Goal: Task Accomplishment & Management: Manage account settings

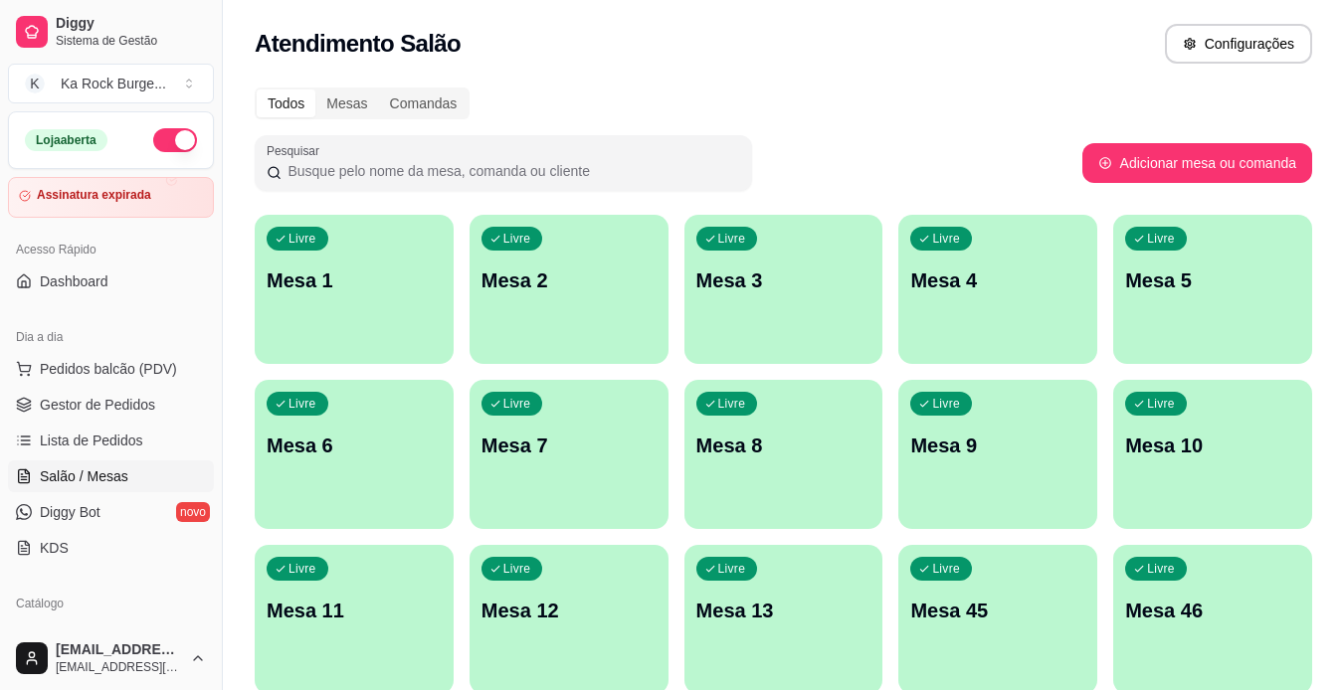
scroll to position [208, 0]
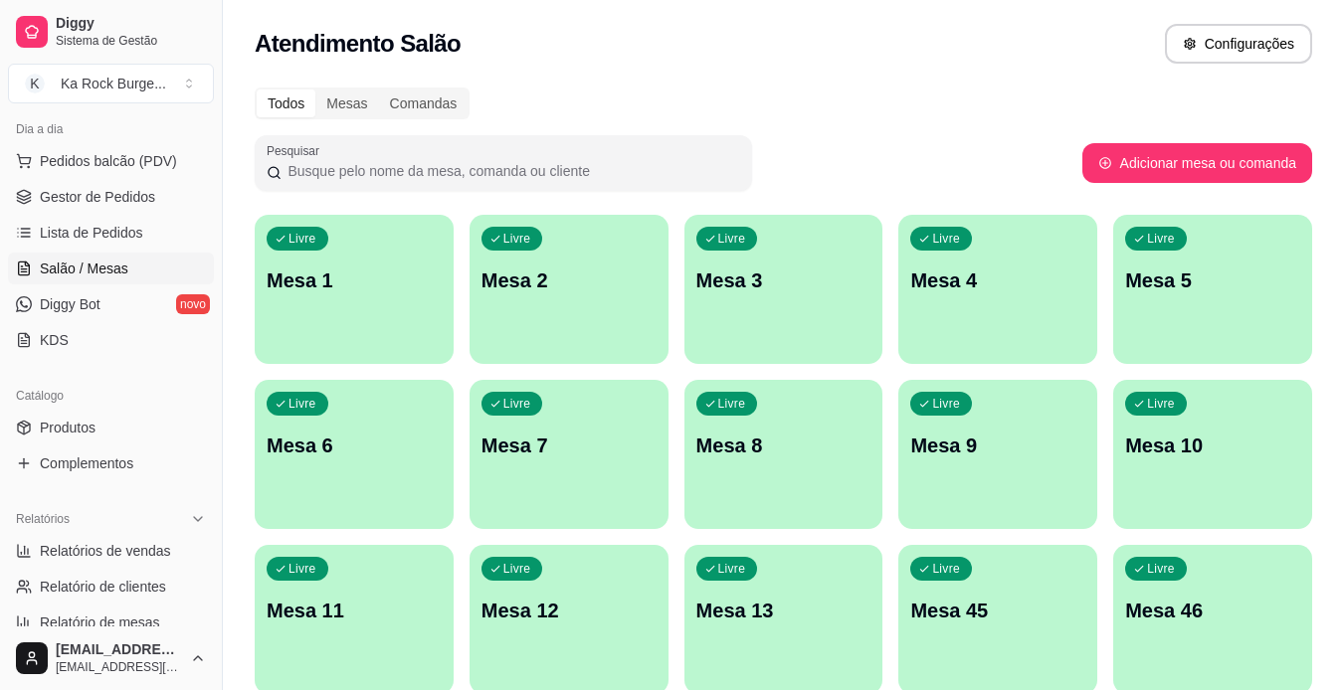
click at [1337, 30] on div "Atendimento Salão Configurações" at bounding box center [783, 38] width 1121 height 76
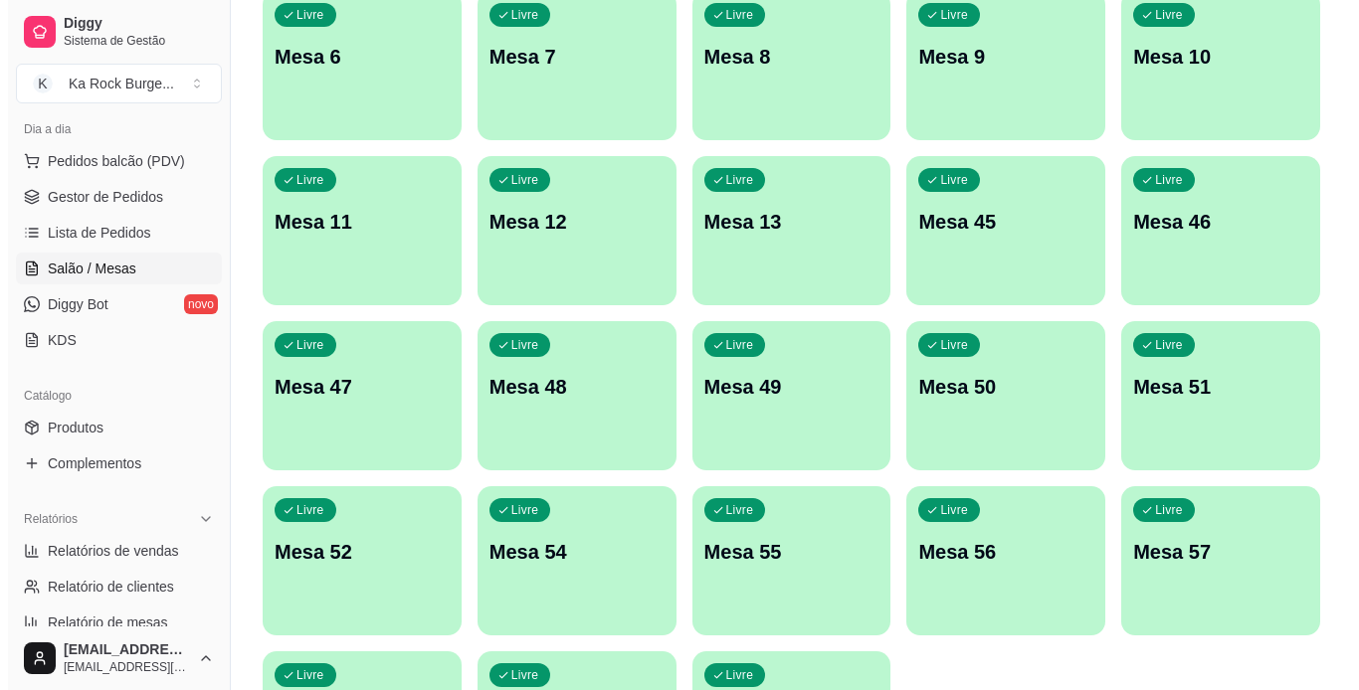
scroll to position [580, 0]
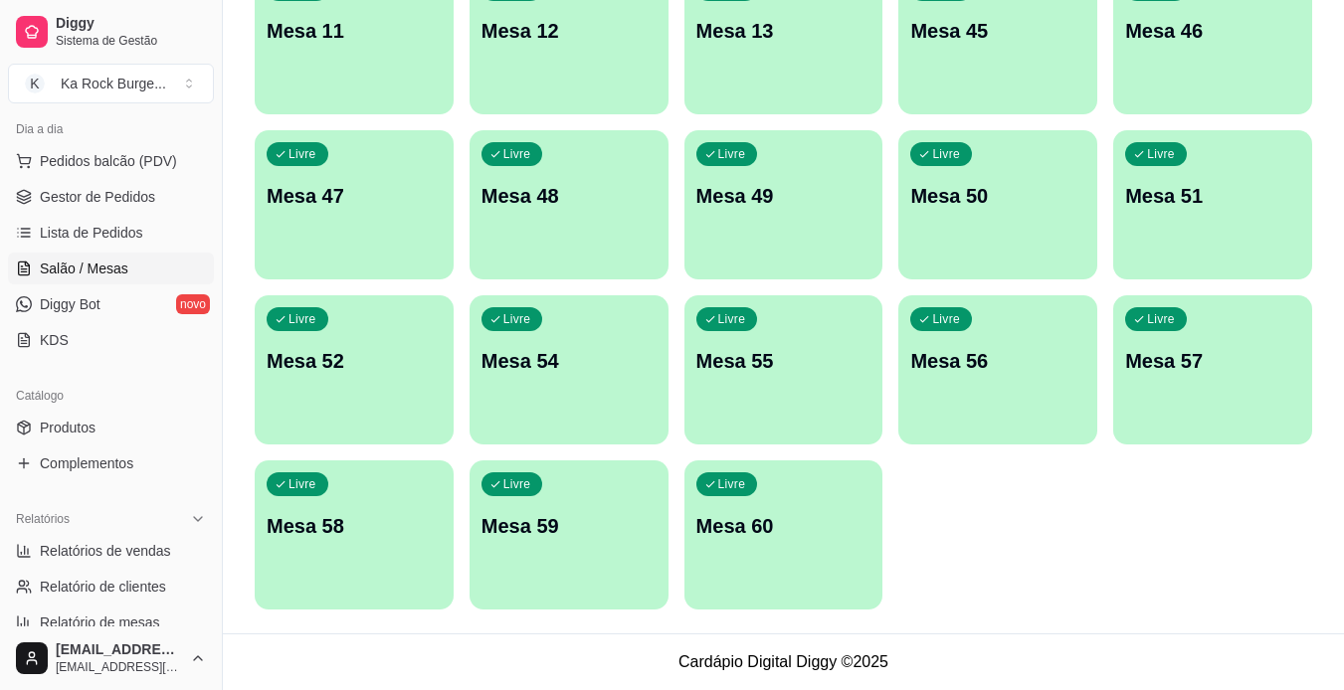
click at [732, 527] on p "Mesa 60" at bounding box center [783, 526] width 175 height 28
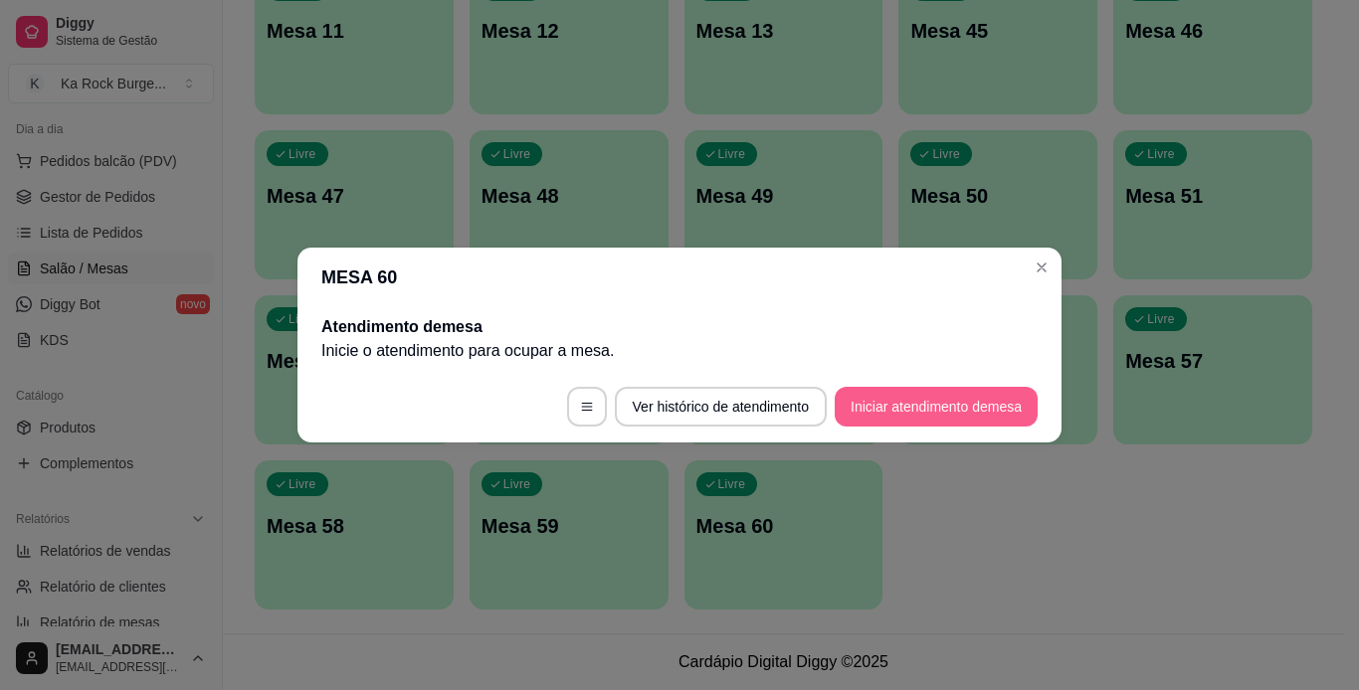
click at [949, 418] on button "Iniciar atendimento de mesa" at bounding box center [936, 407] width 203 height 40
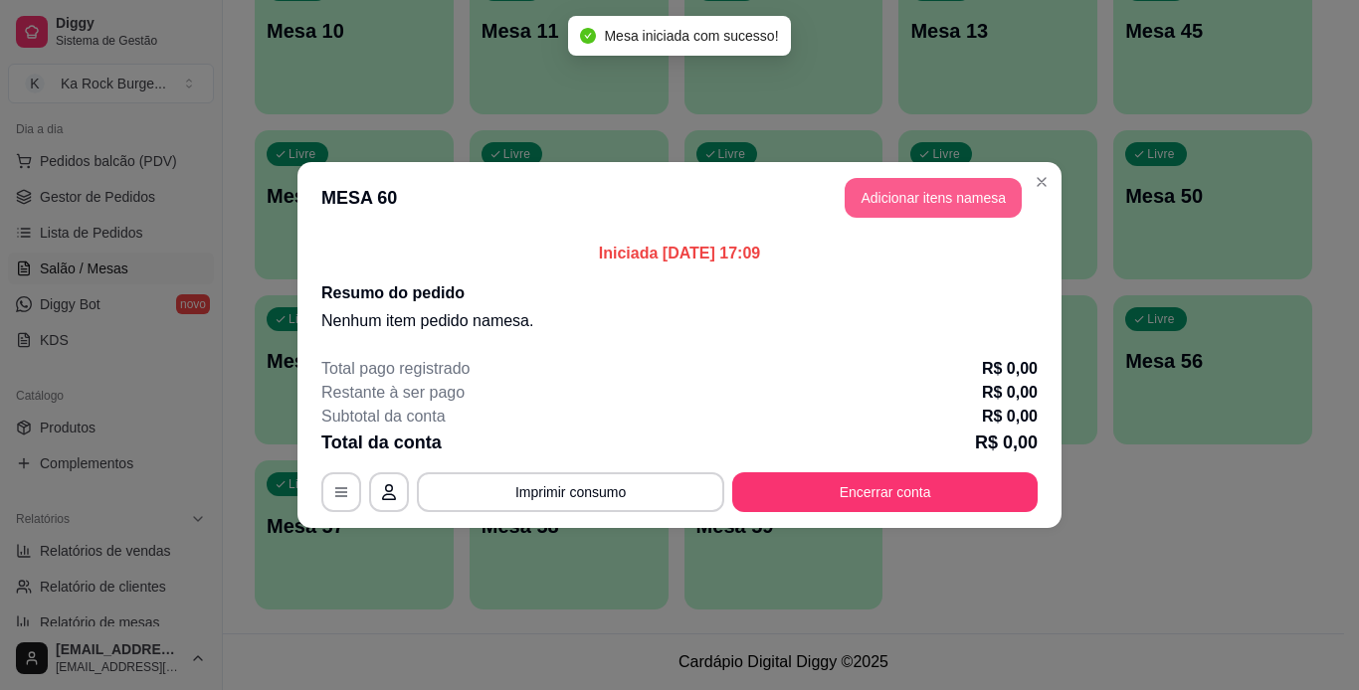
click at [967, 206] on button "Adicionar itens na mesa" at bounding box center [933, 198] width 177 height 40
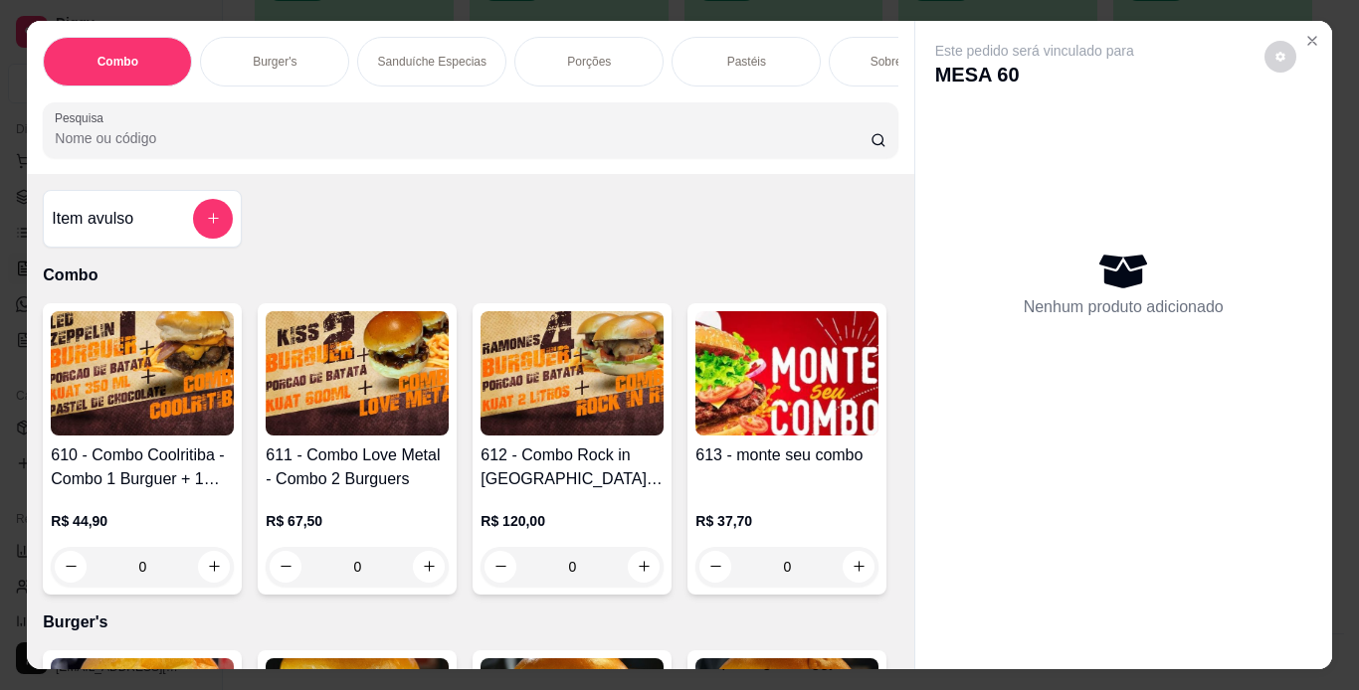
scroll to position [0, 748]
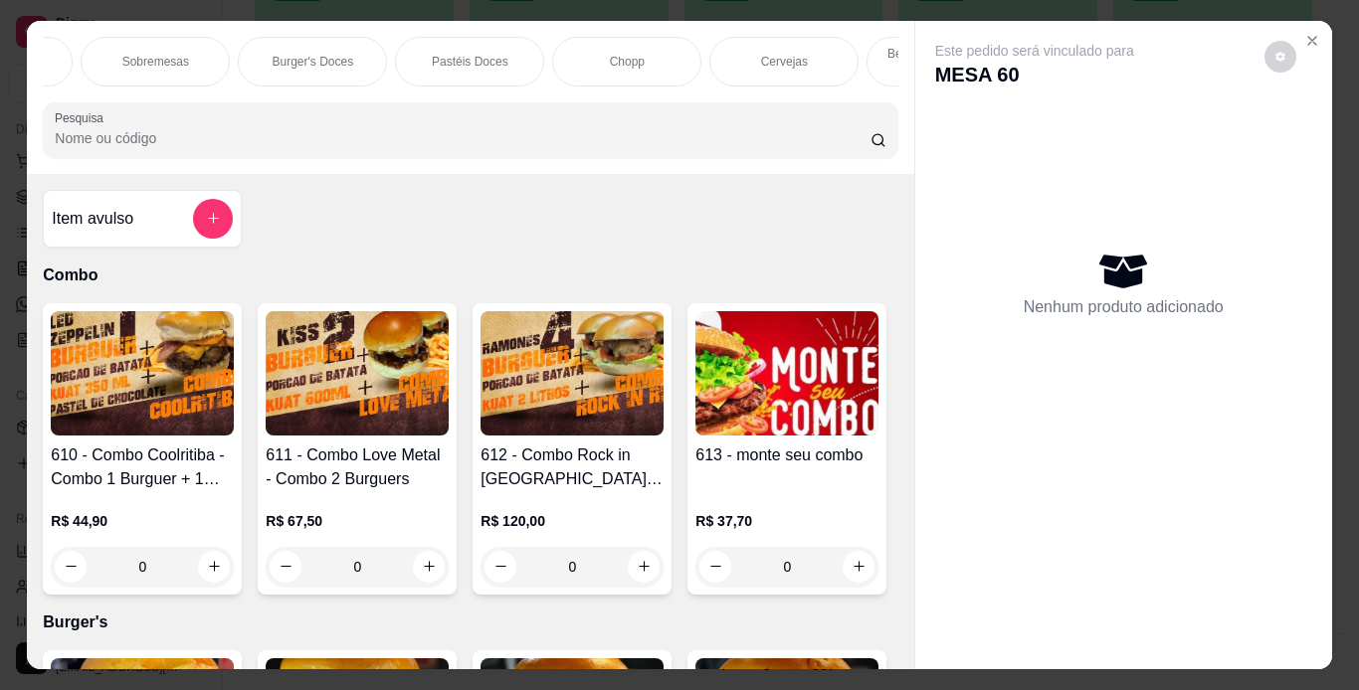
click at [587, 58] on div "Chopp" at bounding box center [626, 62] width 149 height 50
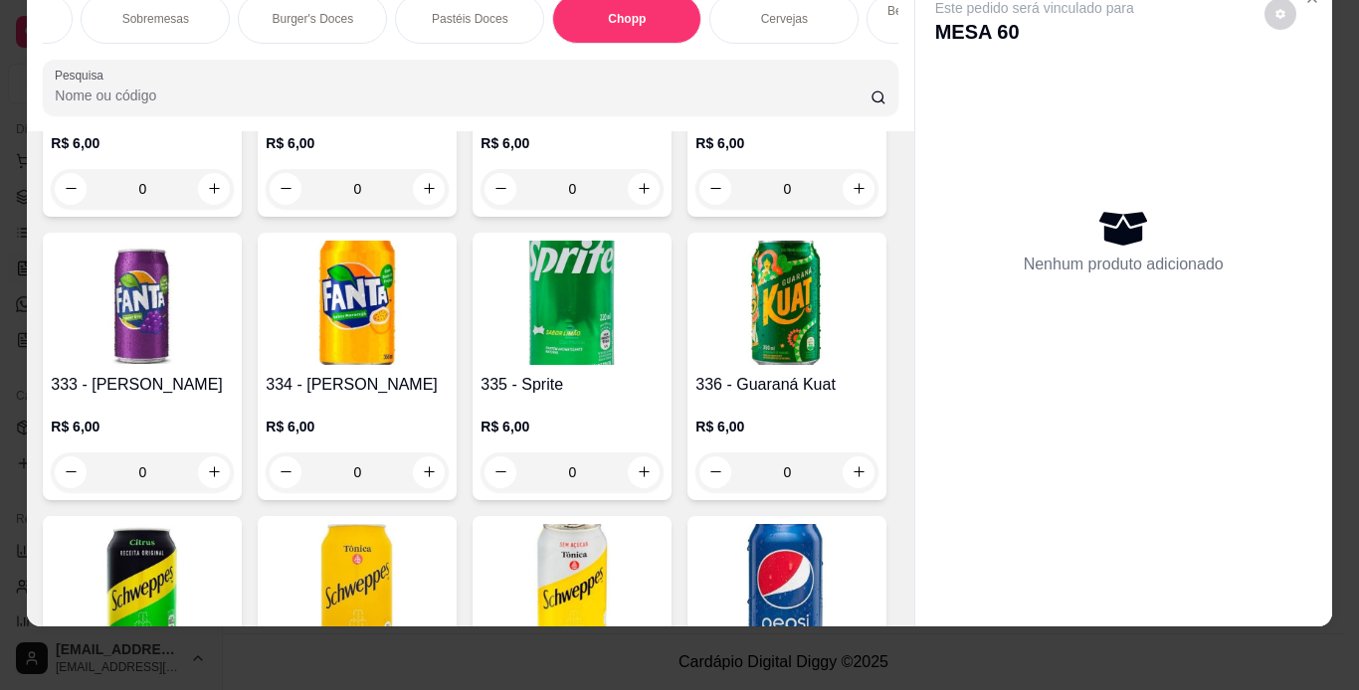
scroll to position [8299, 0]
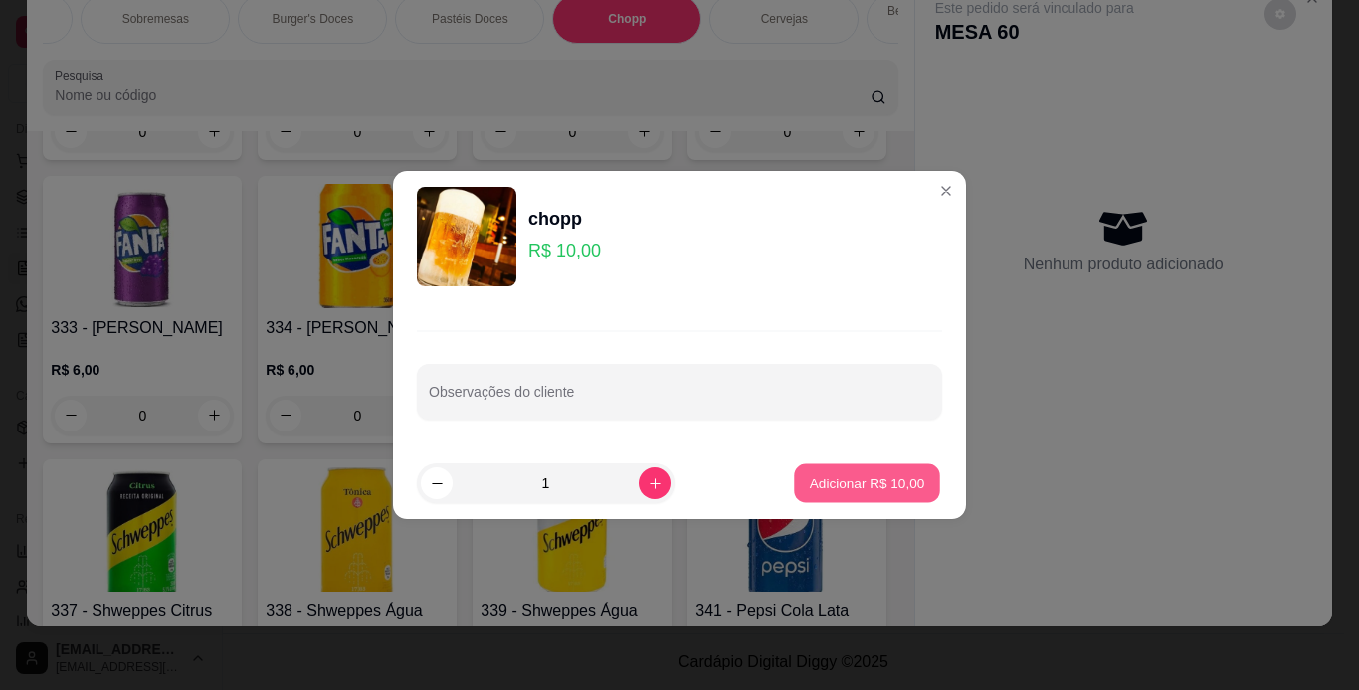
click at [813, 495] on button "Adicionar R$ 10,00" at bounding box center [867, 484] width 146 height 39
type input "1"
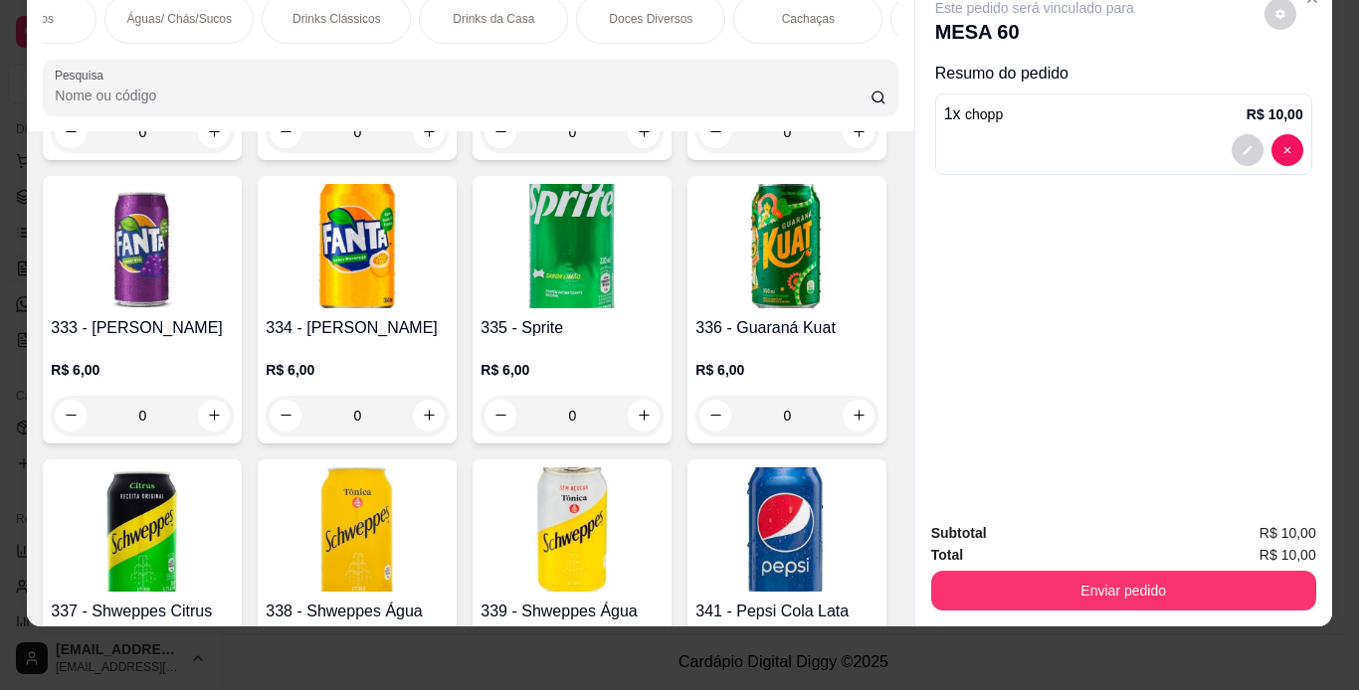
scroll to position [0, 2021]
click at [715, 13] on div "Cachaças" at bounding box center [767, 19] width 149 height 50
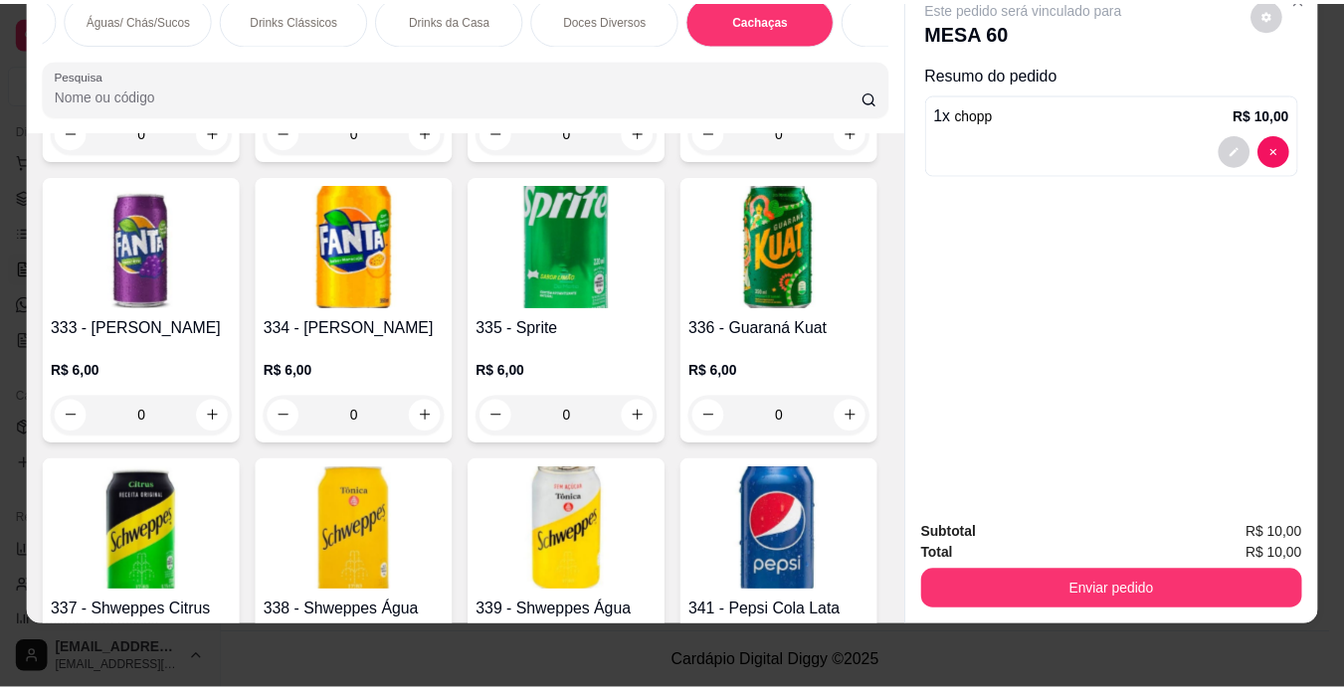
scroll to position [15281, 0]
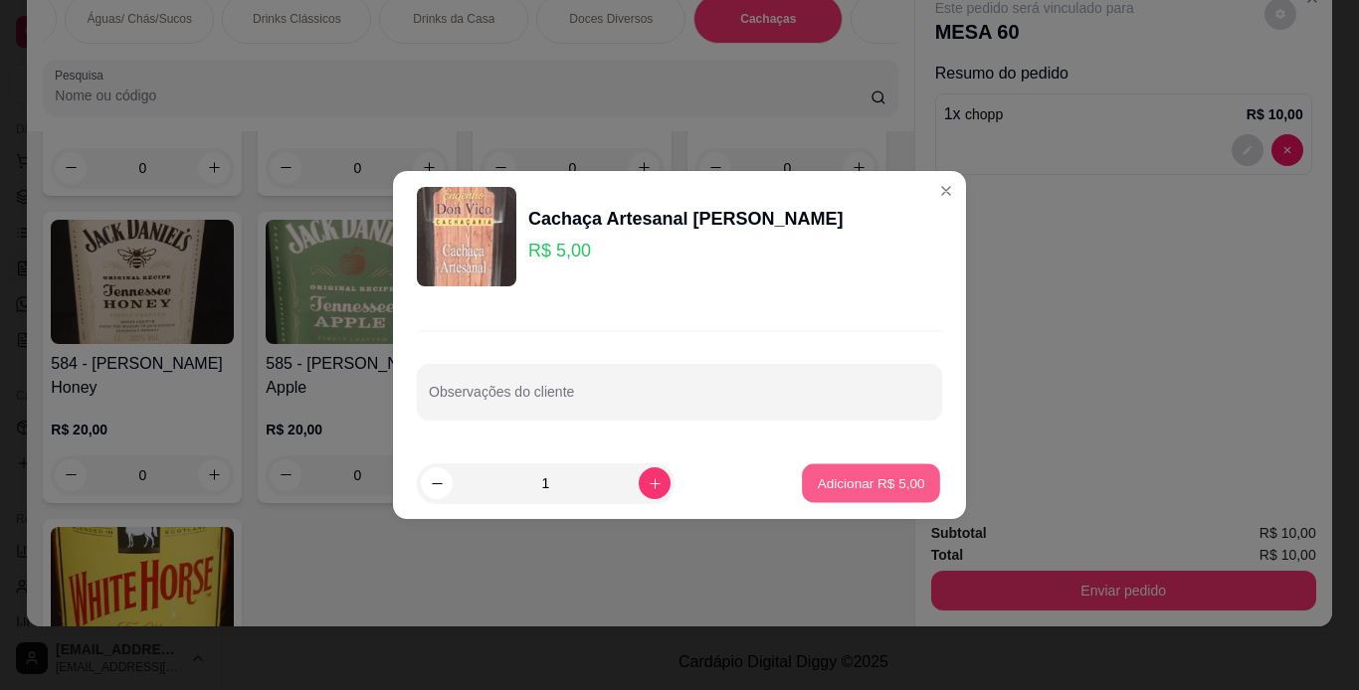
click at [890, 475] on p "Adicionar R$ 5,00" at bounding box center [870, 483] width 107 height 19
type input "1"
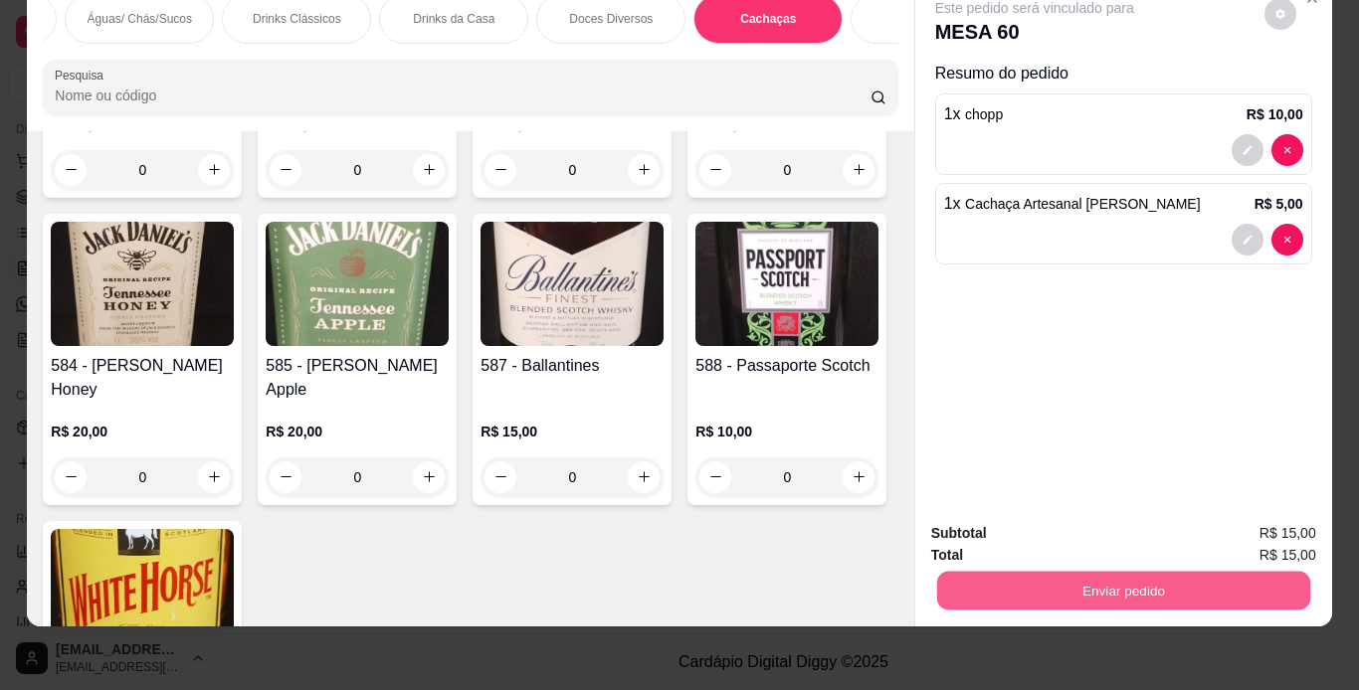
click at [1061, 575] on button "Enviar pedido" at bounding box center [1122, 591] width 373 height 39
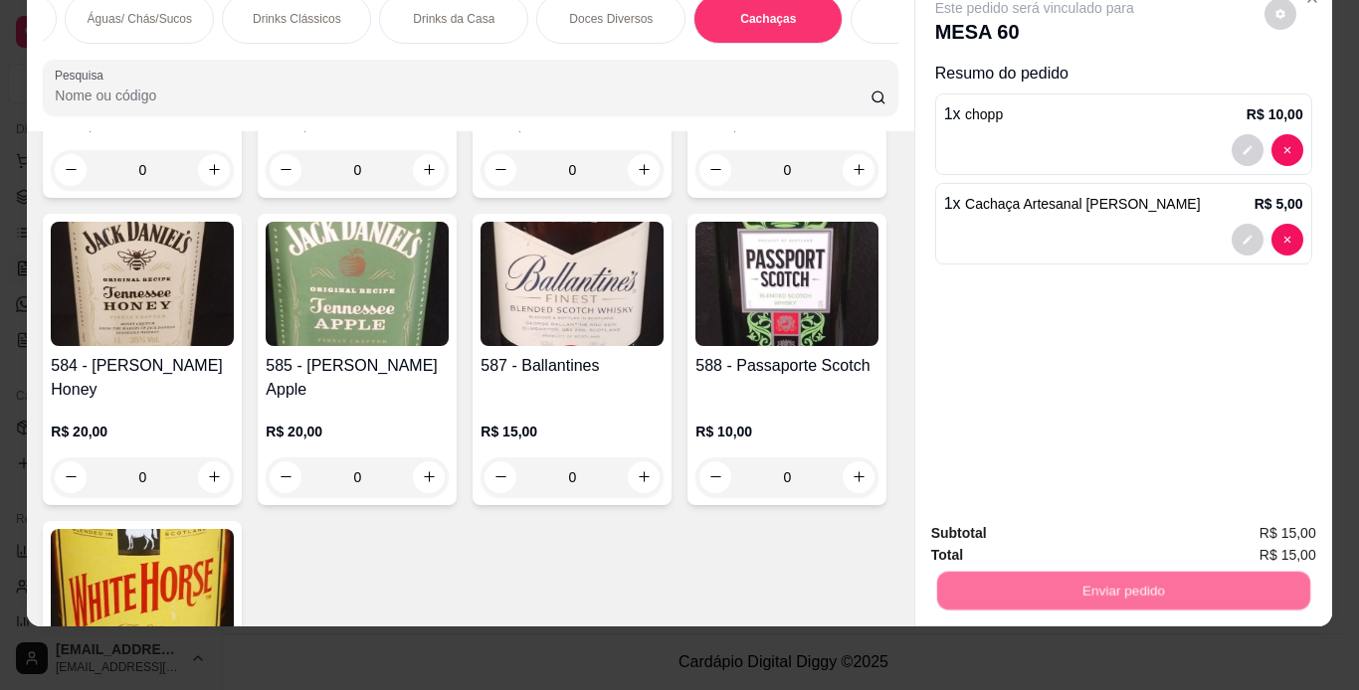
click at [1053, 527] on button "Não registrar e enviar pedido" at bounding box center [1057, 526] width 201 height 37
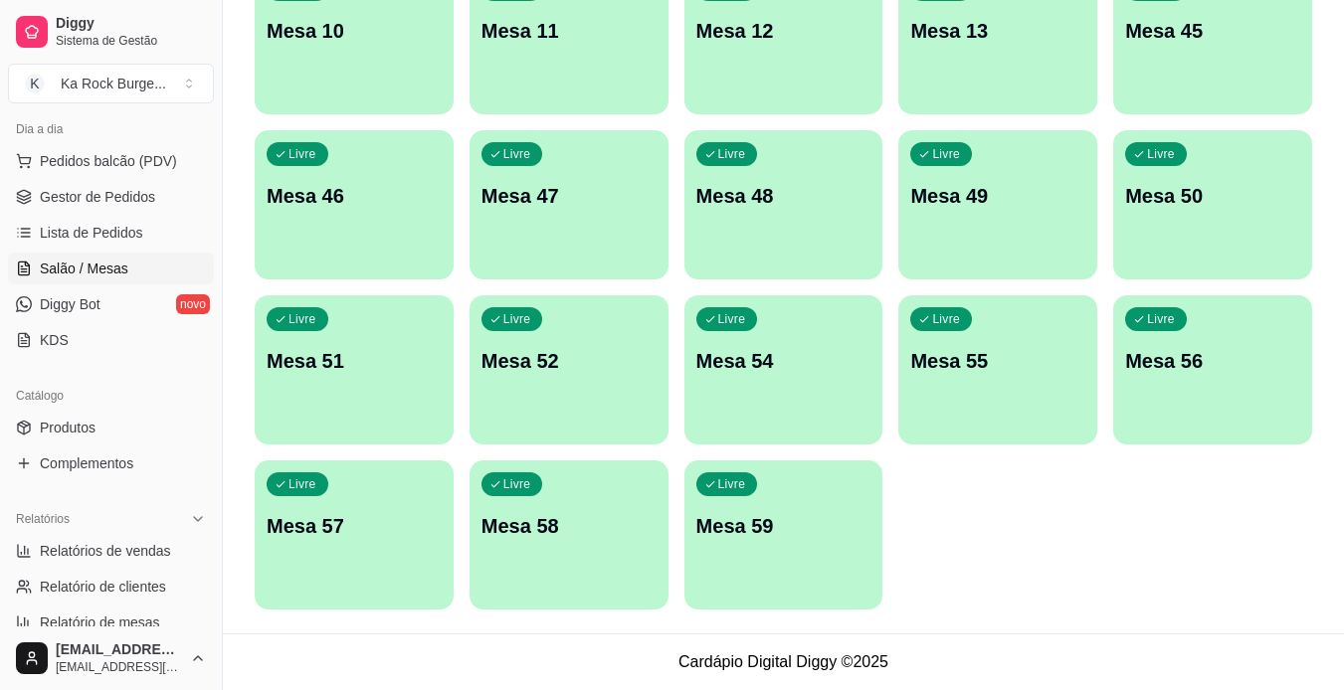
scroll to position [0, 0]
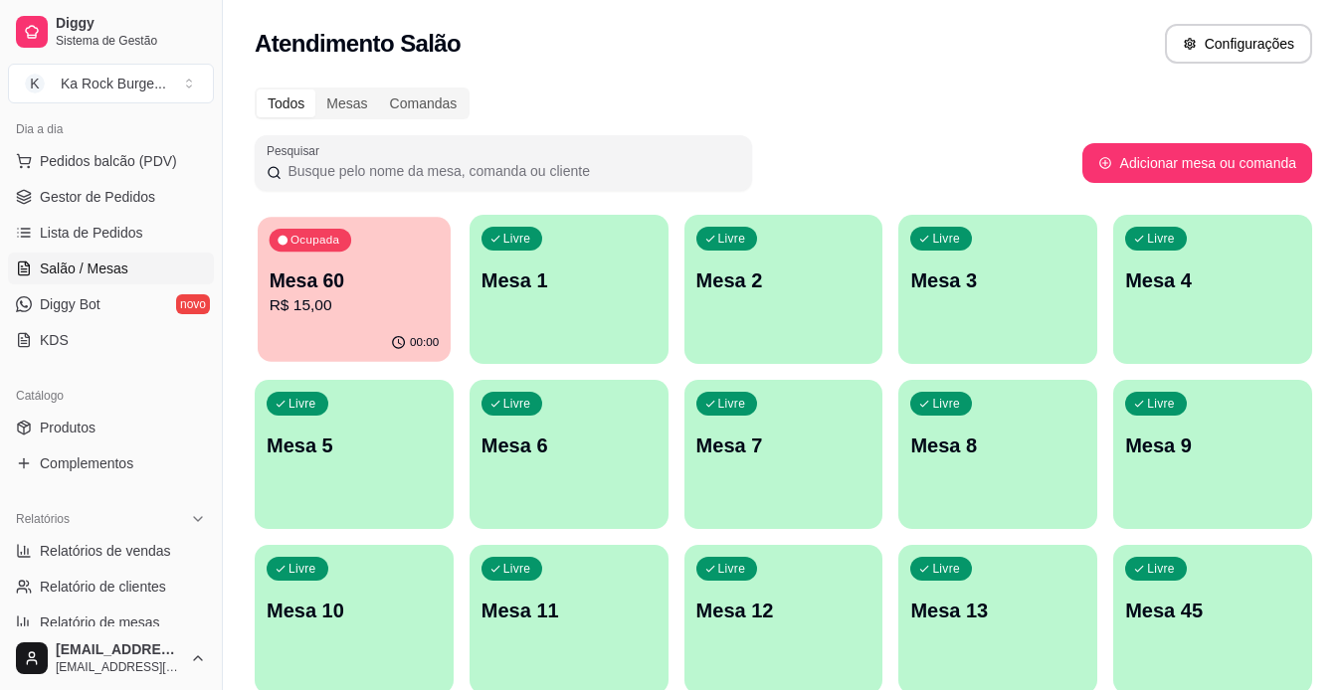
click at [414, 252] on div "Ocupada Mesa 60 R$ 15,00" at bounding box center [354, 270] width 193 height 107
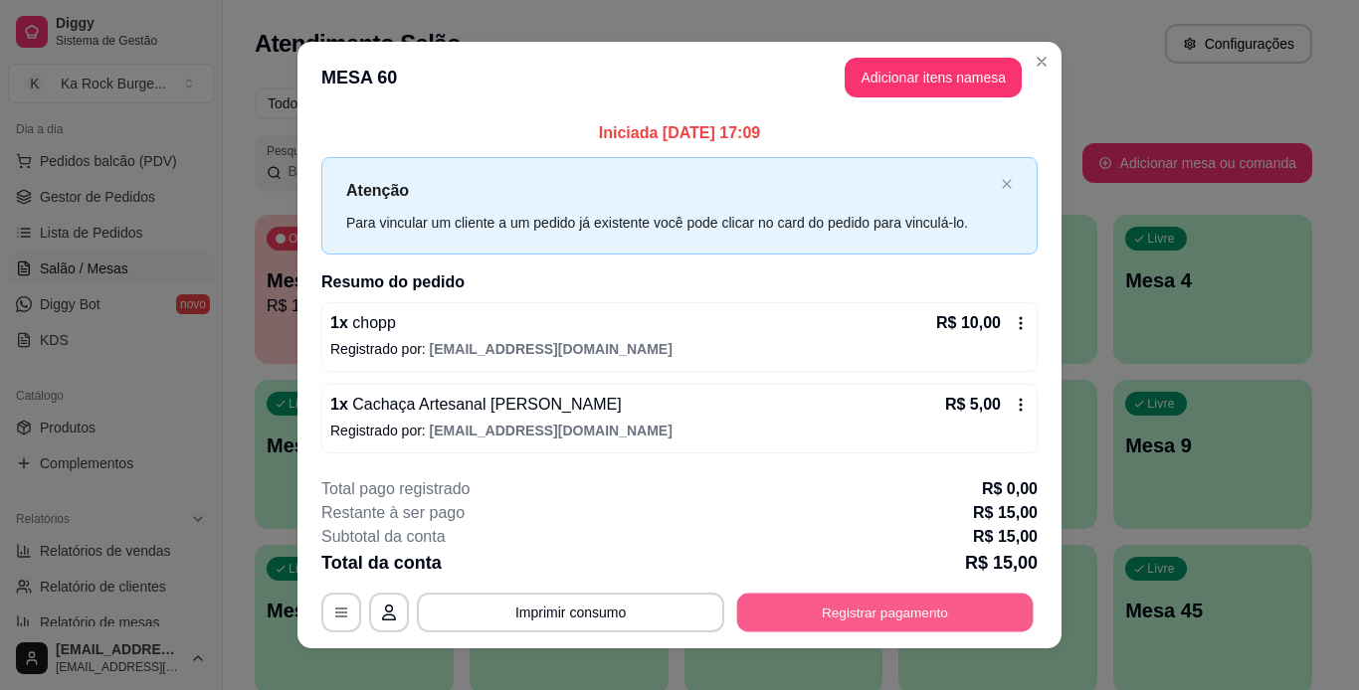
click at [897, 609] on button "Registrar pagamento" at bounding box center [885, 612] width 296 height 39
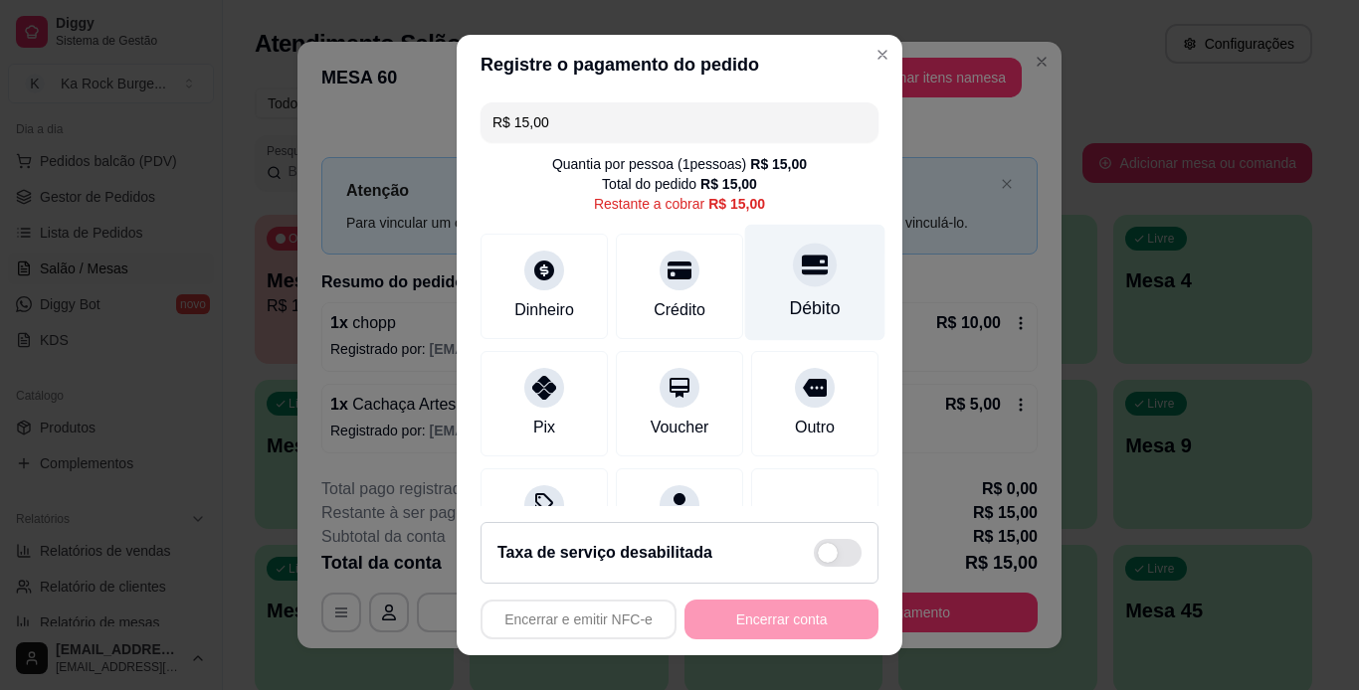
click at [793, 279] on div at bounding box center [815, 265] width 44 height 44
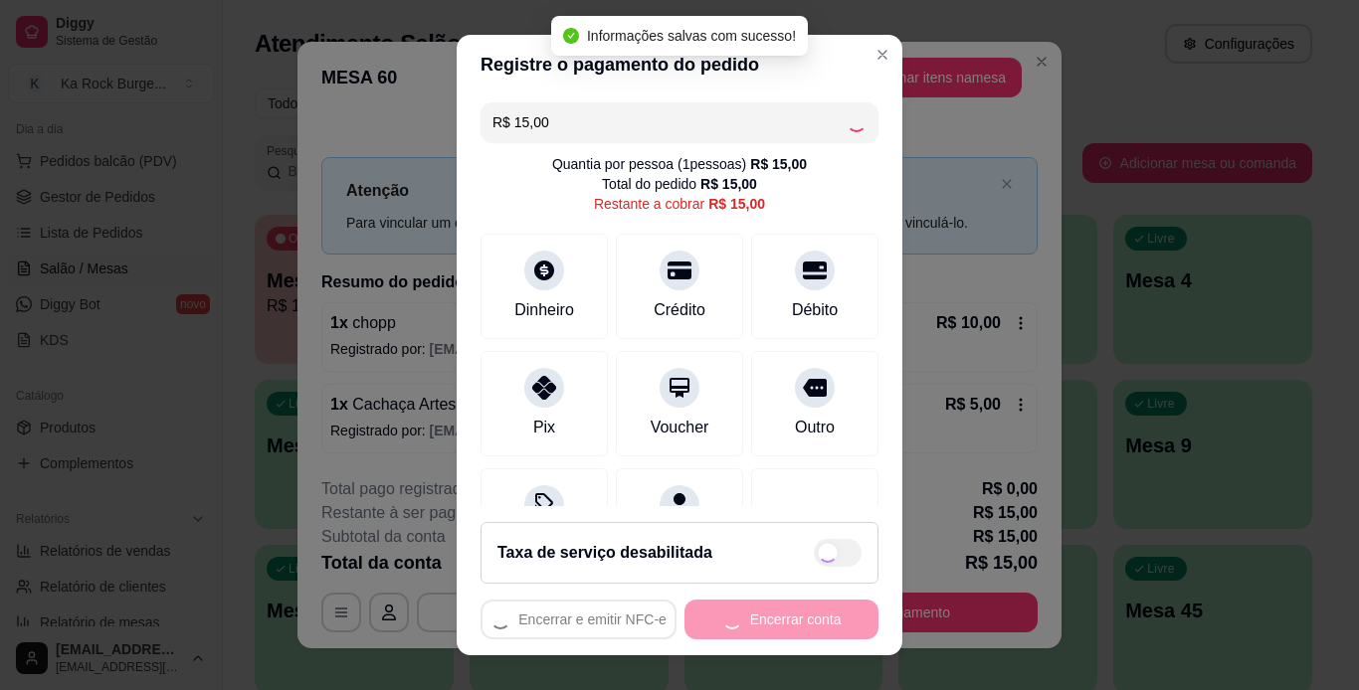
type input "R$ 0,00"
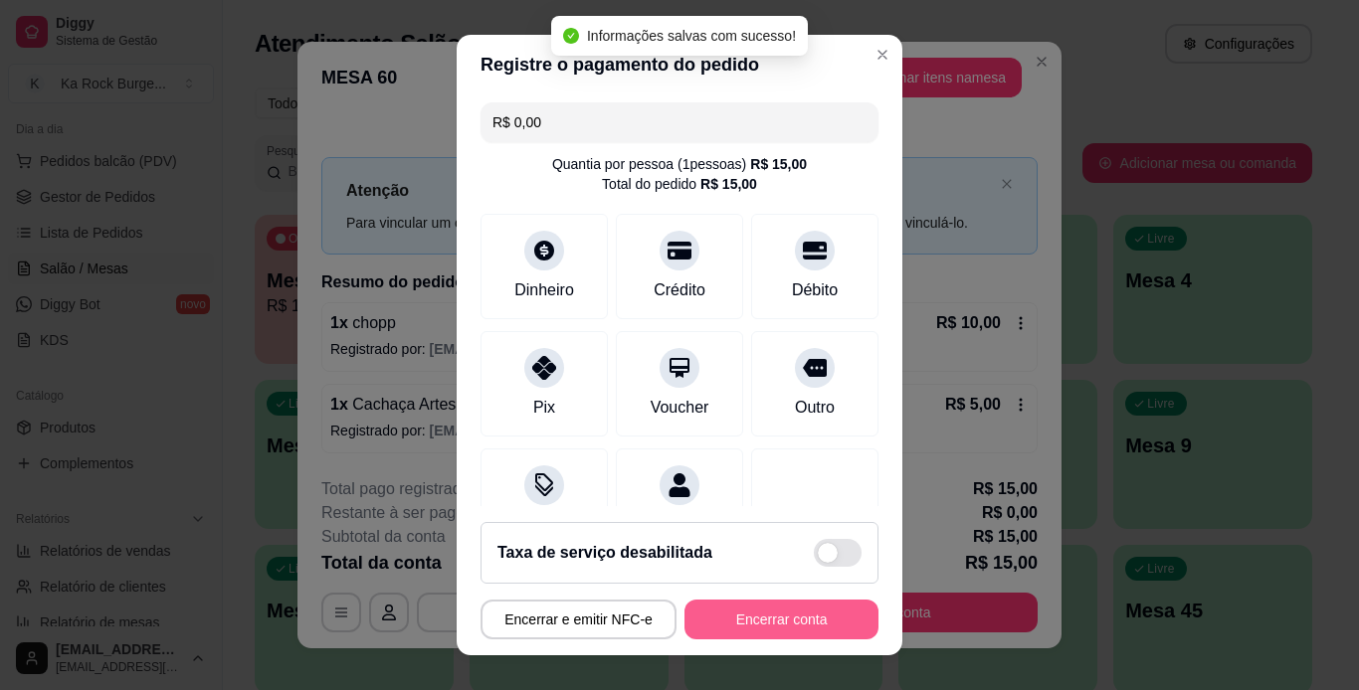
click at [772, 616] on button "Encerrar conta" at bounding box center [781, 620] width 194 height 40
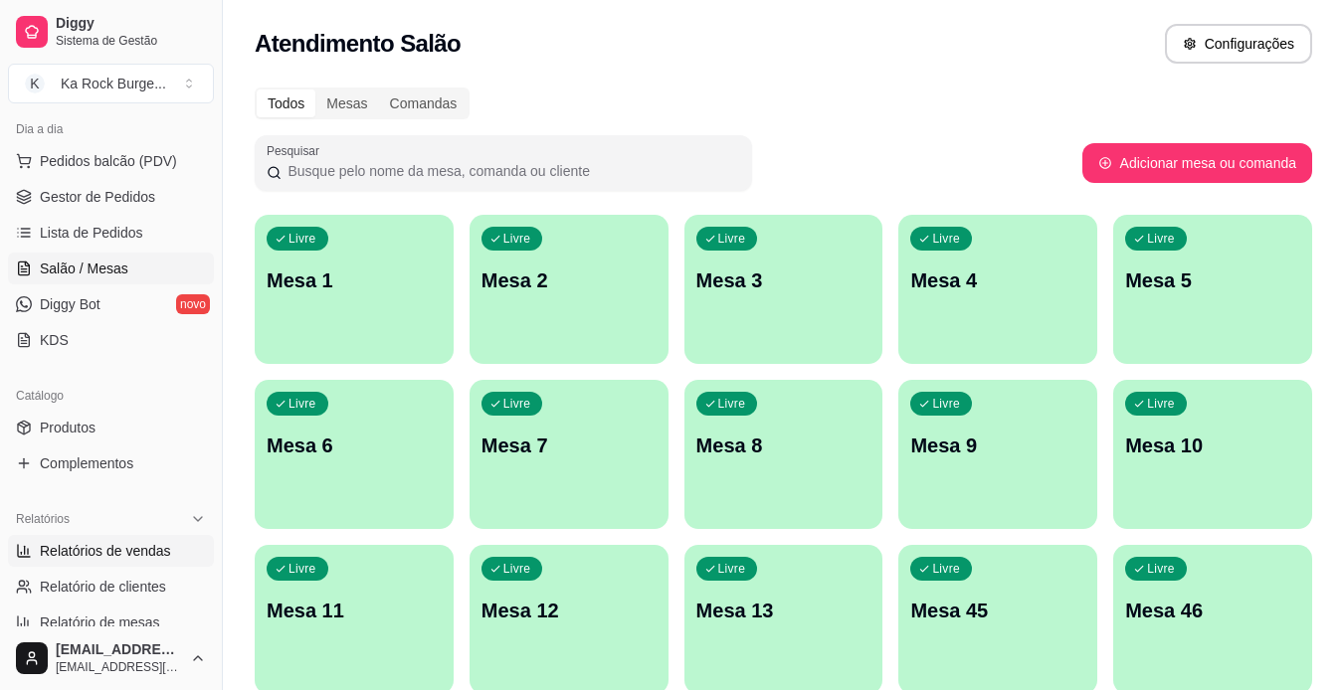
click at [63, 544] on span "Relatórios de vendas" at bounding box center [105, 551] width 131 height 20
select select "ALL"
select select "0"
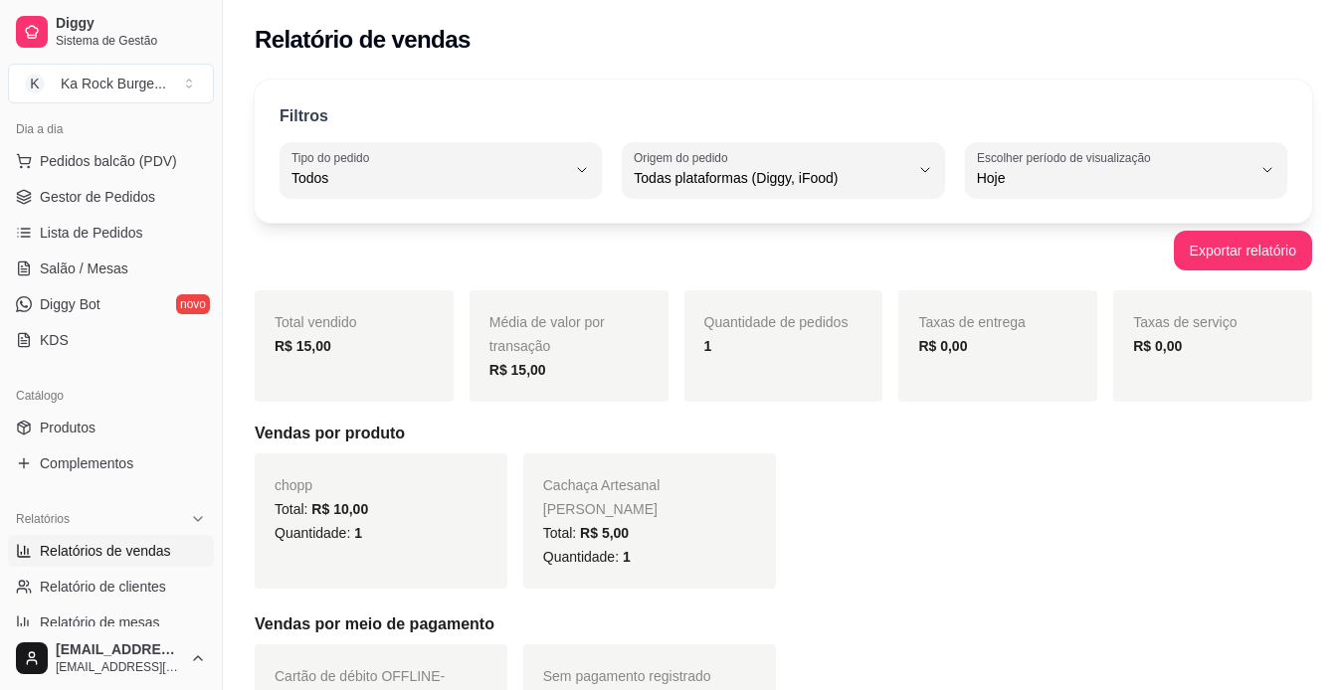
click at [95, 285] on ul "Pedidos balcão (PDV) Gestor de Pedidos Lista de Pedidos Salão / Mesas Diggy Bot…" at bounding box center [111, 250] width 206 height 211
click at [95, 258] on link "Salão / Mesas" at bounding box center [111, 269] width 206 height 32
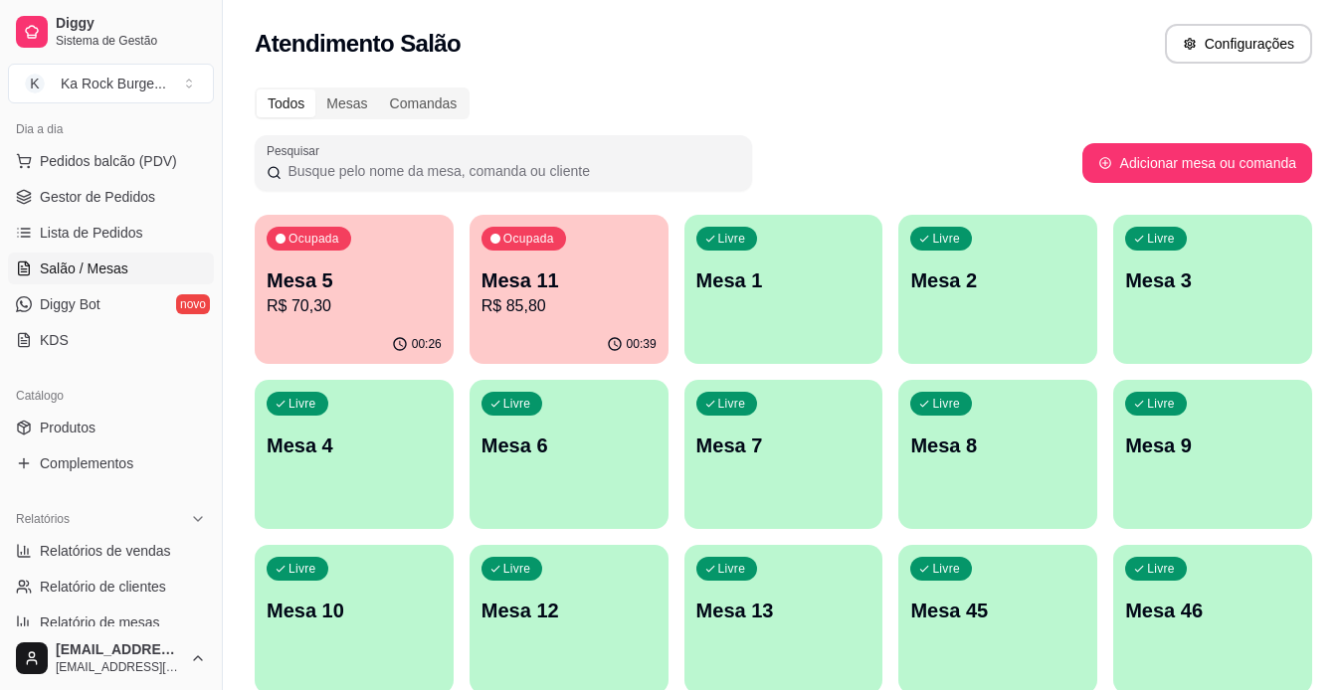
click at [365, 311] on p "R$ 70,30" at bounding box center [354, 306] width 175 height 24
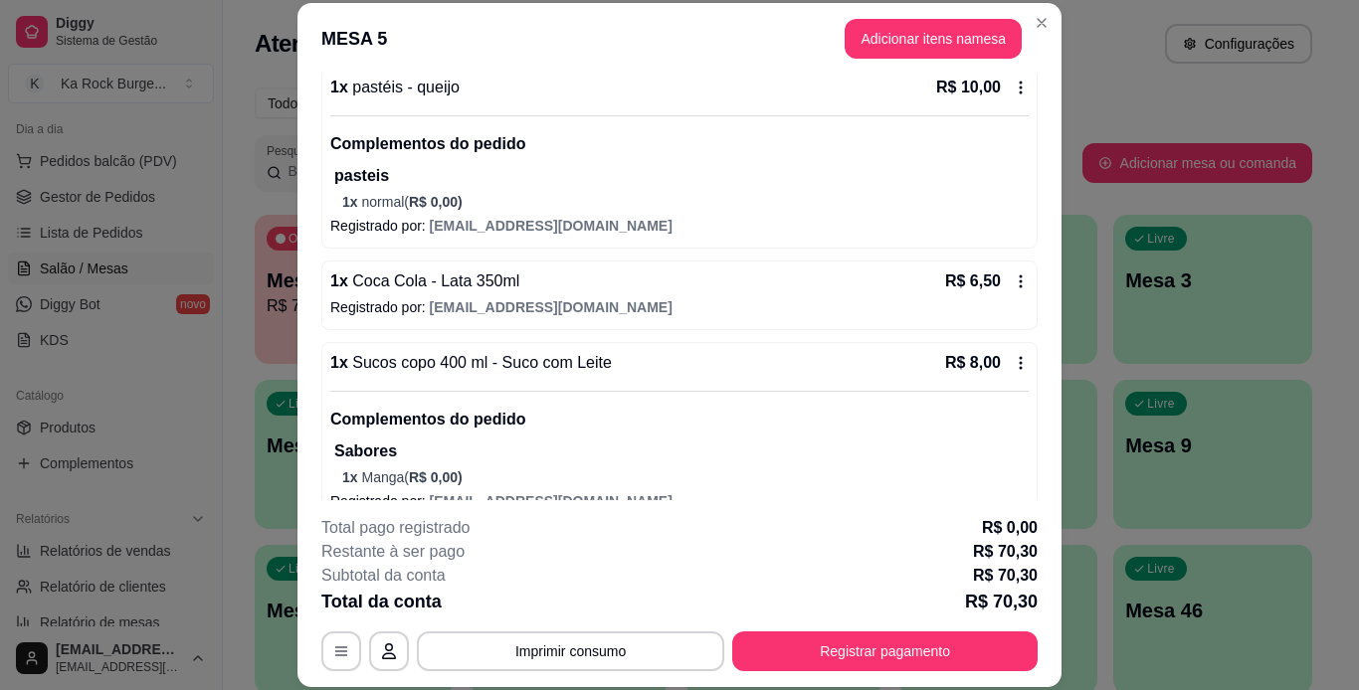
scroll to position [310, 0]
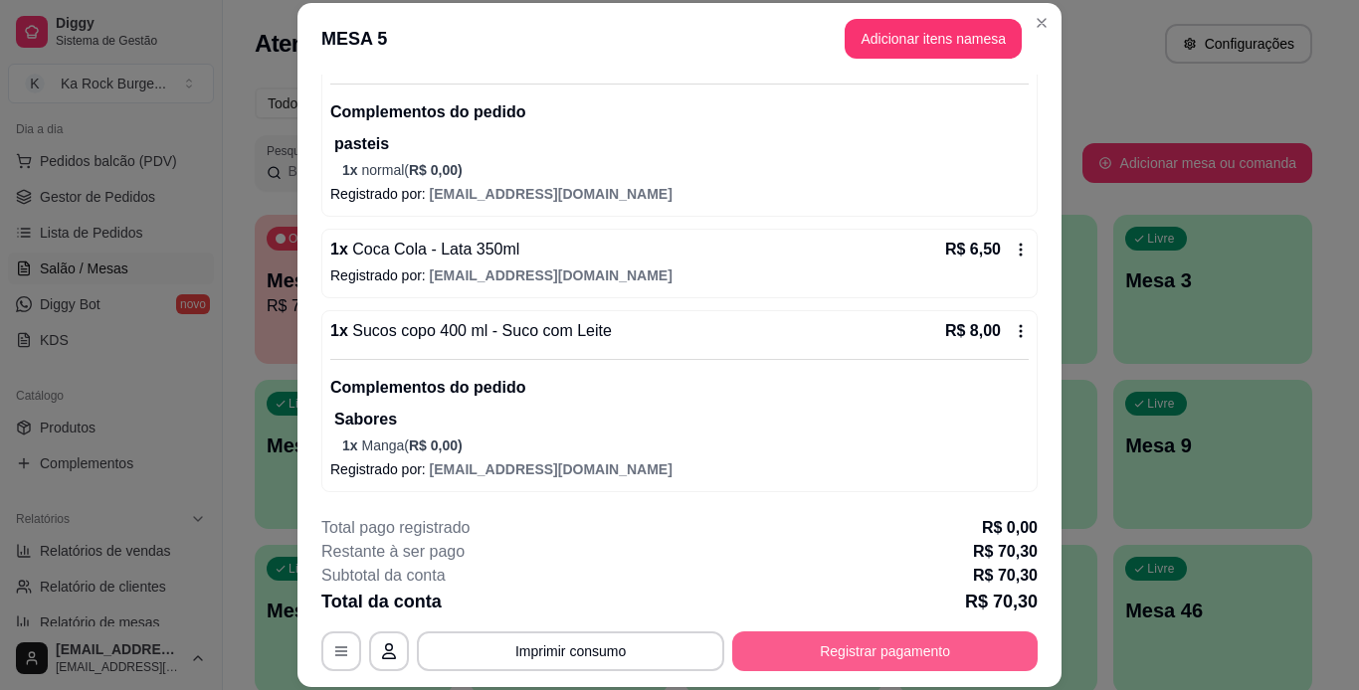
click at [910, 643] on button "Registrar pagamento" at bounding box center [884, 652] width 305 height 40
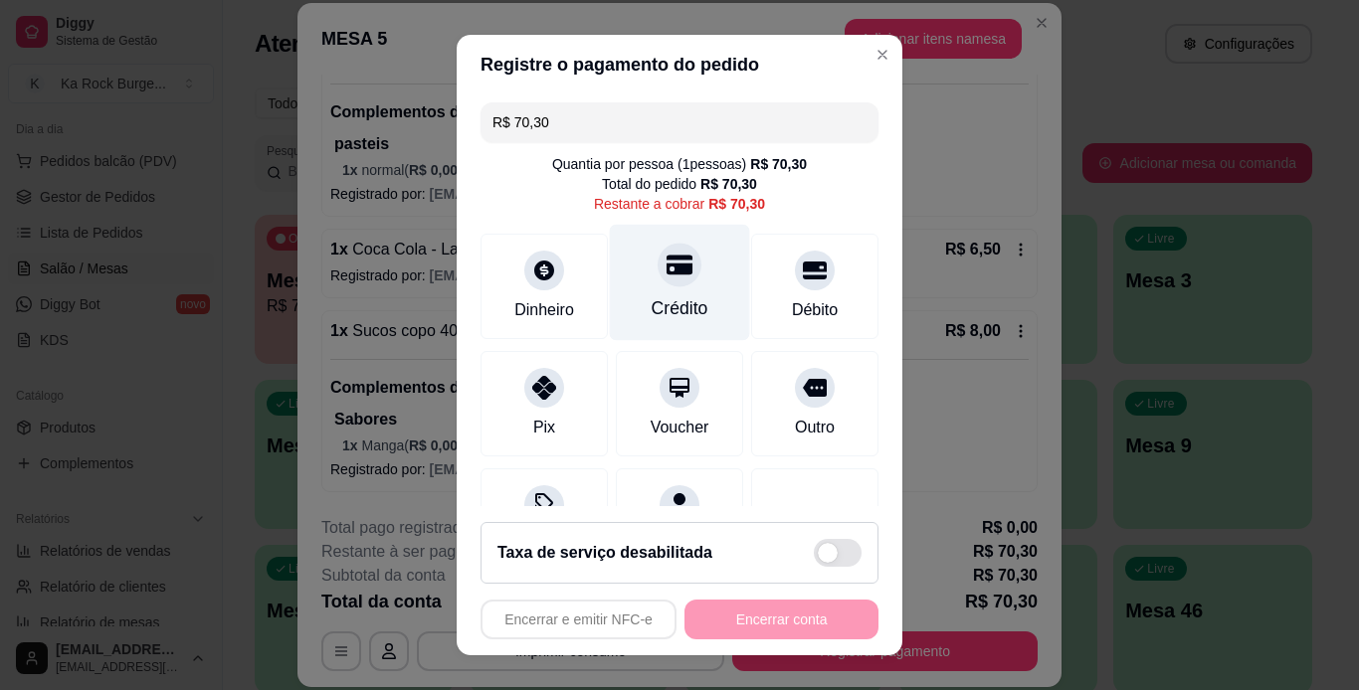
click at [652, 298] on div "Crédito" at bounding box center [680, 308] width 57 height 26
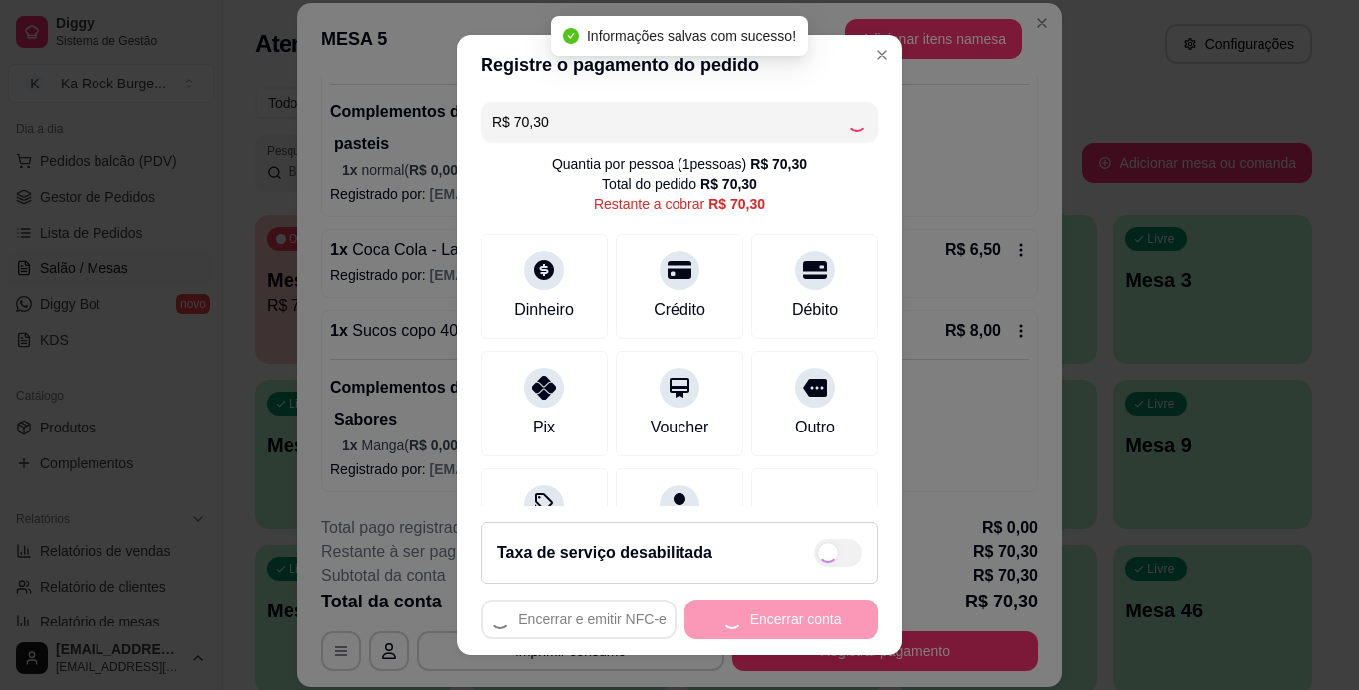
type input "R$ 0,00"
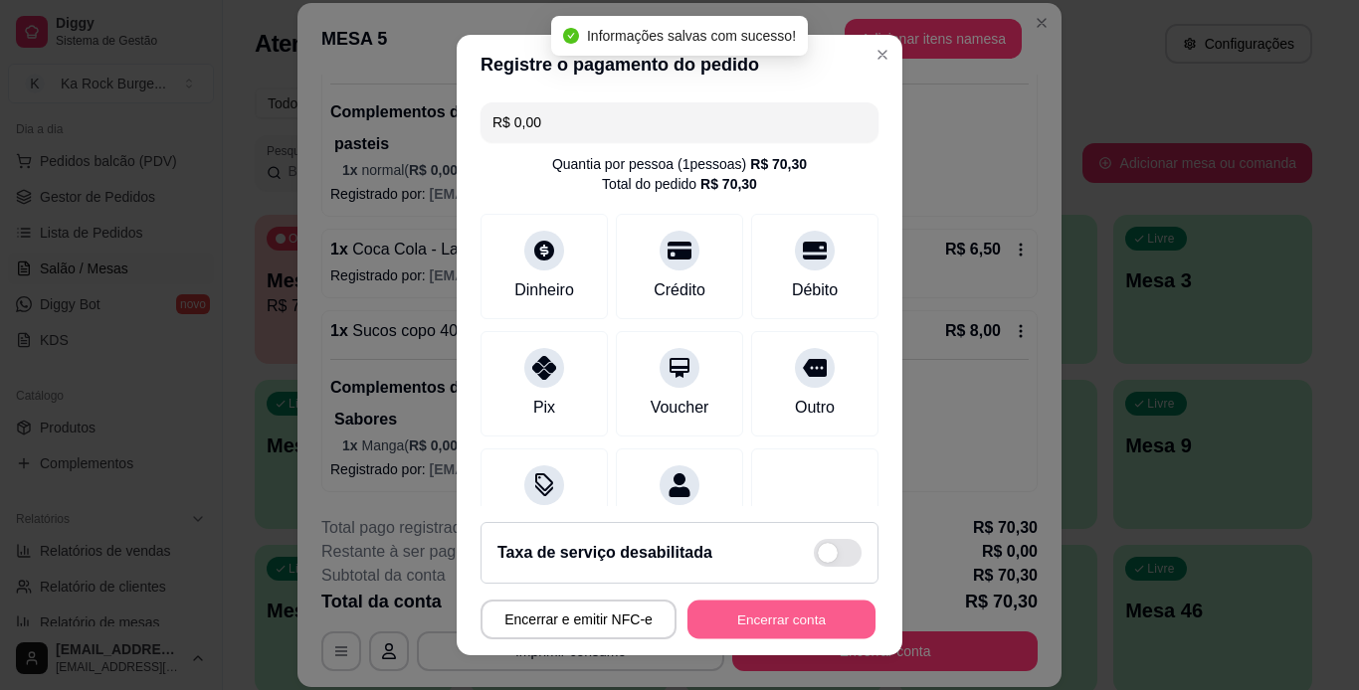
click at [746, 632] on button "Encerrar conta" at bounding box center [781, 620] width 188 height 39
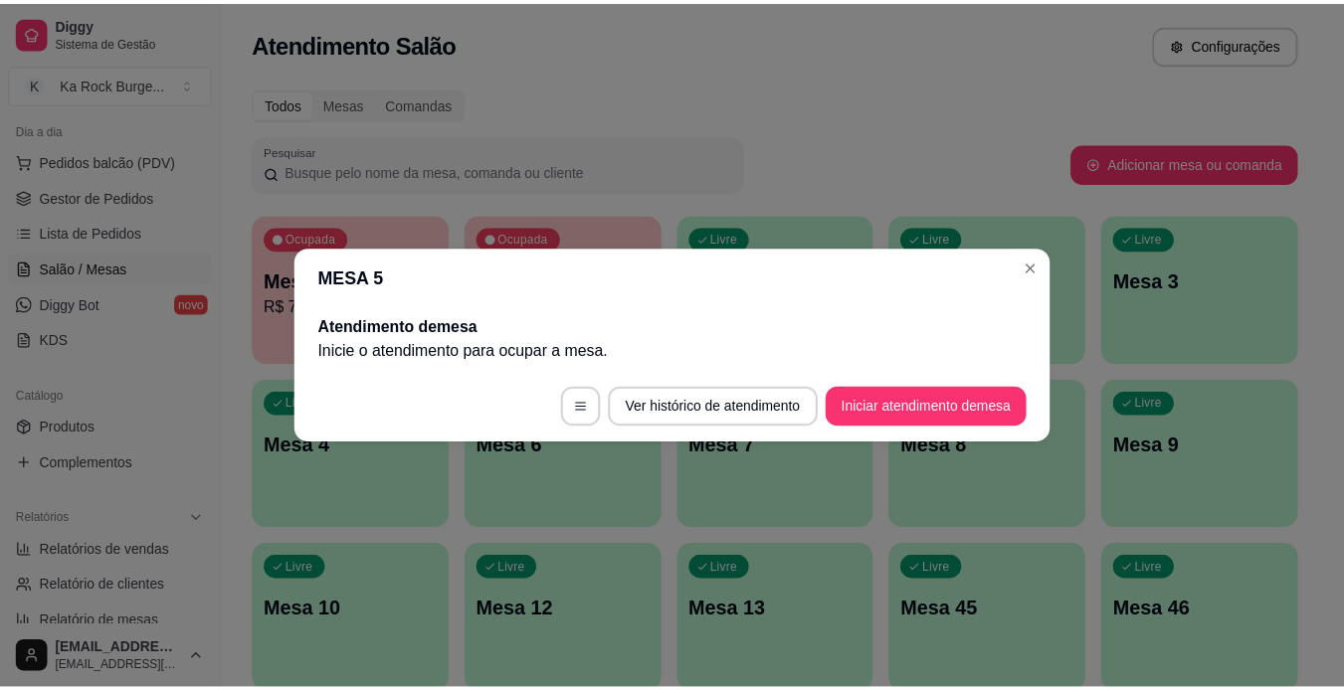
scroll to position [0, 0]
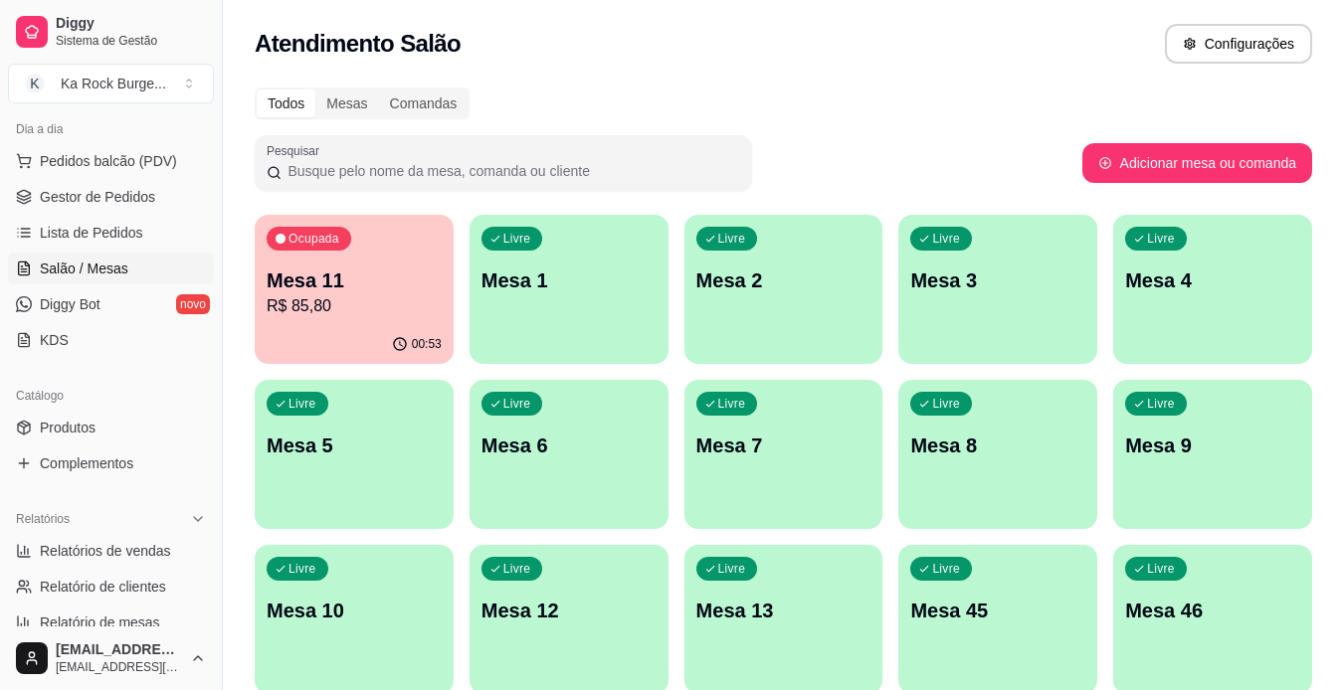
click at [769, 167] on div "Pesquisar" at bounding box center [669, 163] width 828 height 56
click at [122, 234] on span "Lista de Pedidos" at bounding box center [91, 233] width 103 height 20
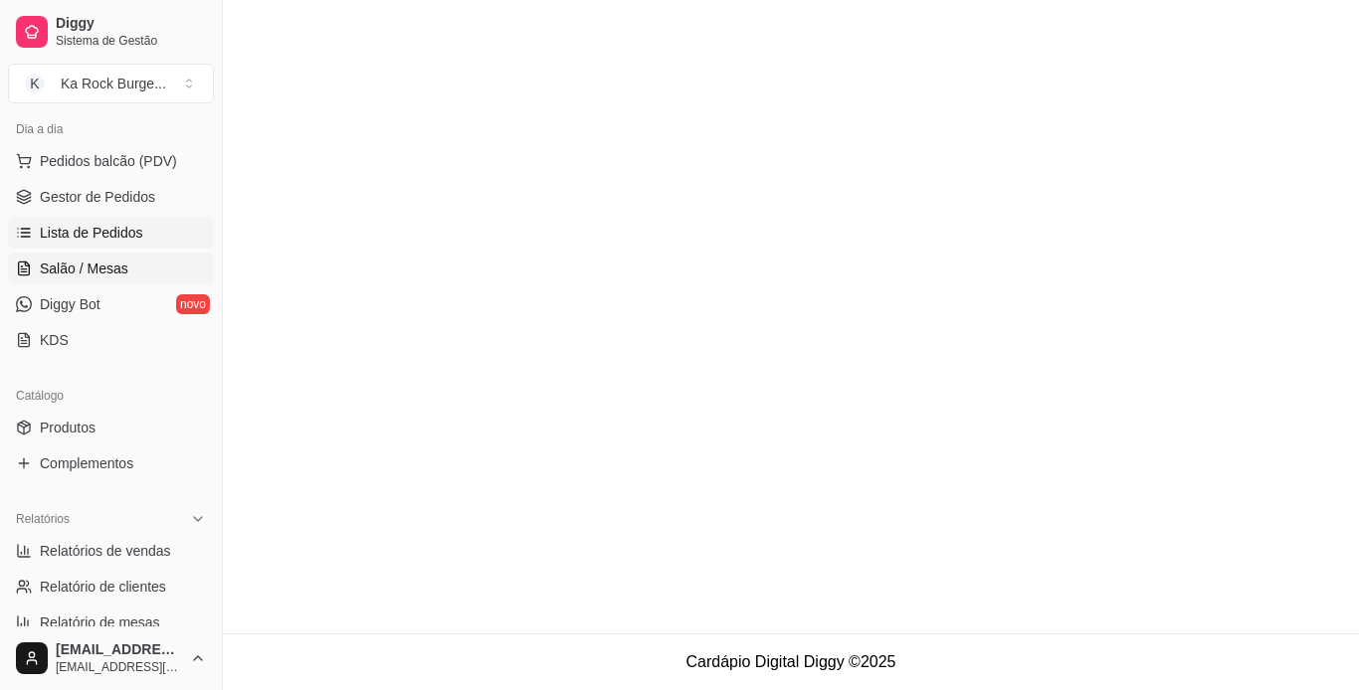
click at [127, 268] on link "Salão / Mesas" at bounding box center [111, 269] width 206 height 32
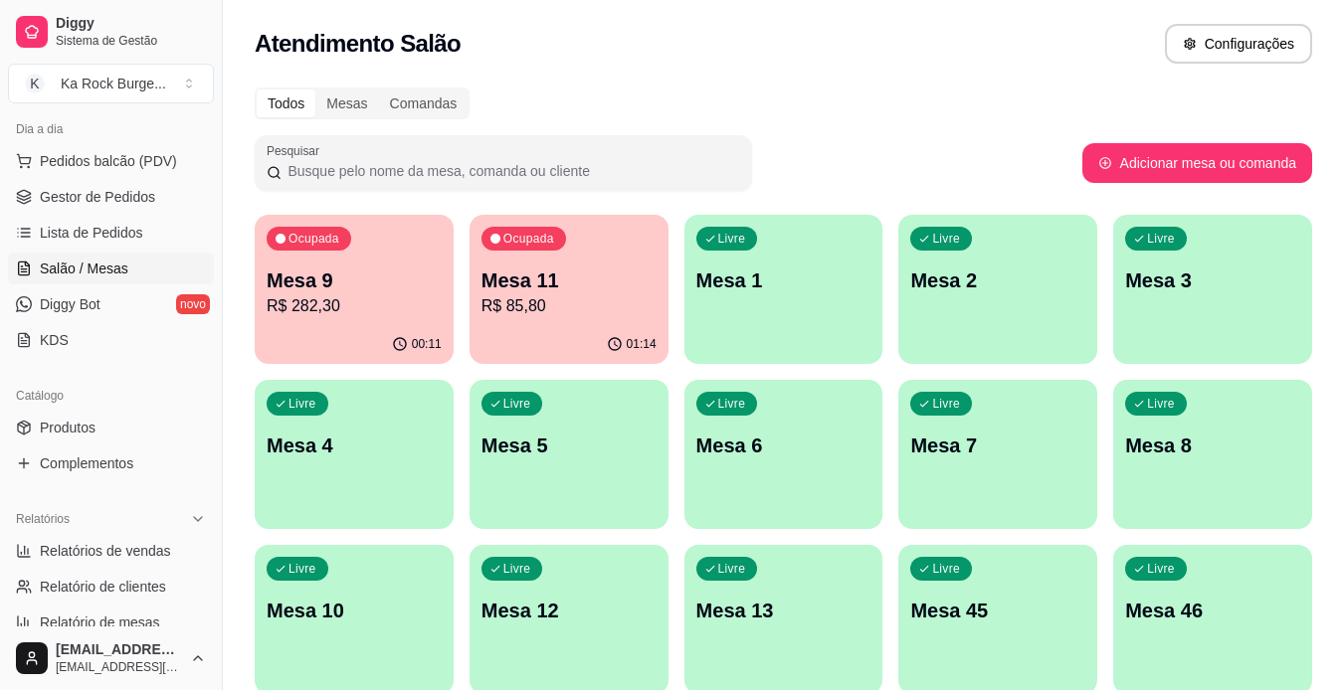
click at [542, 271] on p "Mesa 11" at bounding box center [568, 281] width 175 height 28
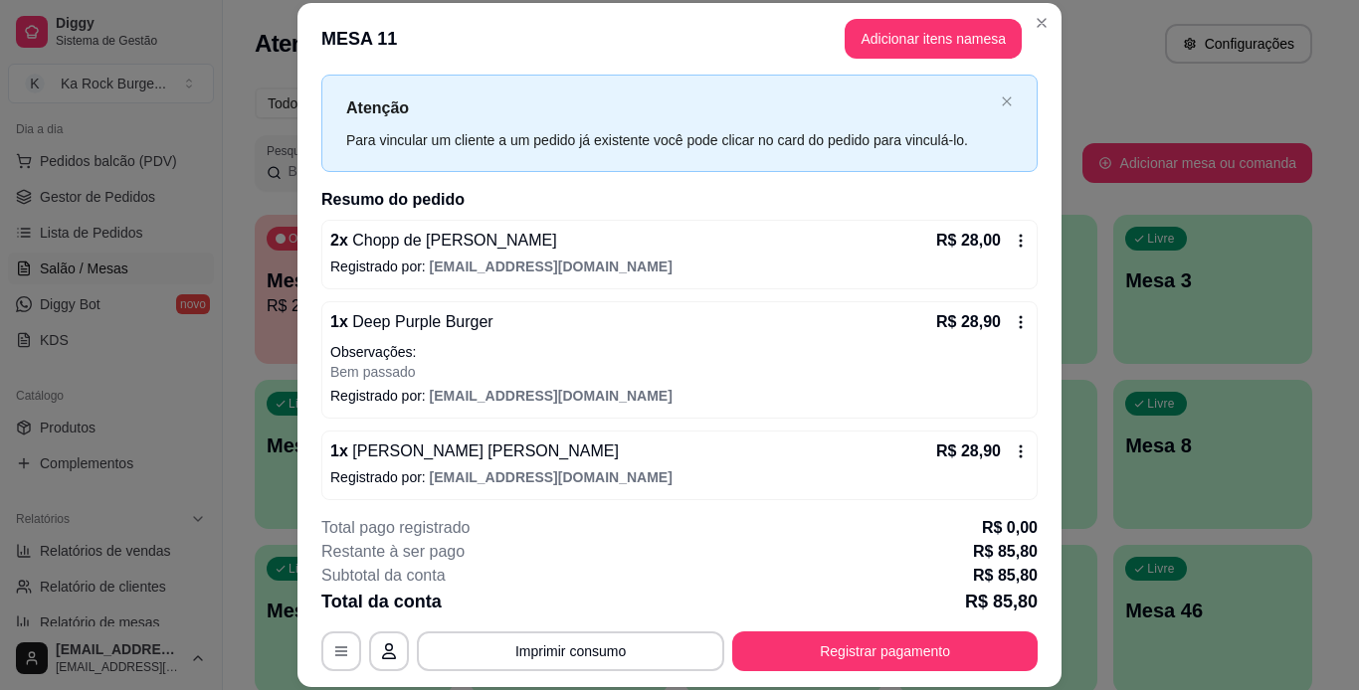
scroll to position [52, 0]
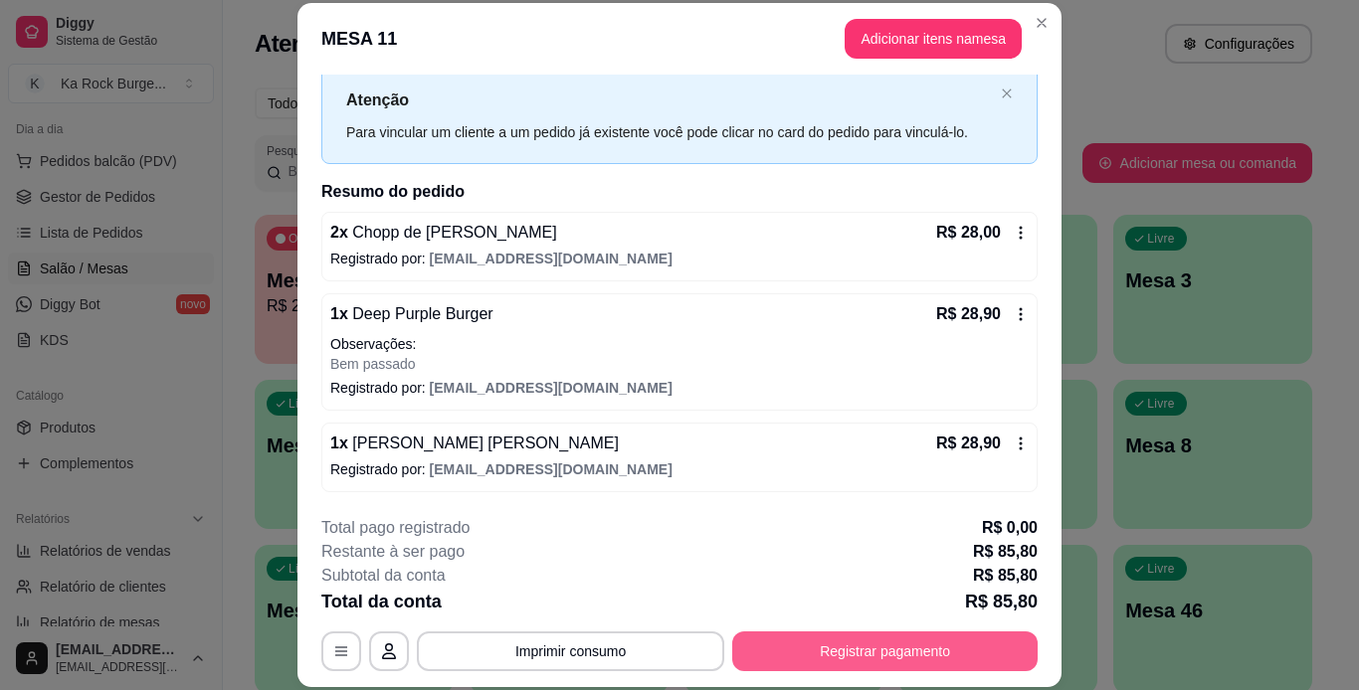
click at [996, 647] on button "Registrar pagamento" at bounding box center [884, 652] width 305 height 40
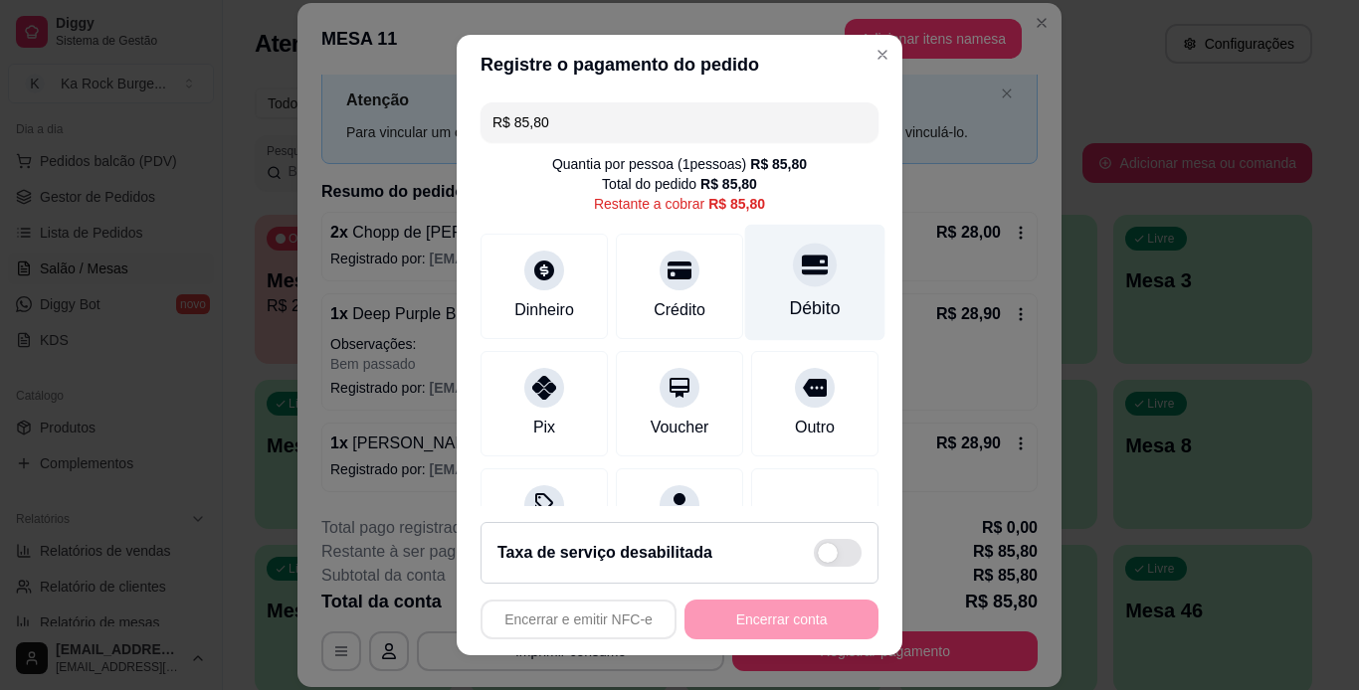
click at [790, 313] on div "Débito" at bounding box center [815, 308] width 51 height 26
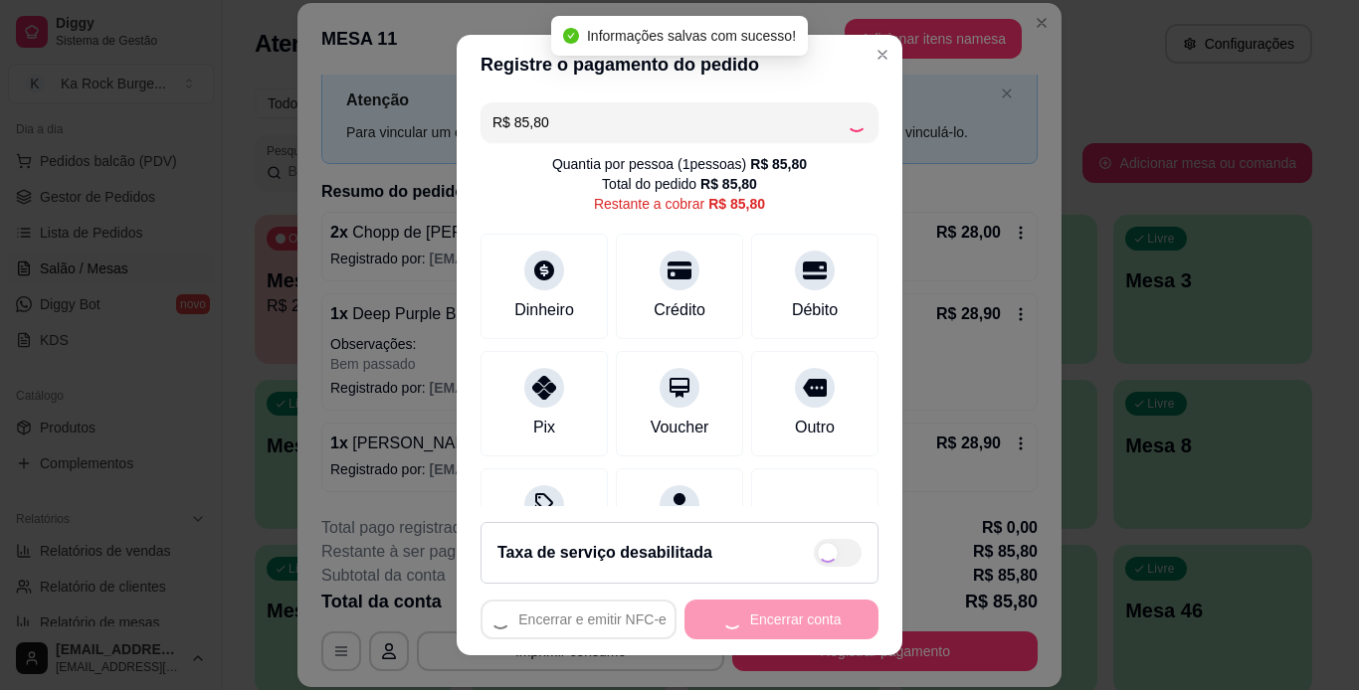
type input "R$ 0,00"
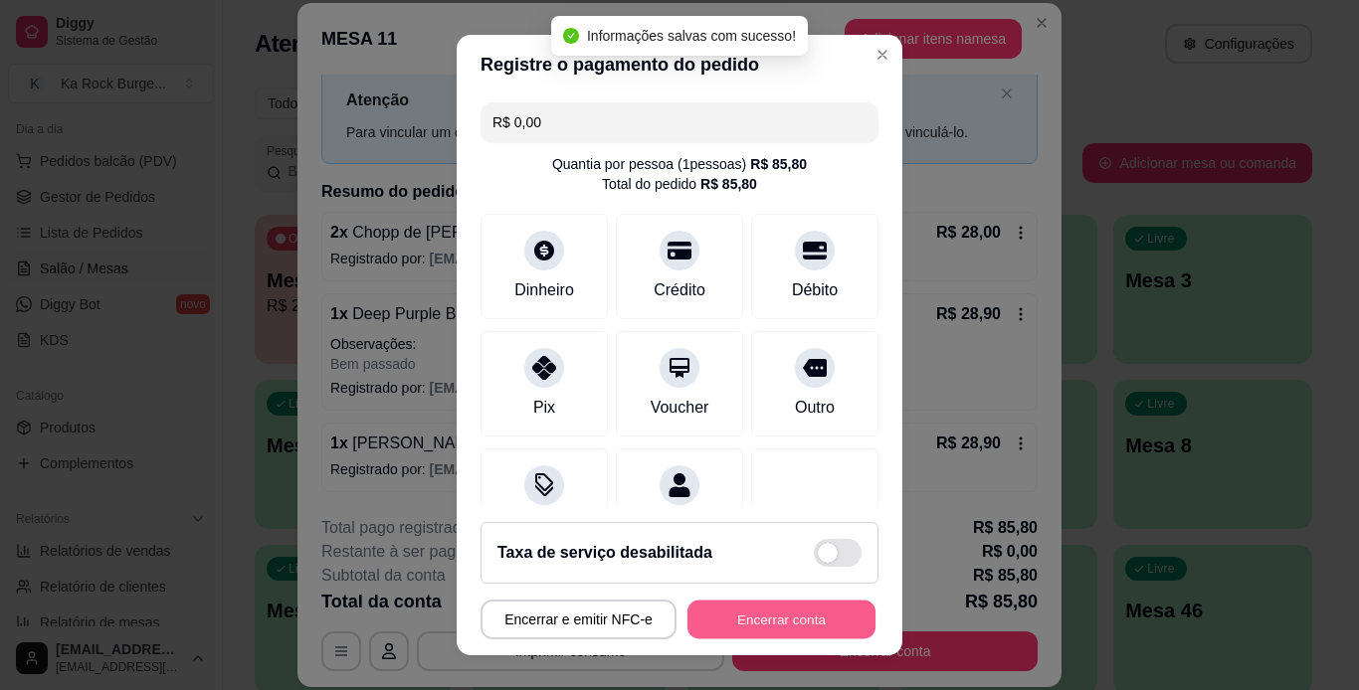
click at [759, 617] on button "Encerrar conta" at bounding box center [781, 620] width 188 height 39
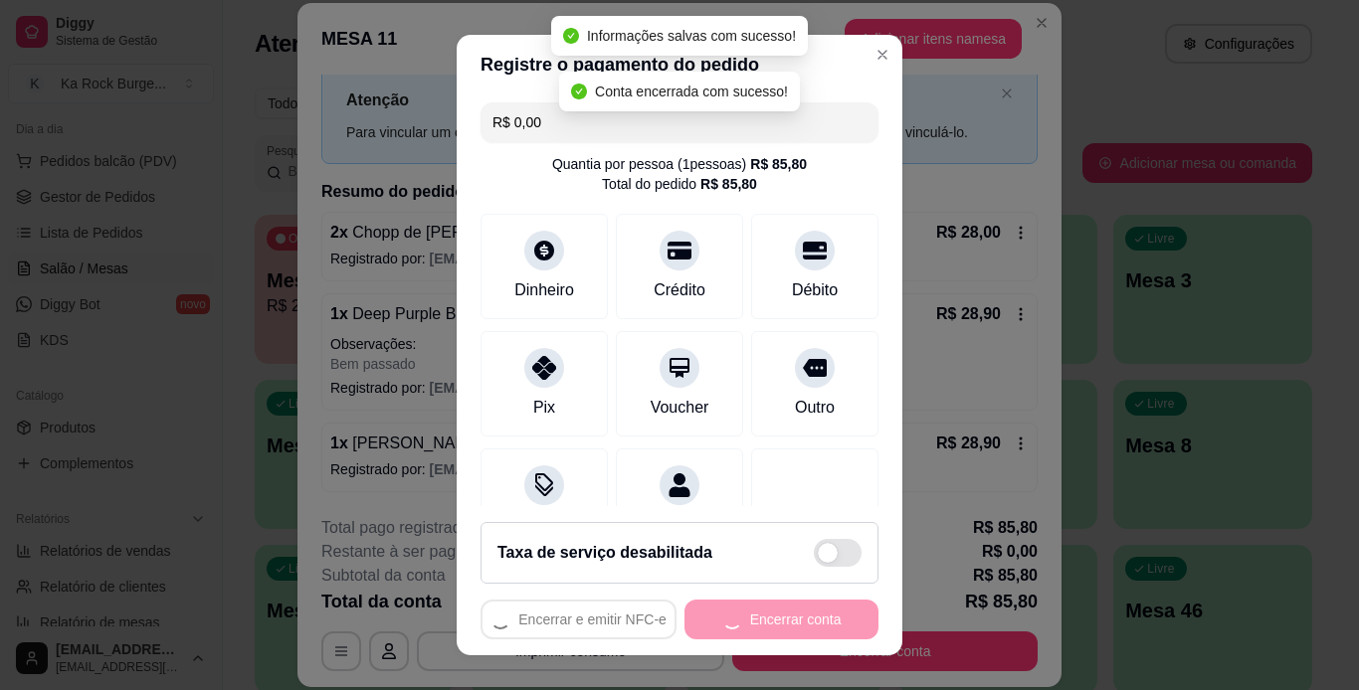
scroll to position [0, 0]
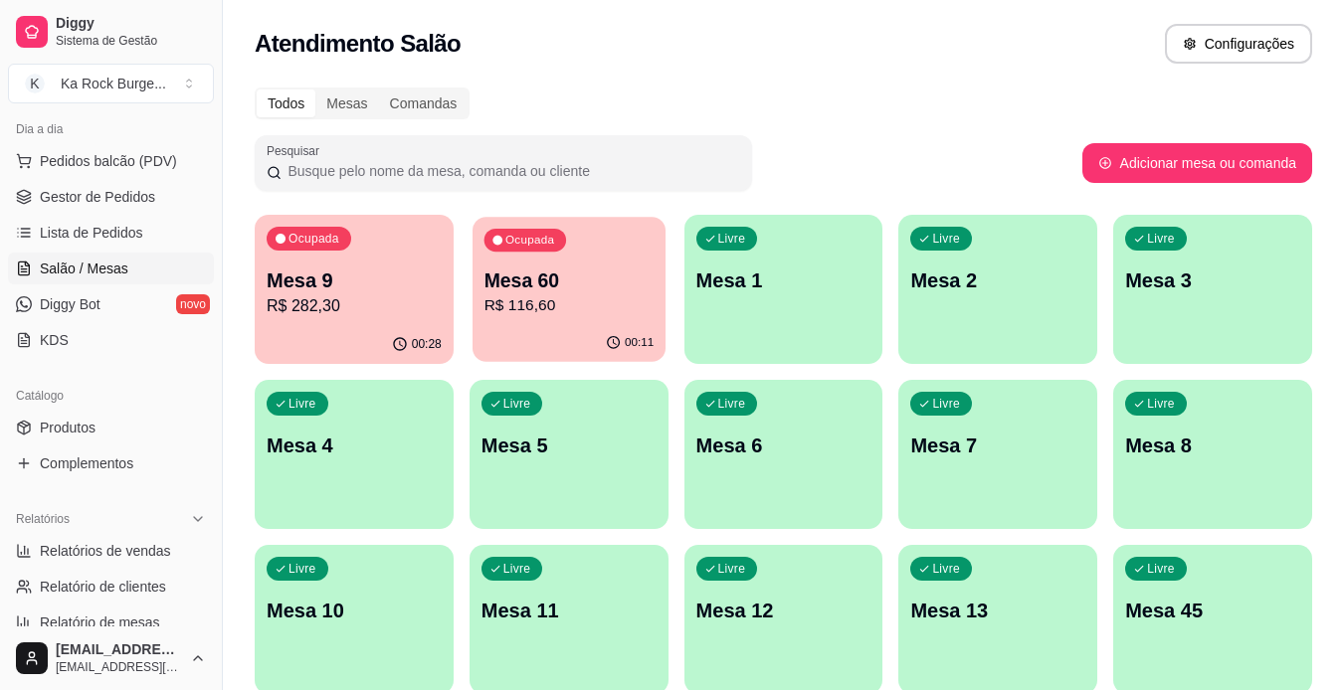
click at [573, 285] on p "Mesa 60" at bounding box center [568, 281] width 170 height 27
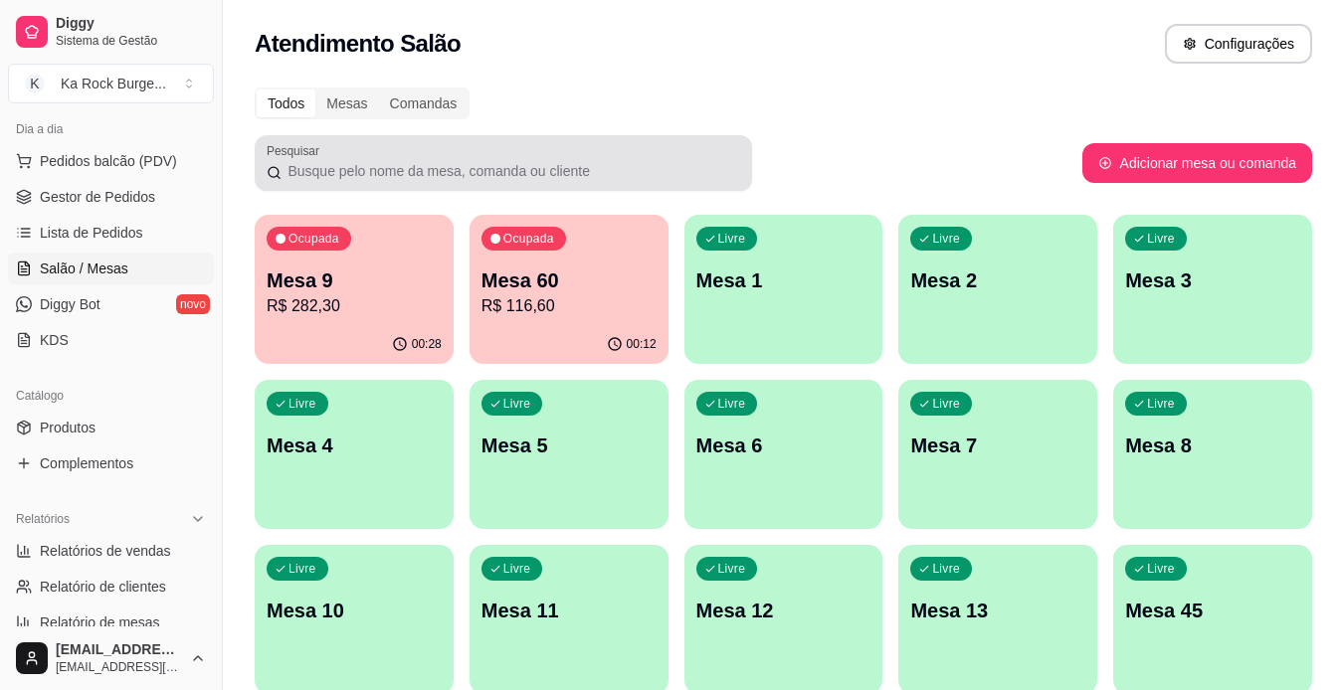
click at [374, 274] on p "Mesa 9" at bounding box center [354, 281] width 175 height 28
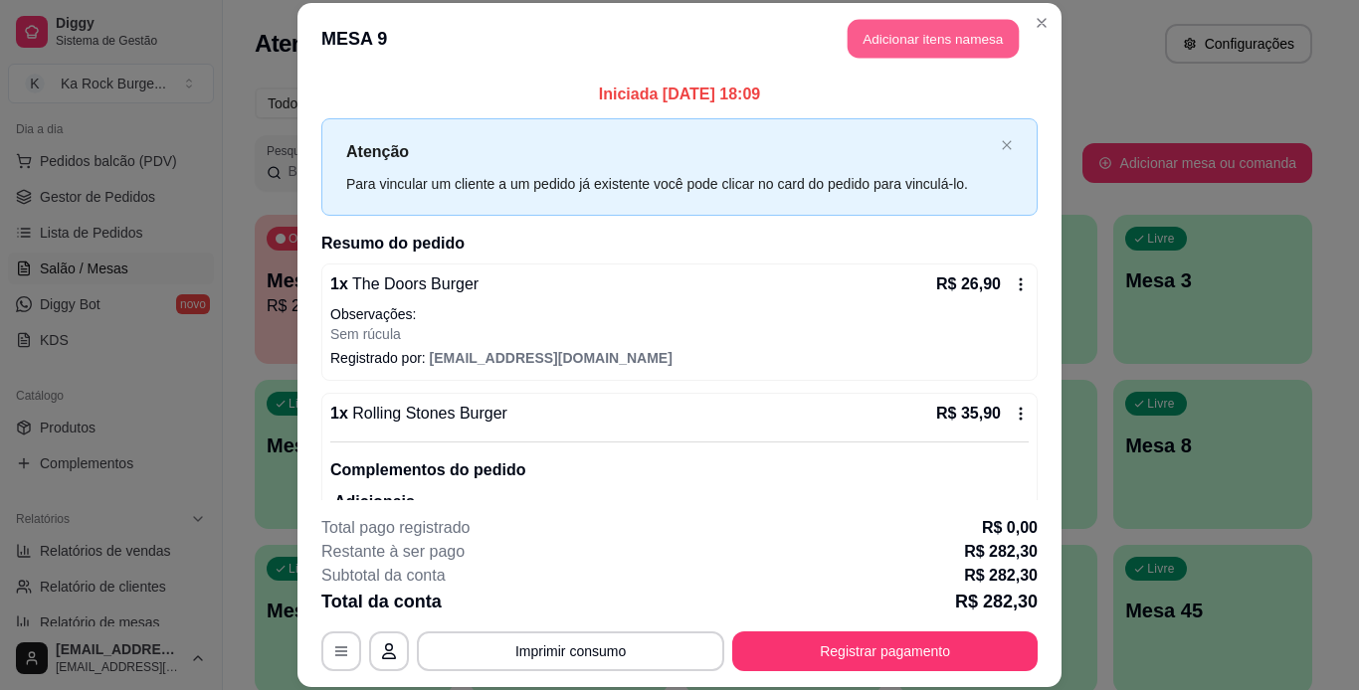
click at [943, 42] on button "Adicionar itens na mesa" at bounding box center [933, 39] width 171 height 39
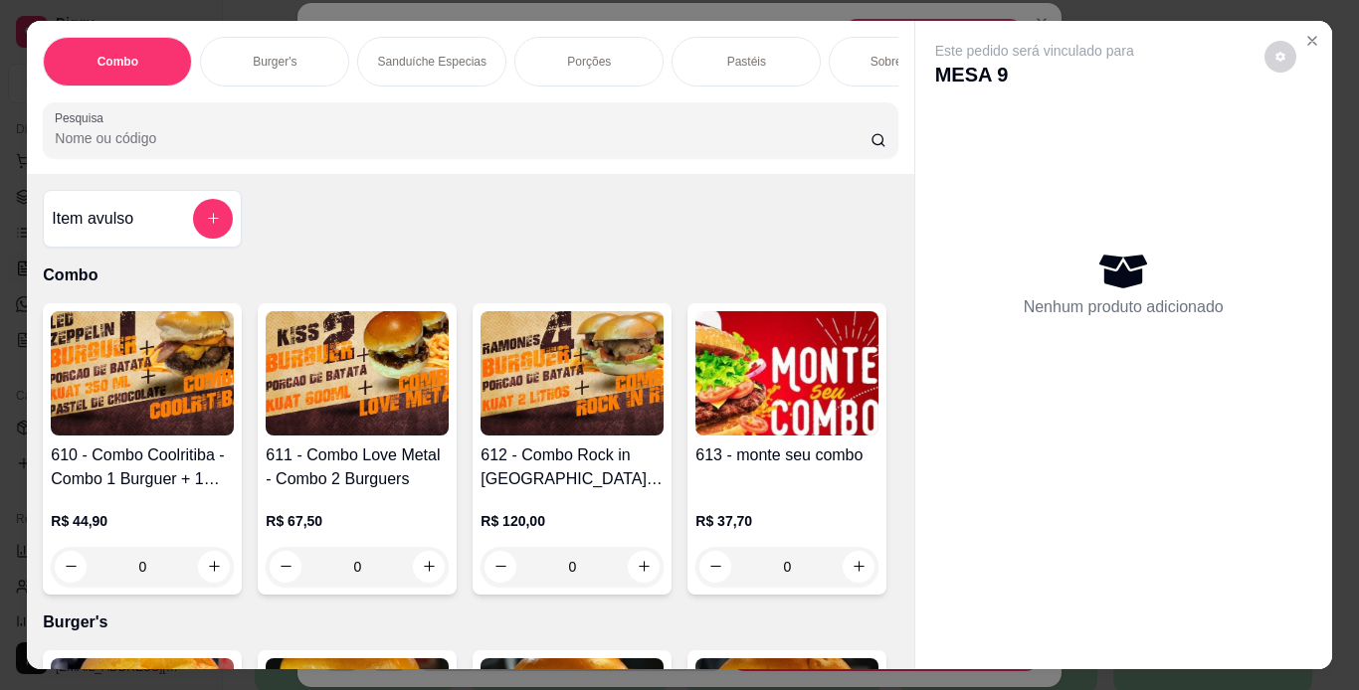
click at [567, 58] on p "Porções" at bounding box center [589, 62] width 44 height 16
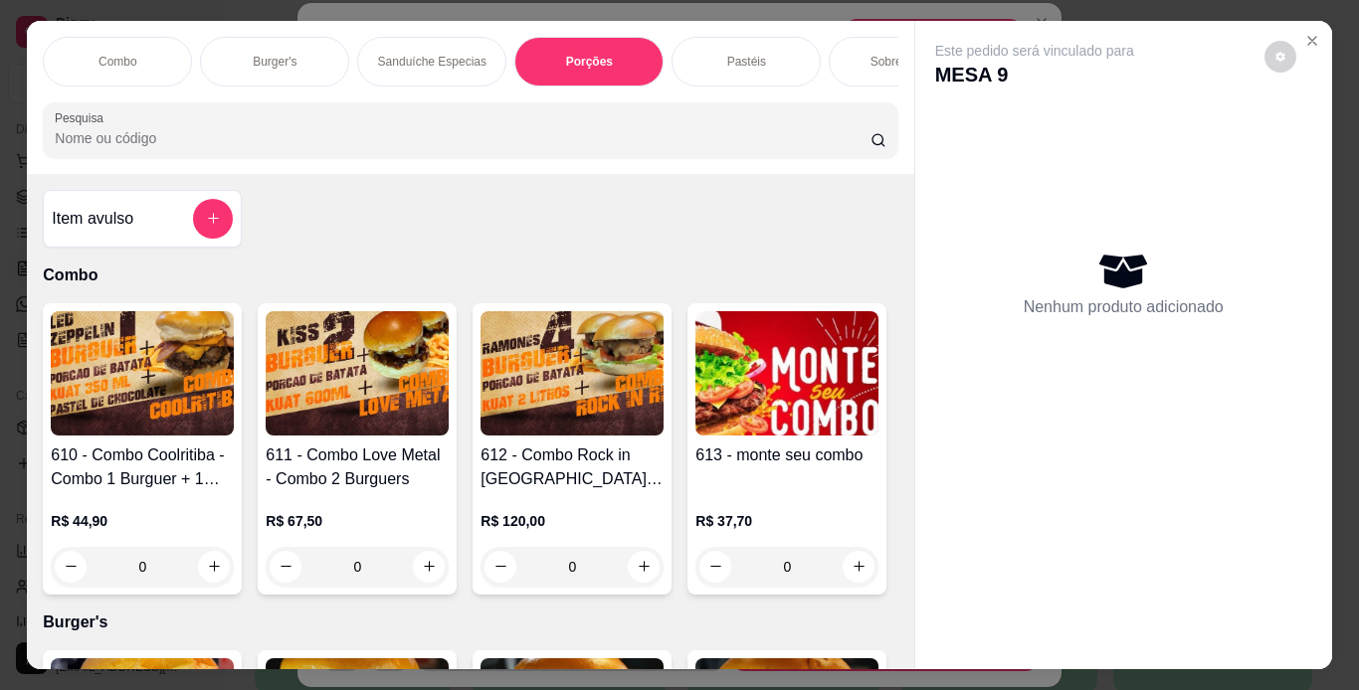
scroll to position [51, 0]
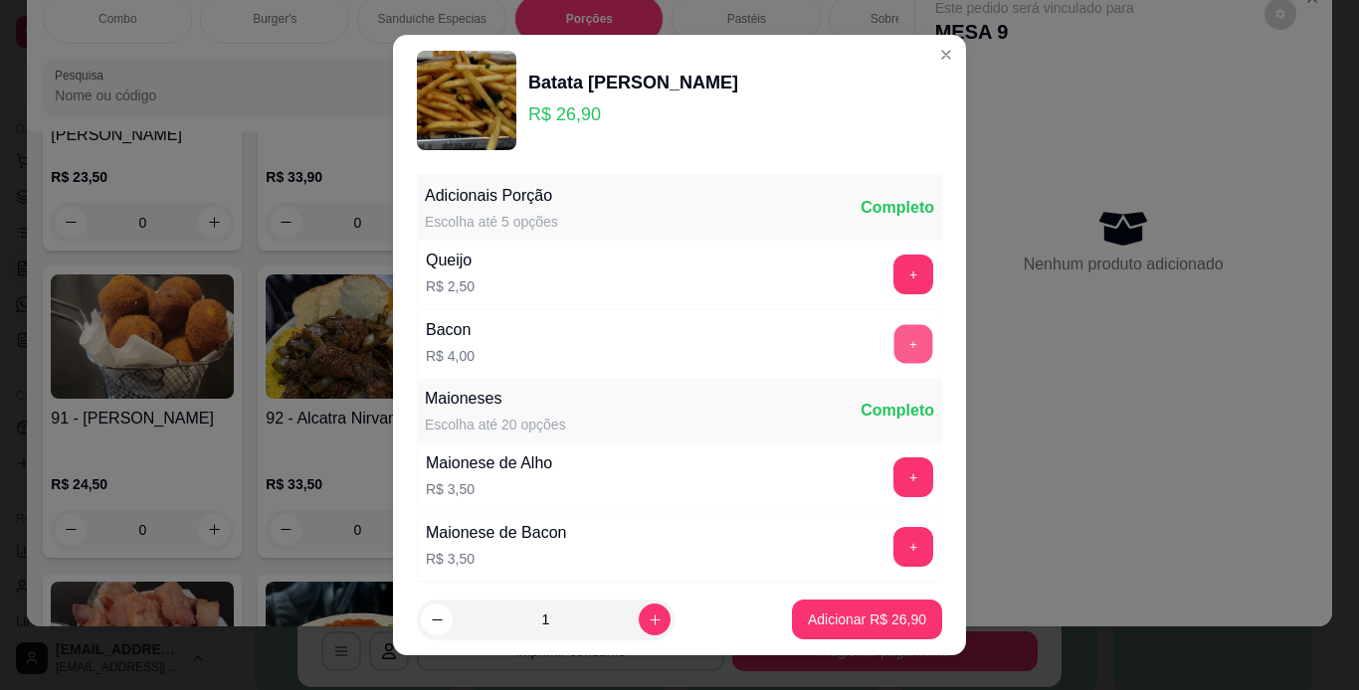
click at [894, 346] on button "+" at bounding box center [913, 343] width 39 height 39
click at [858, 618] on p "Adicionar R$ 30,90" at bounding box center [867, 620] width 118 height 20
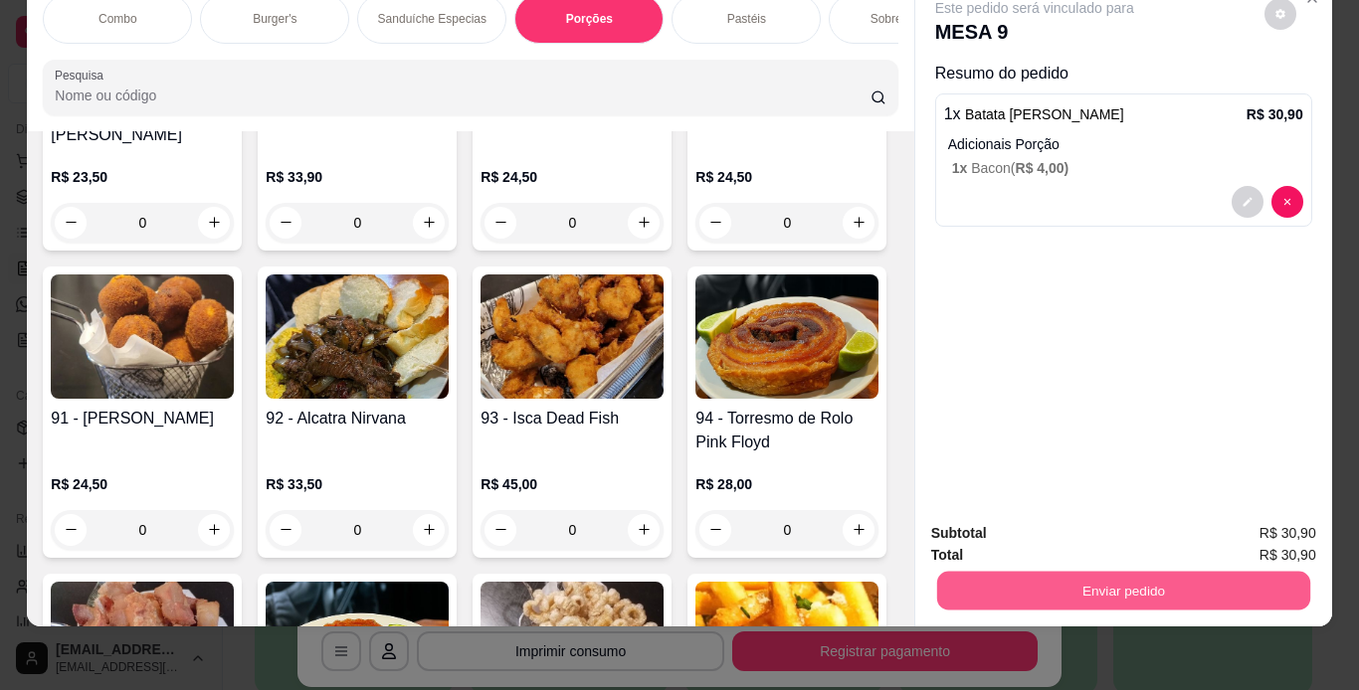
click at [1076, 572] on button "Enviar pedido" at bounding box center [1122, 591] width 373 height 39
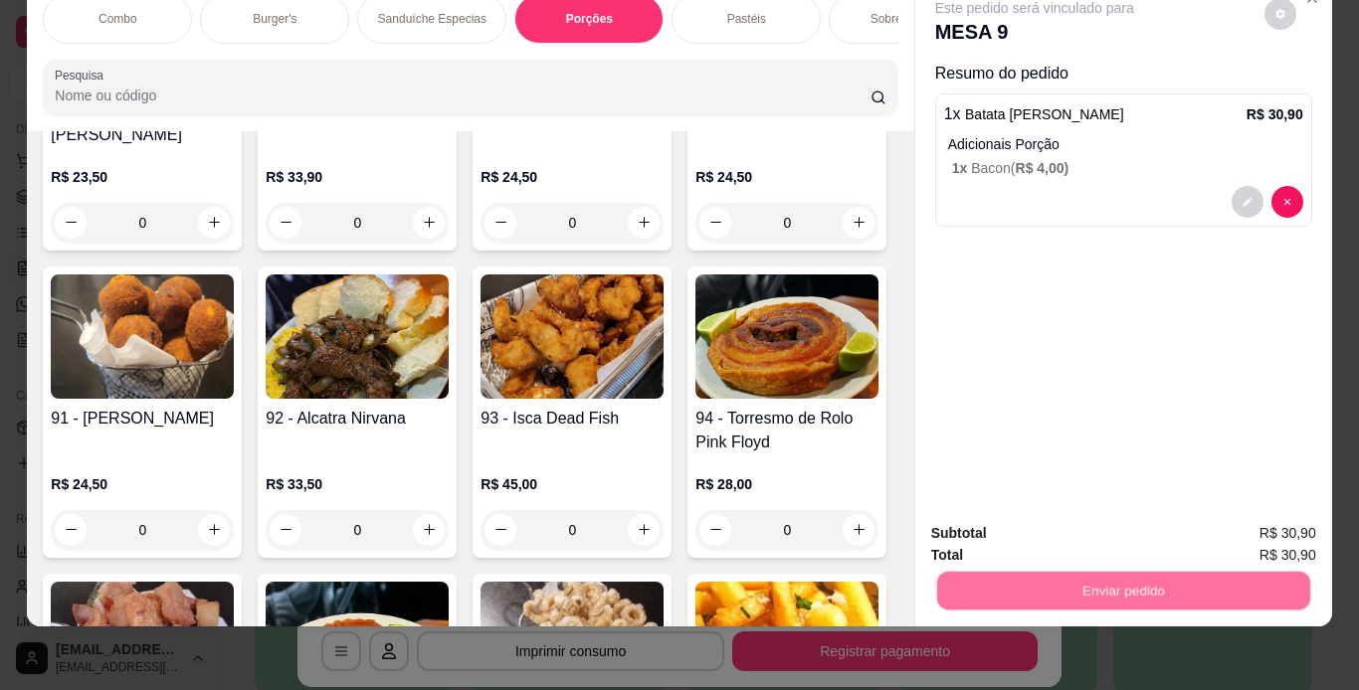
click at [1048, 529] on button "Não registrar e enviar pedido" at bounding box center [1057, 526] width 201 height 37
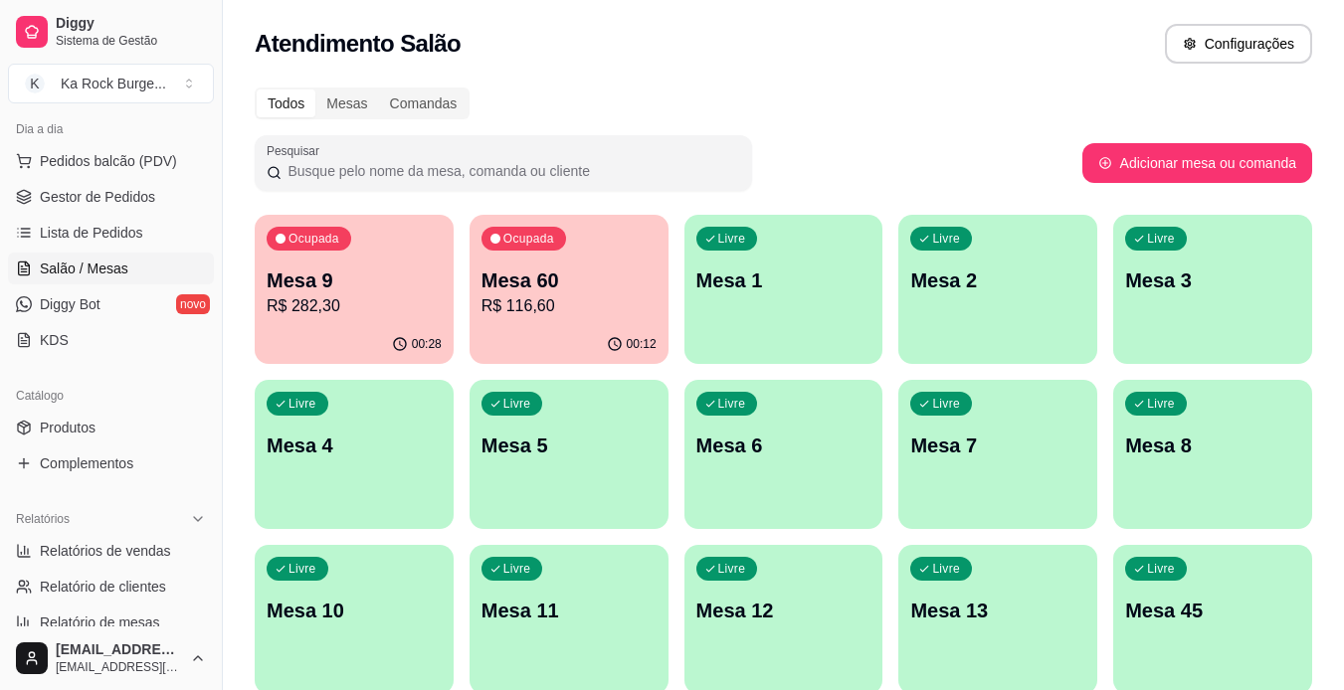
click at [491, 333] on div "00:12" at bounding box center [569, 344] width 199 height 39
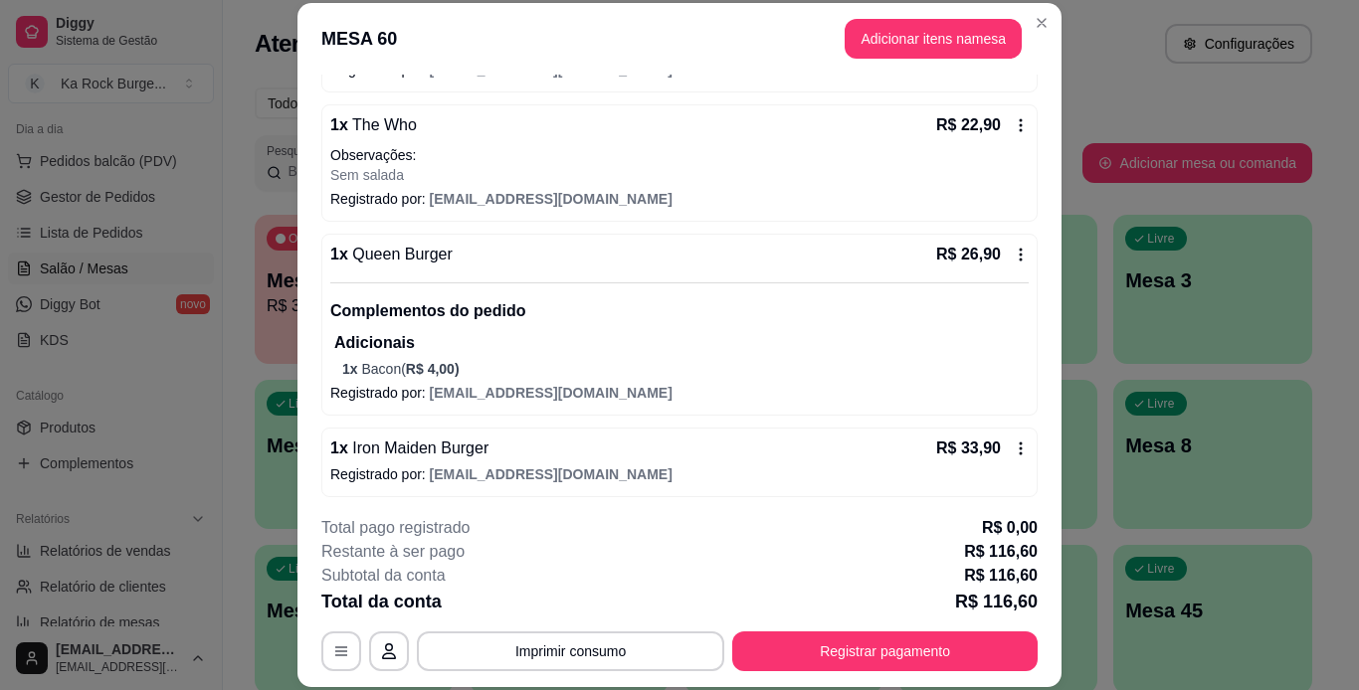
scroll to position [382, 0]
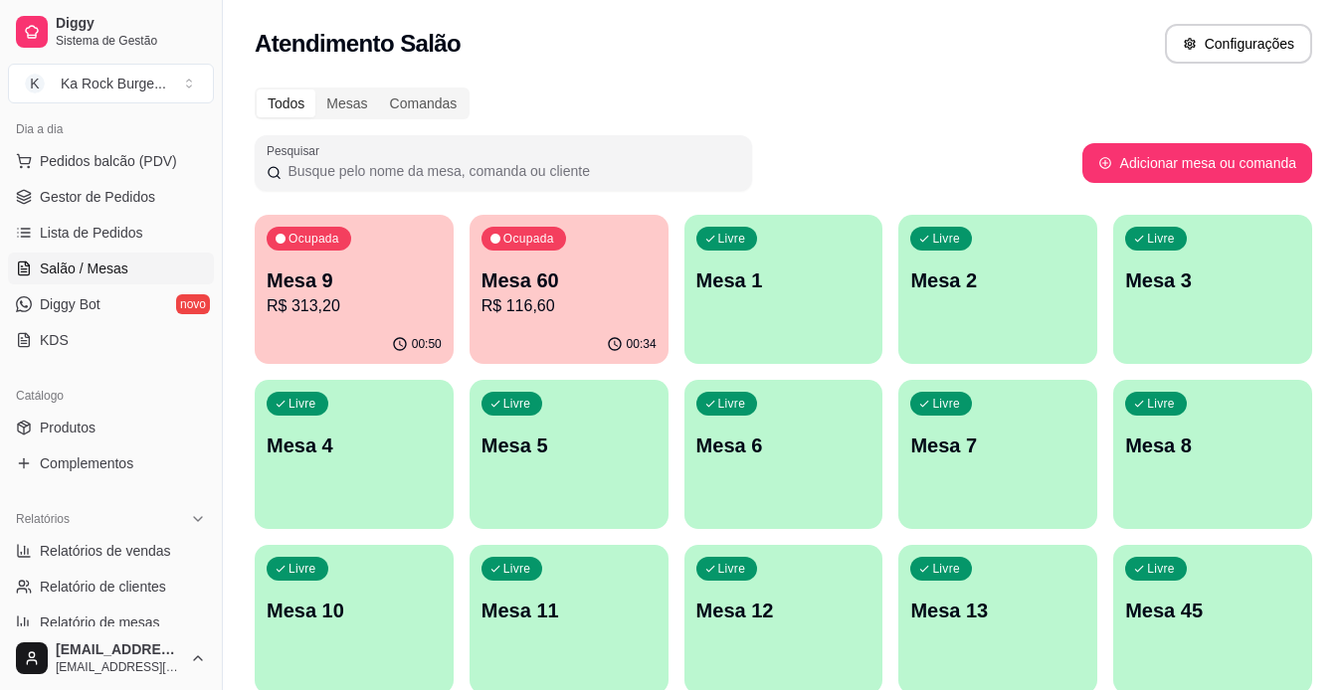
click at [546, 287] on p "Mesa 60" at bounding box center [568, 281] width 175 height 28
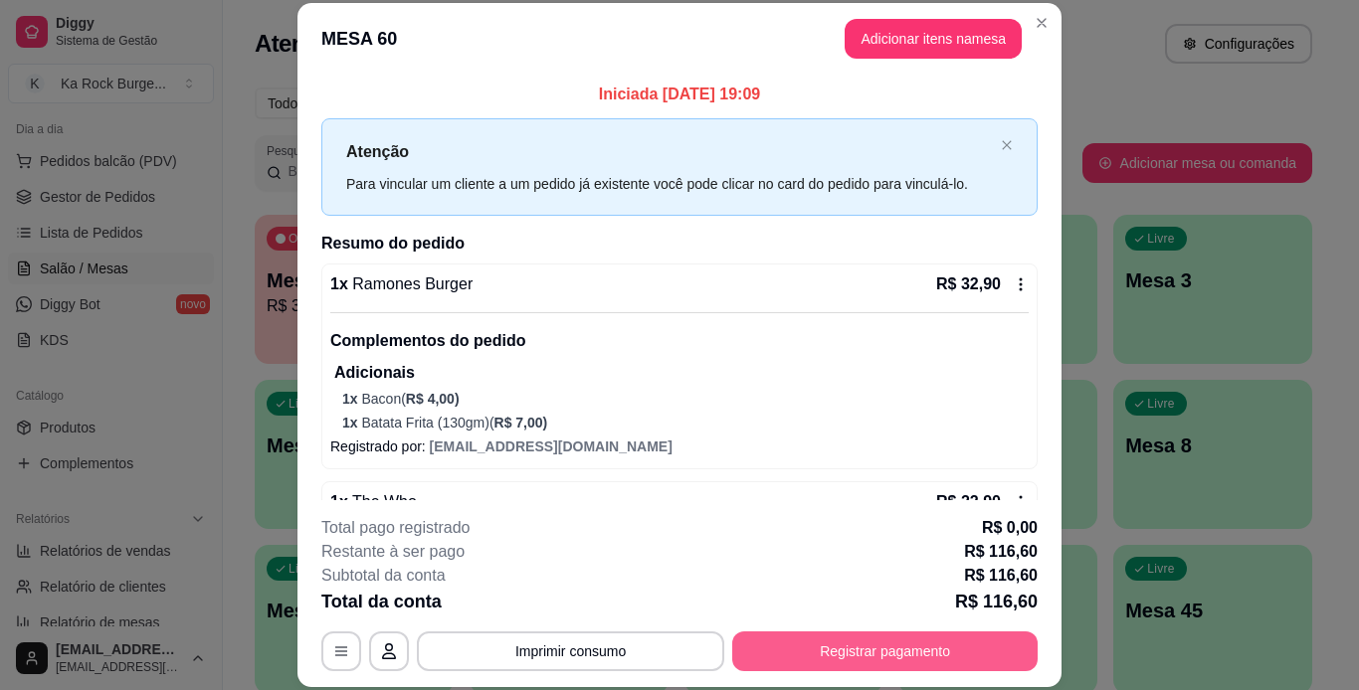
click at [825, 643] on button "Registrar pagamento" at bounding box center [884, 652] width 305 height 40
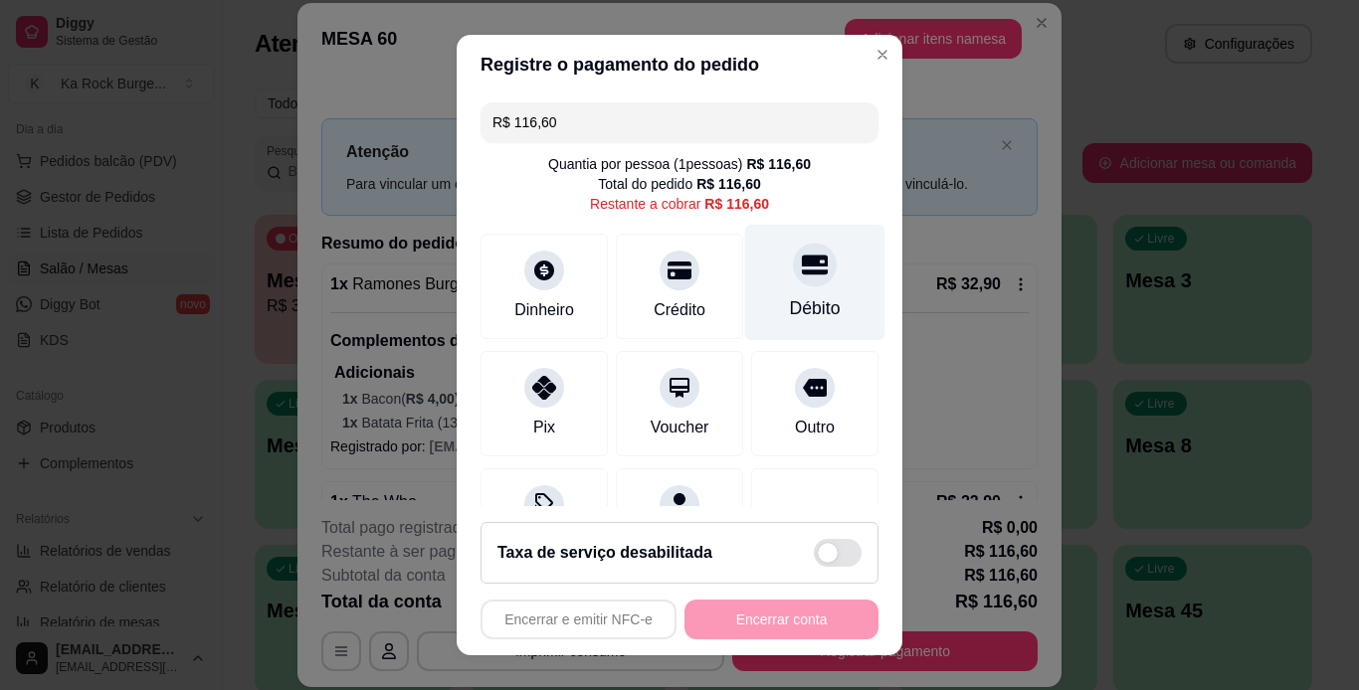
click at [805, 280] on div "Débito" at bounding box center [815, 282] width 140 height 116
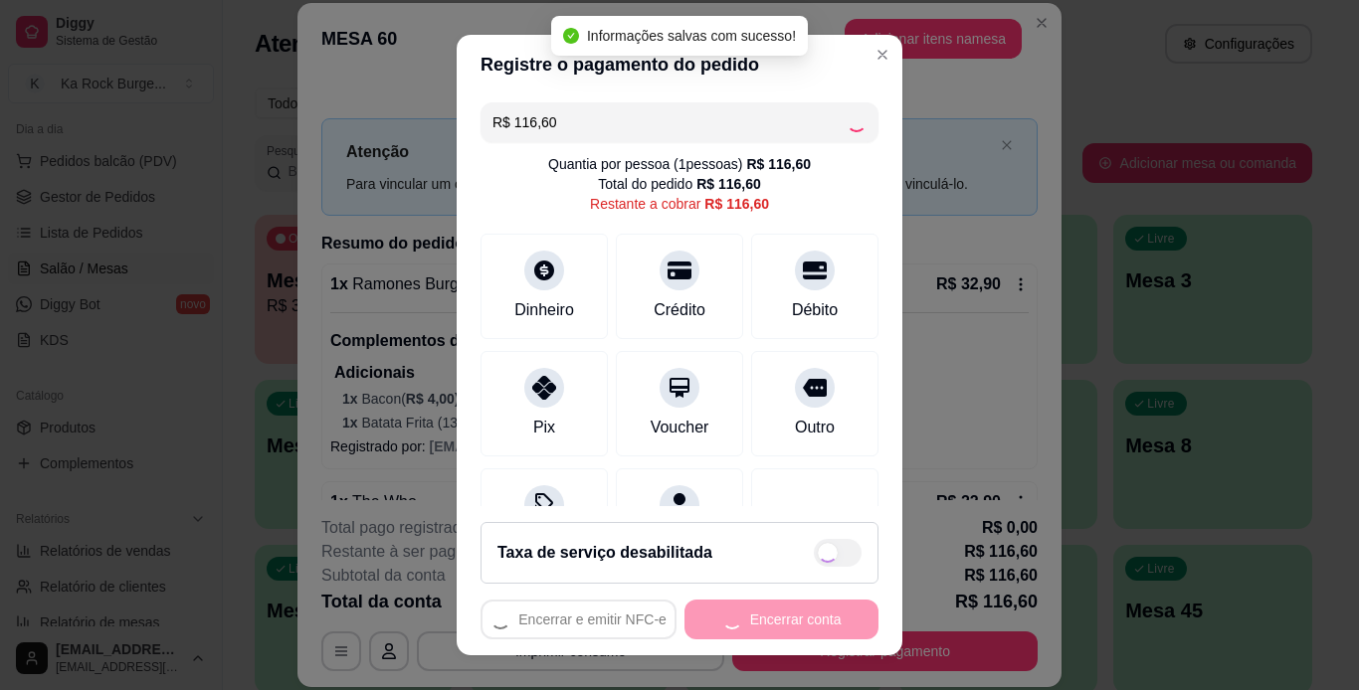
type input "R$ 0,00"
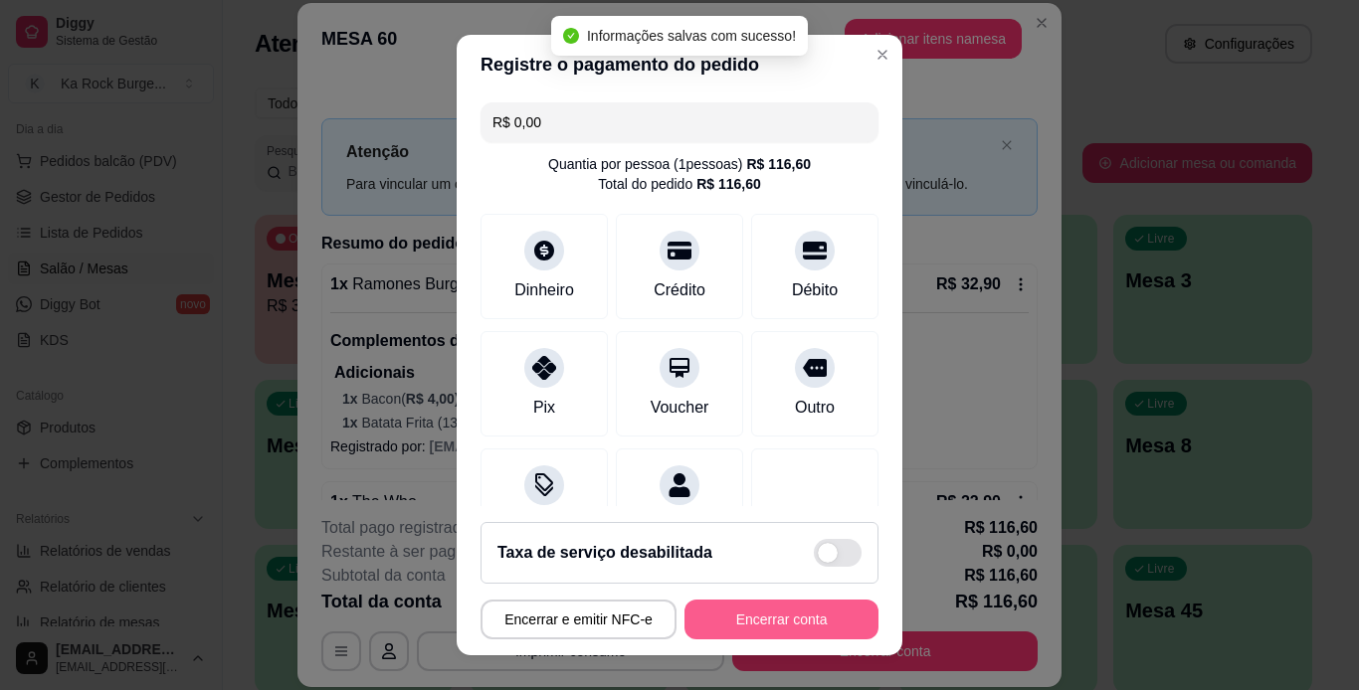
click at [777, 612] on button "Encerrar conta" at bounding box center [781, 620] width 194 height 40
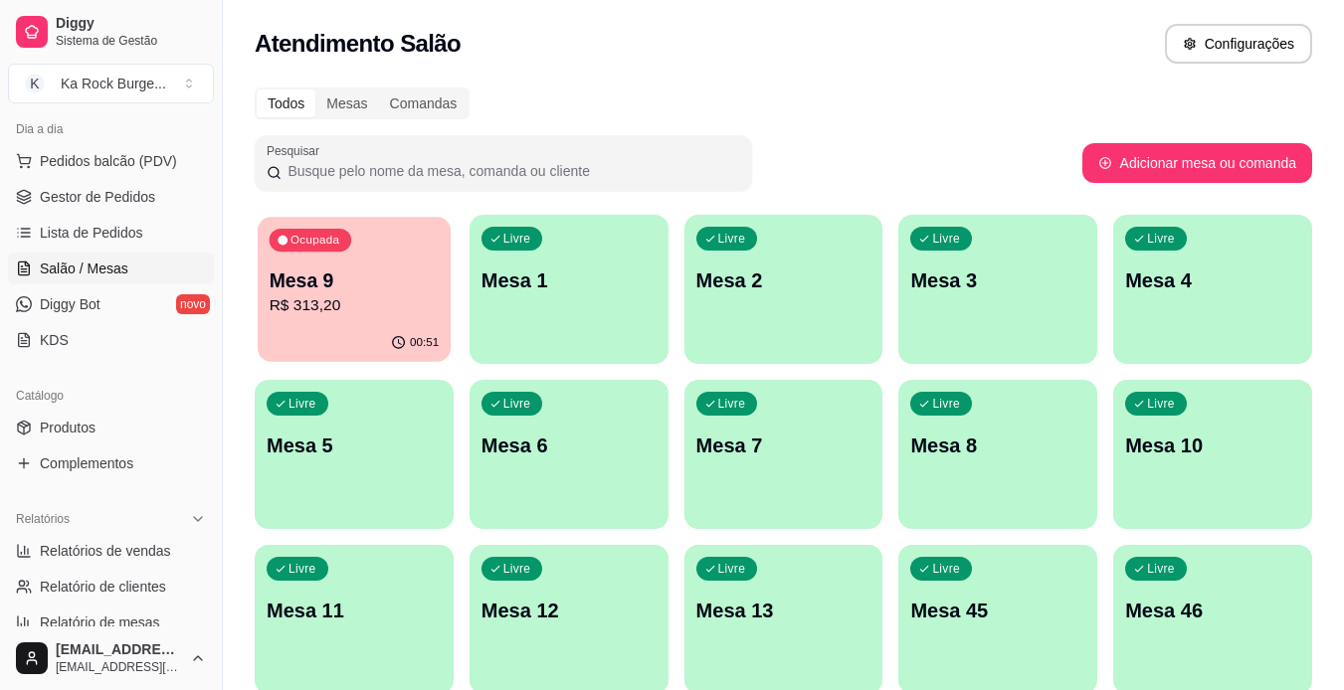
click at [369, 285] on p "Mesa 9" at bounding box center [355, 281] width 170 height 27
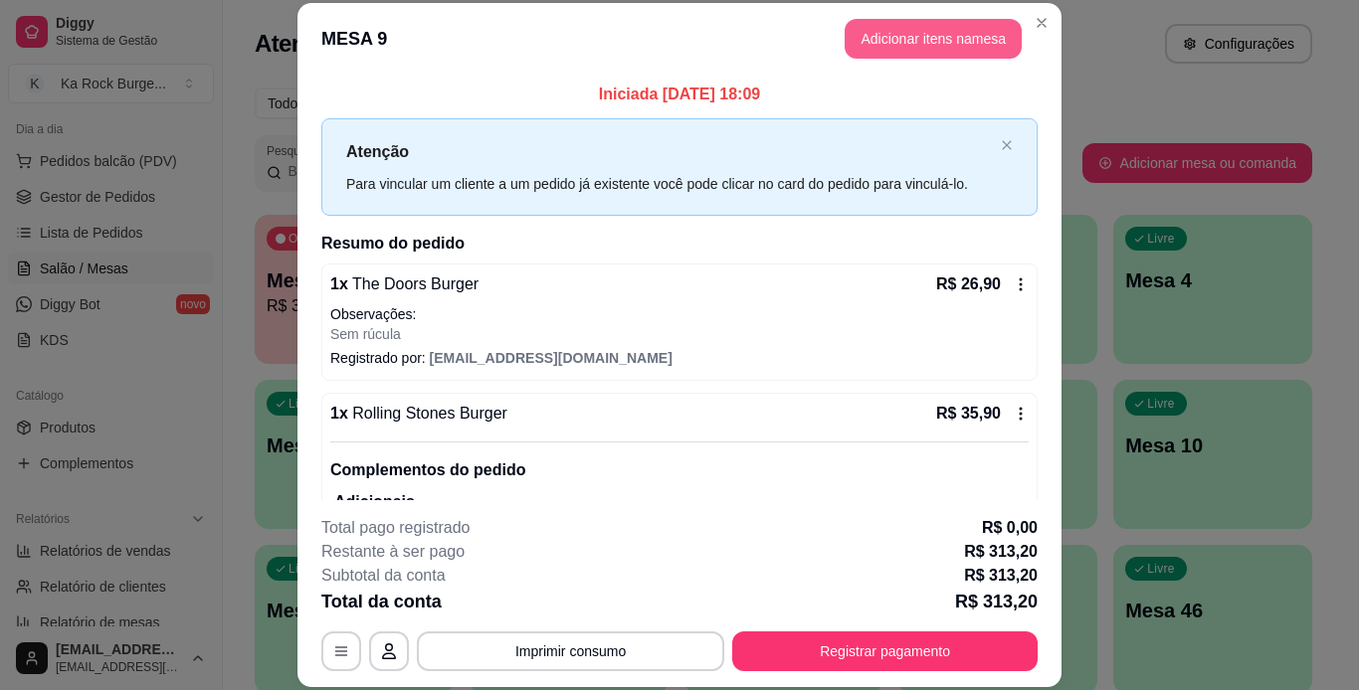
click at [895, 25] on button "Adicionar itens na mesa" at bounding box center [933, 39] width 177 height 40
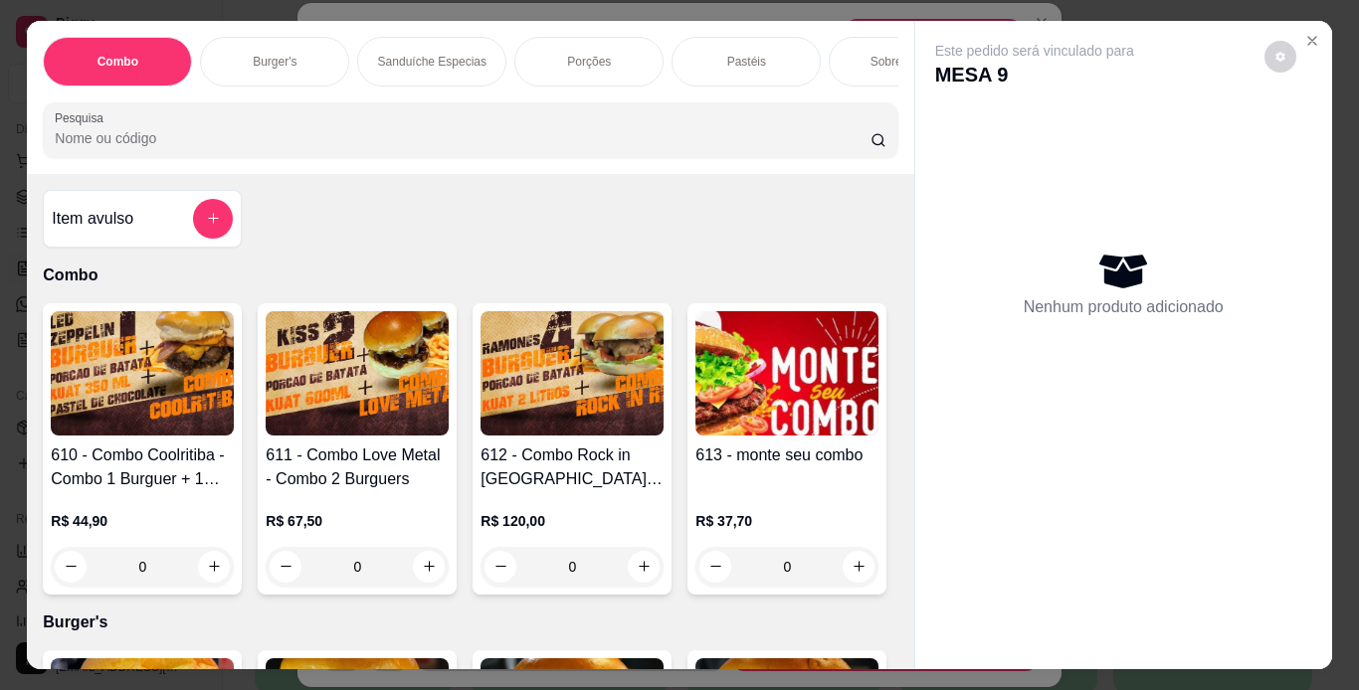
scroll to position [0, 748]
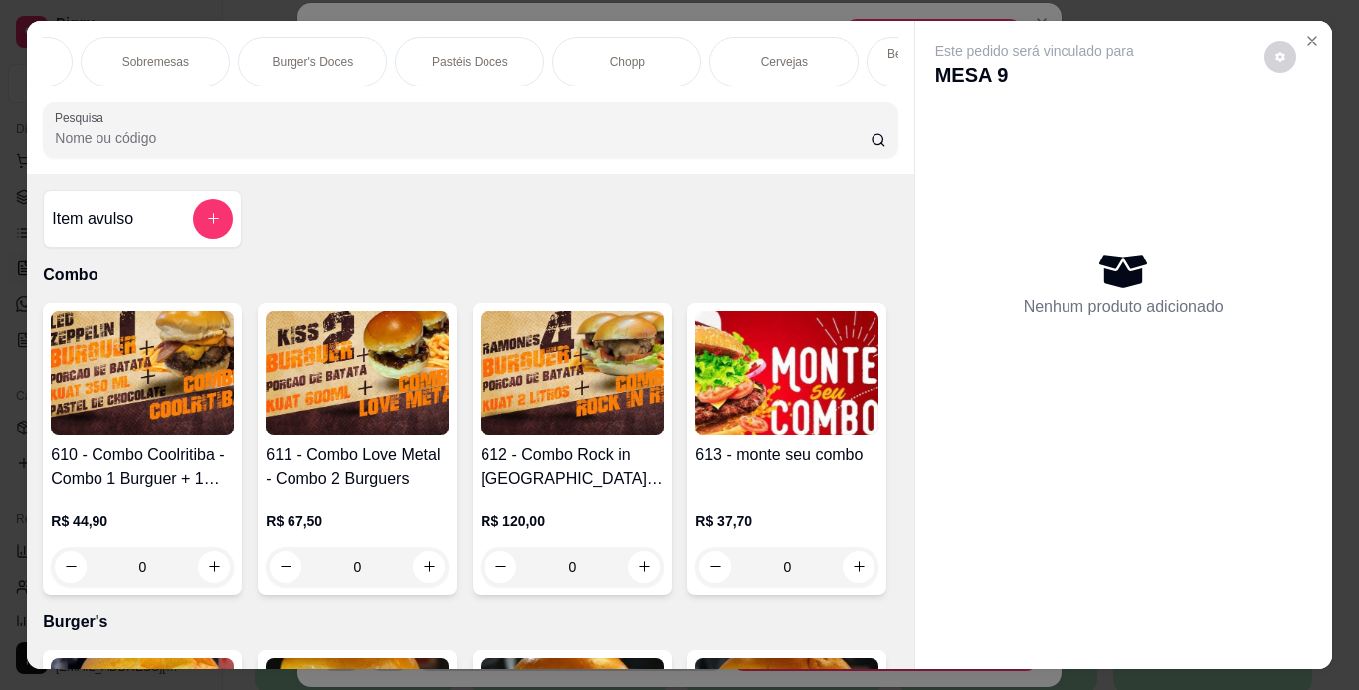
click at [681, 49] on div "Chopp" at bounding box center [626, 62] width 149 height 50
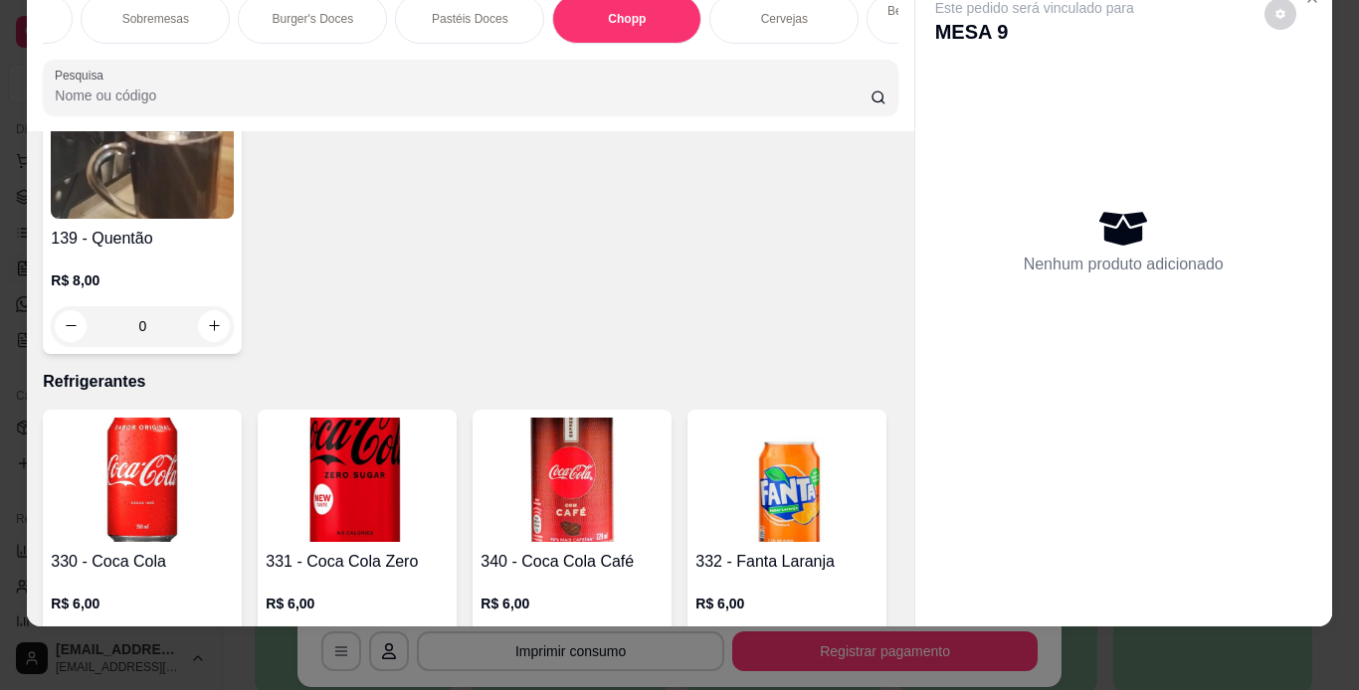
type input "1"
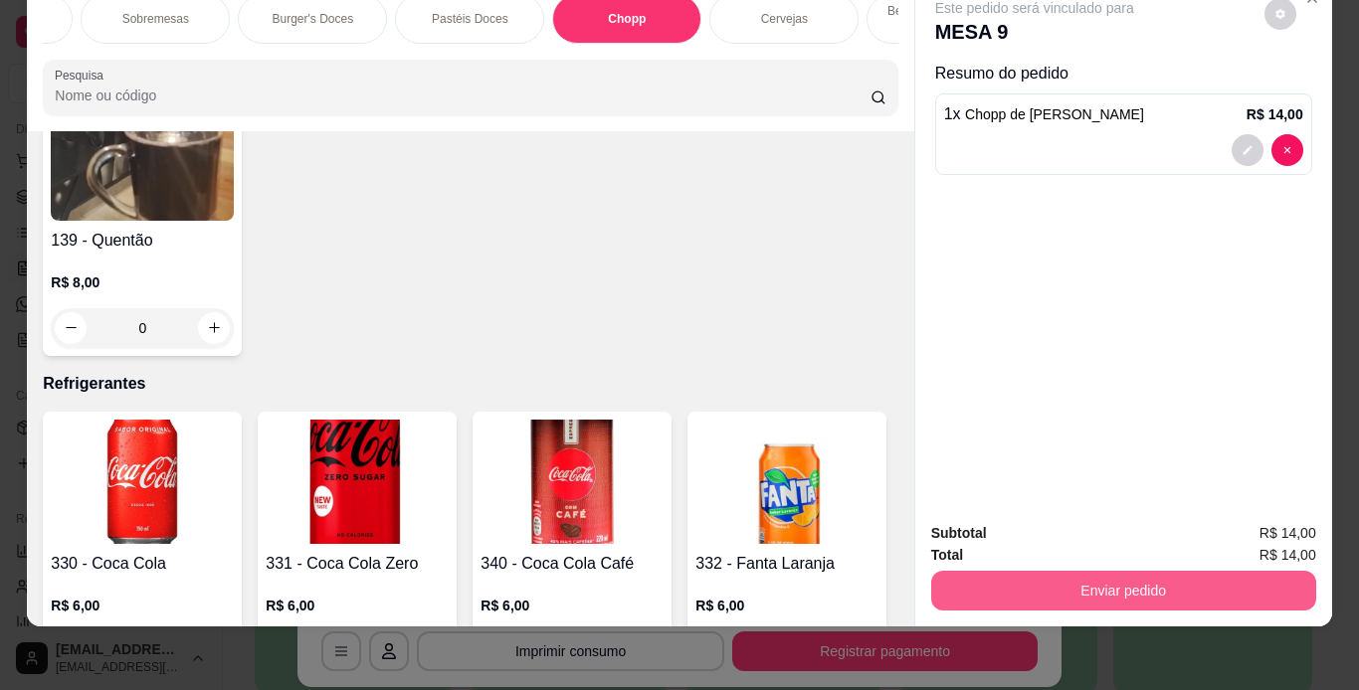
click at [1034, 571] on button "Enviar pedido" at bounding box center [1123, 591] width 385 height 40
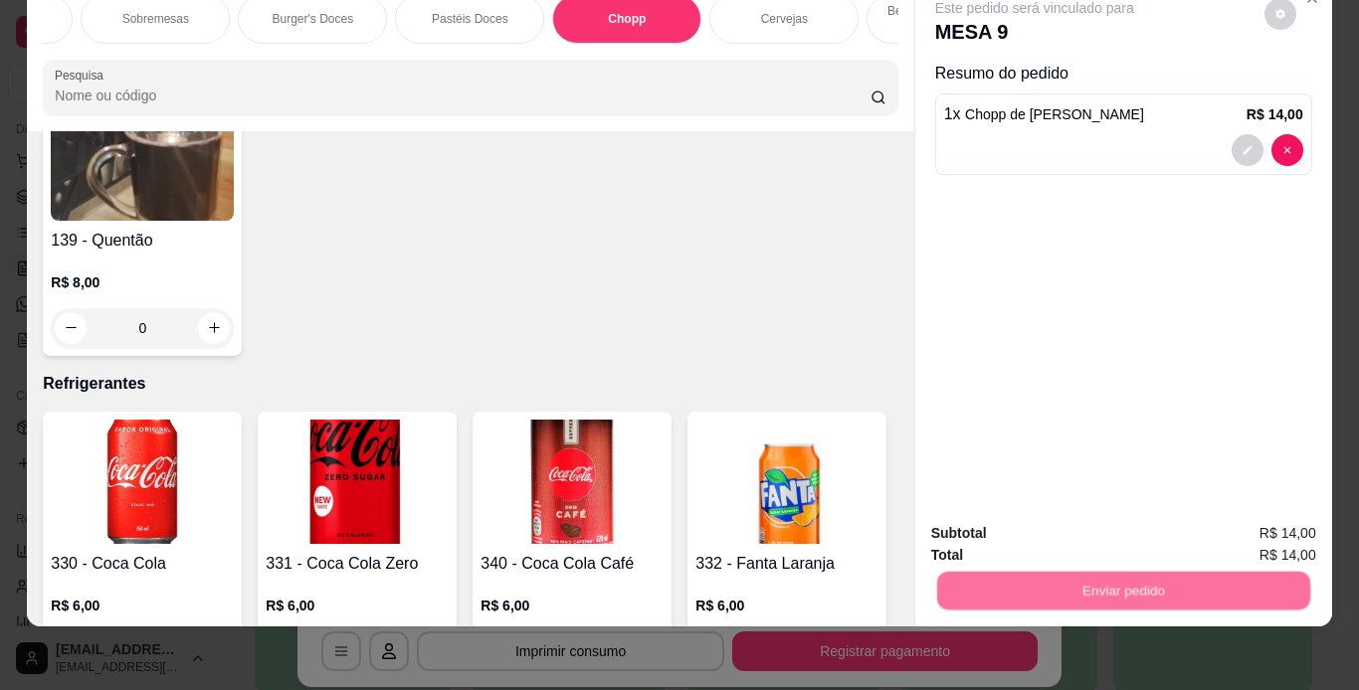
click at [1037, 533] on button "Não registrar e enviar pedido" at bounding box center [1057, 526] width 201 height 37
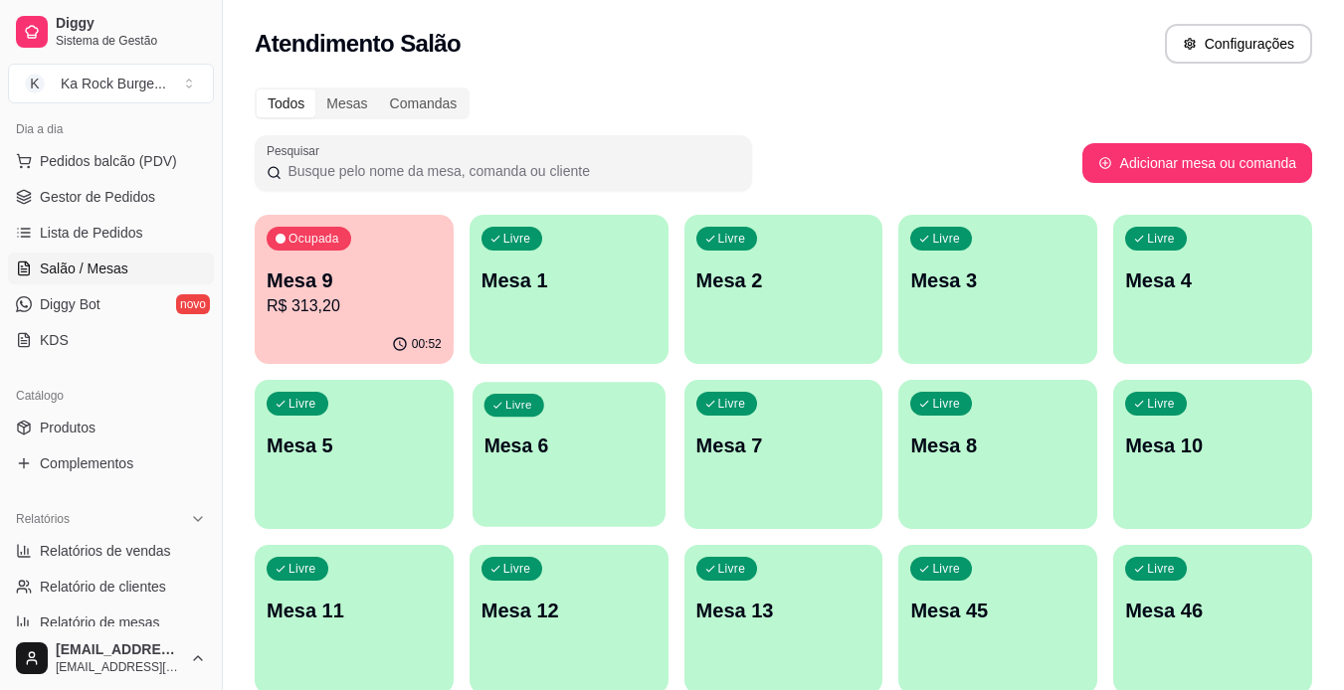
click at [588, 438] on p "Mesa 6" at bounding box center [568, 446] width 170 height 27
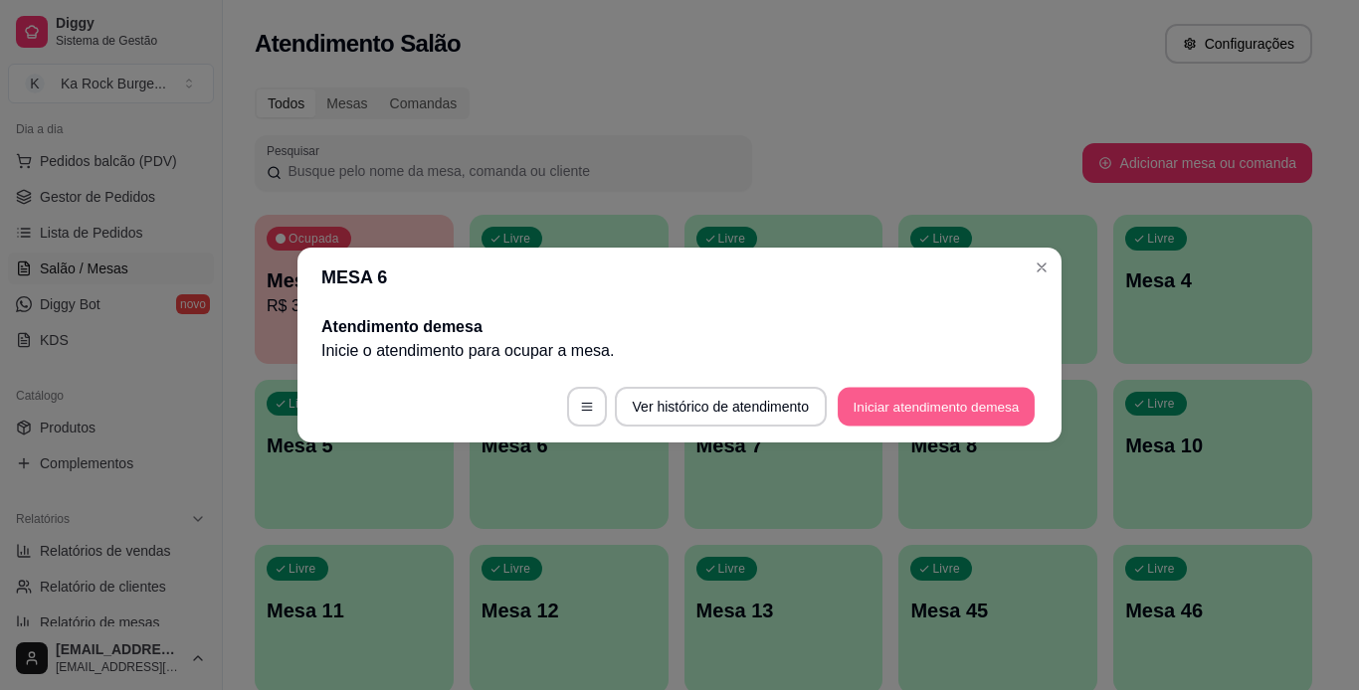
click at [879, 389] on button "Iniciar atendimento de mesa" at bounding box center [936, 407] width 197 height 39
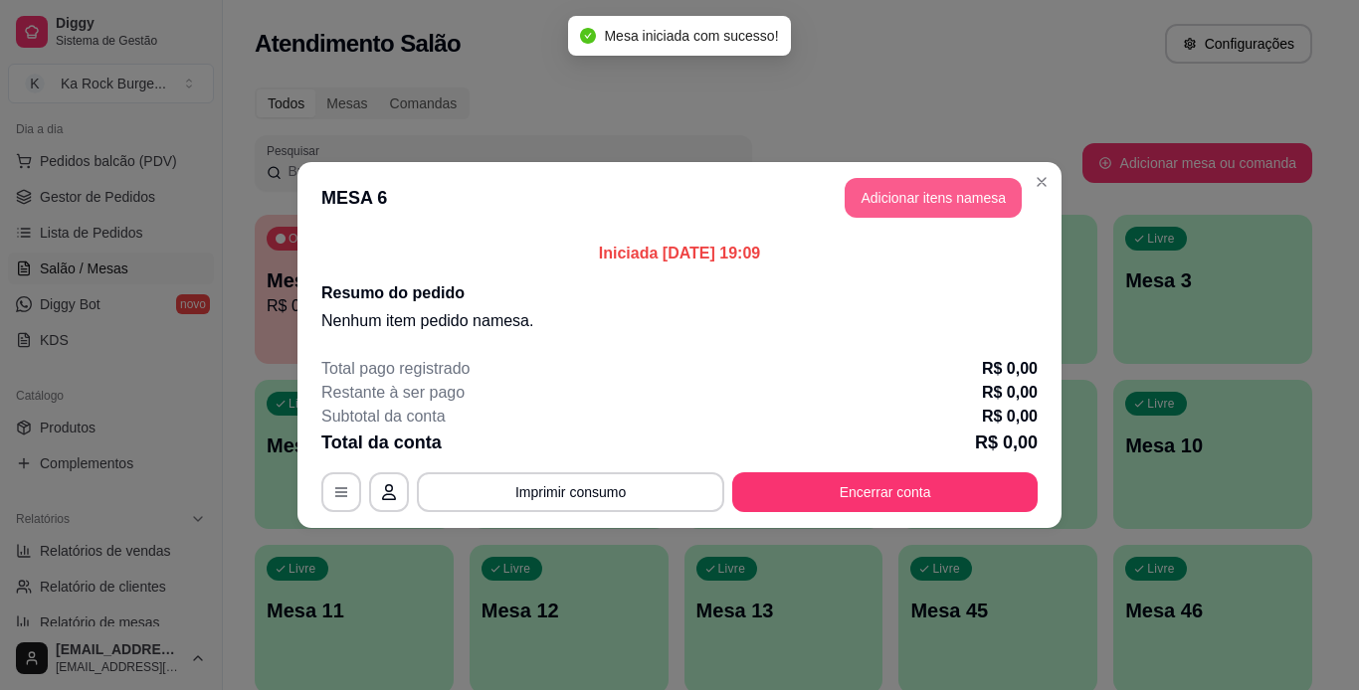
click at [944, 195] on button "Adicionar itens na mesa" at bounding box center [933, 198] width 177 height 40
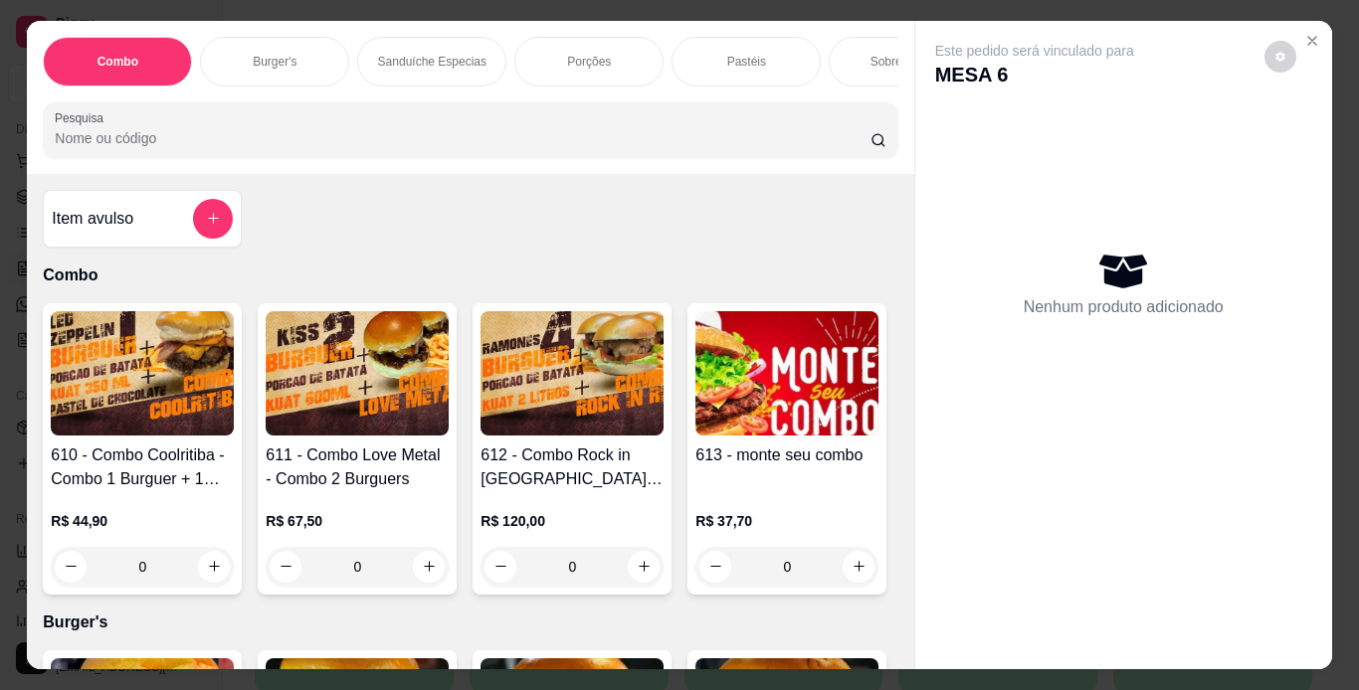
scroll to position [0, 748]
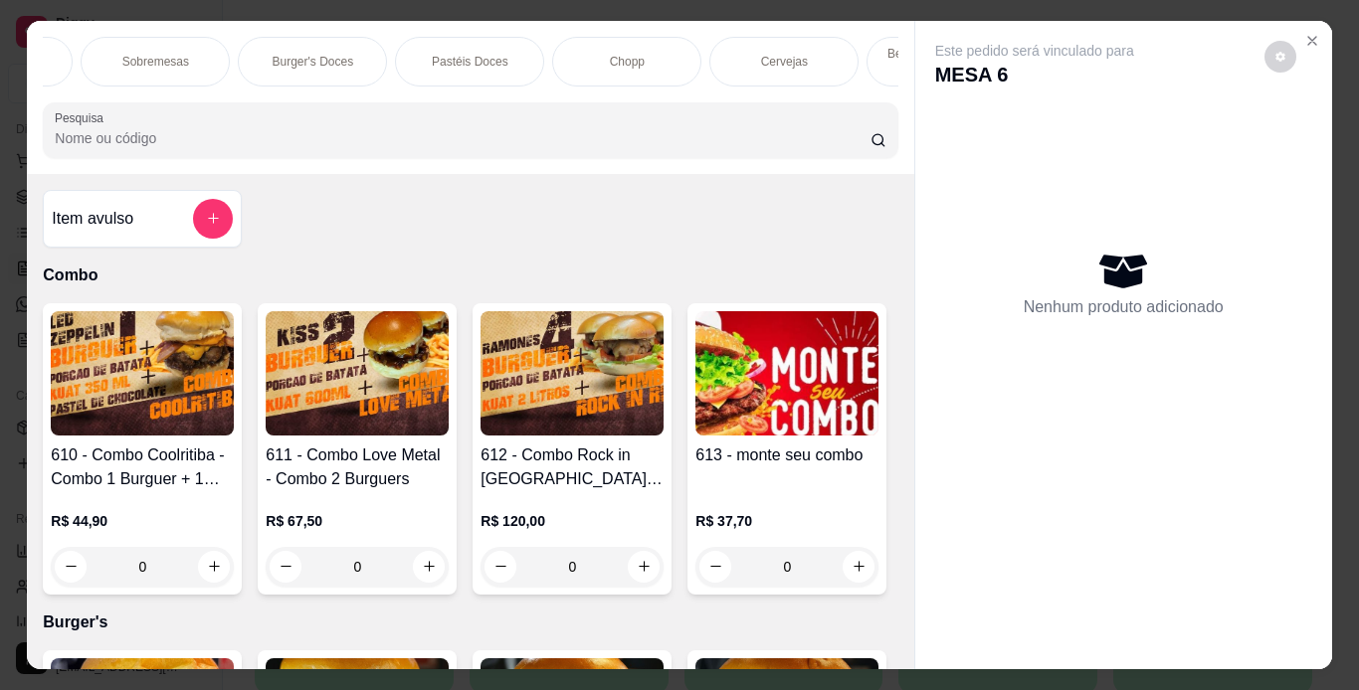
drag, startPoint x: 608, startPoint y: 60, endPoint x: 482, endPoint y: 298, distance: 269.6
click at [610, 60] on p "Chopp" at bounding box center [627, 62] width 35 height 16
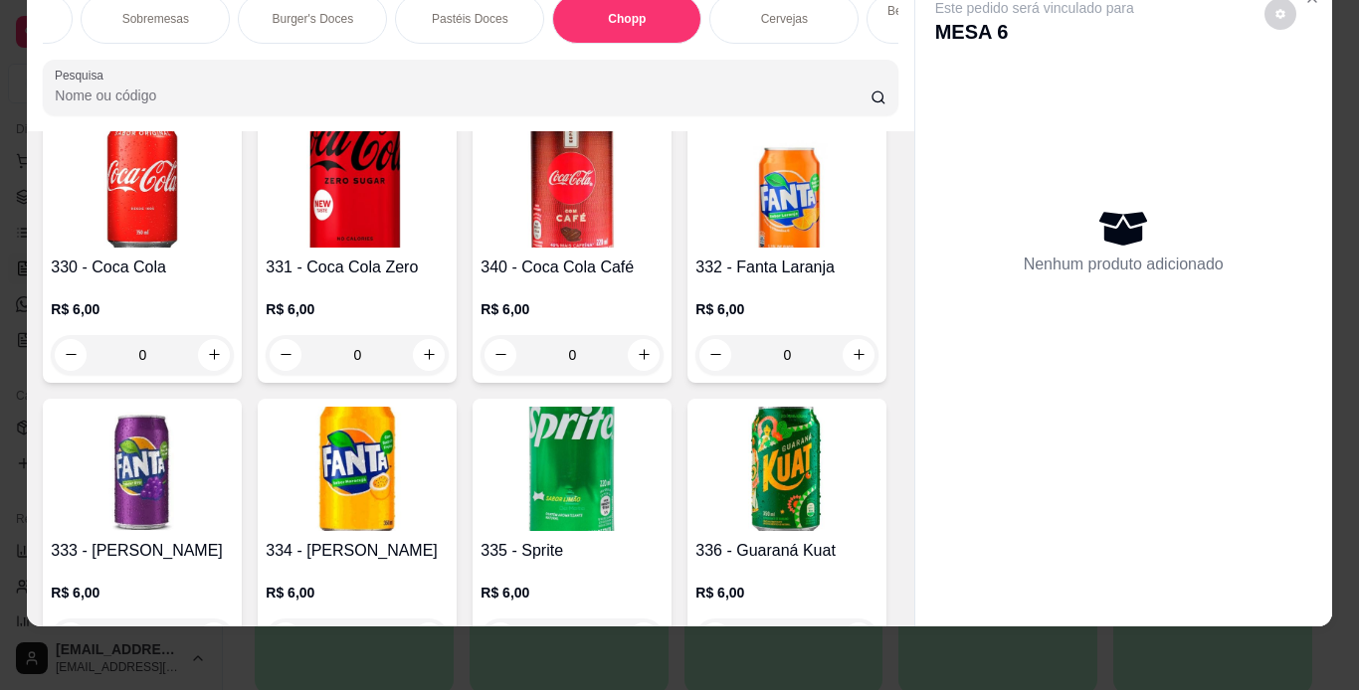
scroll to position [8100, 0]
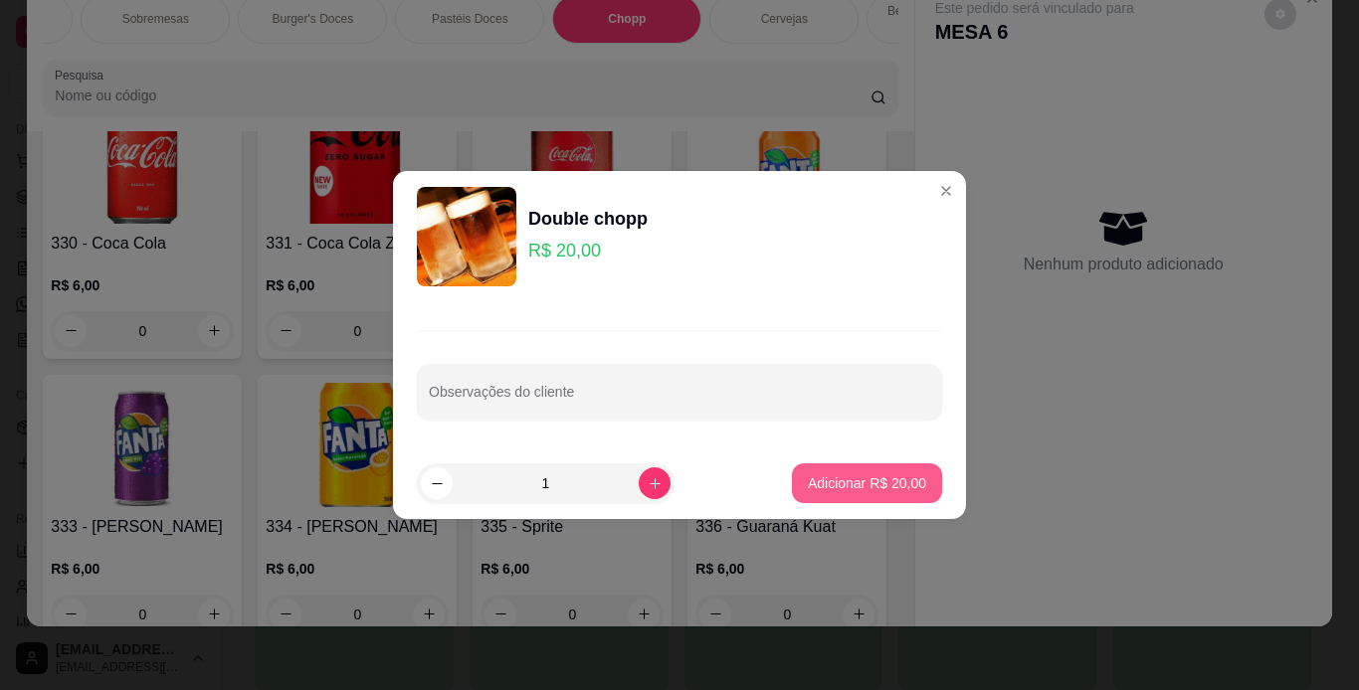
click at [835, 497] on button "Adicionar R$ 20,00" at bounding box center [867, 484] width 150 height 40
type input "1"
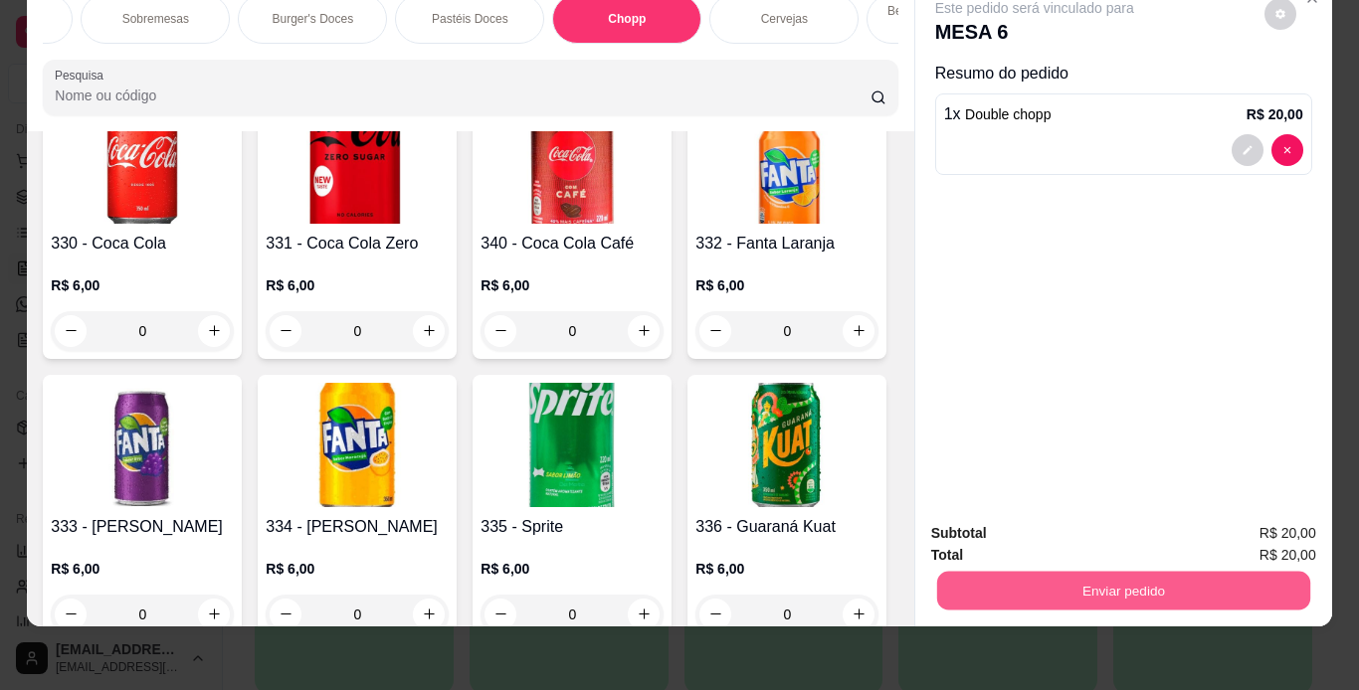
click at [1061, 572] on button "Enviar pedido" at bounding box center [1122, 591] width 373 height 39
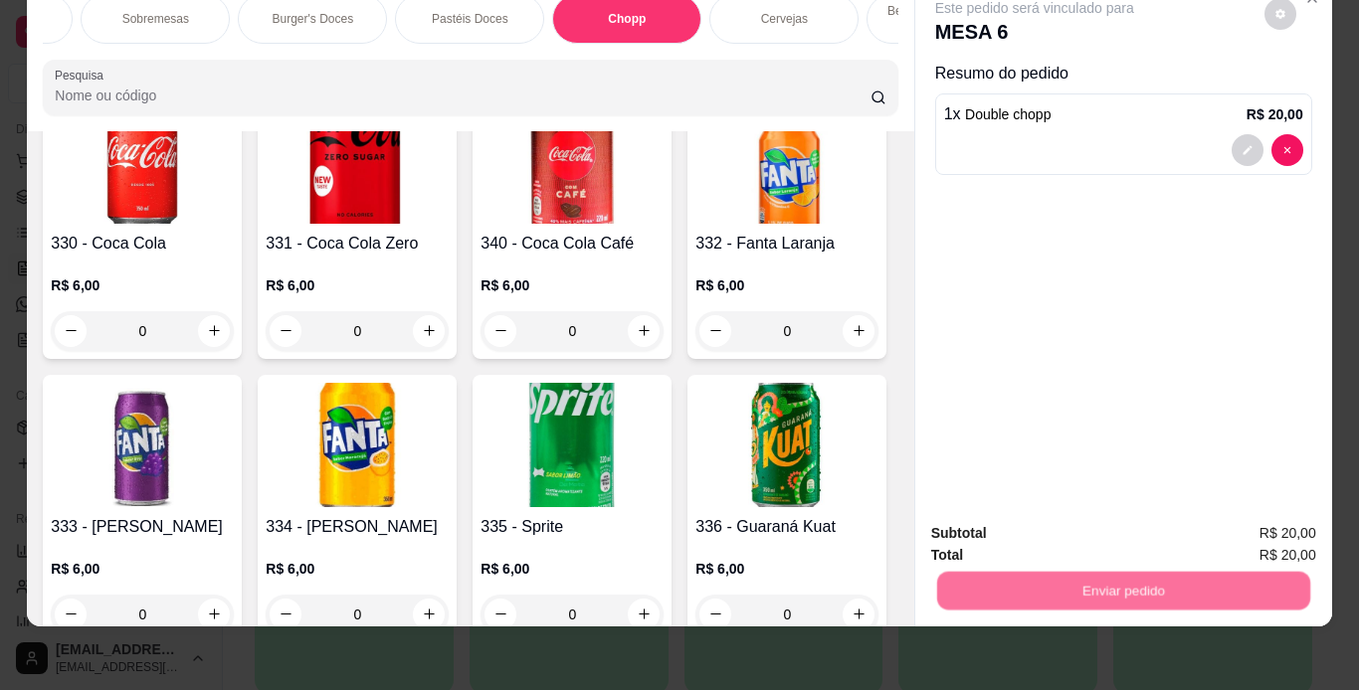
click at [1075, 530] on button "Não registrar e enviar pedido" at bounding box center [1057, 527] width 207 height 38
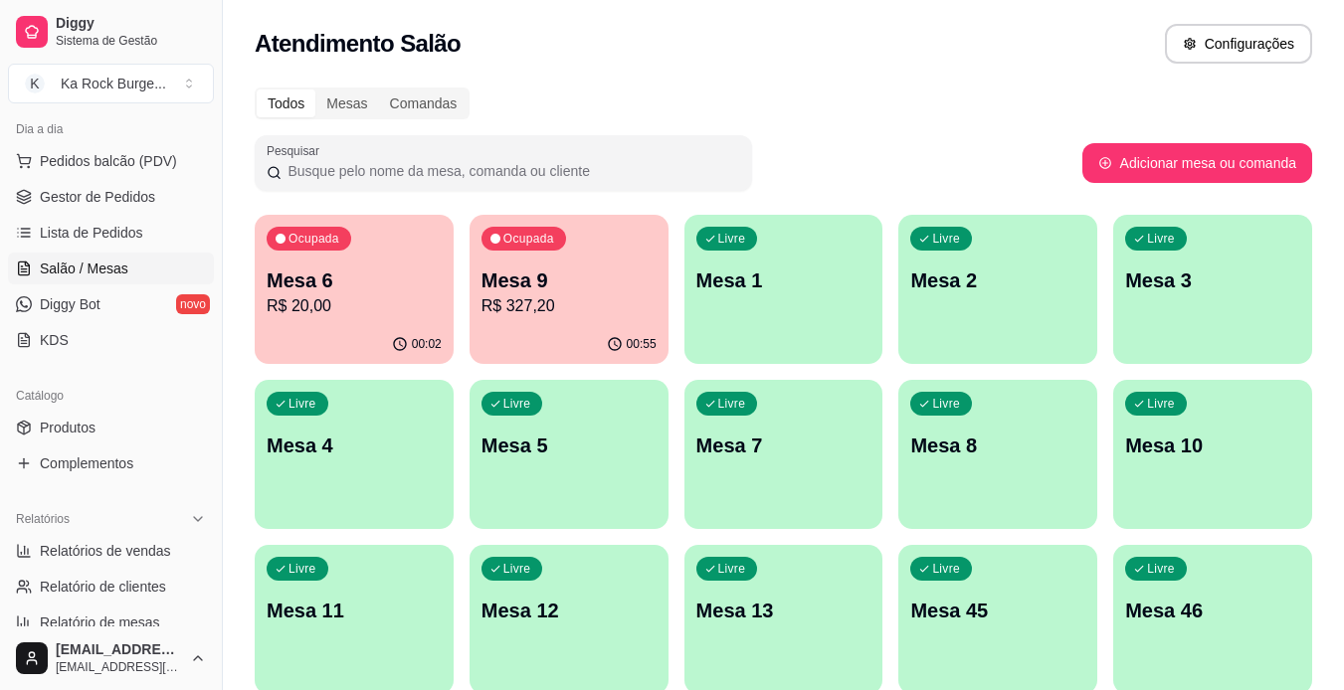
click at [604, 295] on p "R$ 327,20" at bounding box center [568, 306] width 175 height 24
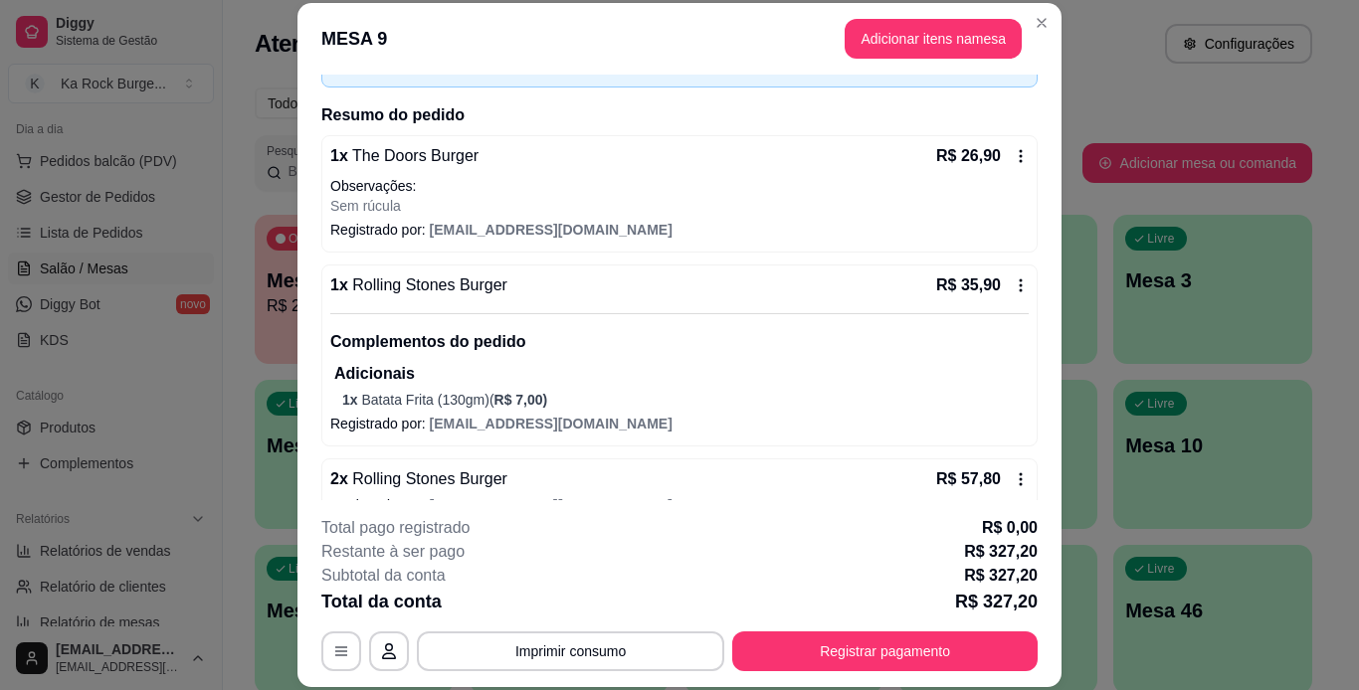
scroll to position [148, 0]
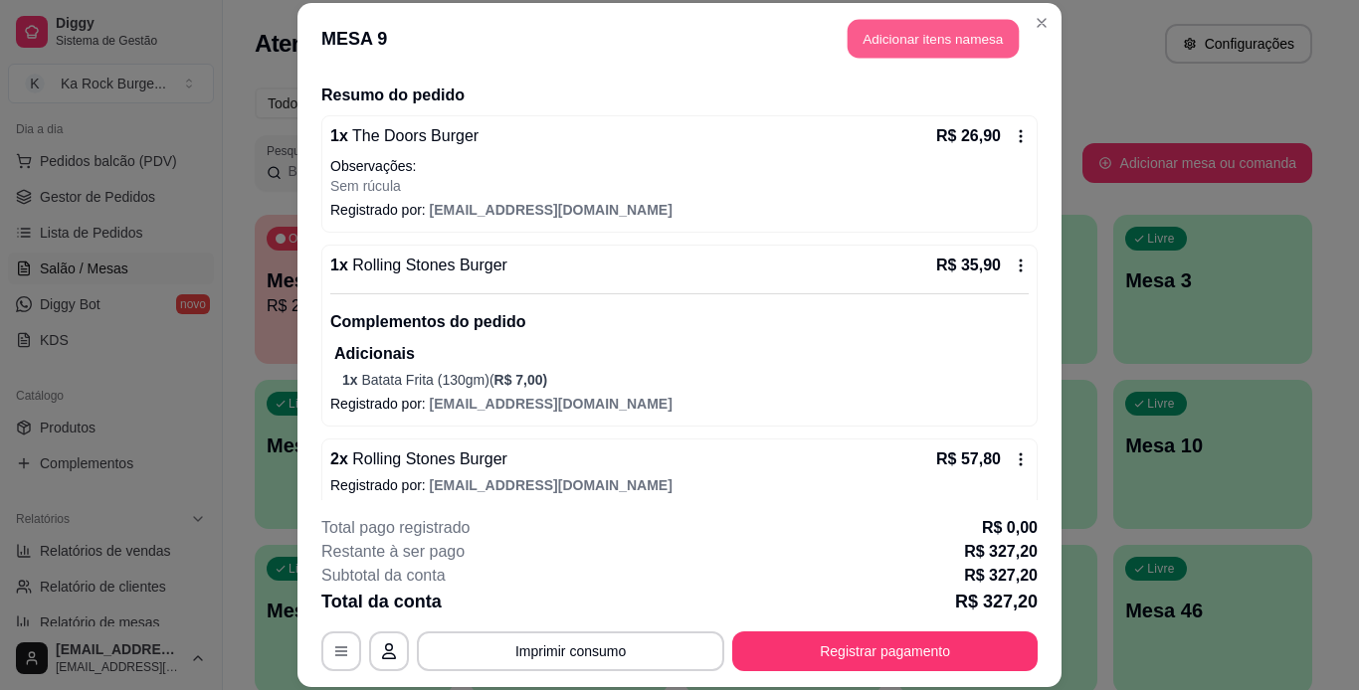
click at [883, 40] on button "Adicionar itens na mesa" at bounding box center [933, 39] width 171 height 39
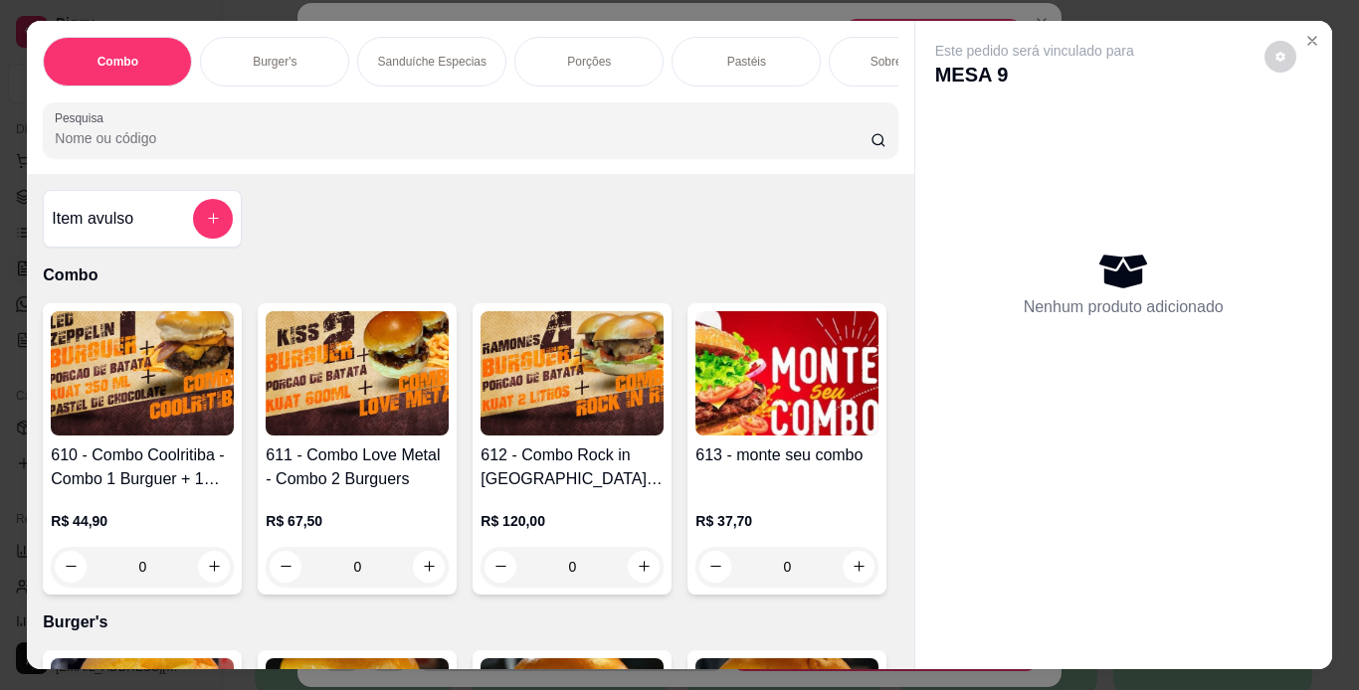
click at [290, 96] on div "Combo Burger's Sanduíche Especias Porções Pastéis Sobremesas Burger's Doces Pas…" at bounding box center [470, 97] width 886 height 153
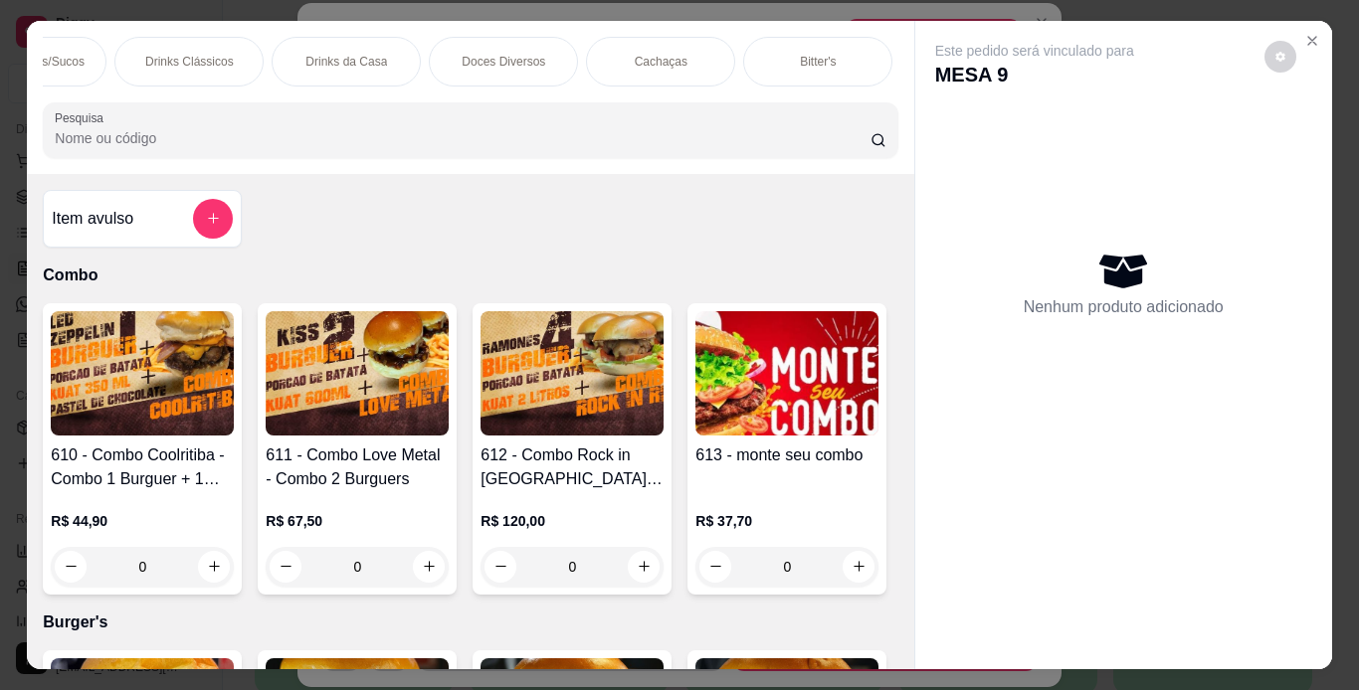
scroll to position [0, 2101]
click at [523, 54] on p "Doces Diversos" at bounding box center [531, 62] width 84 height 16
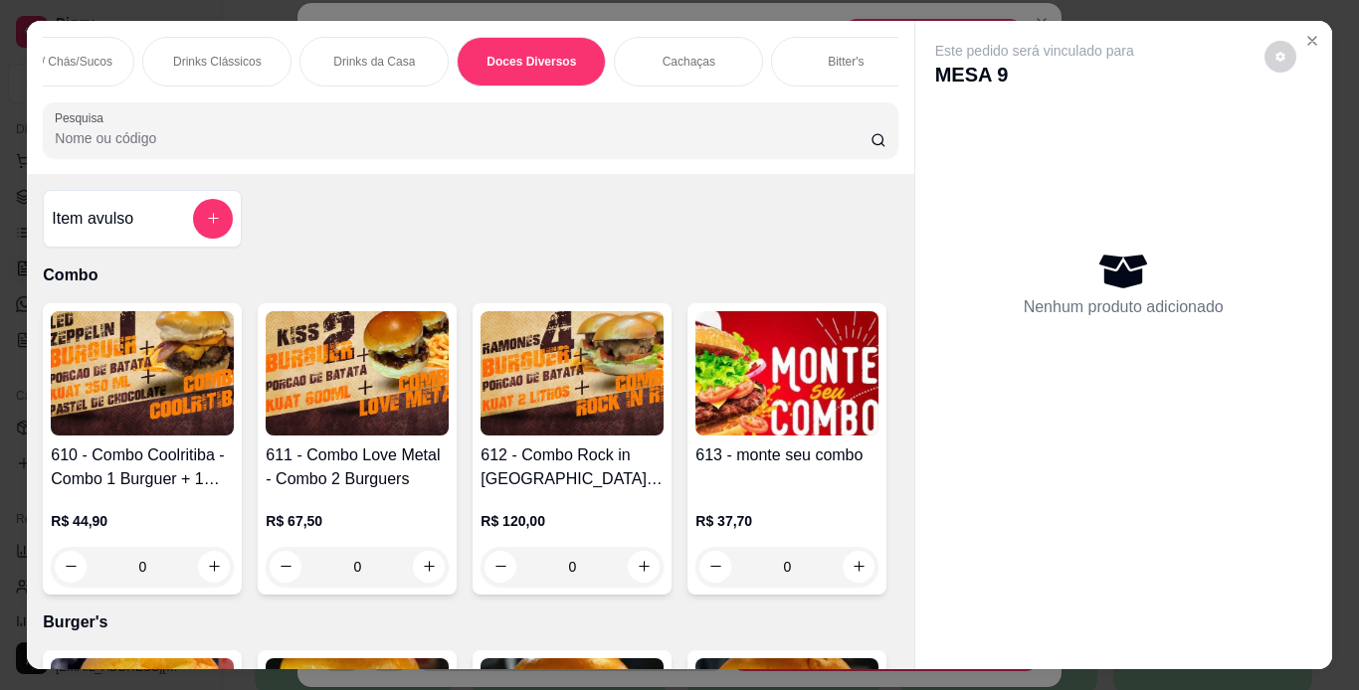
scroll to position [51, 0]
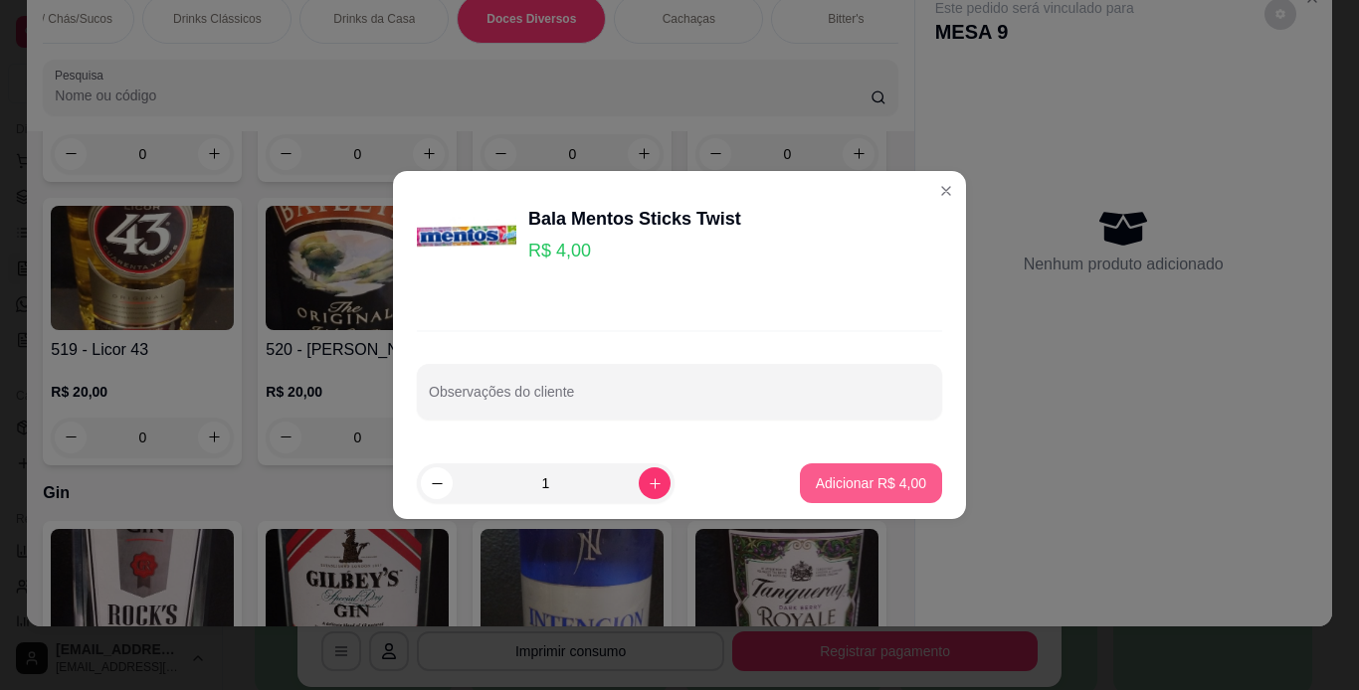
click at [877, 478] on p "Adicionar R$ 4,00" at bounding box center [871, 484] width 110 height 20
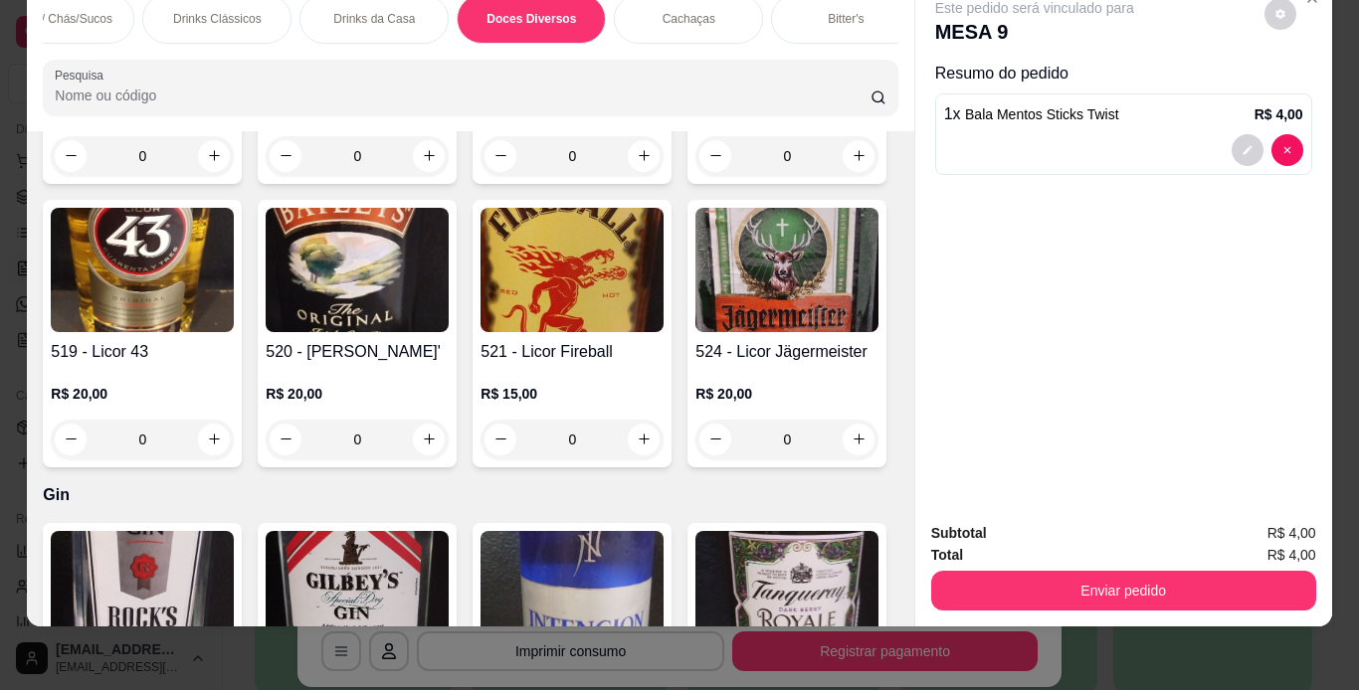
type input "1"
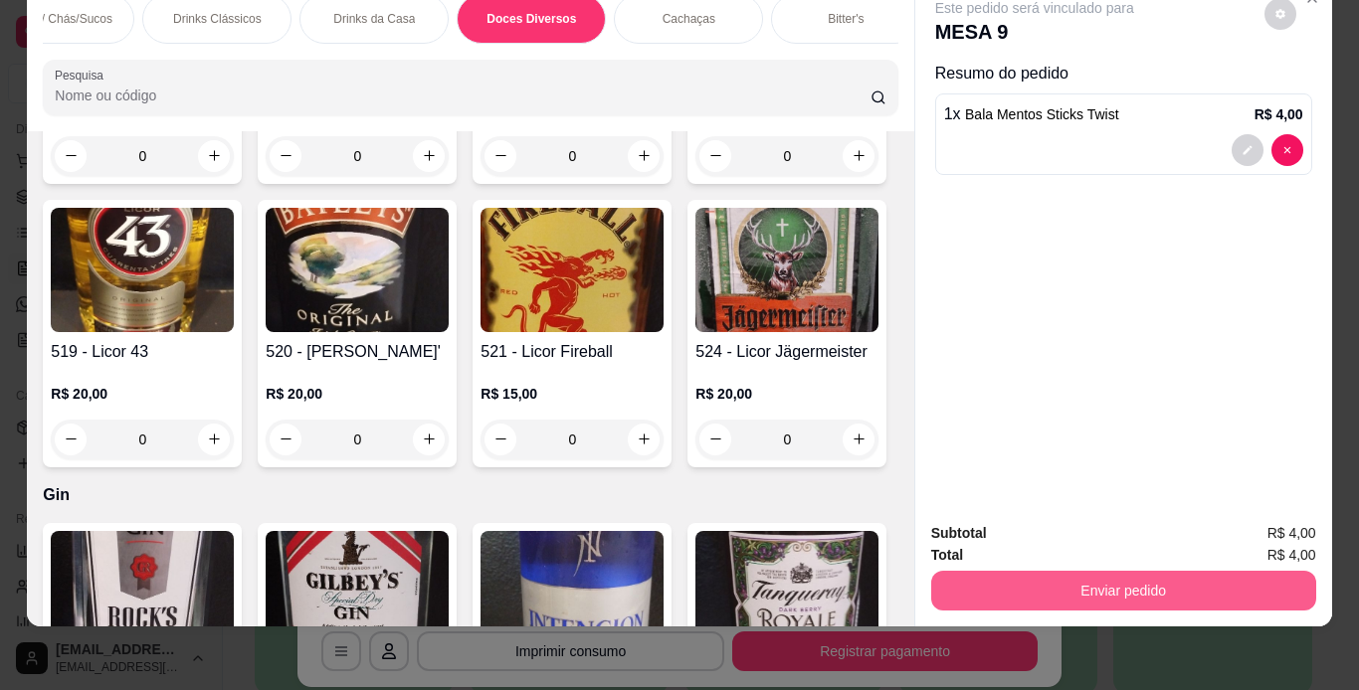
click at [1053, 578] on button "Enviar pedido" at bounding box center [1123, 591] width 385 height 40
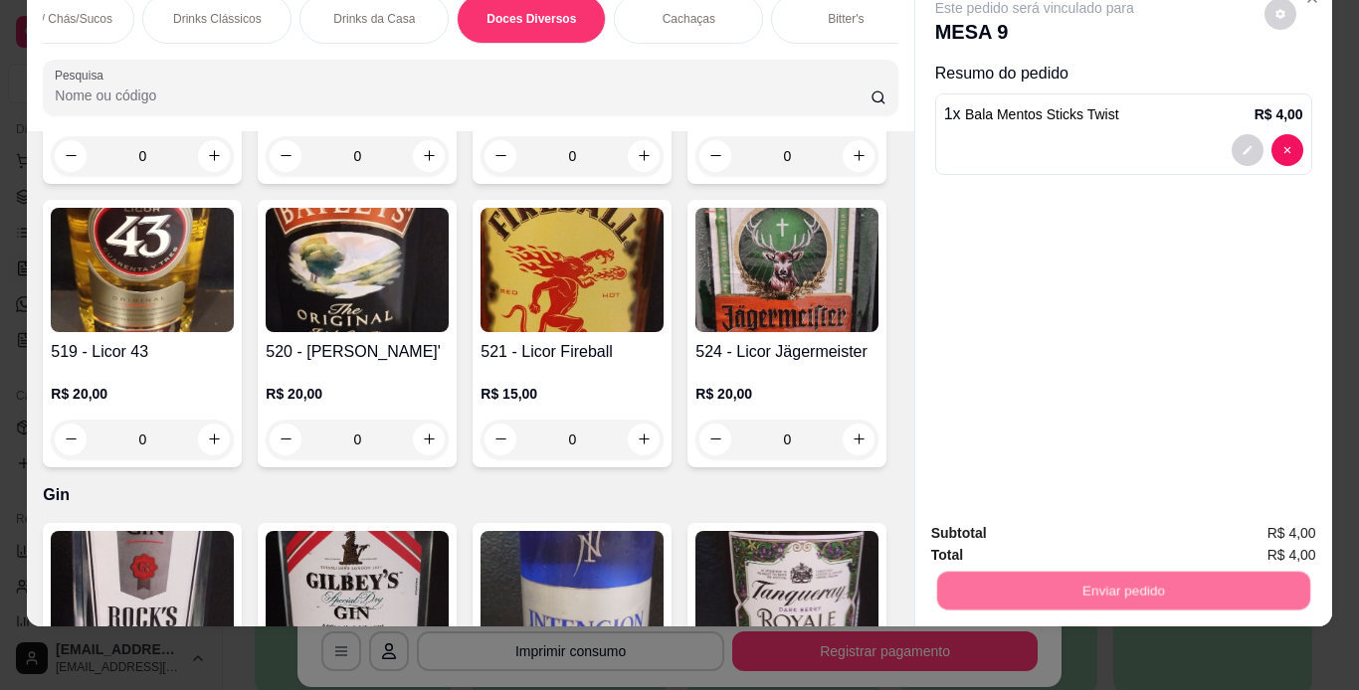
click at [1036, 528] on button "Não registrar e enviar pedido" at bounding box center [1057, 527] width 207 height 38
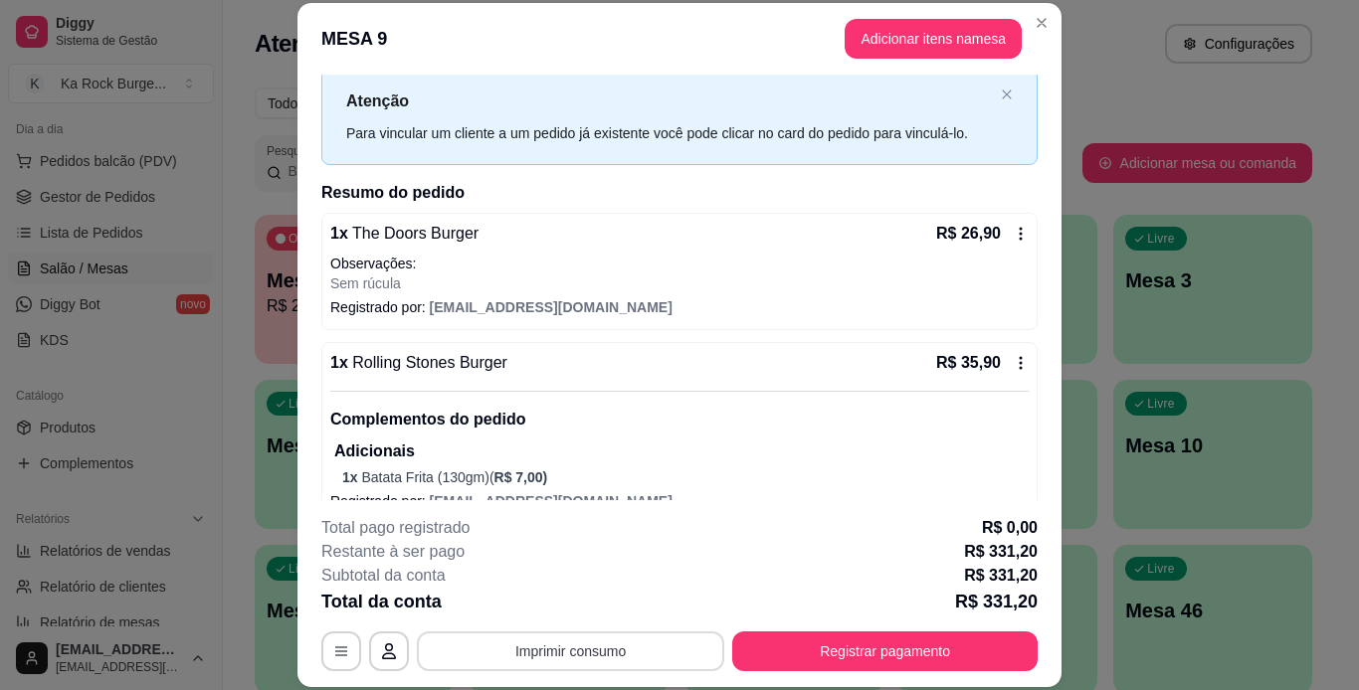
click at [625, 660] on button "Imprimir consumo" at bounding box center [570, 652] width 307 height 40
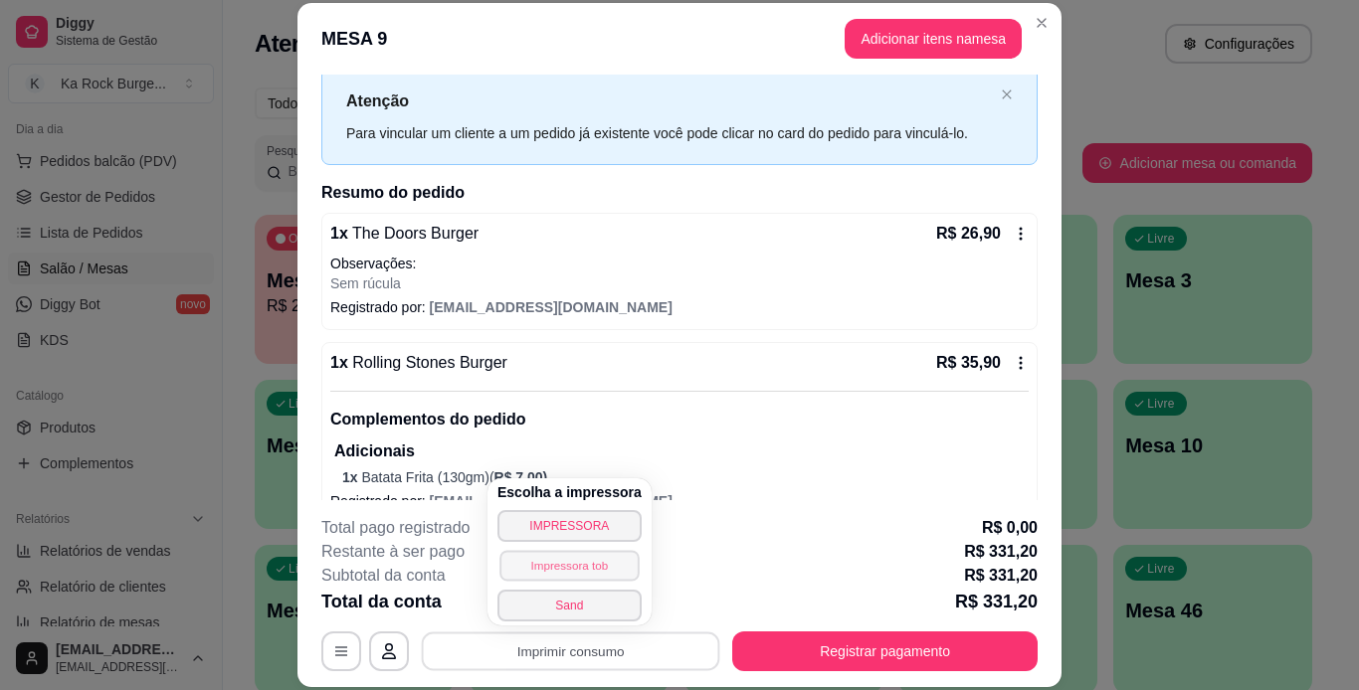
click at [601, 569] on button "Impressora tob" at bounding box center [568, 565] width 139 height 31
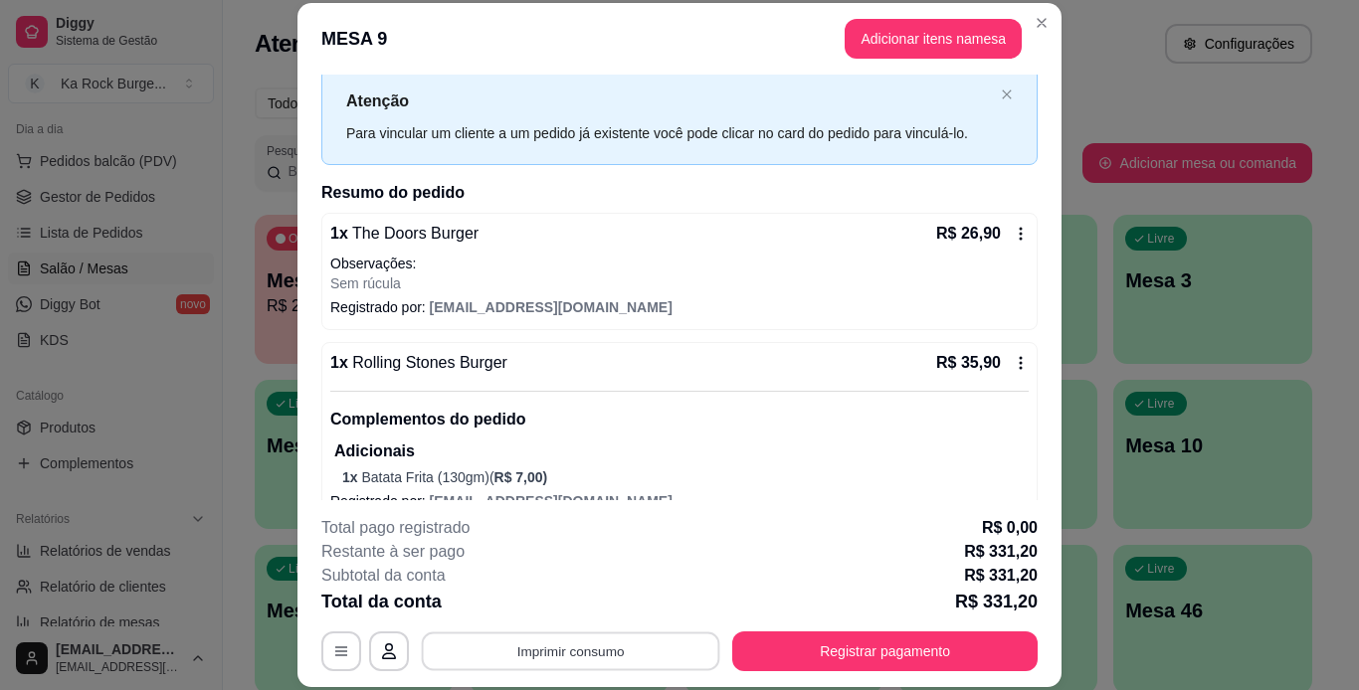
click at [605, 658] on button "Imprimir consumo" at bounding box center [571, 651] width 298 height 39
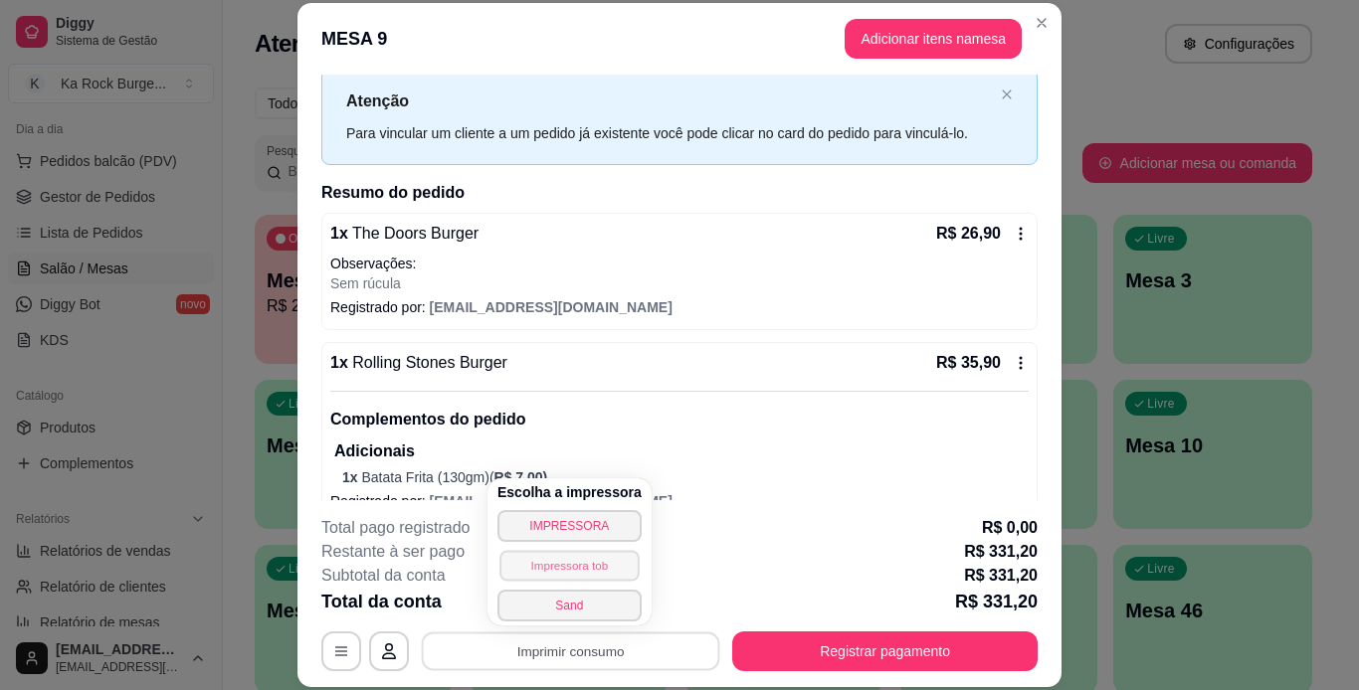
click at [601, 572] on button "Impressora tob" at bounding box center [568, 565] width 139 height 31
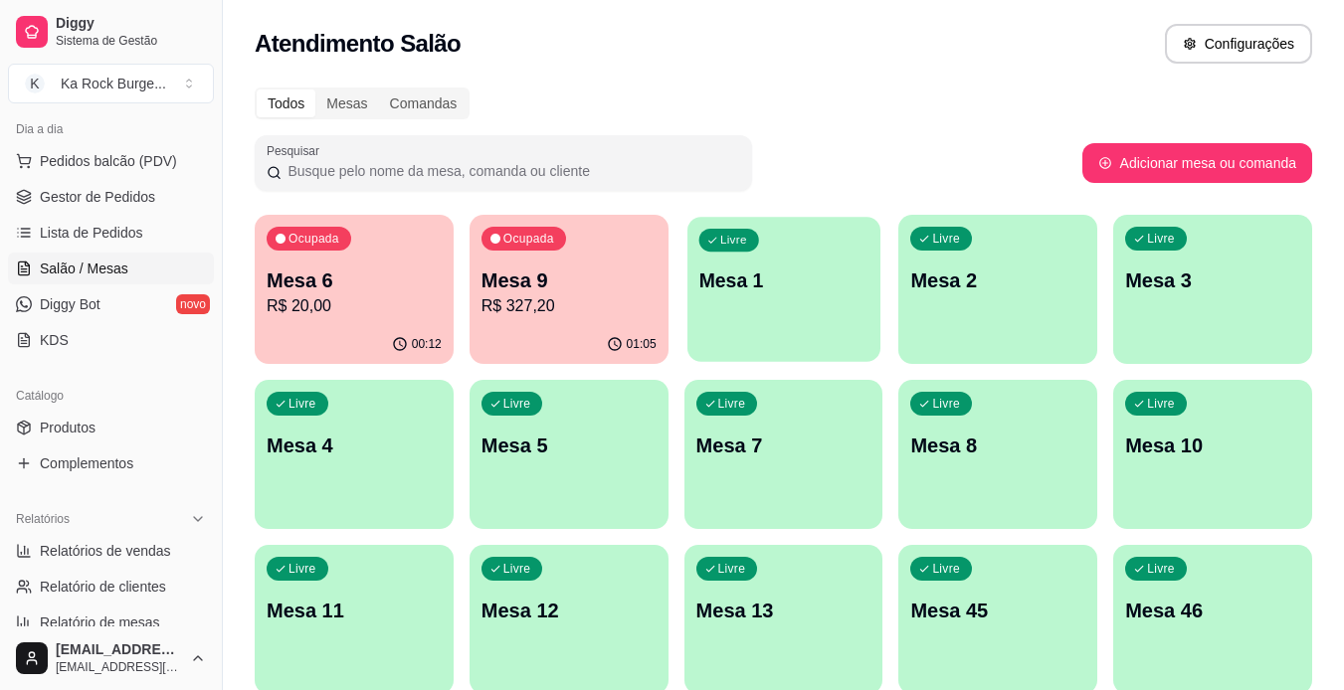
click at [784, 288] on p "Mesa 1" at bounding box center [783, 281] width 170 height 27
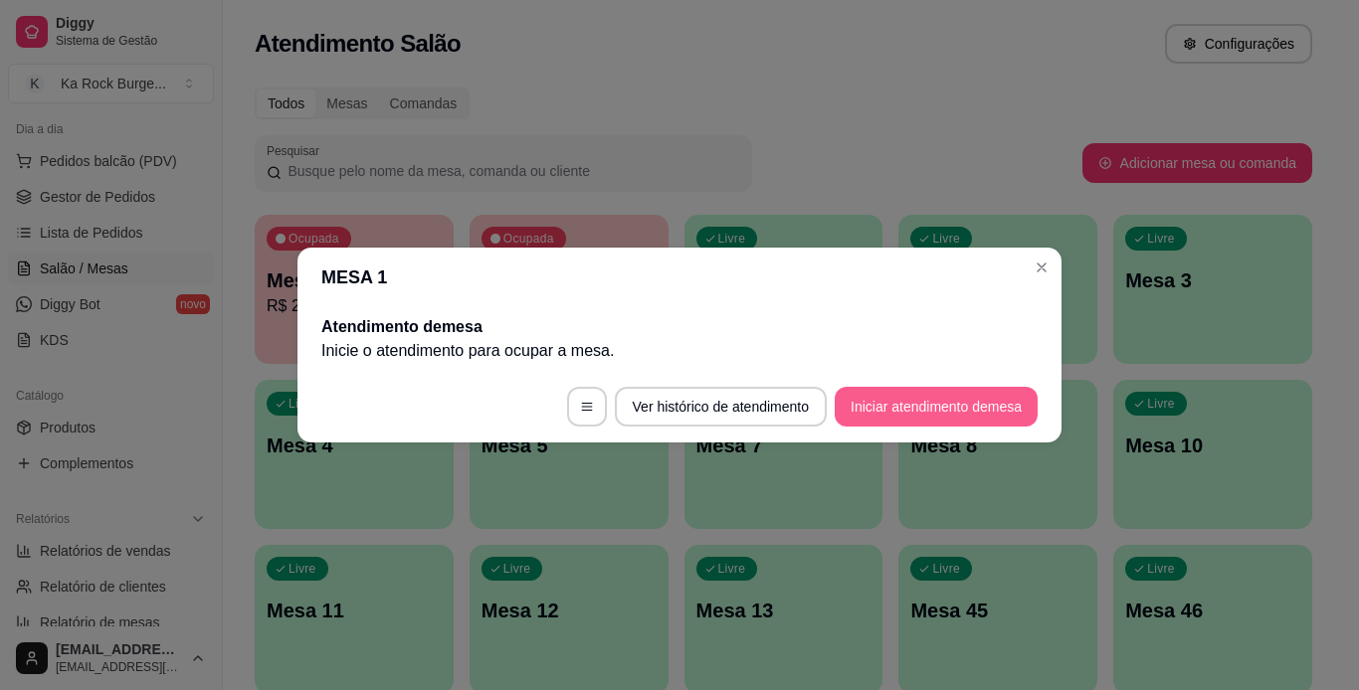
click at [892, 411] on button "Iniciar atendimento de mesa" at bounding box center [936, 407] width 203 height 40
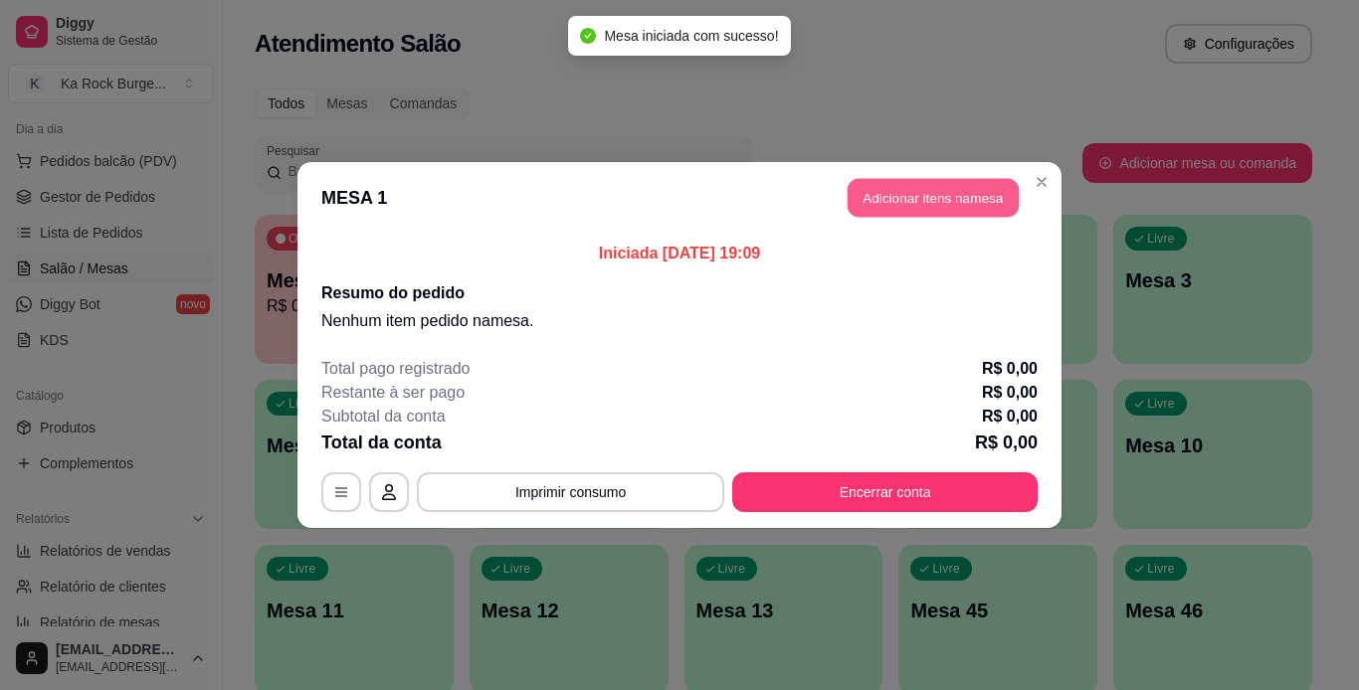
click at [909, 192] on button "Adicionar itens na mesa" at bounding box center [933, 198] width 171 height 39
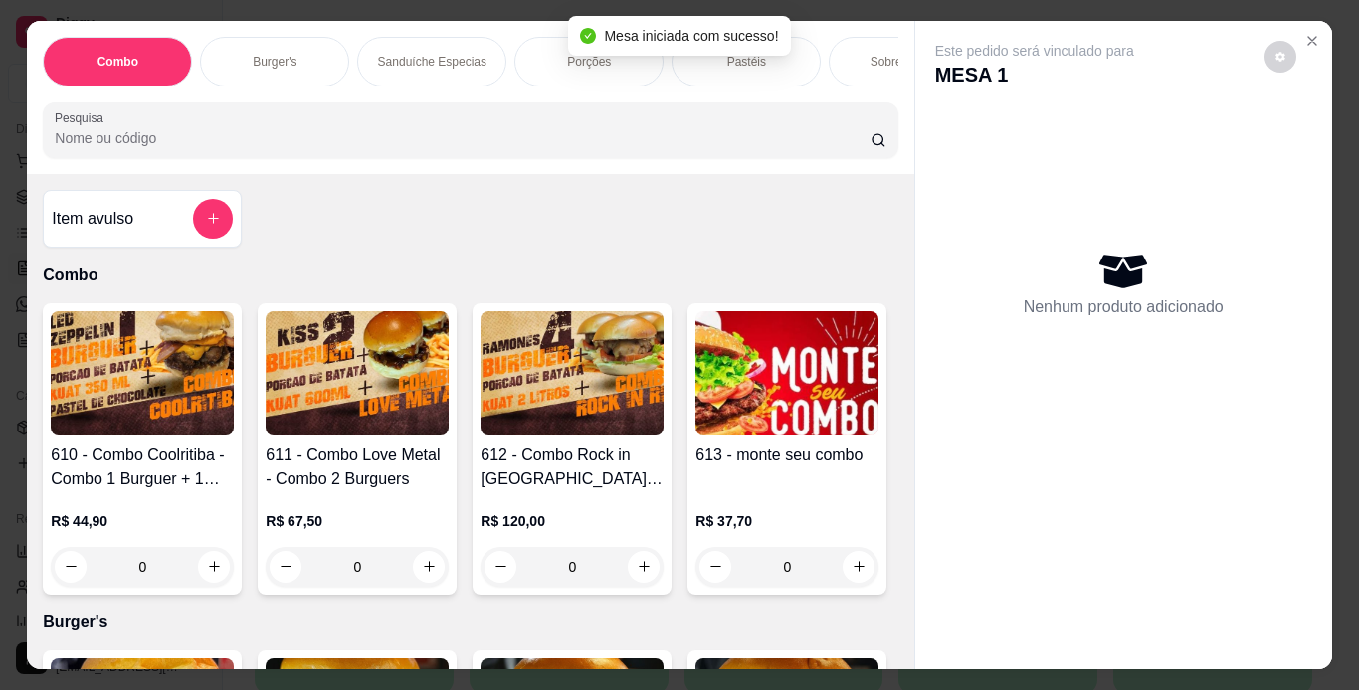
click at [282, 55] on p "Burger's" at bounding box center [275, 62] width 44 height 16
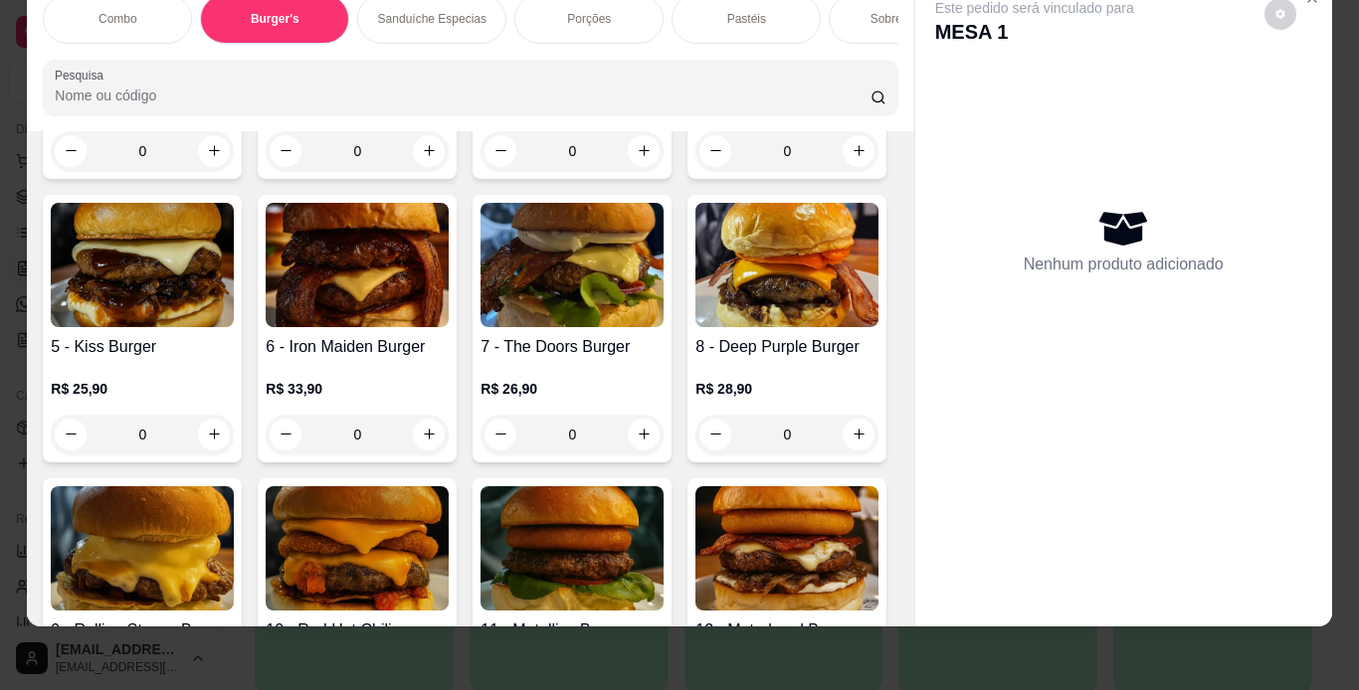
click at [527, 12] on div "Porções" at bounding box center [588, 19] width 149 height 50
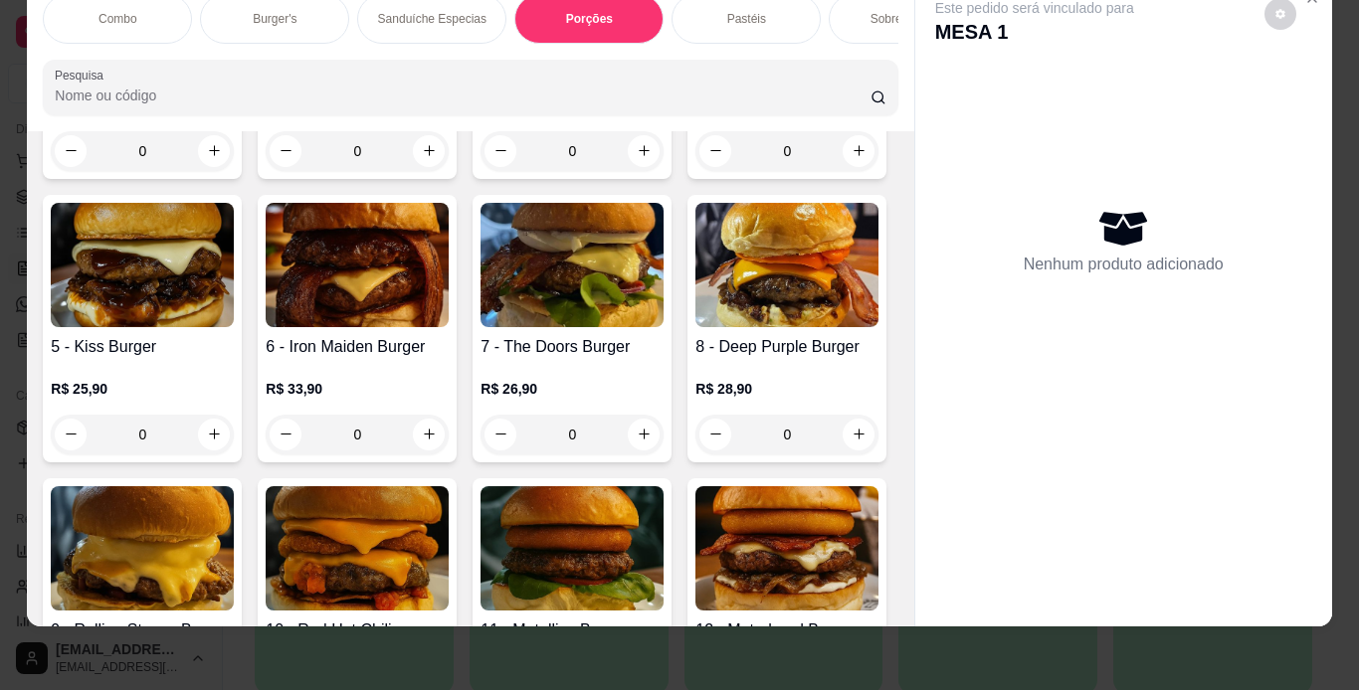
scroll to position [3706, 0]
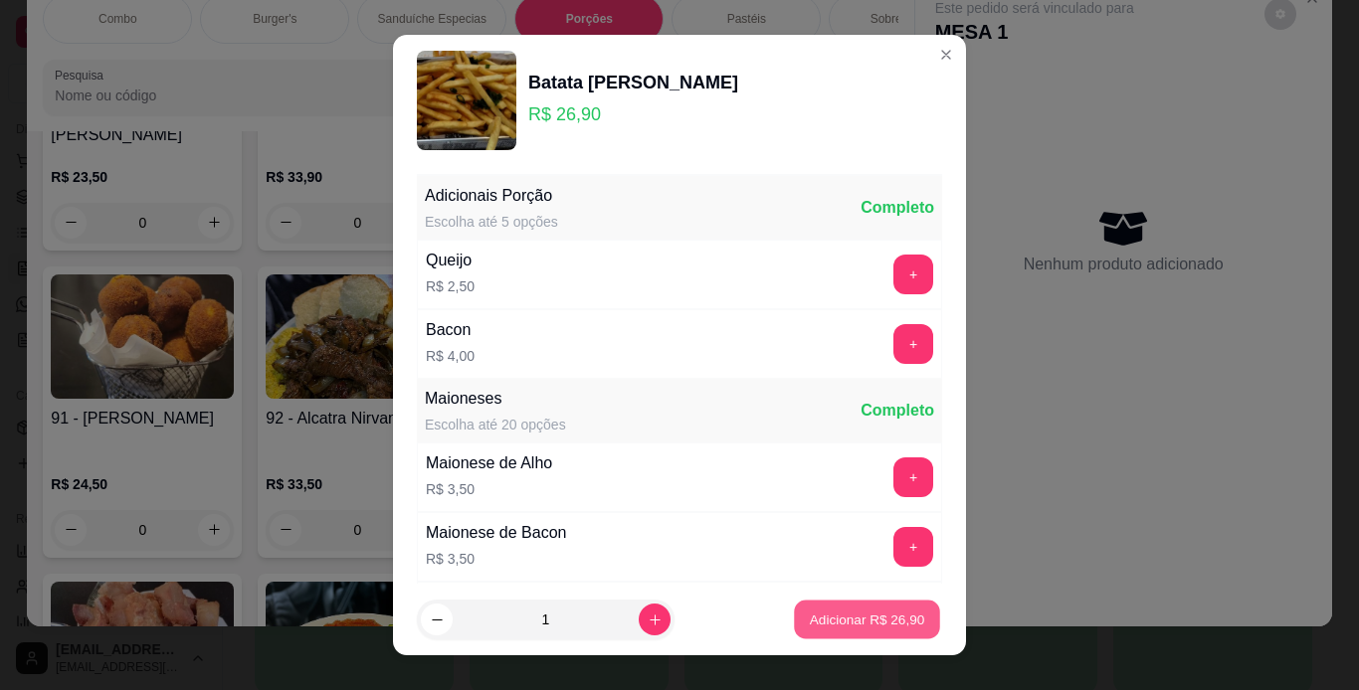
click at [859, 621] on p "Adicionar R$ 26,90" at bounding box center [867, 620] width 115 height 19
type input "1"
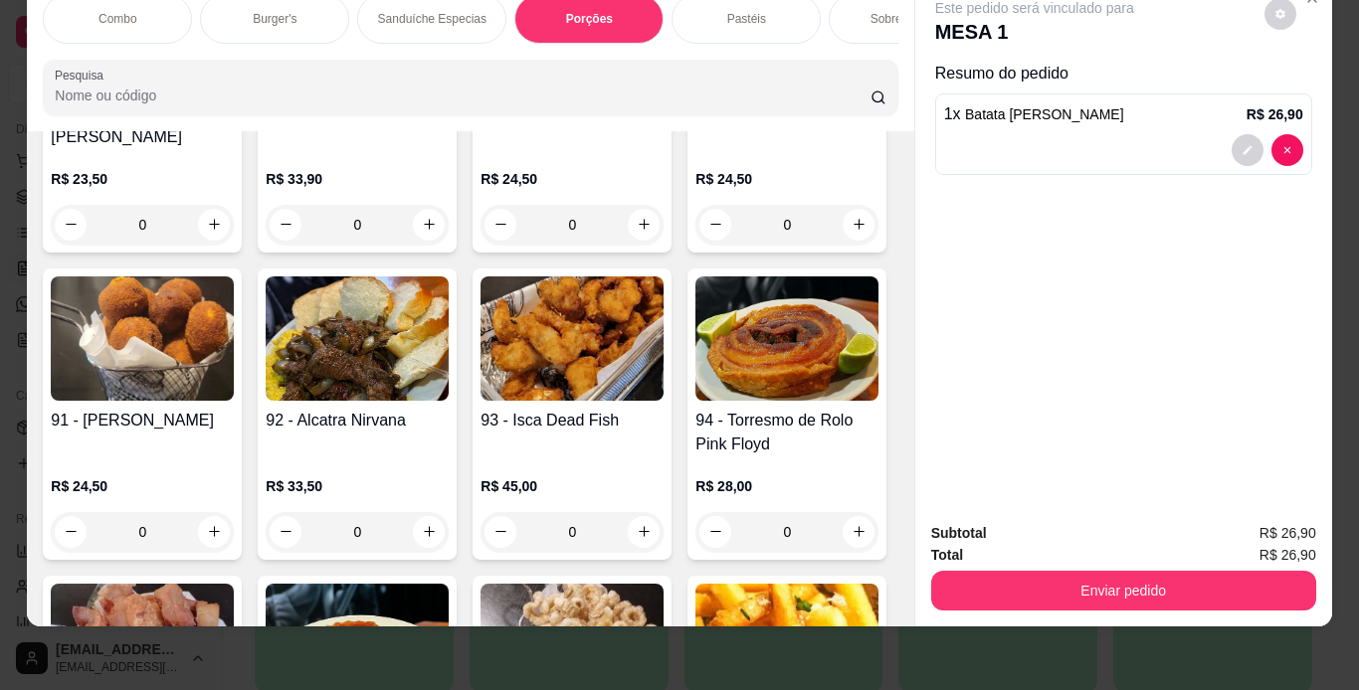
click at [739, 18] on div "Pastéis" at bounding box center [745, 19] width 149 height 50
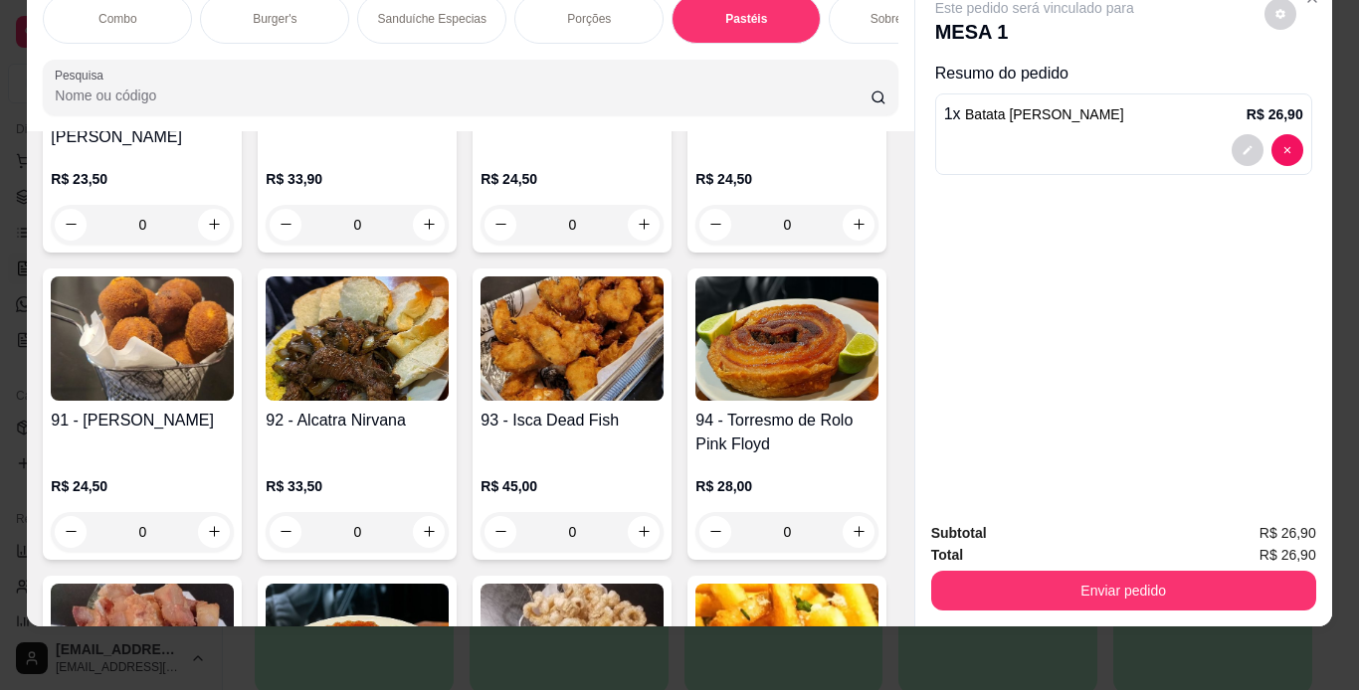
scroll to position [6443, 0]
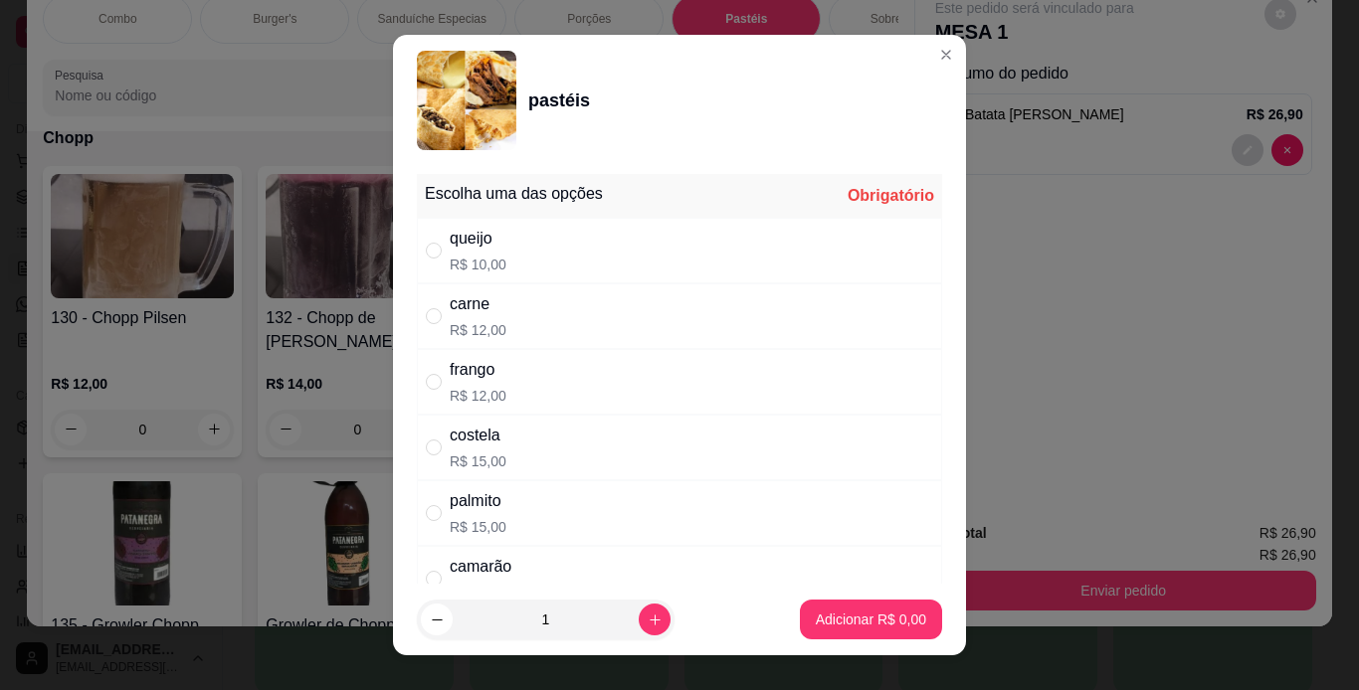
click at [510, 445] on div "costela R$ 15,00" at bounding box center [679, 448] width 525 height 66
radio input "true"
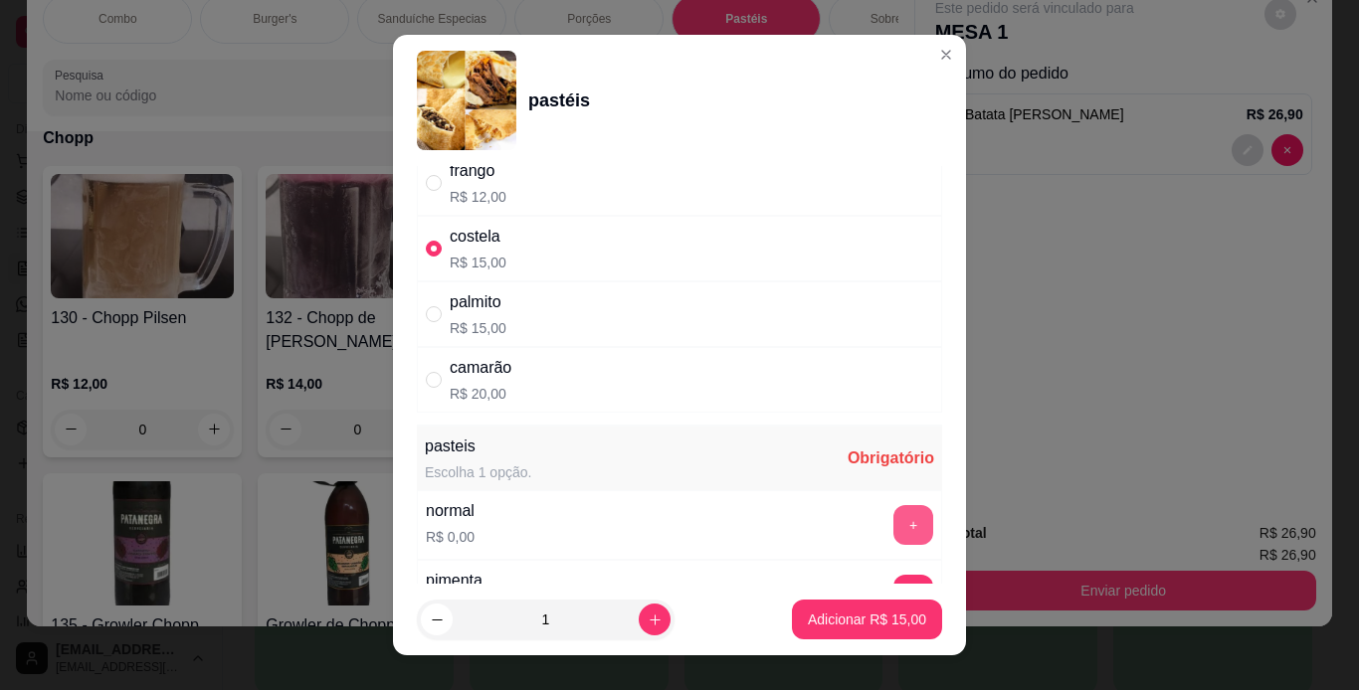
click at [879, 525] on div "pasteis Escolha 1 opção. Obrigatório normal R$ 0,00 + pimenta R$ 0,00 + lemon p…" at bounding box center [679, 563] width 525 height 273
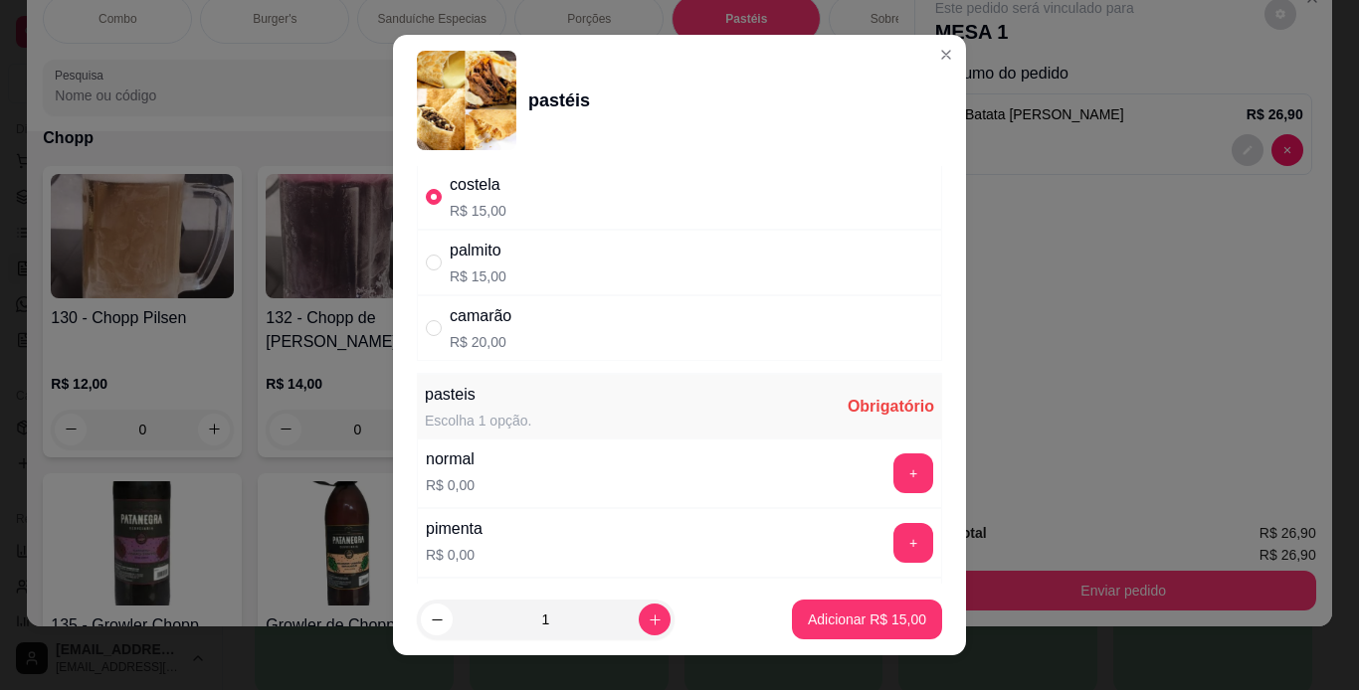
scroll to position [298, 0]
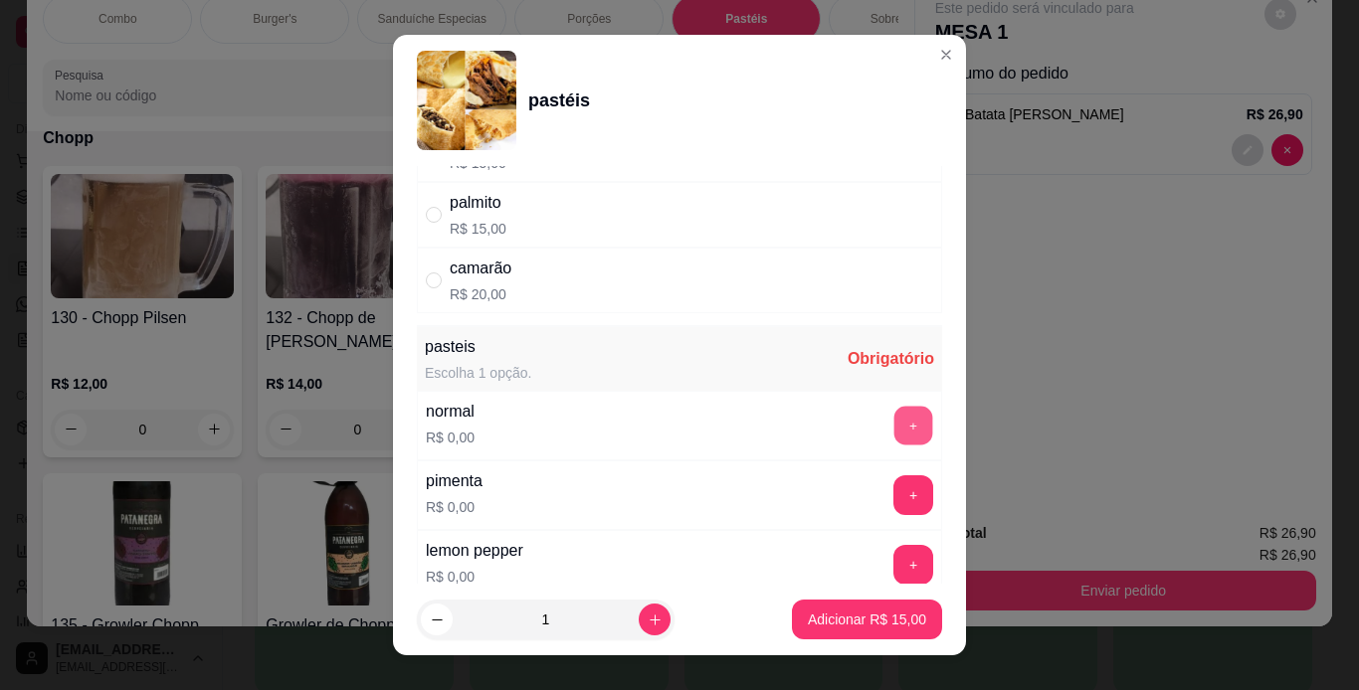
click at [894, 436] on button "+" at bounding box center [913, 425] width 39 height 39
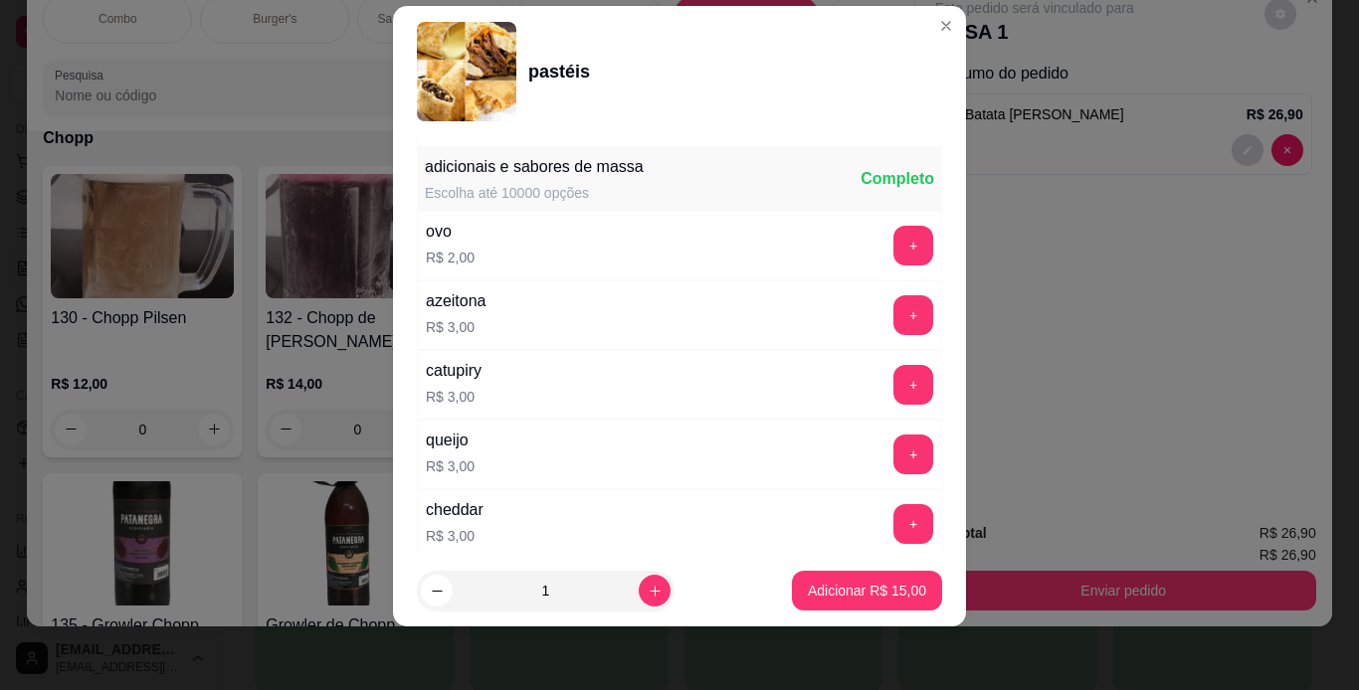
scroll to position [732, 0]
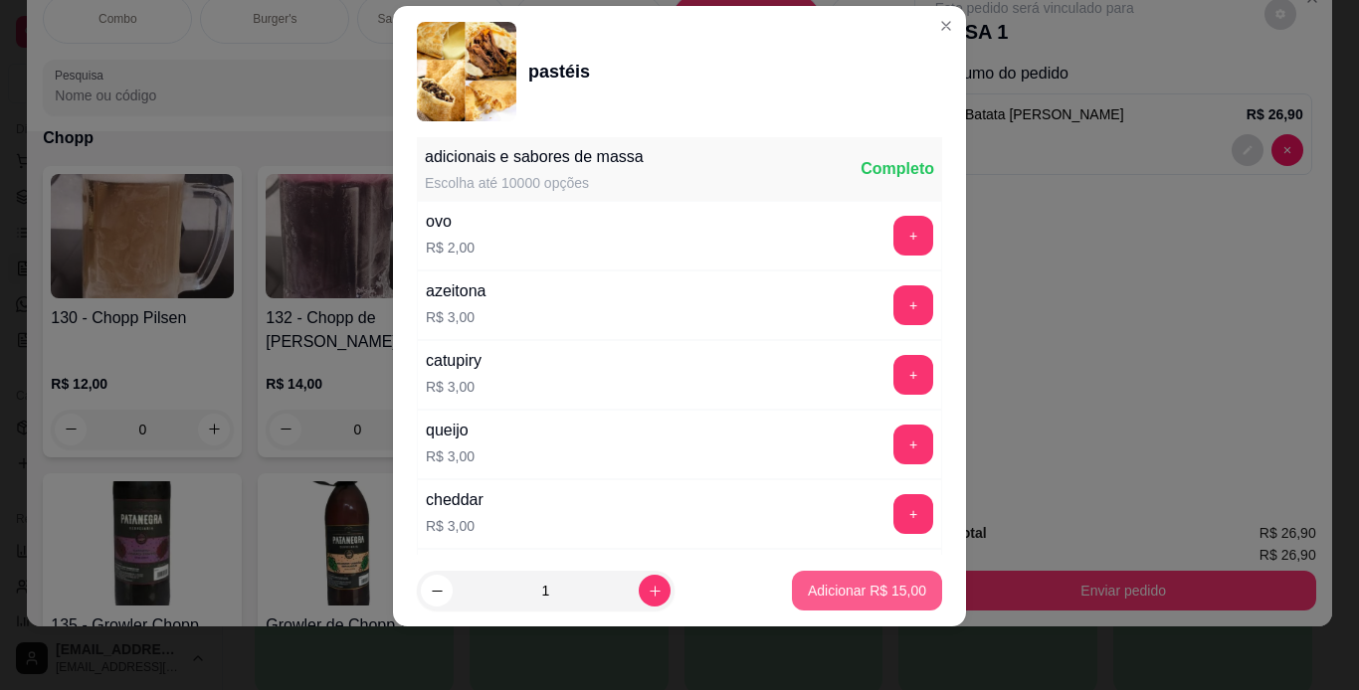
click at [860, 589] on p "Adicionar R$ 15,00" at bounding box center [867, 591] width 118 height 20
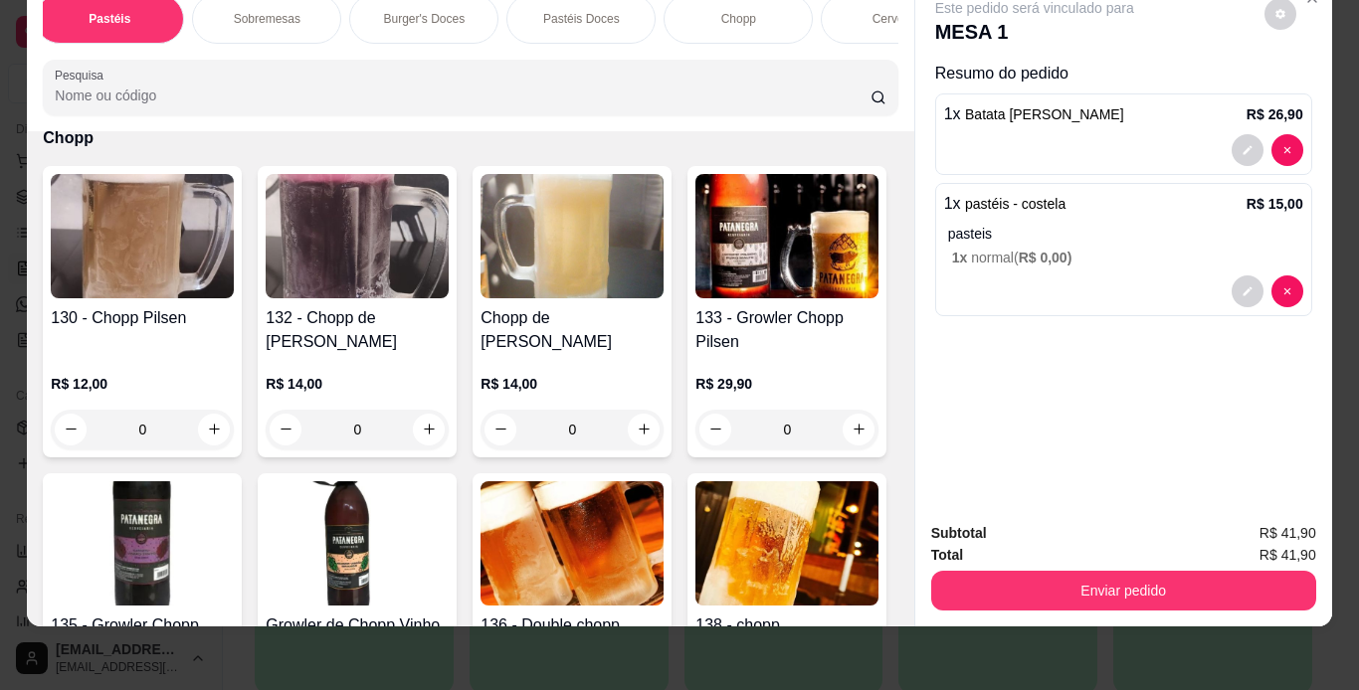
scroll to position [0, 676]
click at [676, 20] on div "Chopp" at bounding box center [698, 19] width 149 height 50
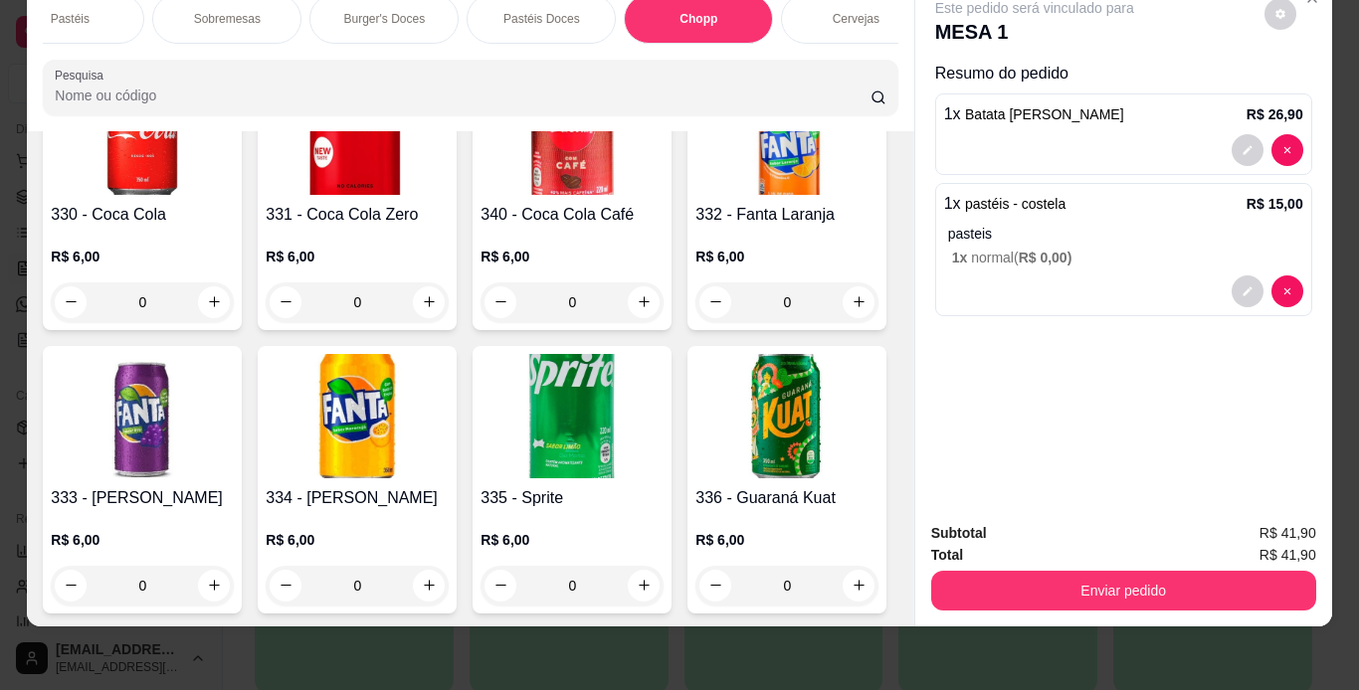
scroll to position [8142, 0]
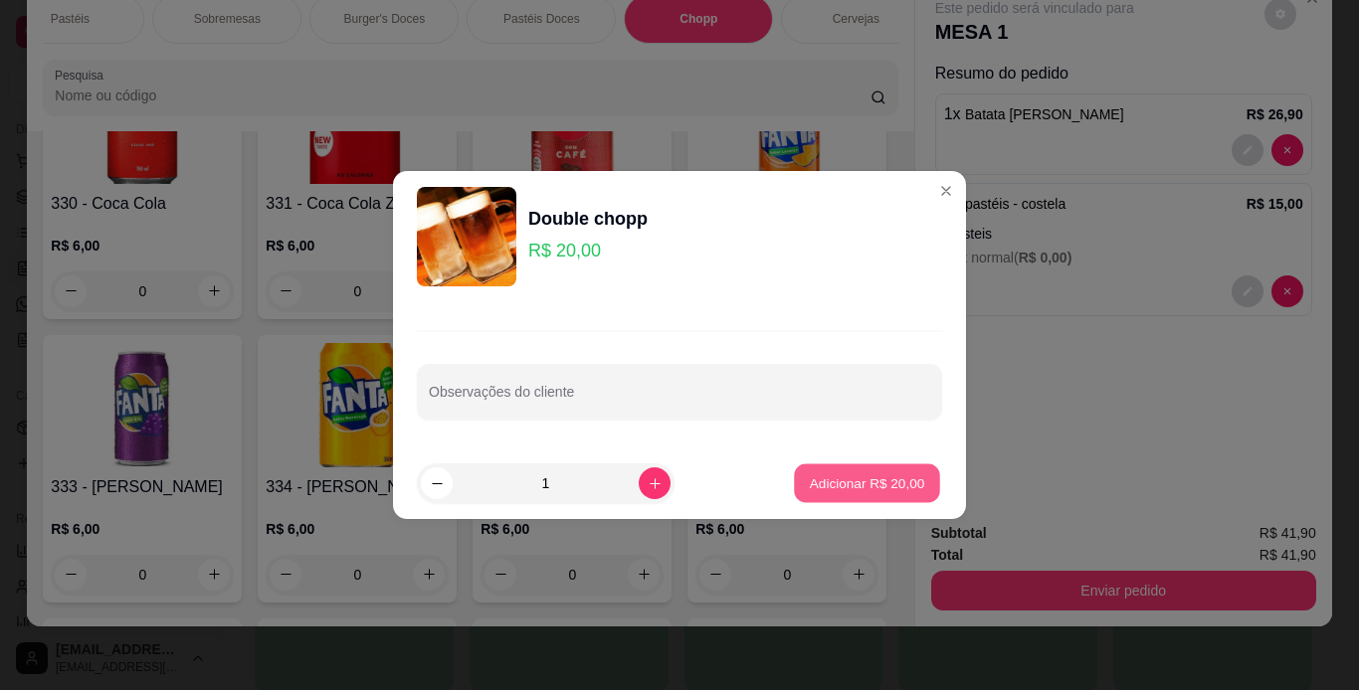
click at [812, 489] on p "Adicionar R$ 20,00" at bounding box center [867, 483] width 115 height 19
type input "1"
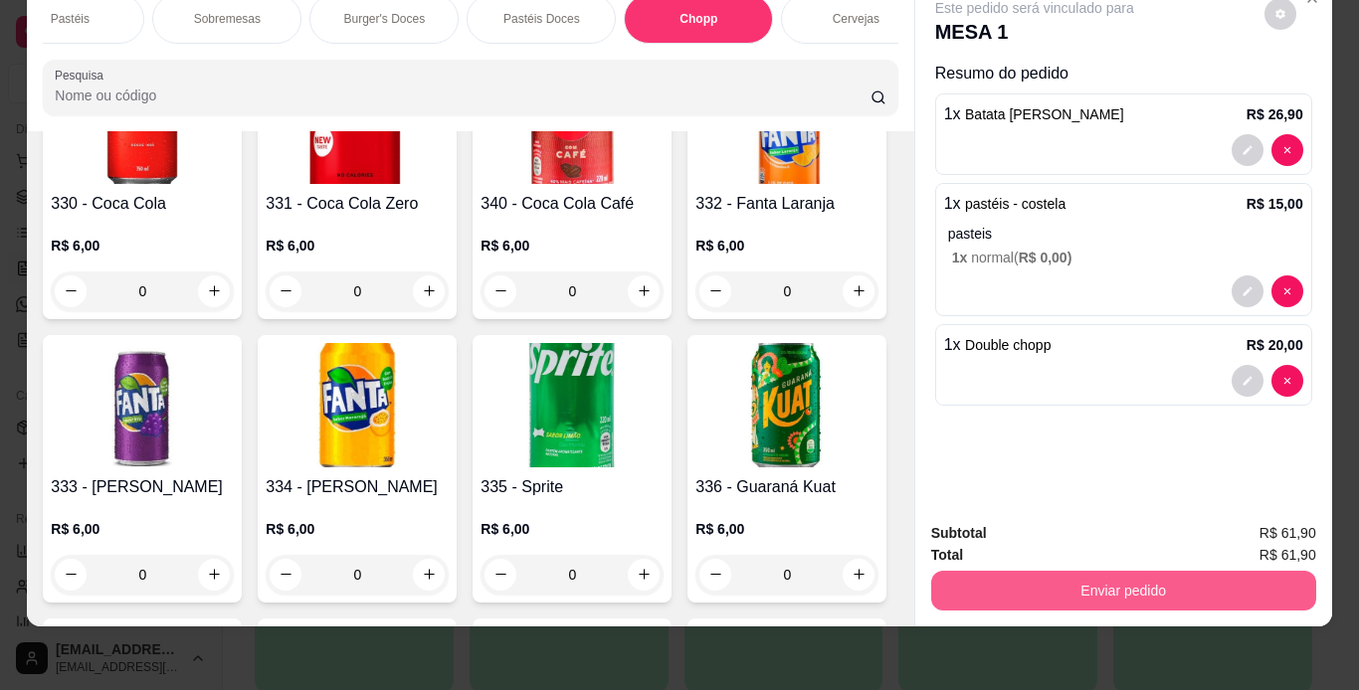
click at [981, 574] on button "Enviar pedido" at bounding box center [1123, 591] width 385 height 40
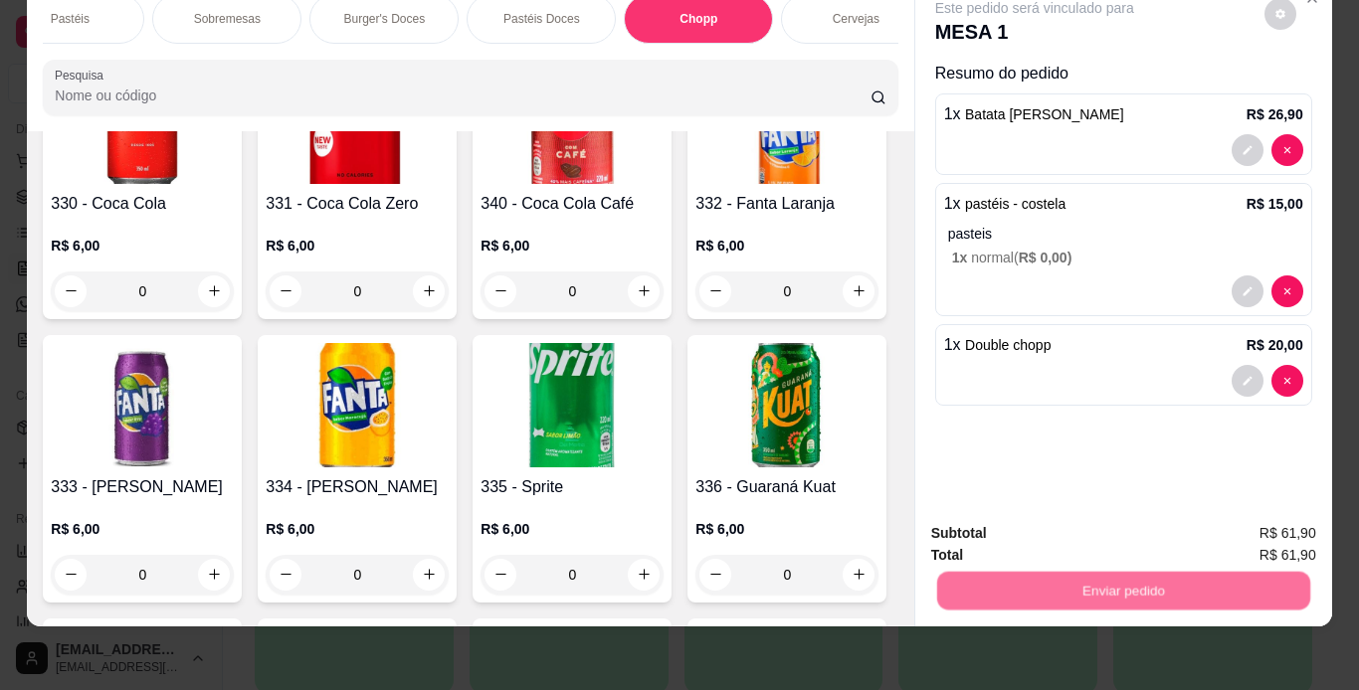
click at [1000, 525] on button "Não registrar e enviar pedido" at bounding box center [1057, 526] width 201 height 37
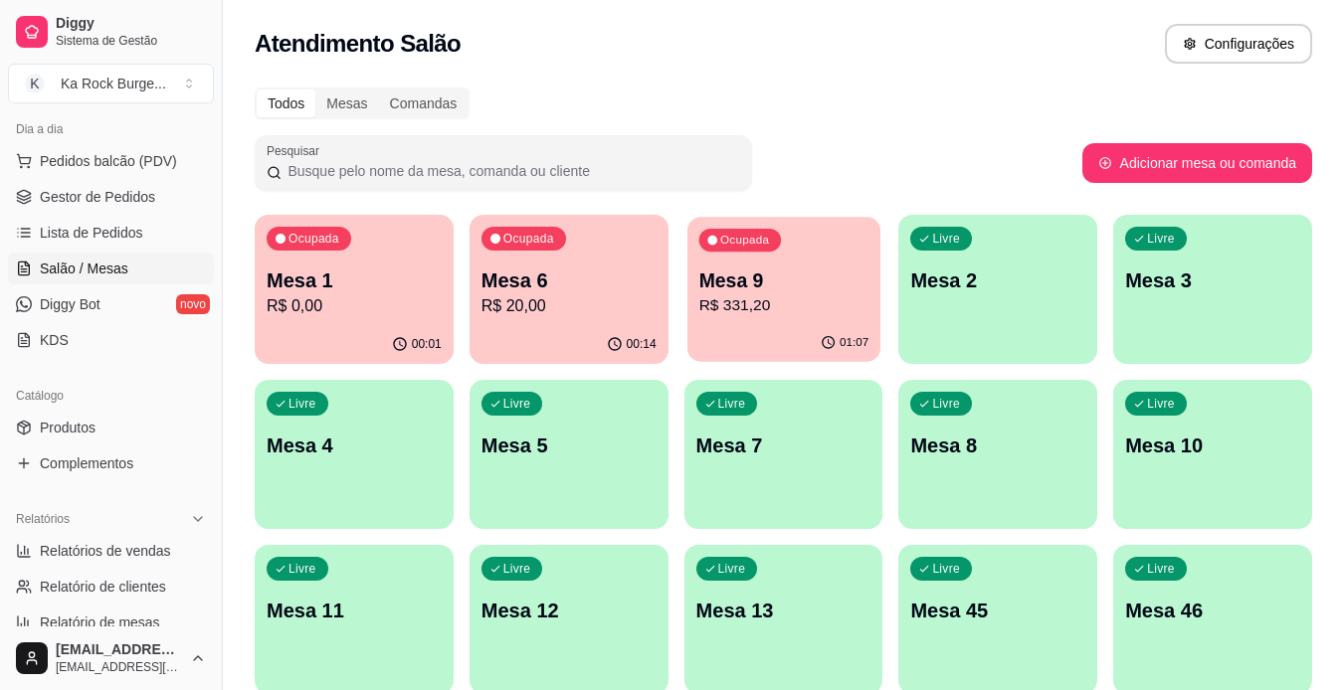
click at [753, 337] on div "01:07" at bounding box center [783, 343] width 193 height 38
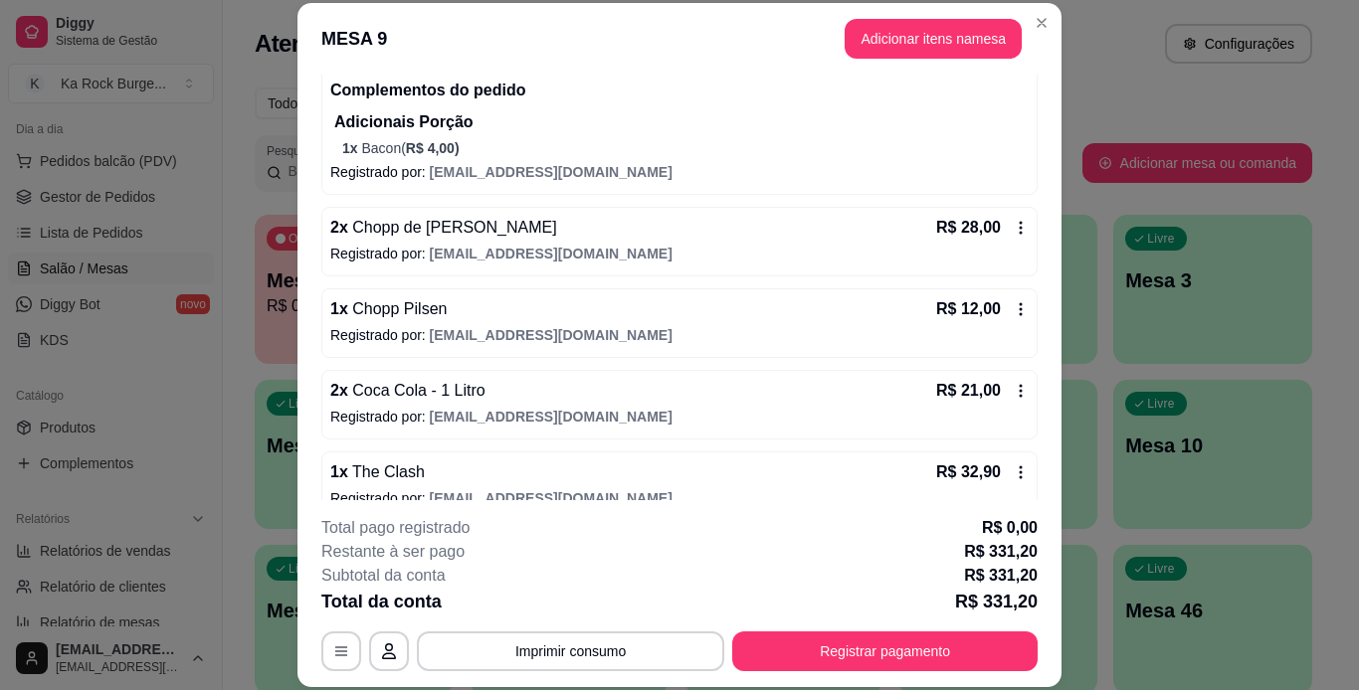
scroll to position [825, 0]
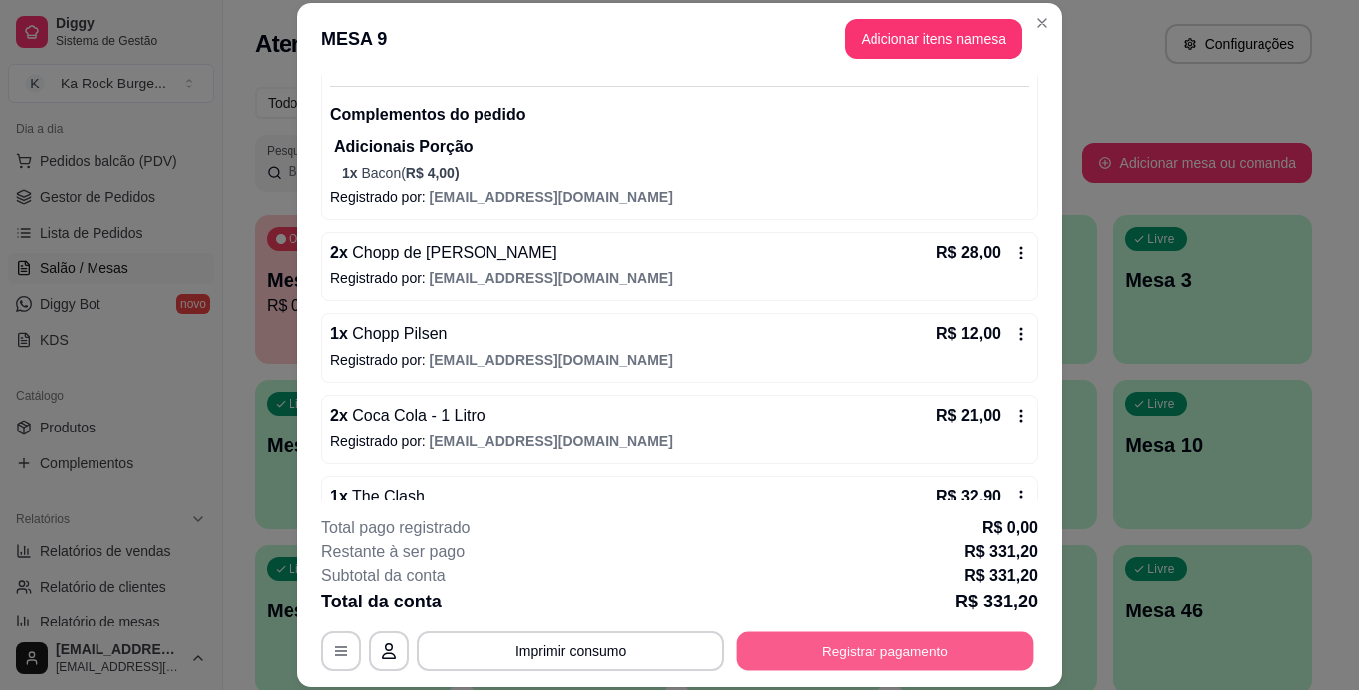
click at [844, 656] on button "Registrar pagamento" at bounding box center [885, 651] width 296 height 39
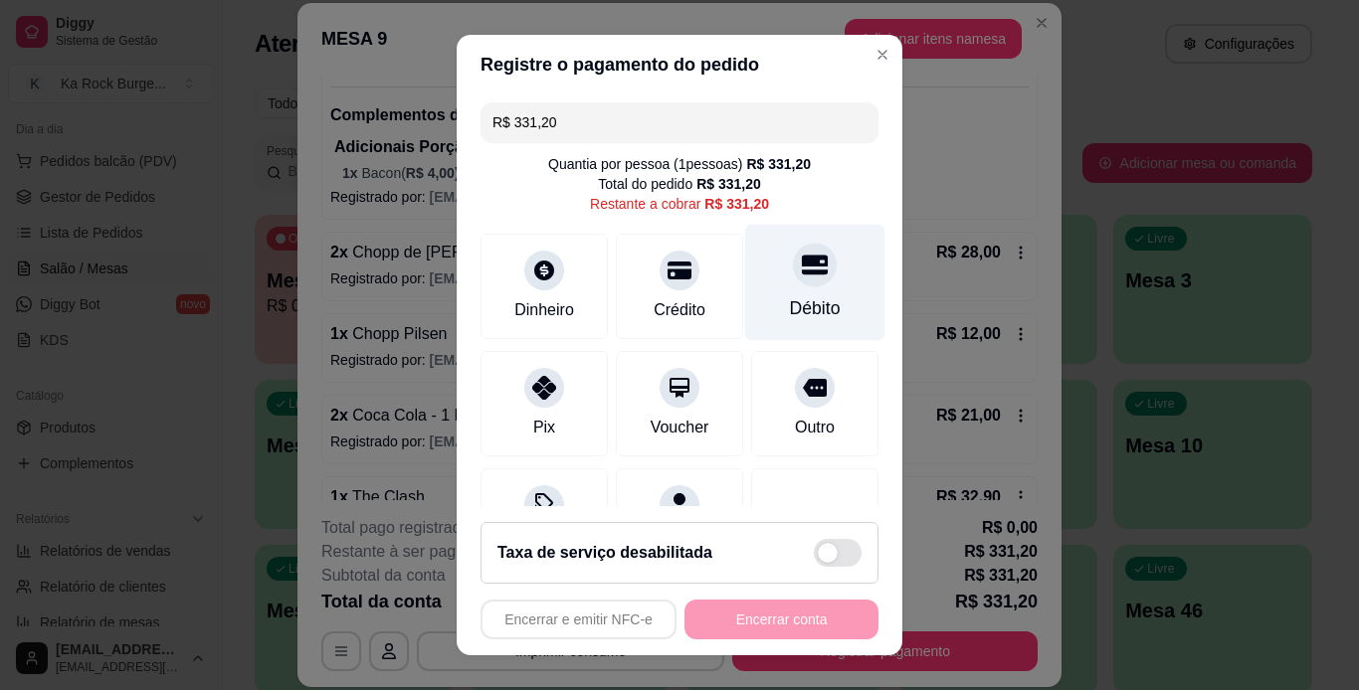
click at [803, 279] on div "Débito" at bounding box center [815, 282] width 140 height 116
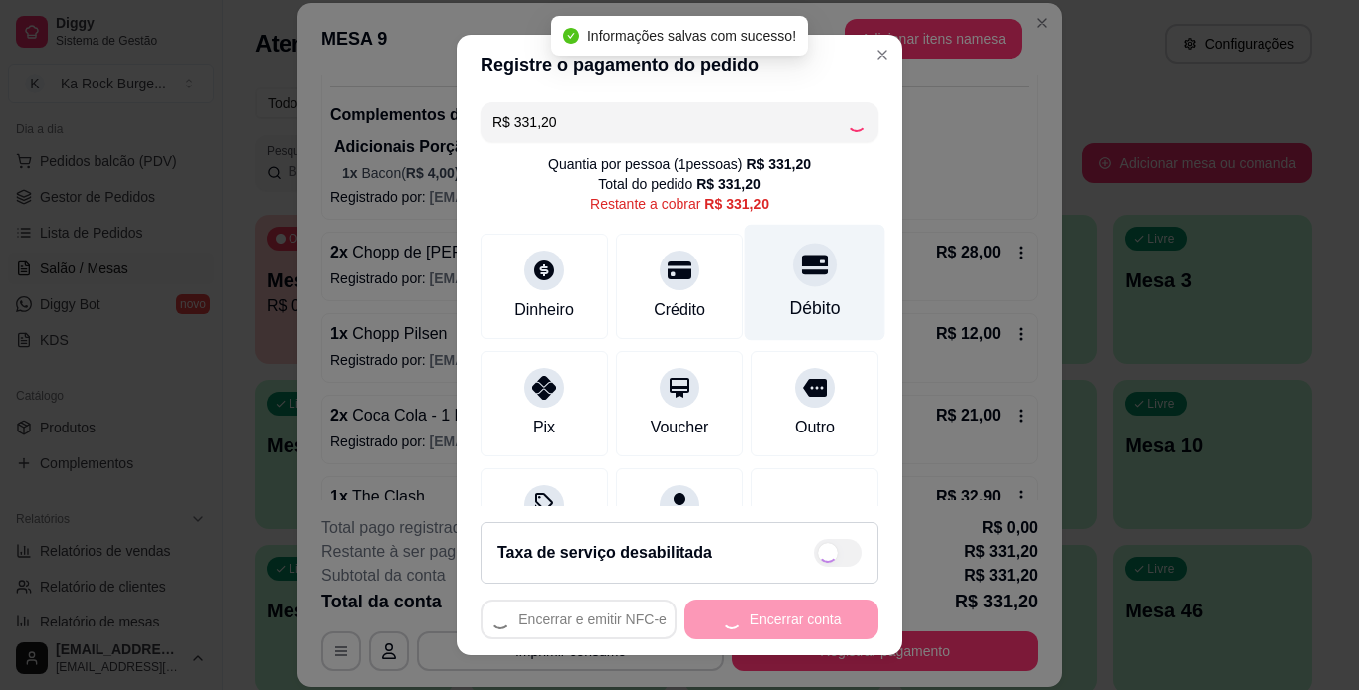
type input "R$ 0,00"
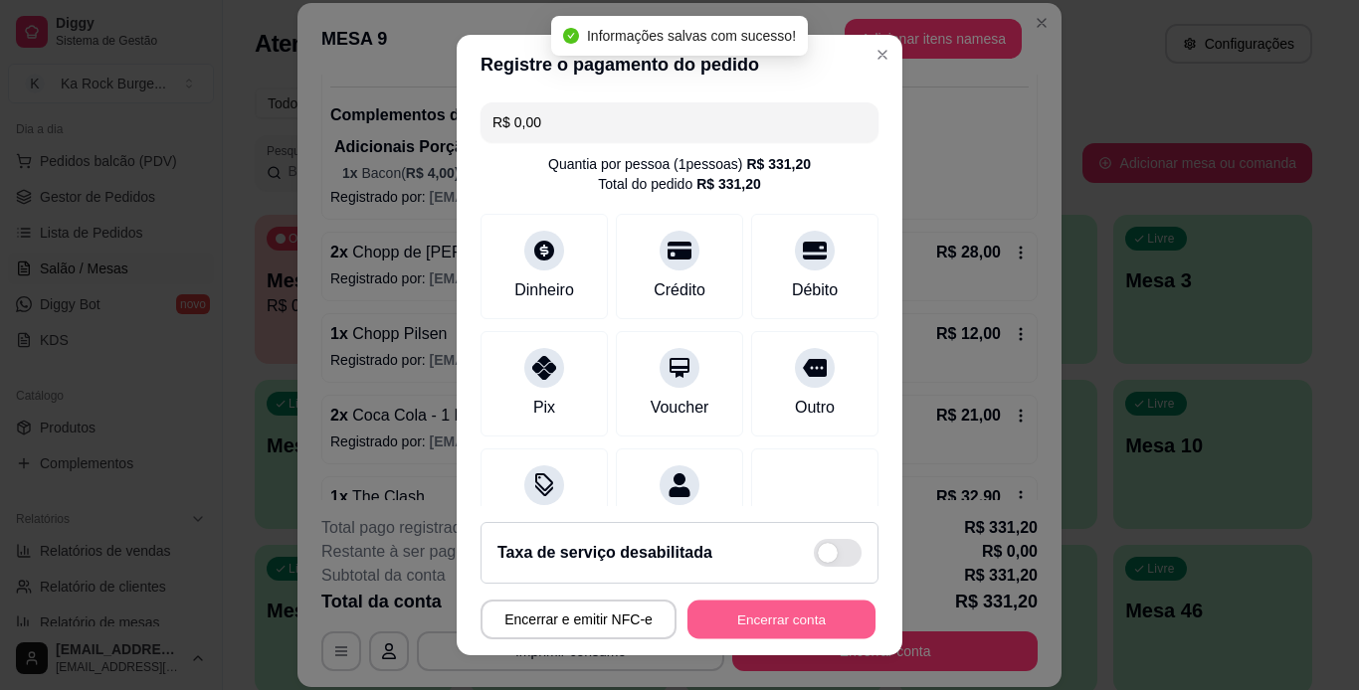
click at [779, 630] on button "Encerrar conta" at bounding box center [781, 620] width 188 height 39
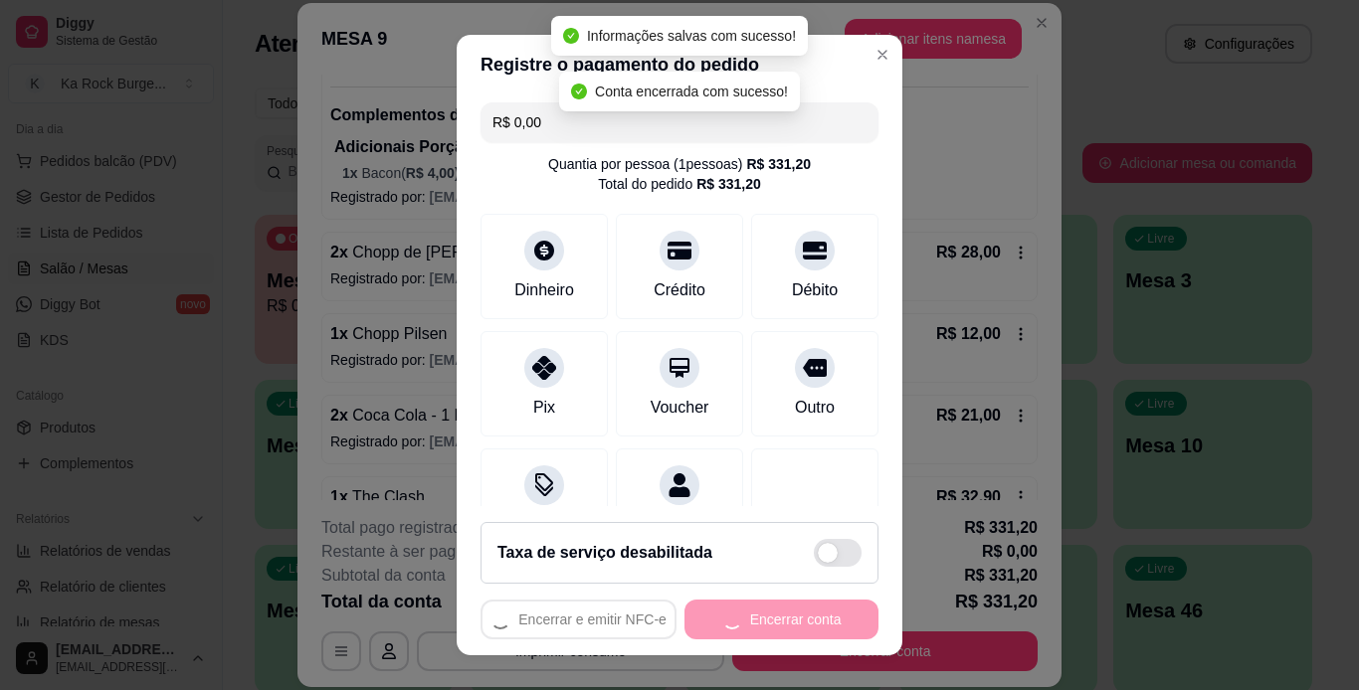
scroll to position [0, 0]
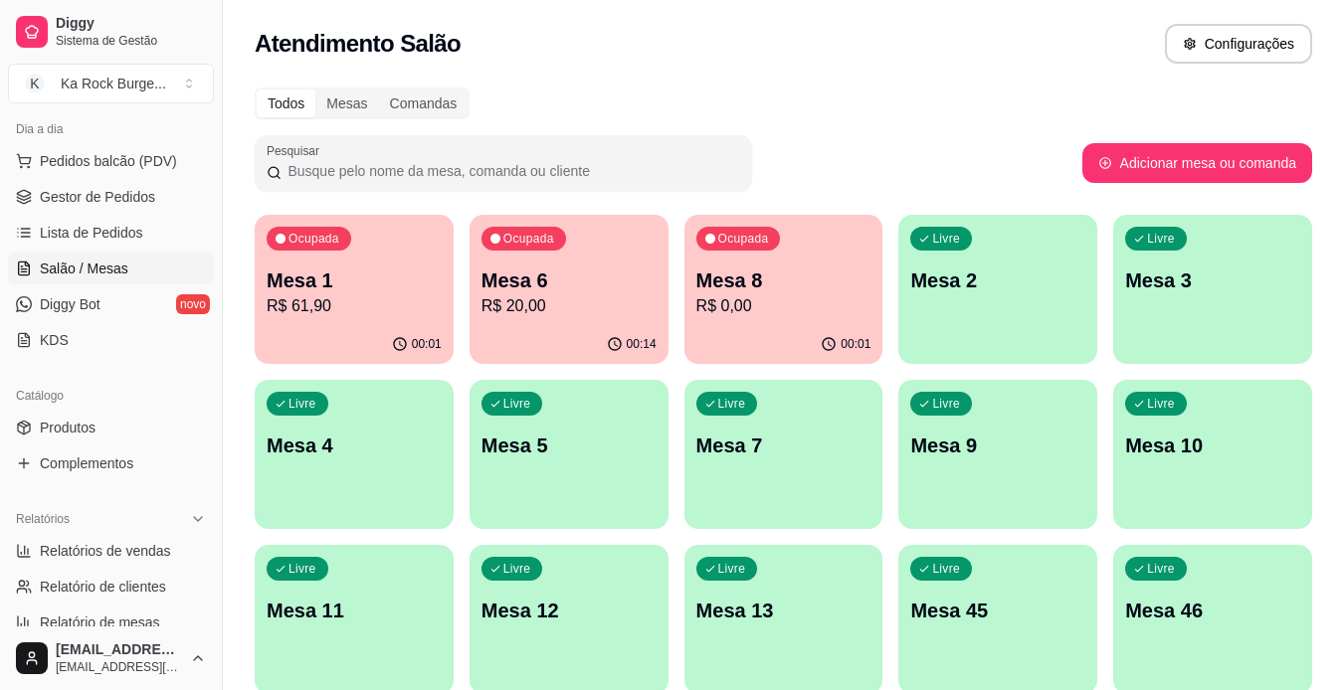
click at [539, 337] on div "00:14" at bounding box center [569, 344] width 199 height 39
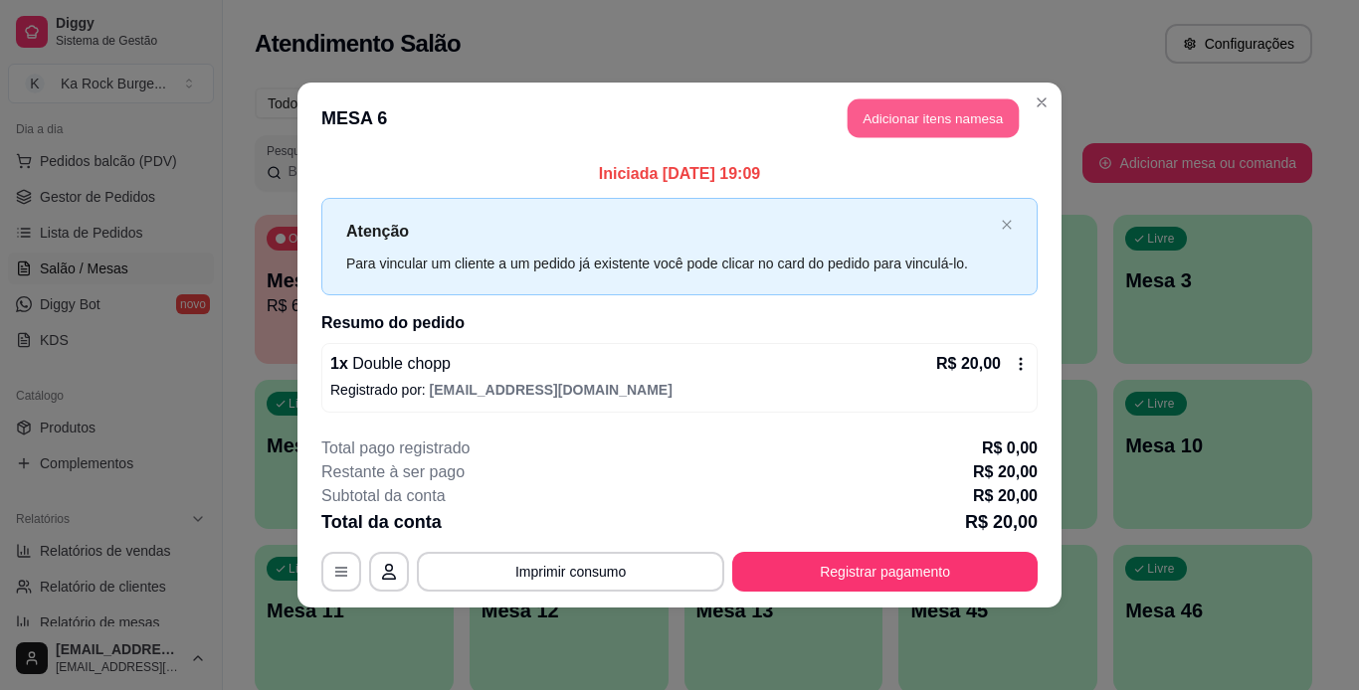
click at [900, 123] on button "Adicionar itens na mesa" at bounding box center [933, 118] width 171 height 39
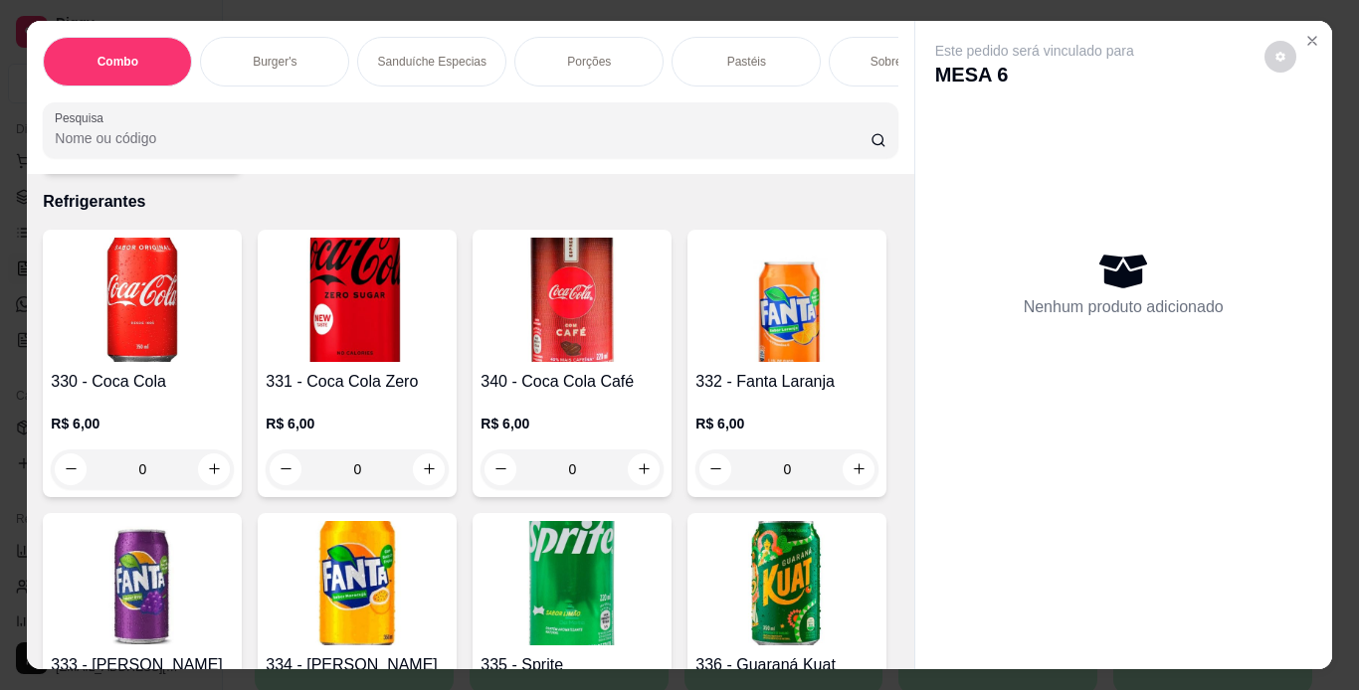
scroll to position [8426, 0]
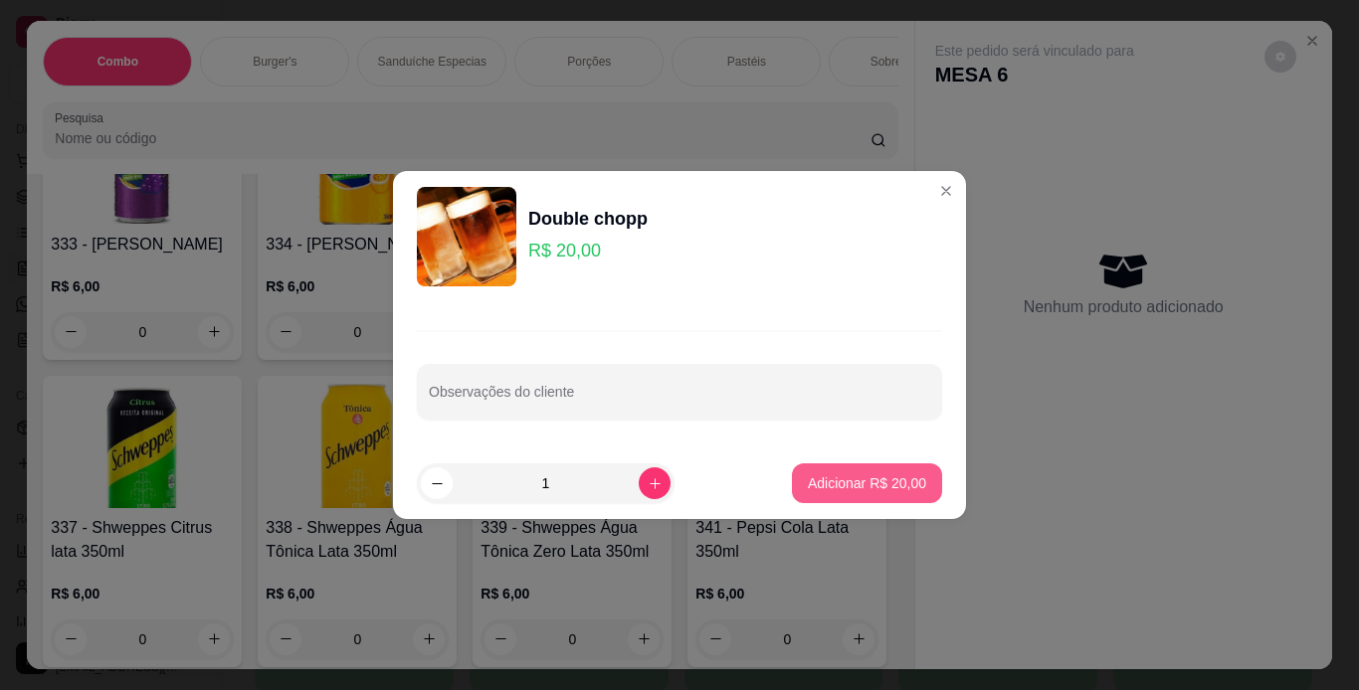
click at [839, 476] on p "Adicionar R$ 20,00" at bounding box center [867, 484] width 118 height 20
type input "1"
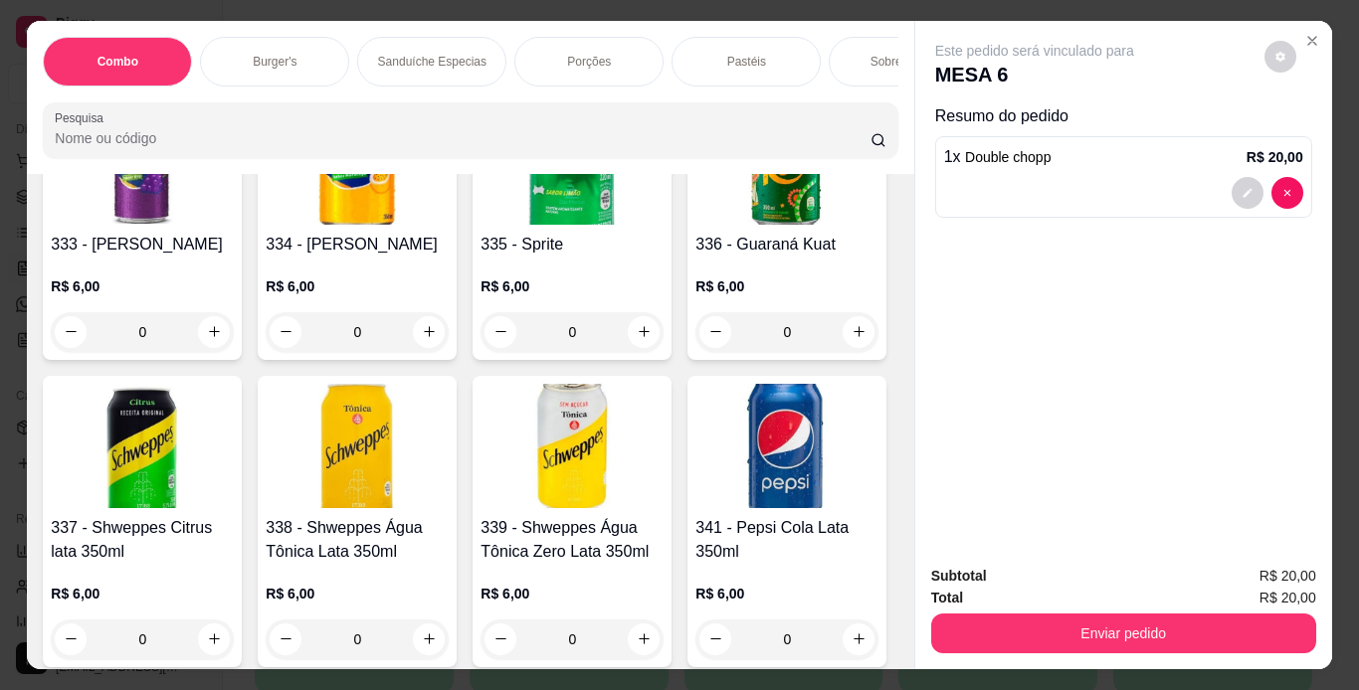
click at [1048, 645] on div "Subtotal R$ 20,00 Total R$ 20,00 Enviar pedido" at bounding box center [1123, 609] width 417 height 120
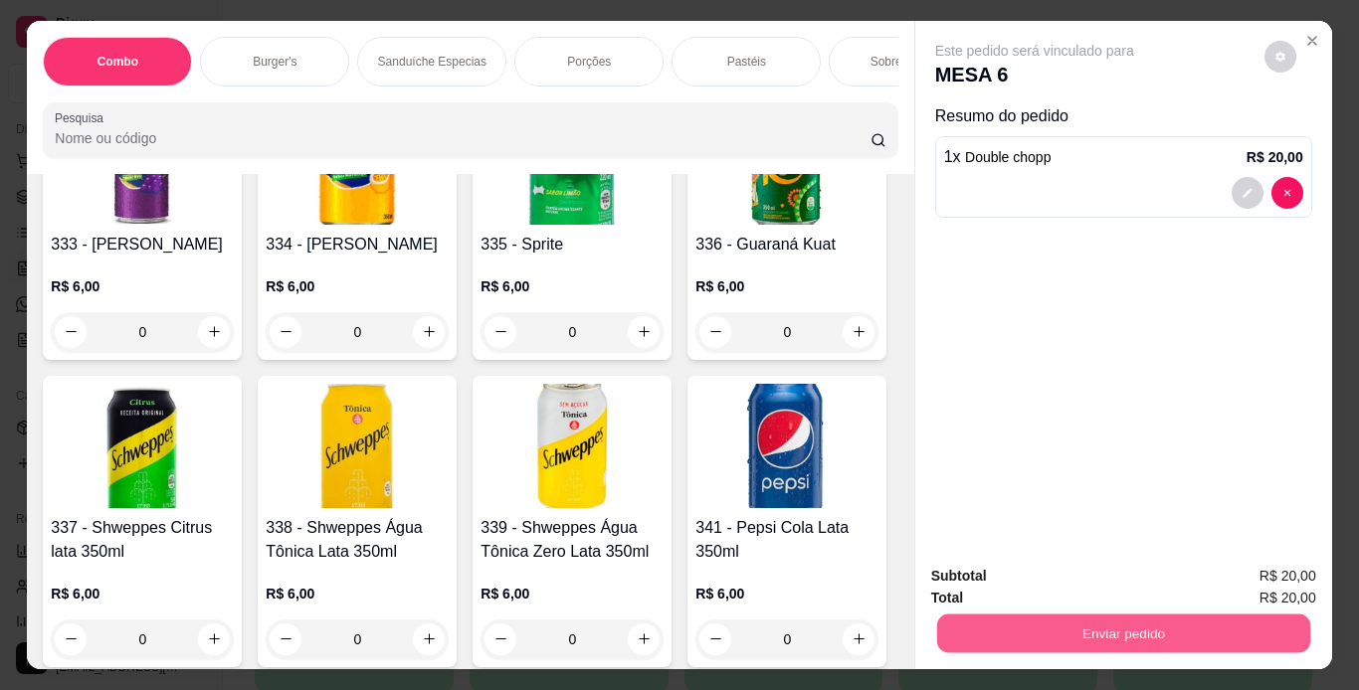
click at [1074, 625] on button "Enviar pedido" at bounding box center [1122, 634] width 373 height 39
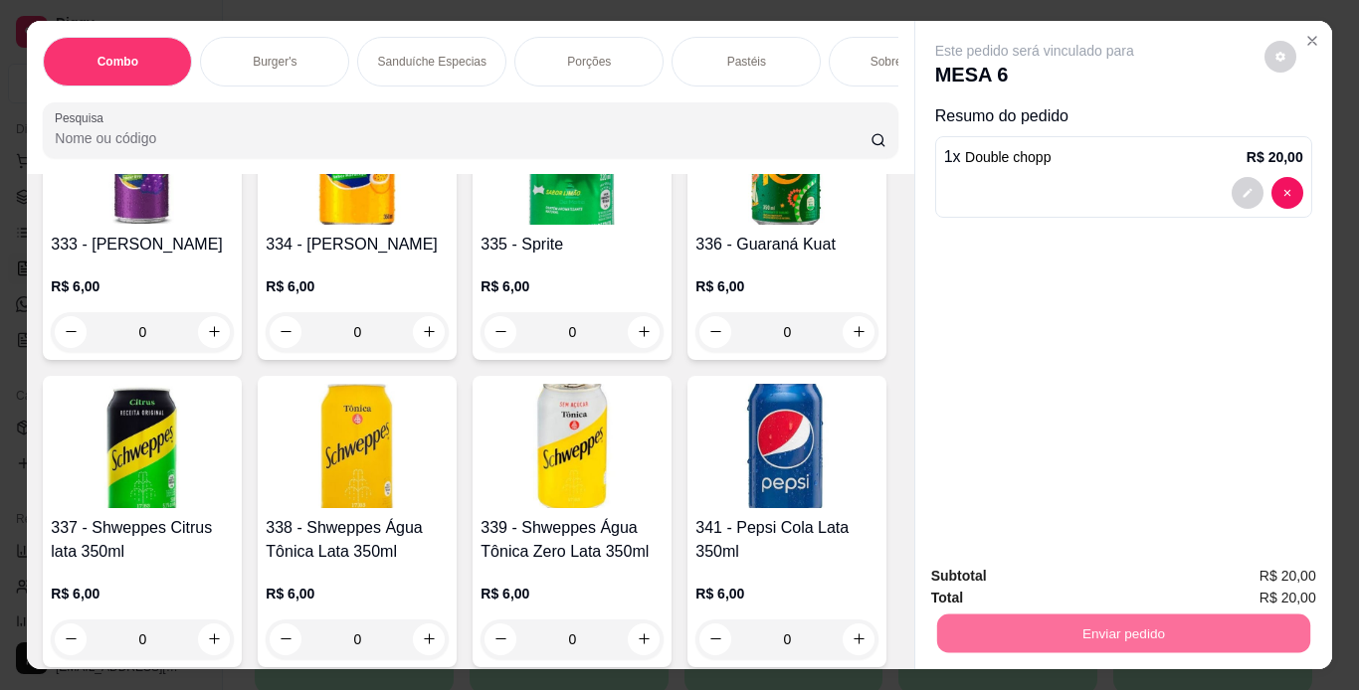
click at [1070, 584] on button "Não registrar e enviar pedido" at bounding box center [1057, 577] width 201 height 37
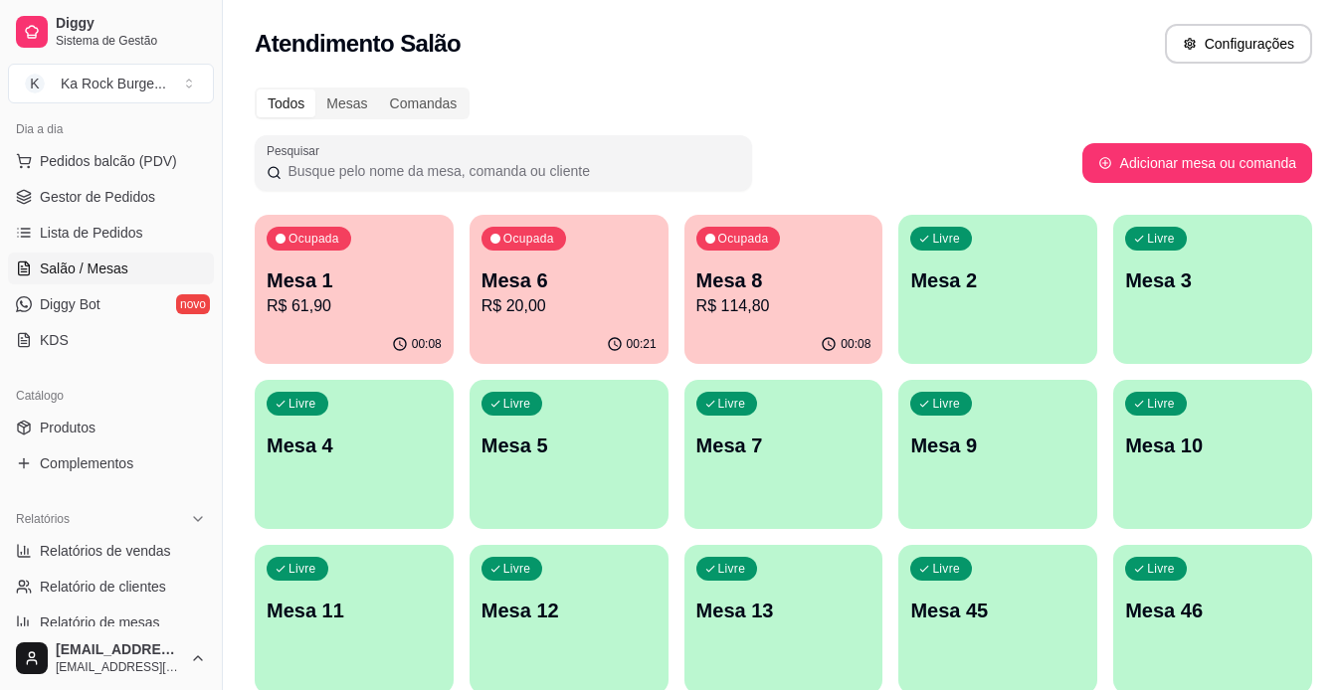
click at [962, 323] on div "Livre Mesa 2" at bounding box center [997, 277] width 199 height 125
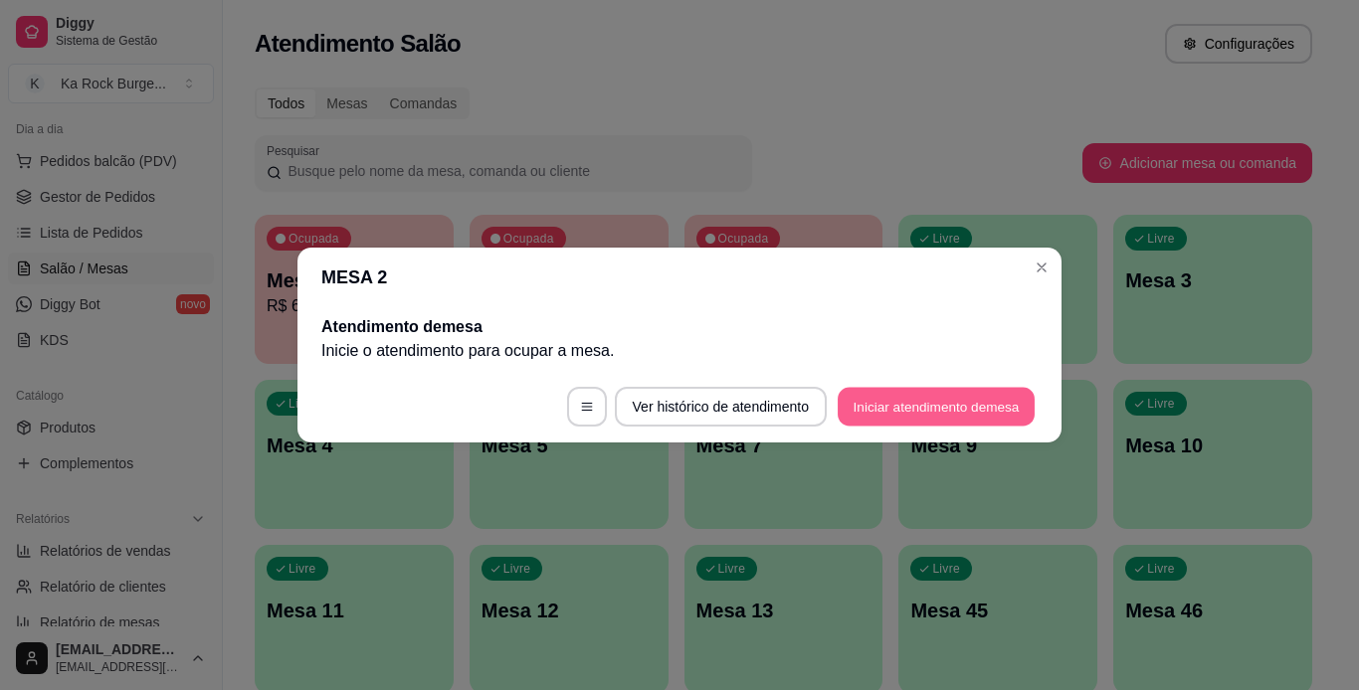
click at [917, 400] on button "Iniciar atendimento de mesa" at bounding box center [936, 407] width 197 height 39
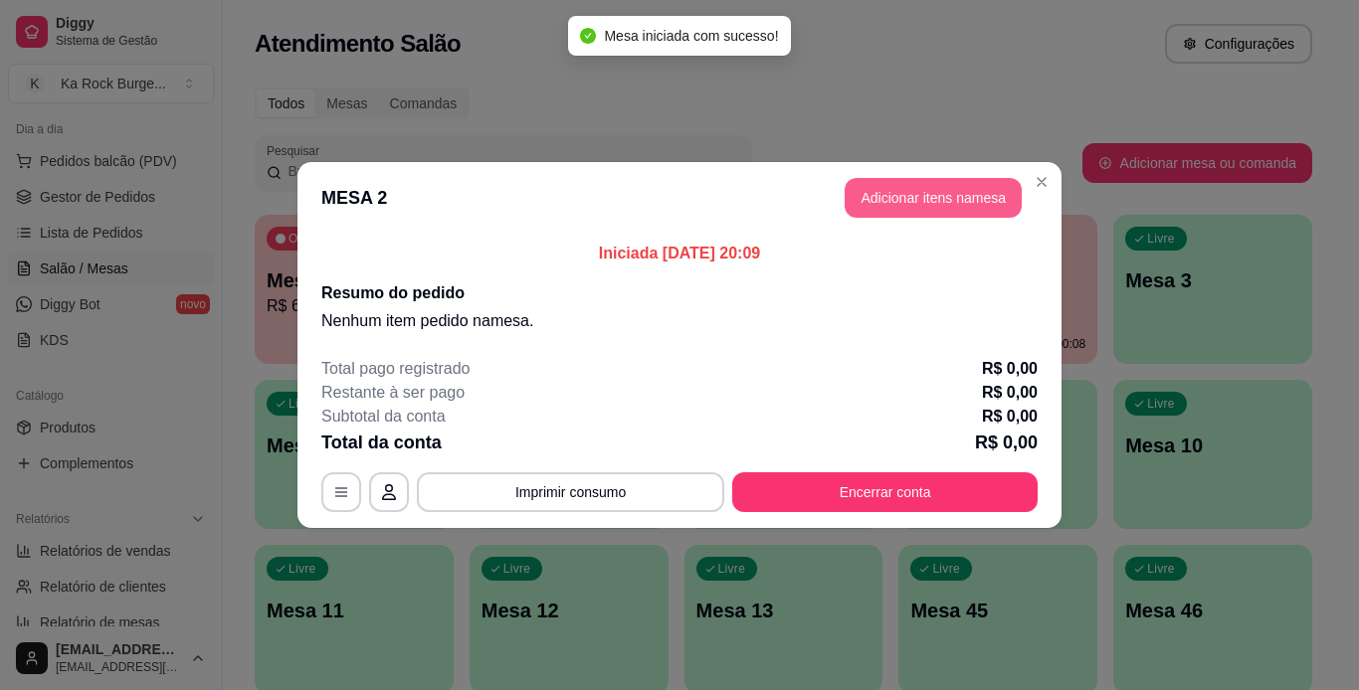
click at [918, 178] on button "Adicionar itens na mesa" at bounding box center [933, 198] width 177 height 40
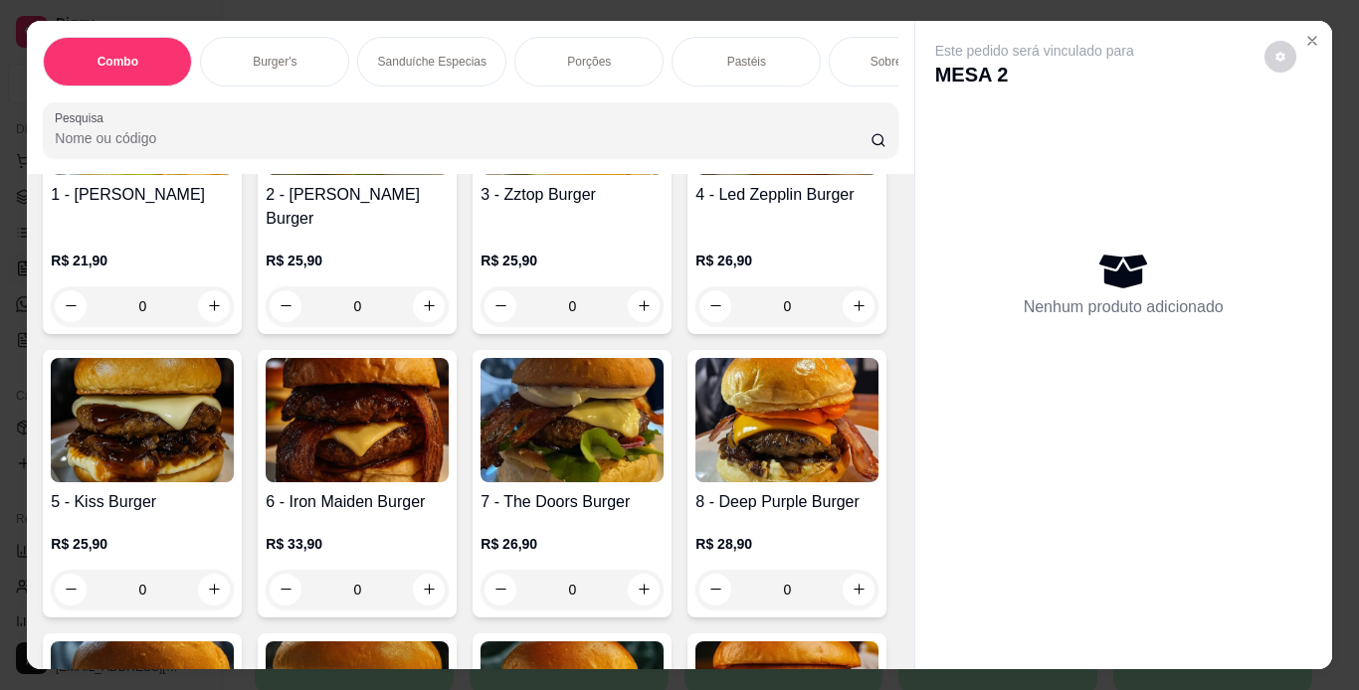
scroll to position [700, 0]
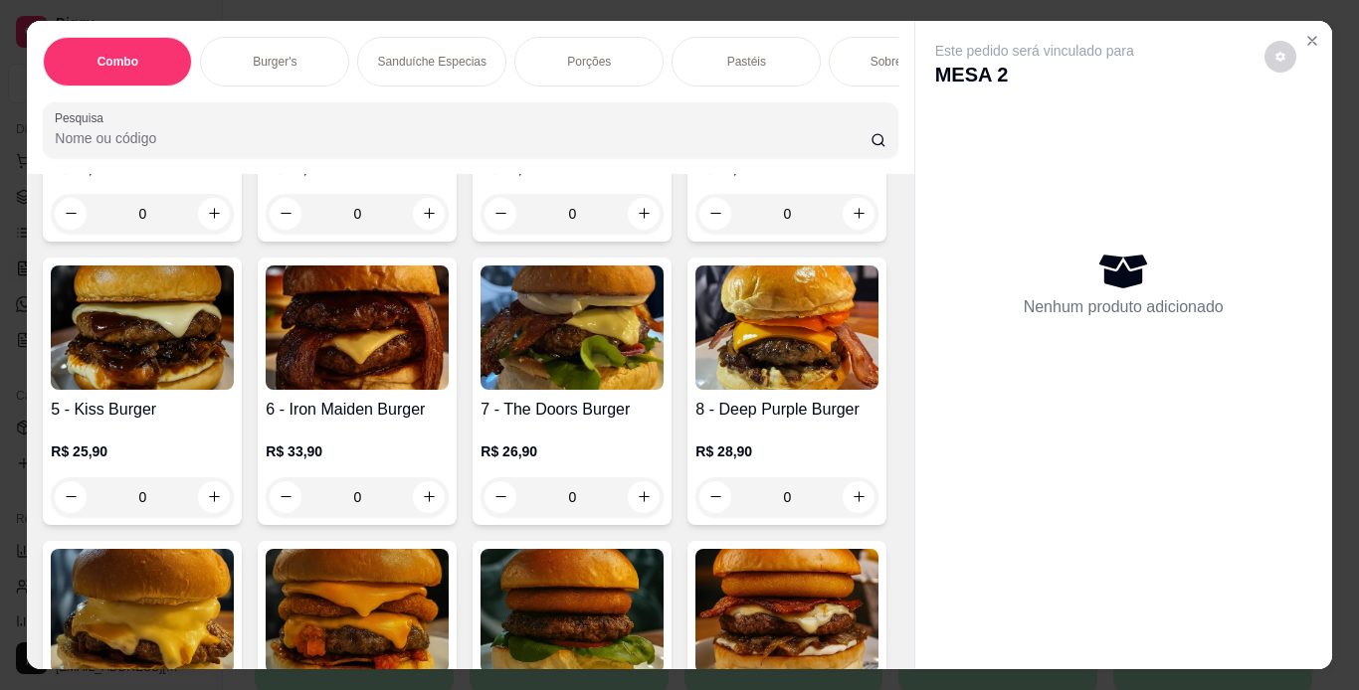
click at [182, 178] on p "R$ 21,90" at bounding box center [142, 168] width 183 height 20
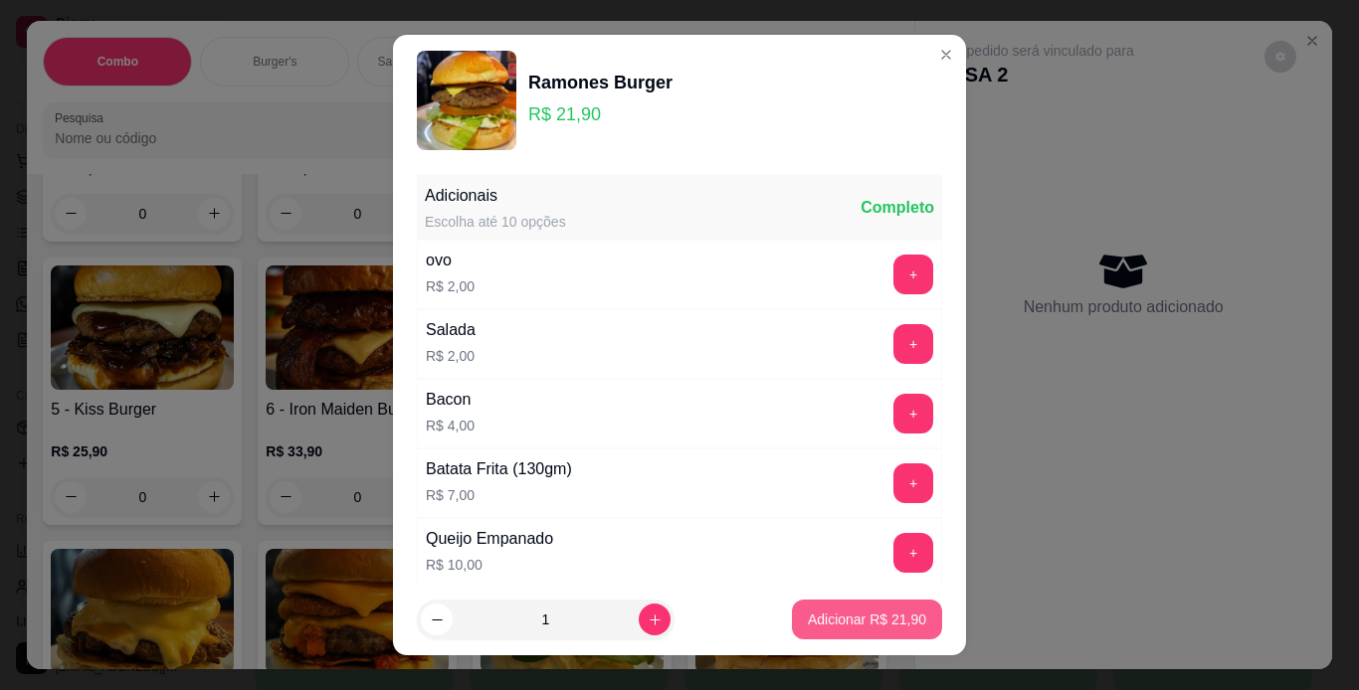
click at [819, 625] on p "Adicionar R$ 21,90" at bounding box center [867, 620] width 118 height 20
type input "1"
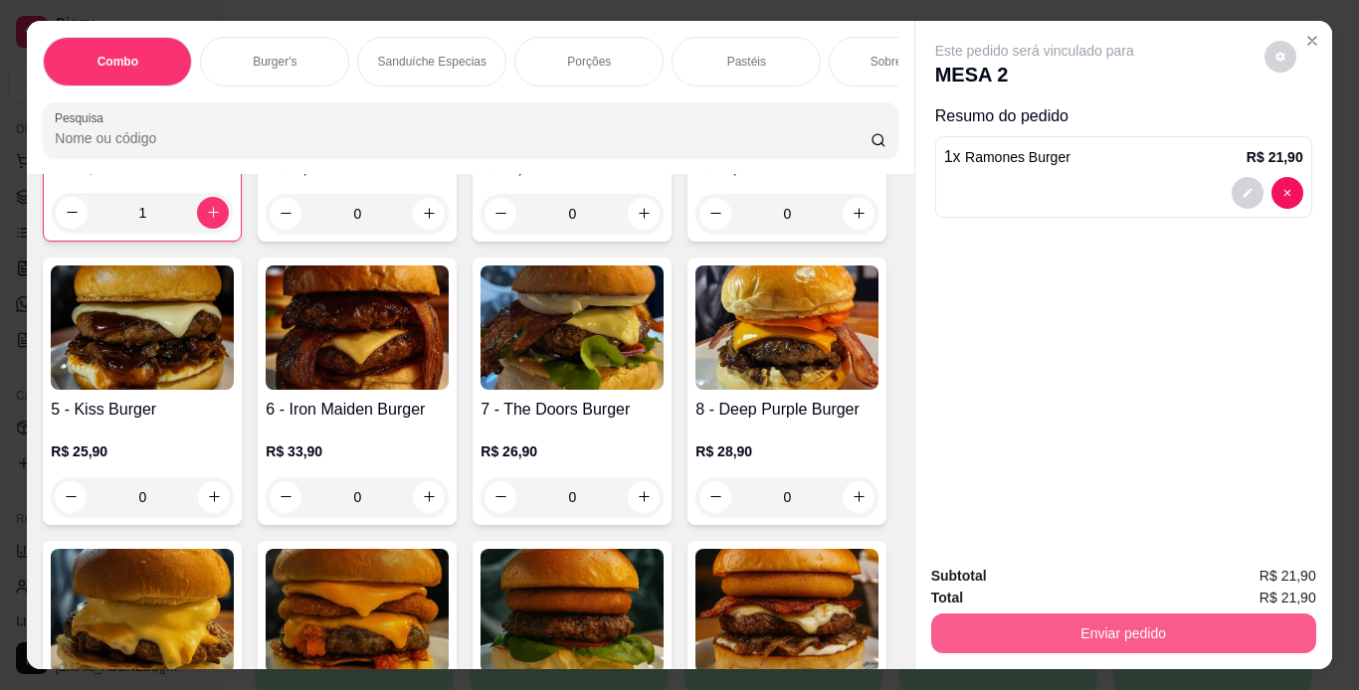
click at [1032, 619] on button "Enviar pedido" at bounding box center [1123, 634] width 385 height 40
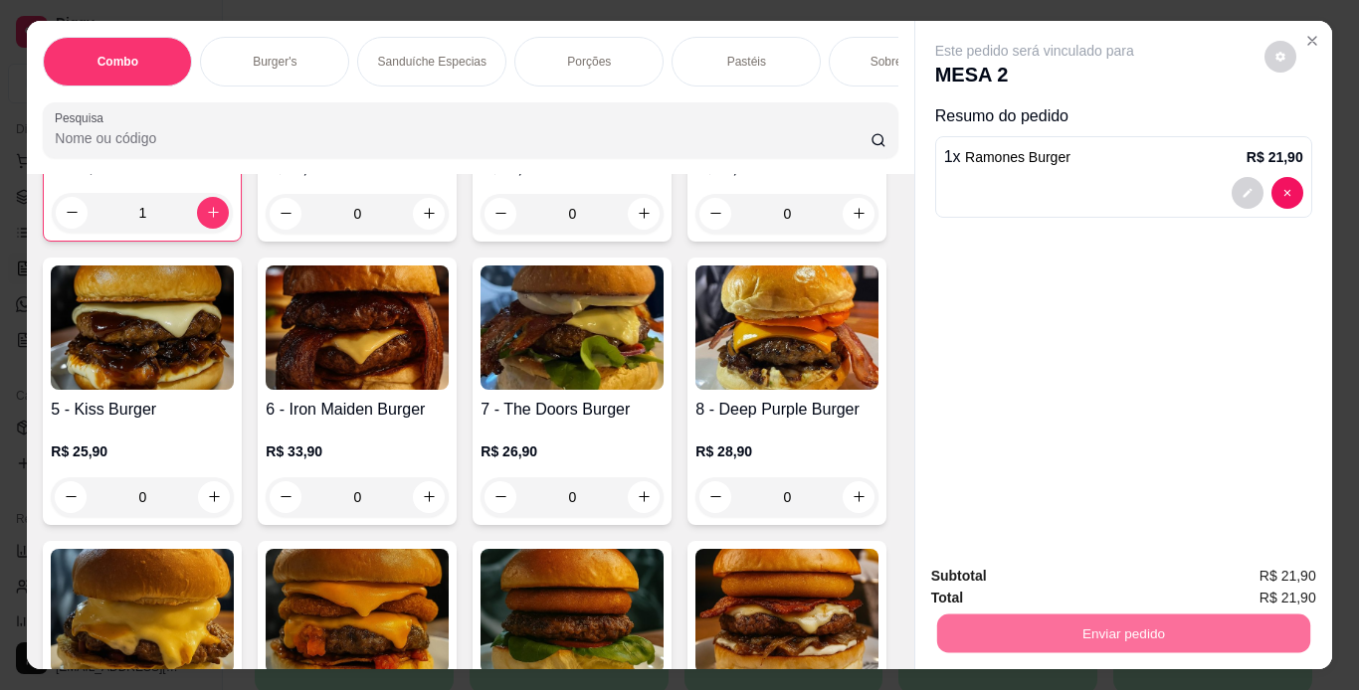
click at [1048, 580] on button "Não registrar e enviar pedido" at bounding box center [1057, 577] width 201 height 37
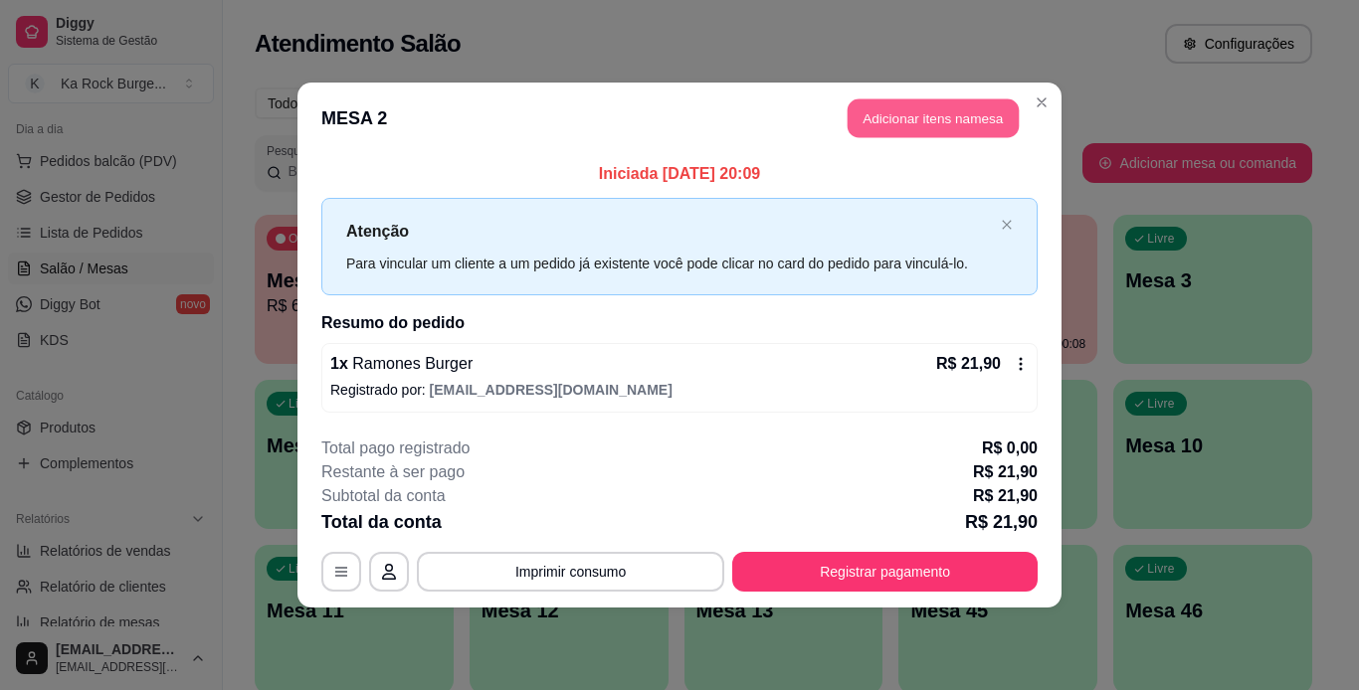
click at [894, 119] on button "Adicionar itens na mesa" at bounding box center [933, 118] width 171 height 39
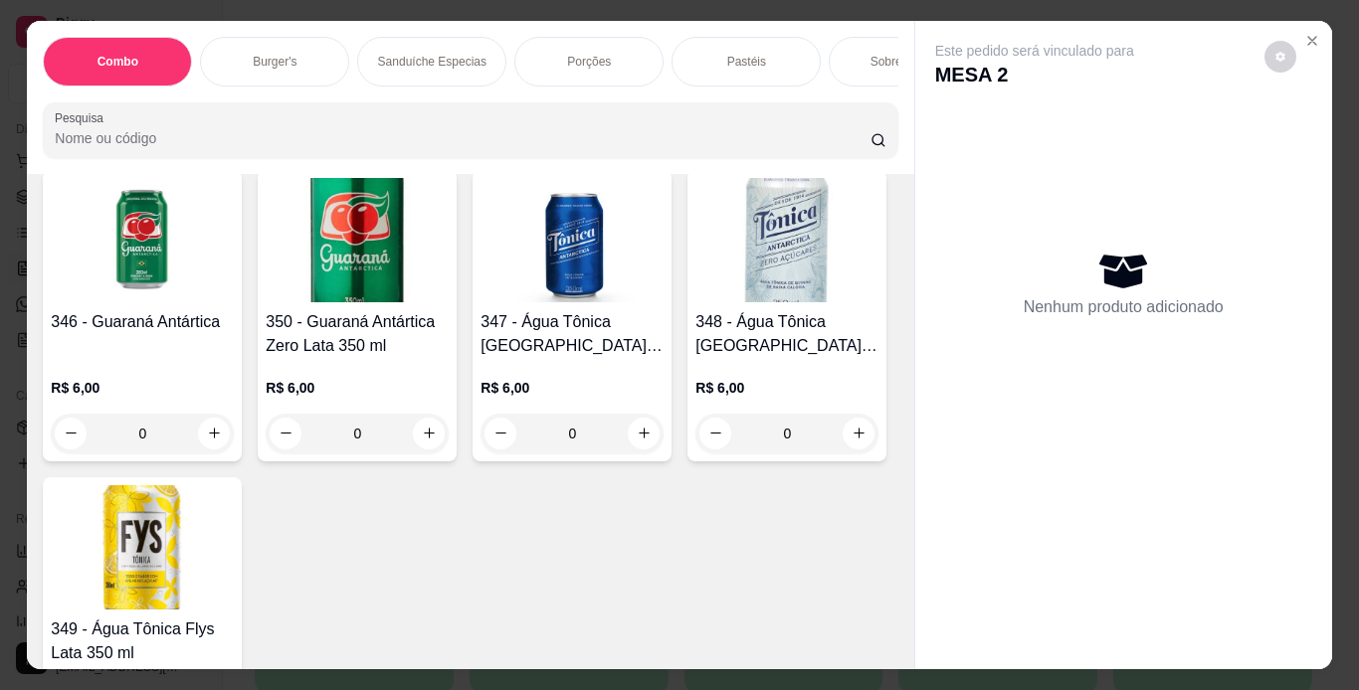
scroll to position [9526, 0]
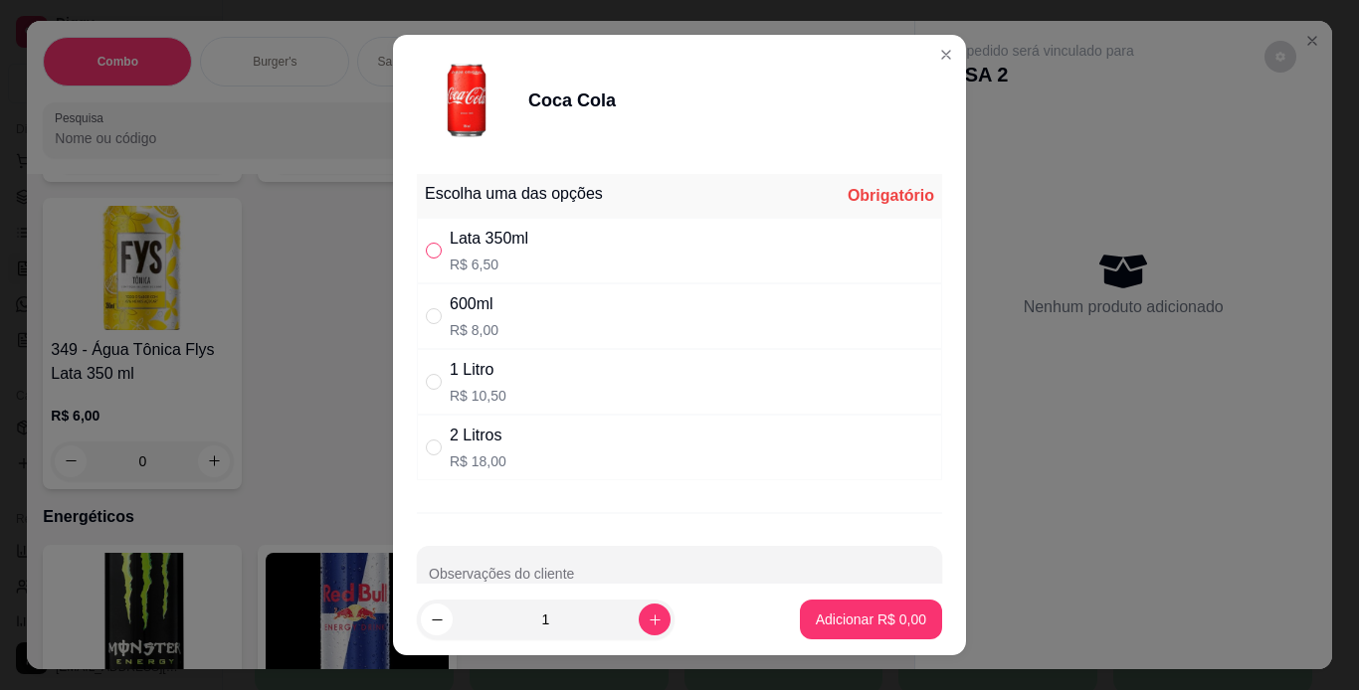
click at [428, 246] on input "" at bounding box center [434, 251] width 16 height 16
radio input "true"
click at [805, 609] on button "Adicionar R$ 6,50" at bounding box center [871, 620] width 142 height 40
type input "1"
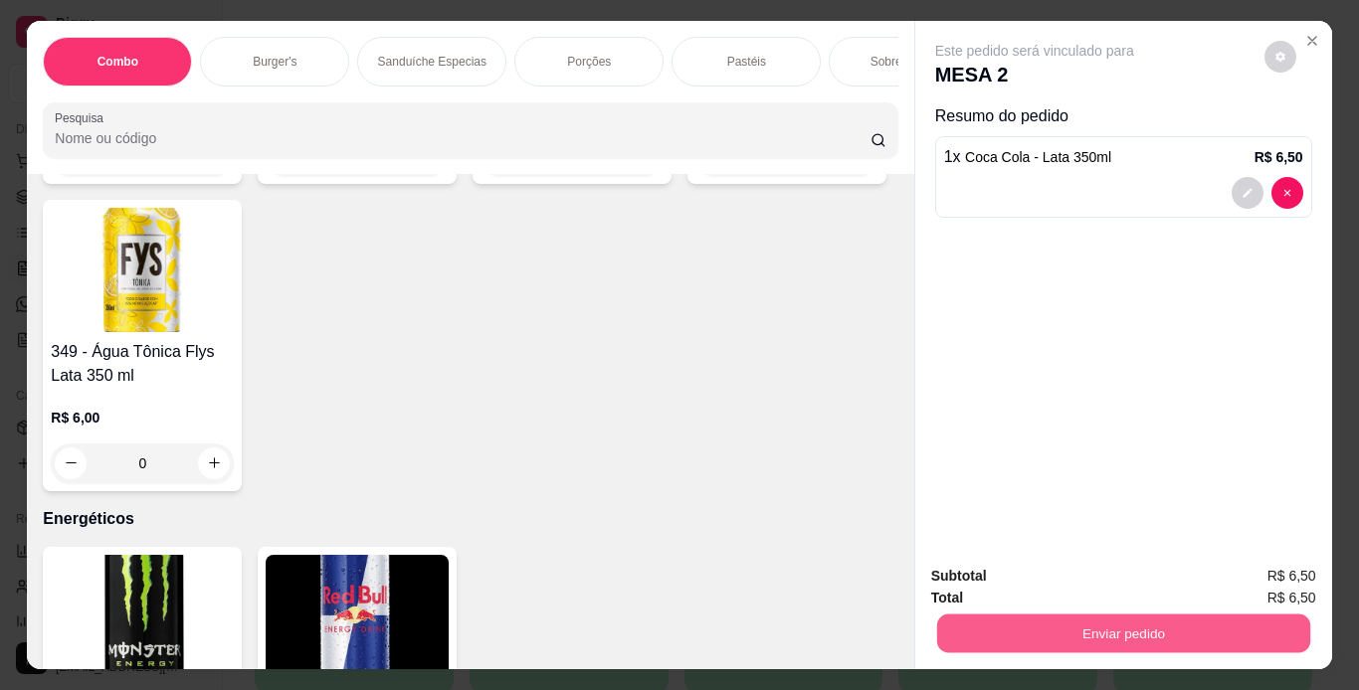
click at [949, 623] on button "Enviar pedido" at bounding box center [1122, 634] width 373 height 39
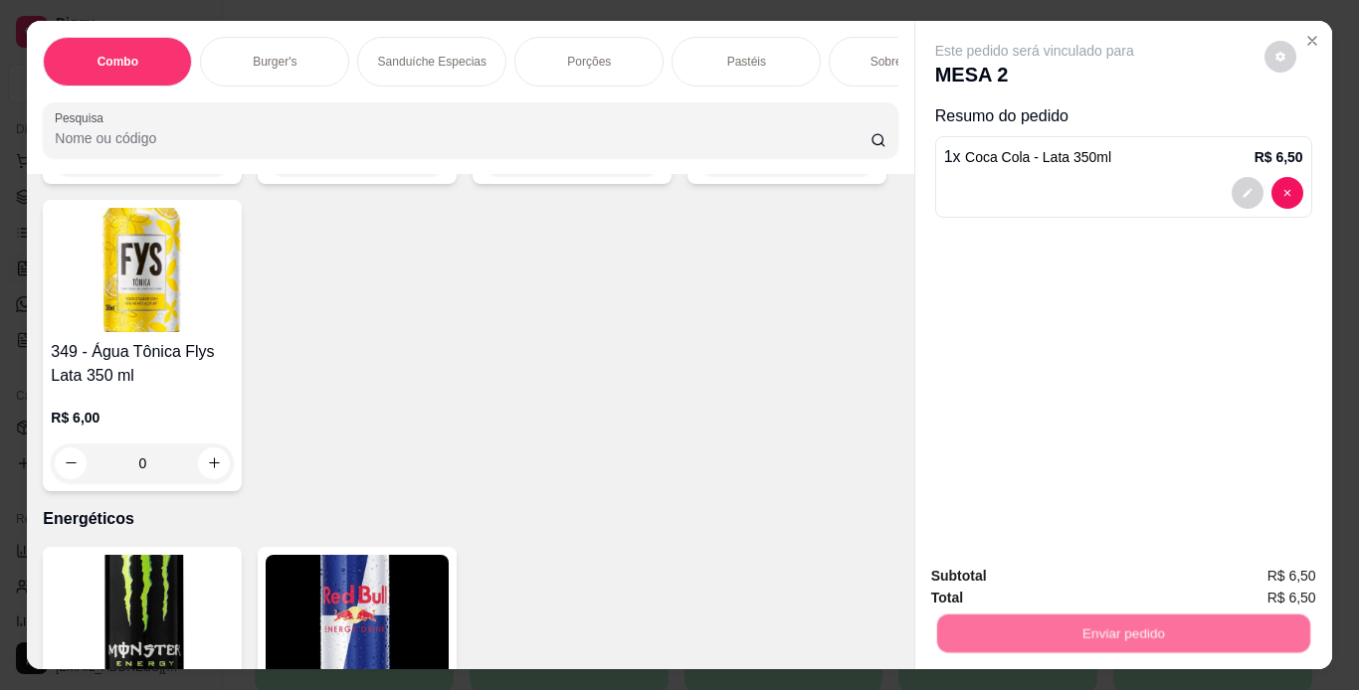
click at [977, 576] on button "Não registrar e enviar pedido" at bounding box center [1057, 577] width 201 height 37
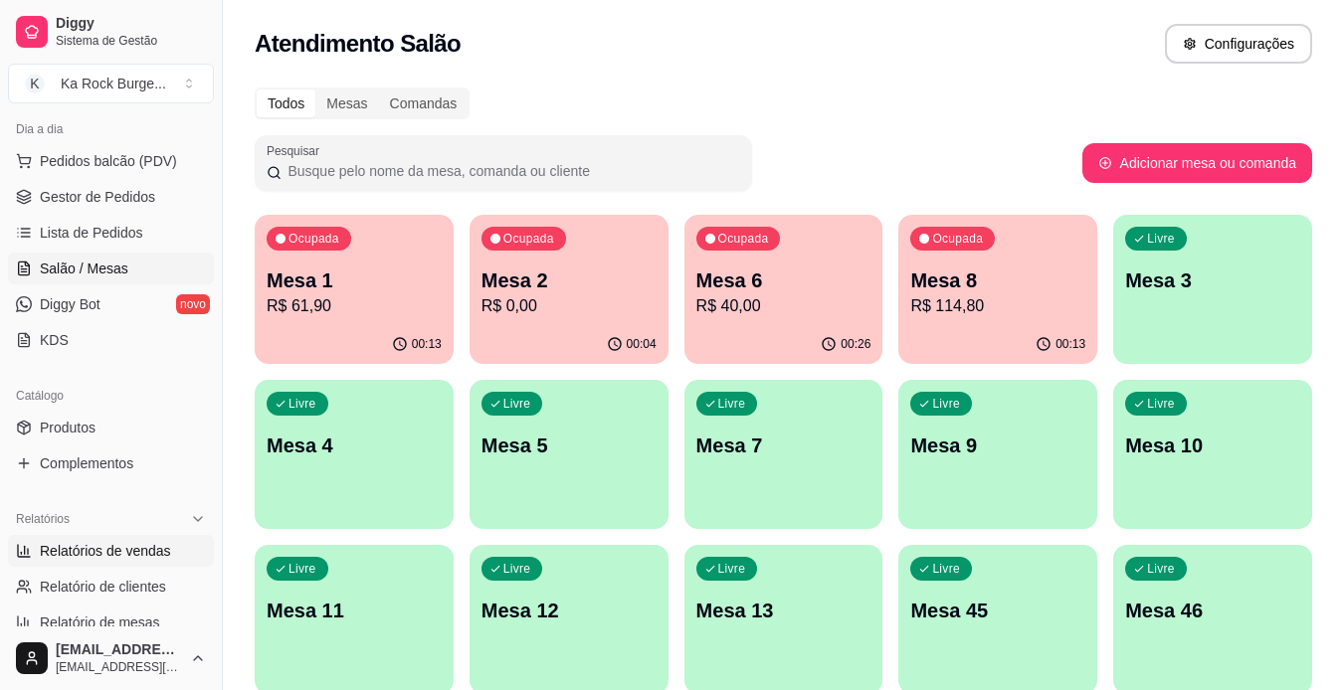
click at [126, 542] on span "Relatórios de vendas" at bounding box center [105, 551] width 131 height 20
select select "ALL"
select select "0"
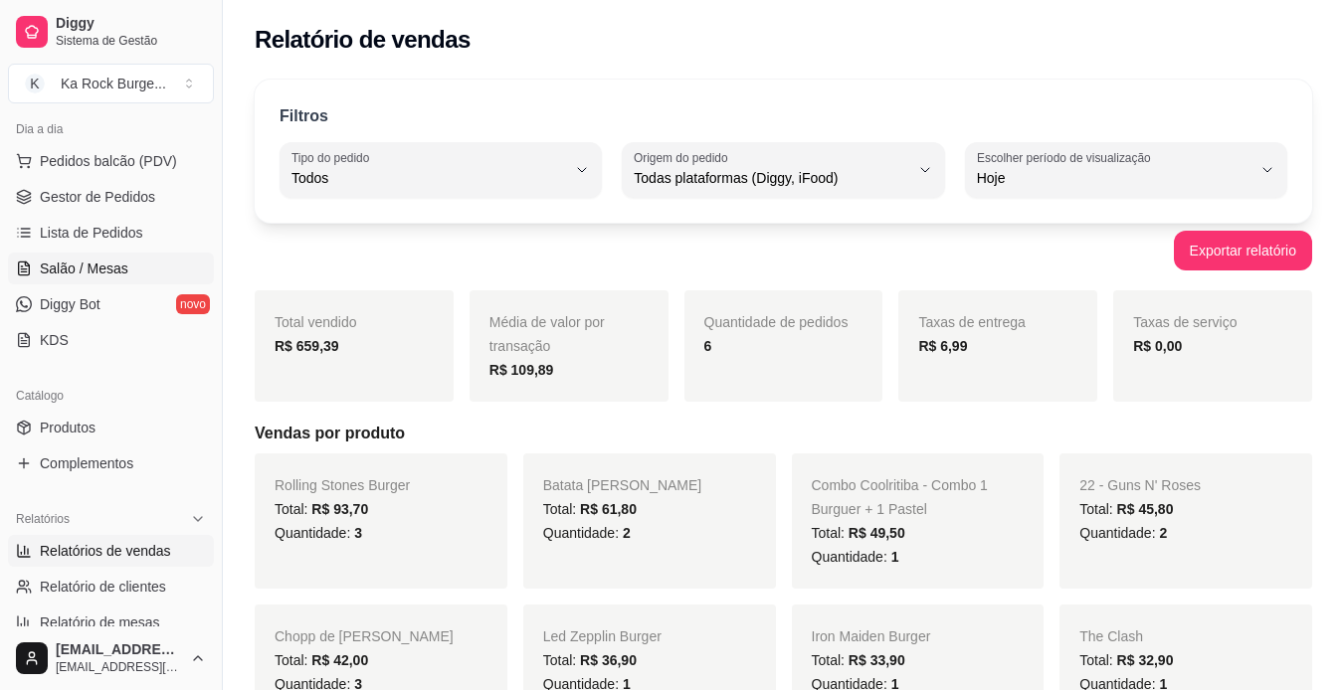
click at [104, 267] on span "Salão / Mesas" at bounding box center [84, 269] width 89 height 20
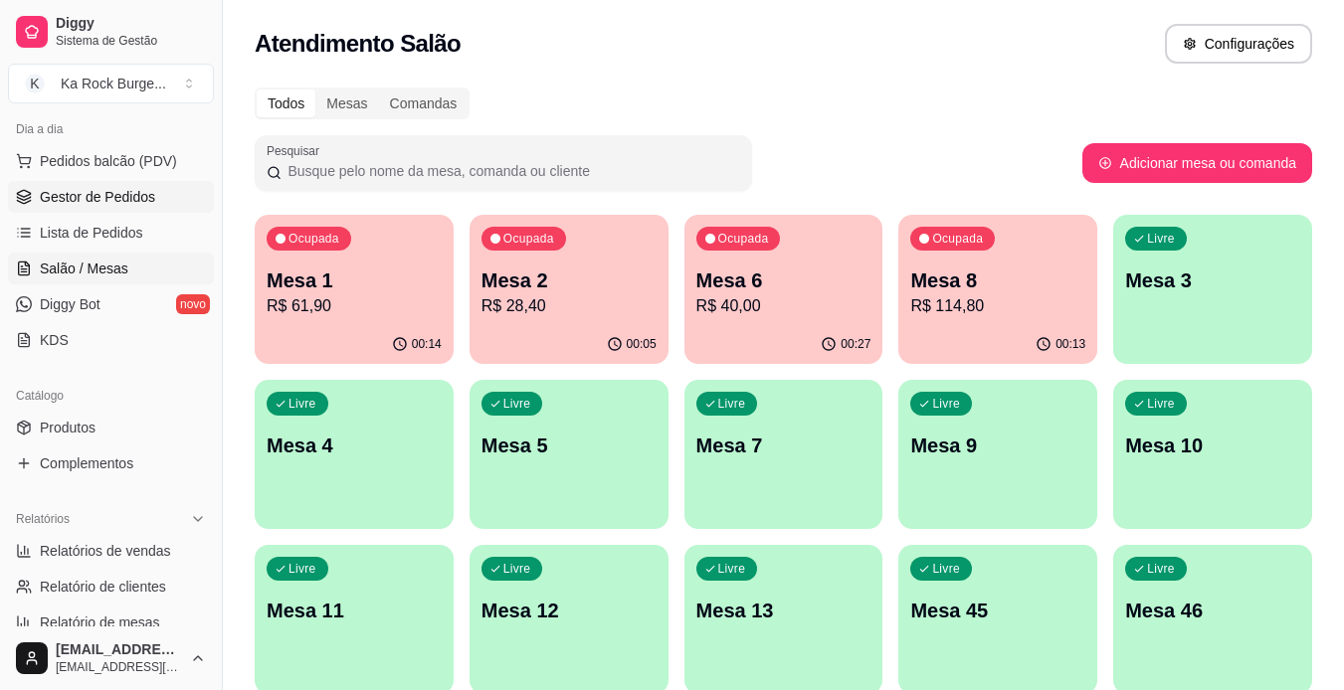
click at [115, 202] on span "Gestor de Pedidos" at bounding box center [97, 197] width 115 height 20
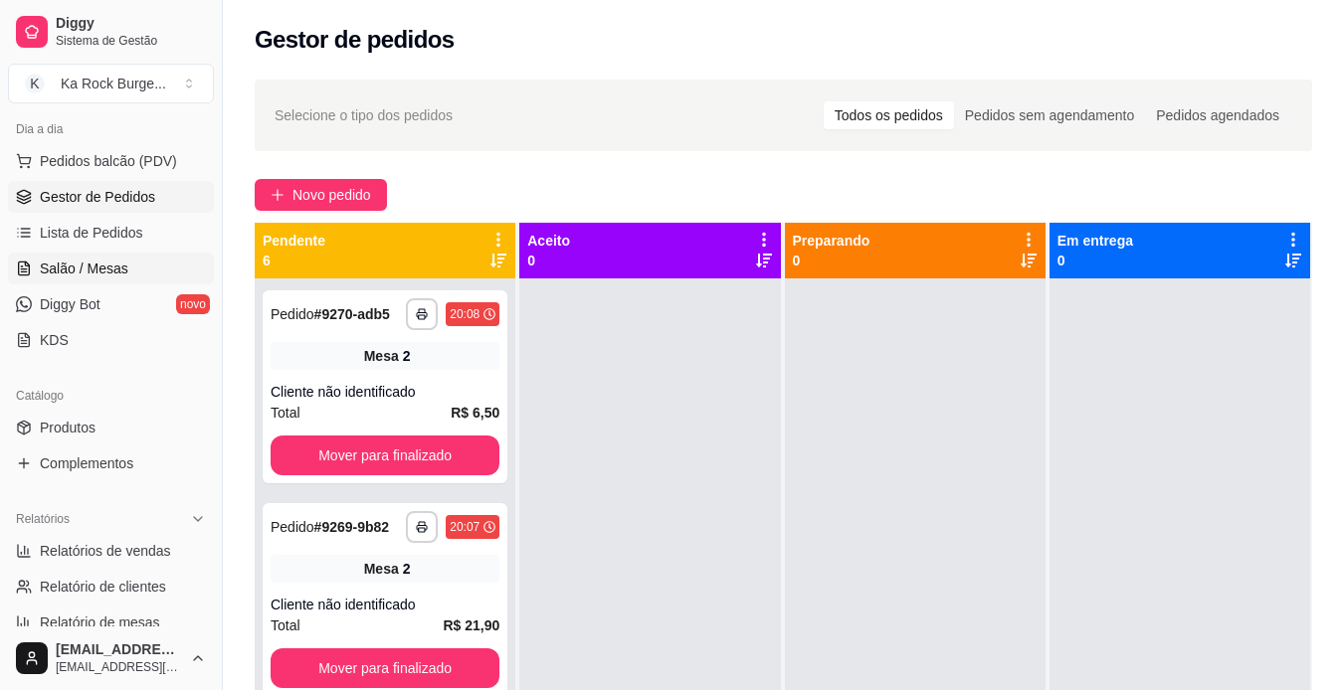
click at [127, 276] on link "Salão / Mesas" at bounding box center [111, 269] width 206 height 32
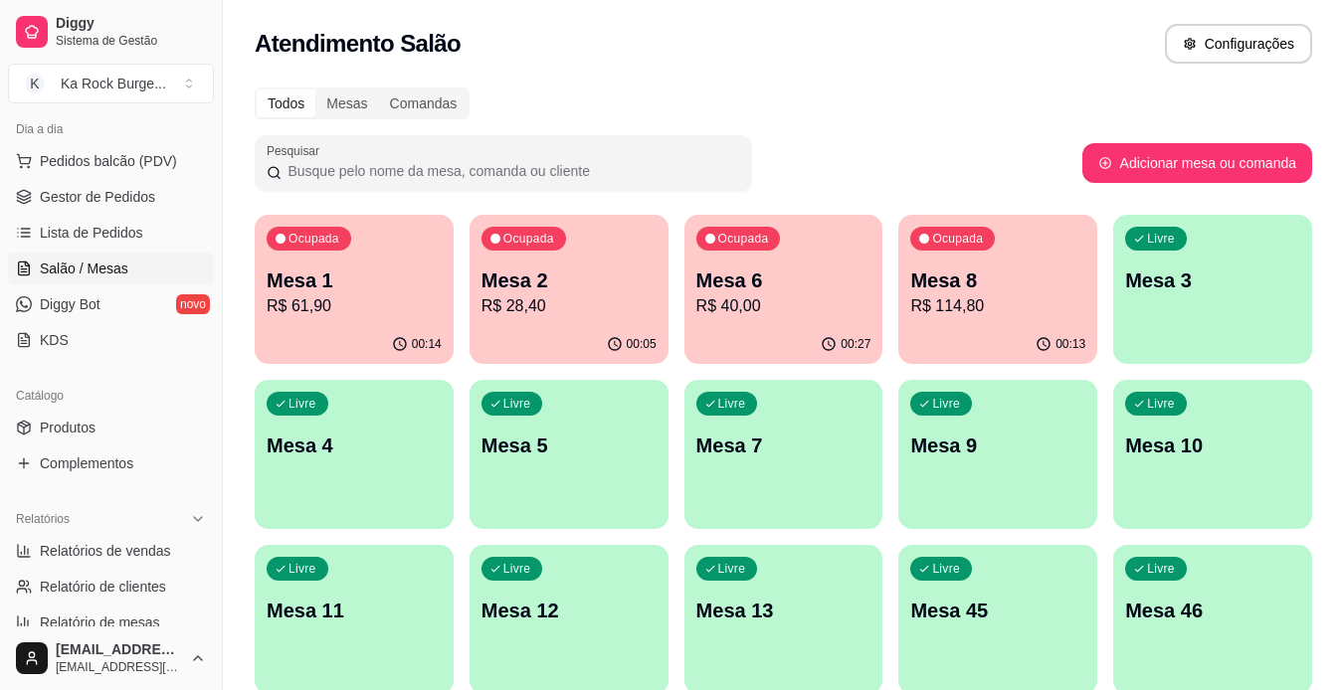
click at [910, 56] on div "Atendimento Salão Configurações" at bounding box center [783, 44] width 1057 height 40
click at [283, 289] on p "Mesa 1" at bounding box center [355, 281] width 170 height 27
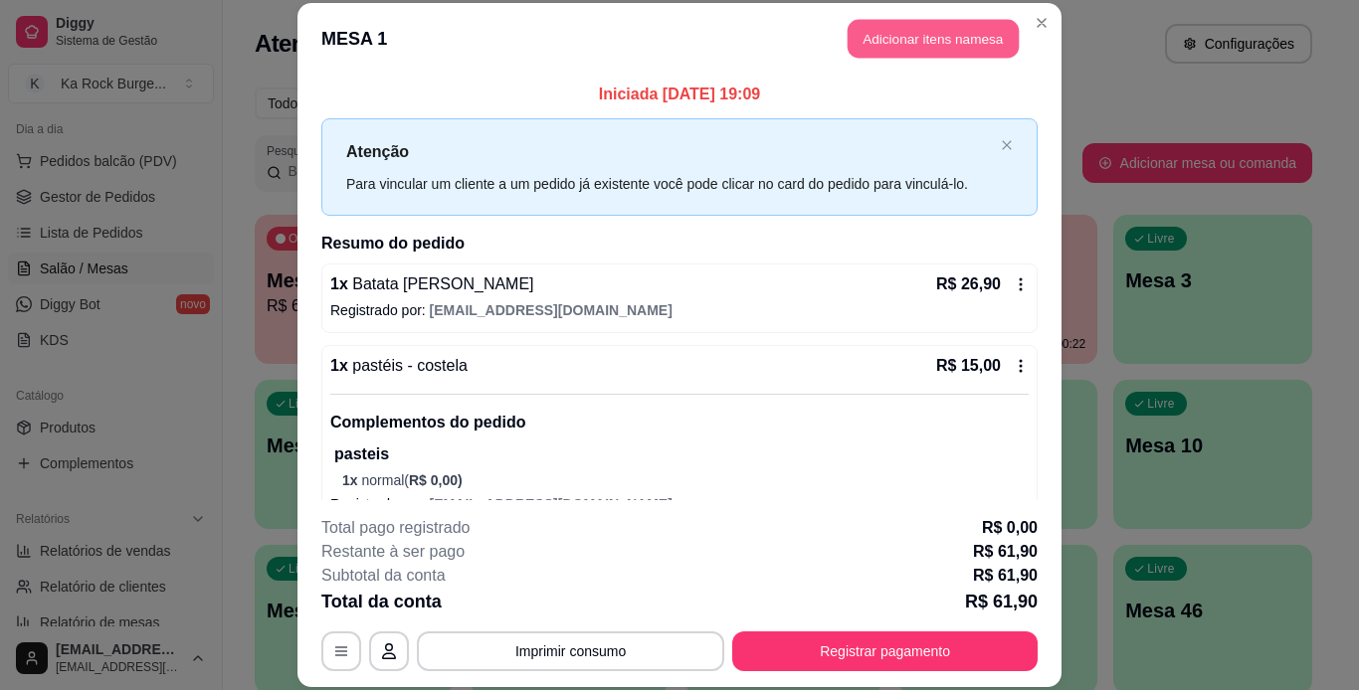
click at [858, 43] on button "Adicionar itens na mesa" at bounding box center [933, 39] width 171 height 39
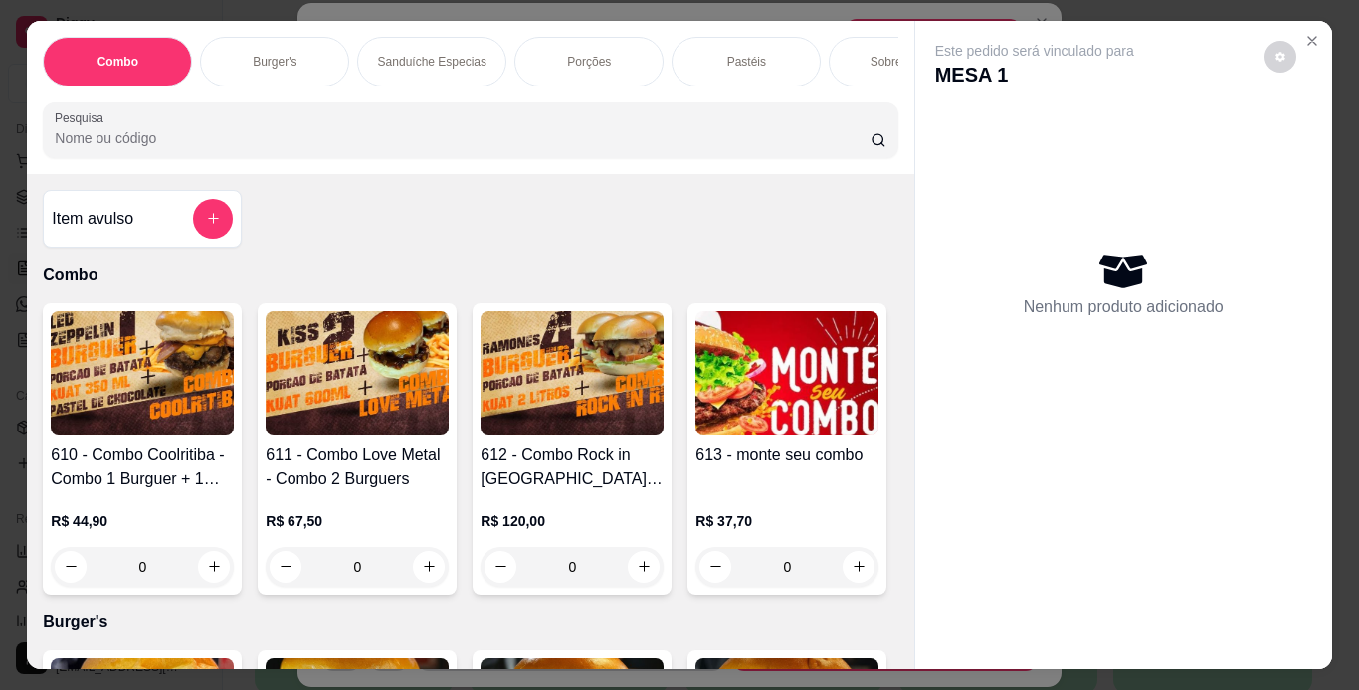
click at [571, 59] on p "Porções" at bounding box center [589, 62] width 44 height 16
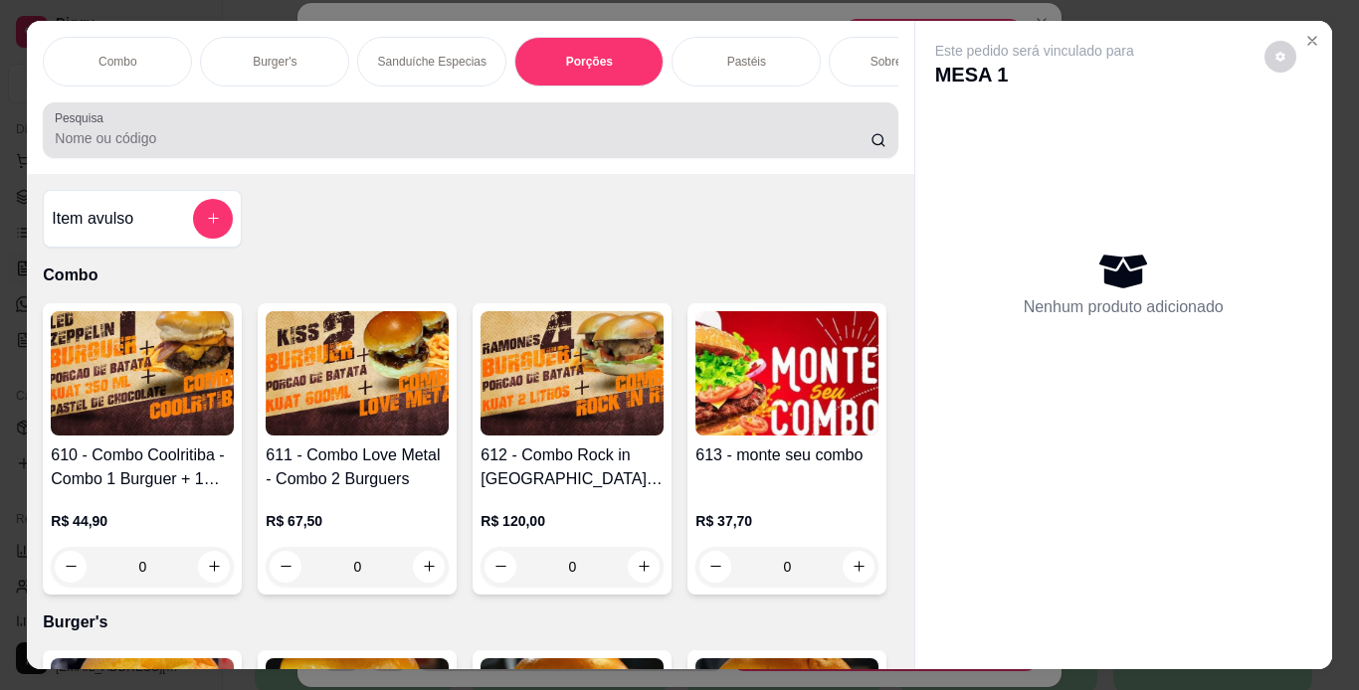
scroll to position [51, 0]
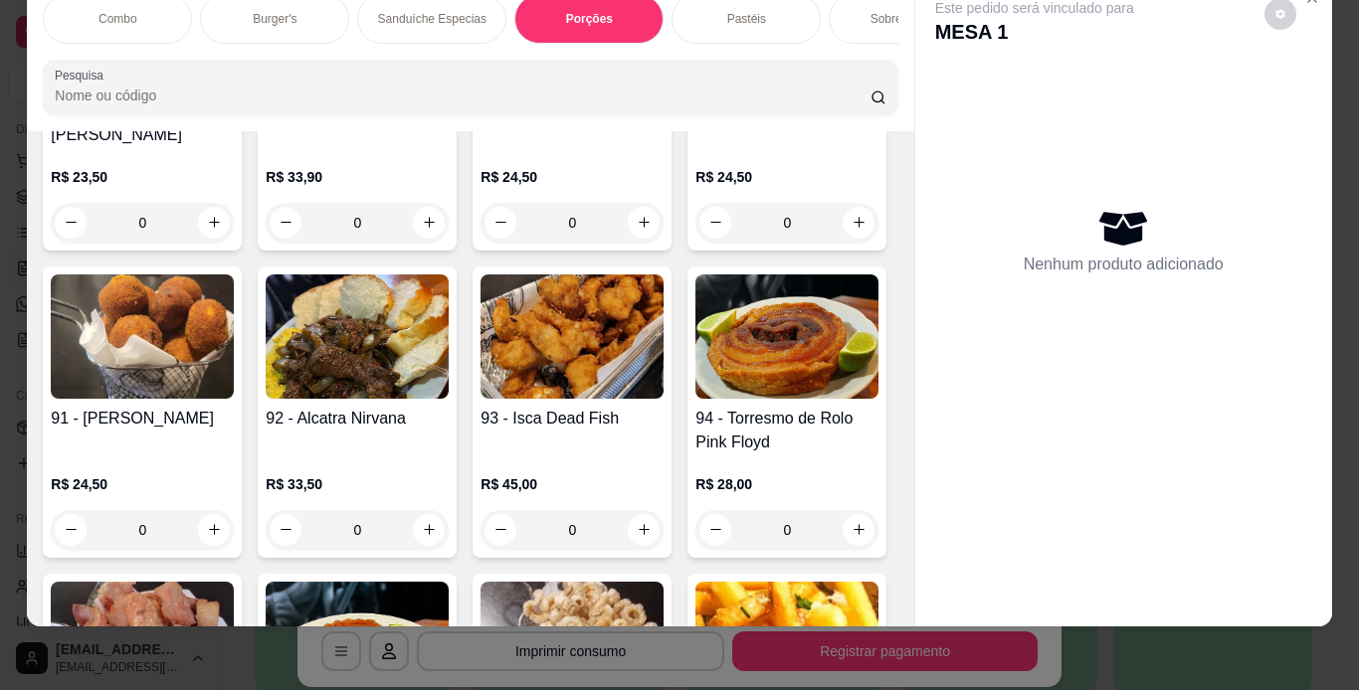
click at [745, 11] on p "Pastéis" at bounding box center [746, 19] width 39 height 16
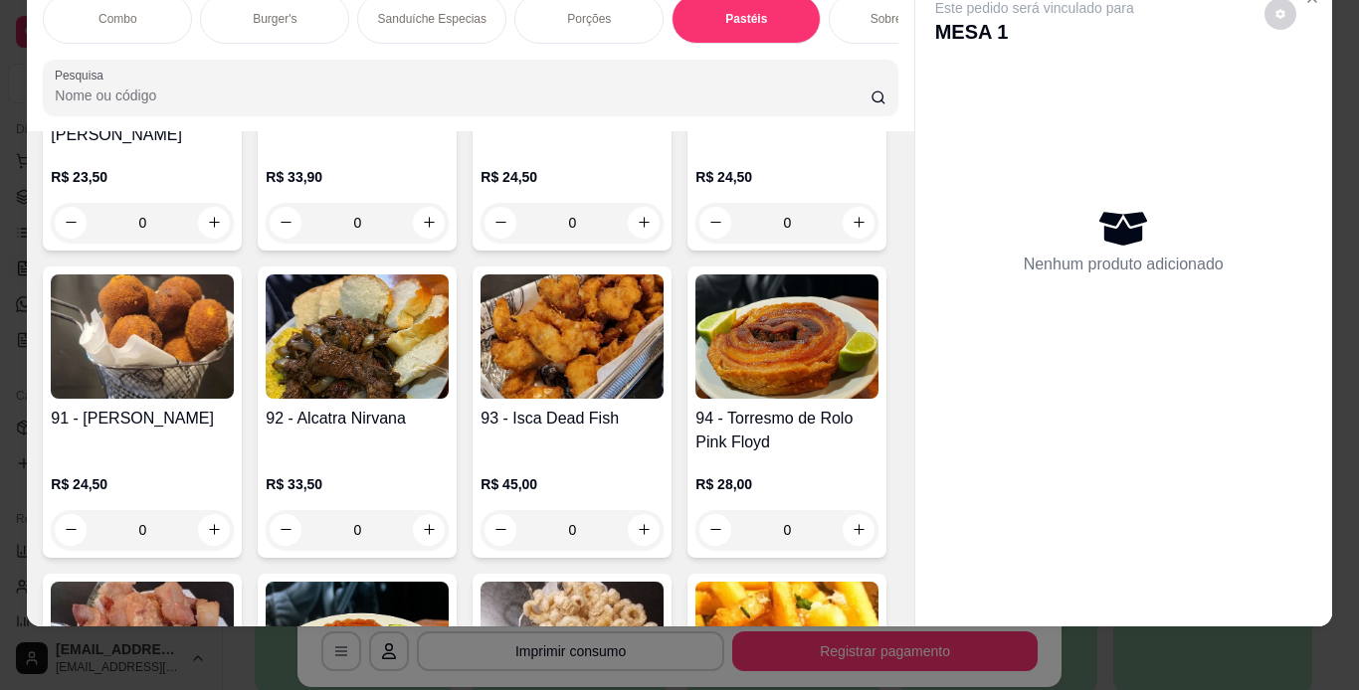
scroll to position [6441, 0]
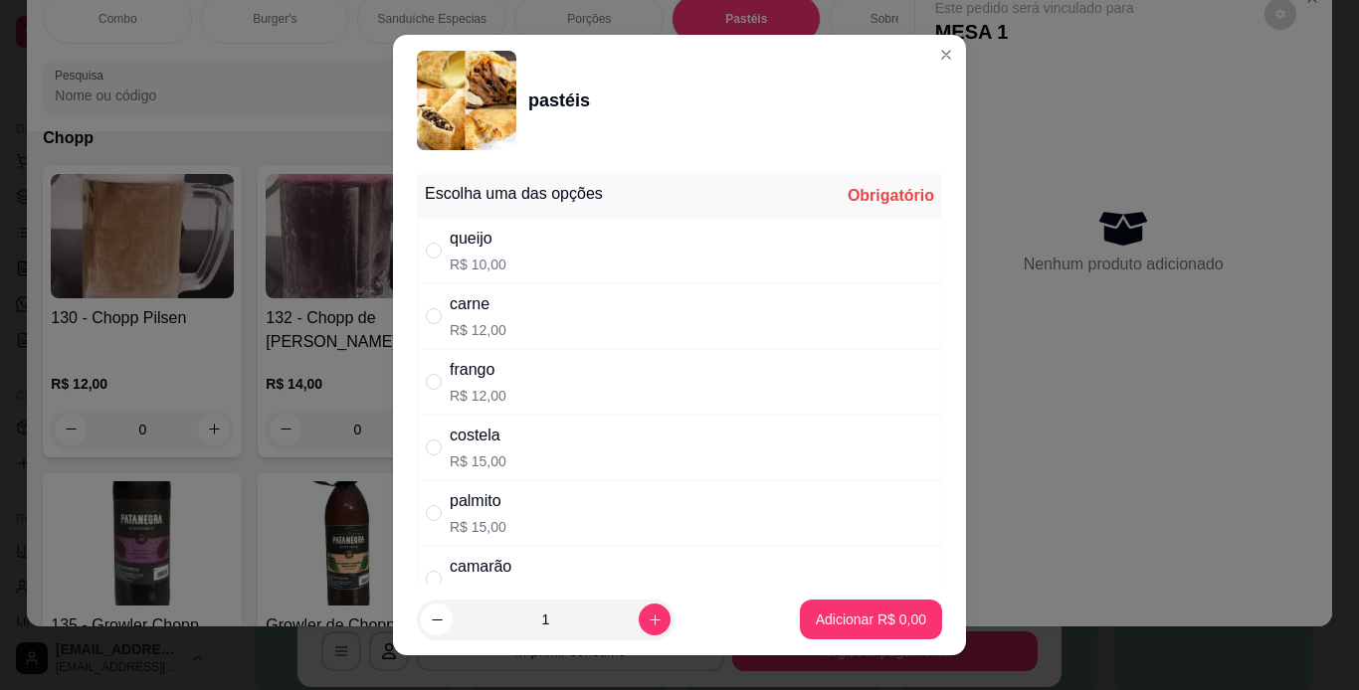
click at [518, 387] on div "frango R$ 12,00" at bounding box center [679, 382] width 525 height 66
radio input "true"
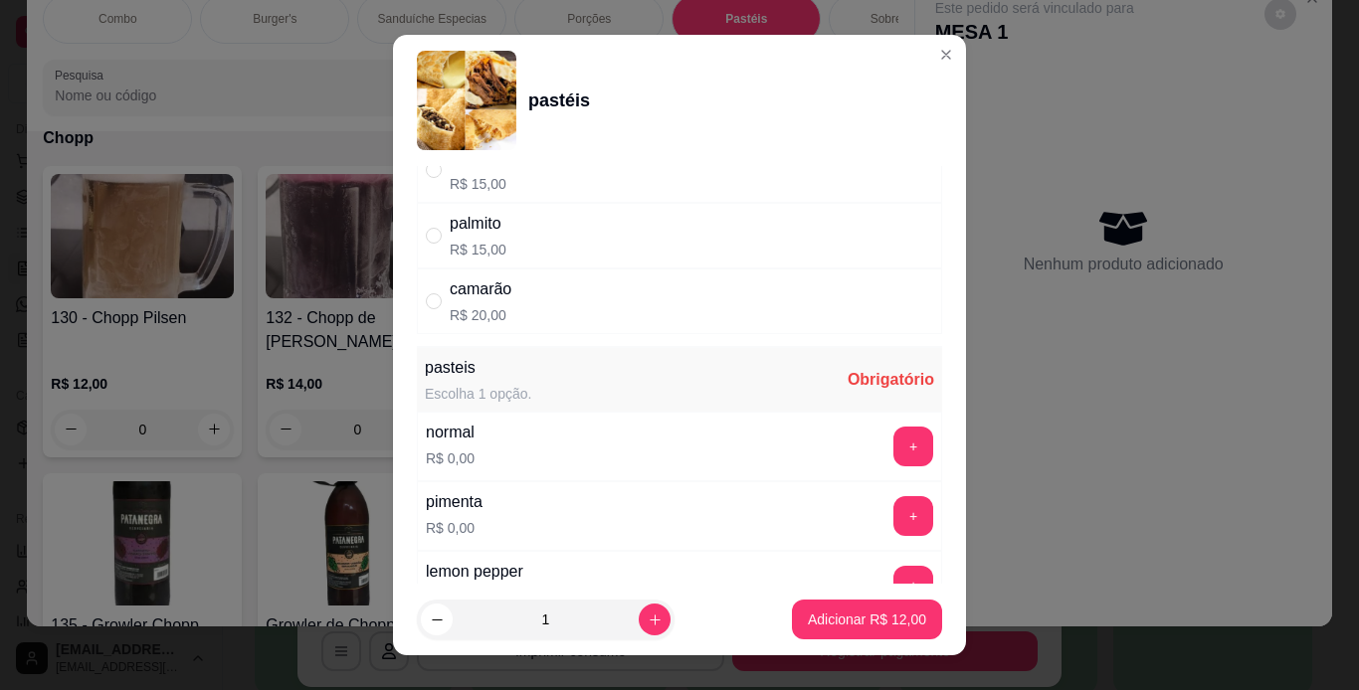
scroll to position [279, 0]
click at [894, 447] on button "+" at bounding box center [913, 445] width 39 height 39
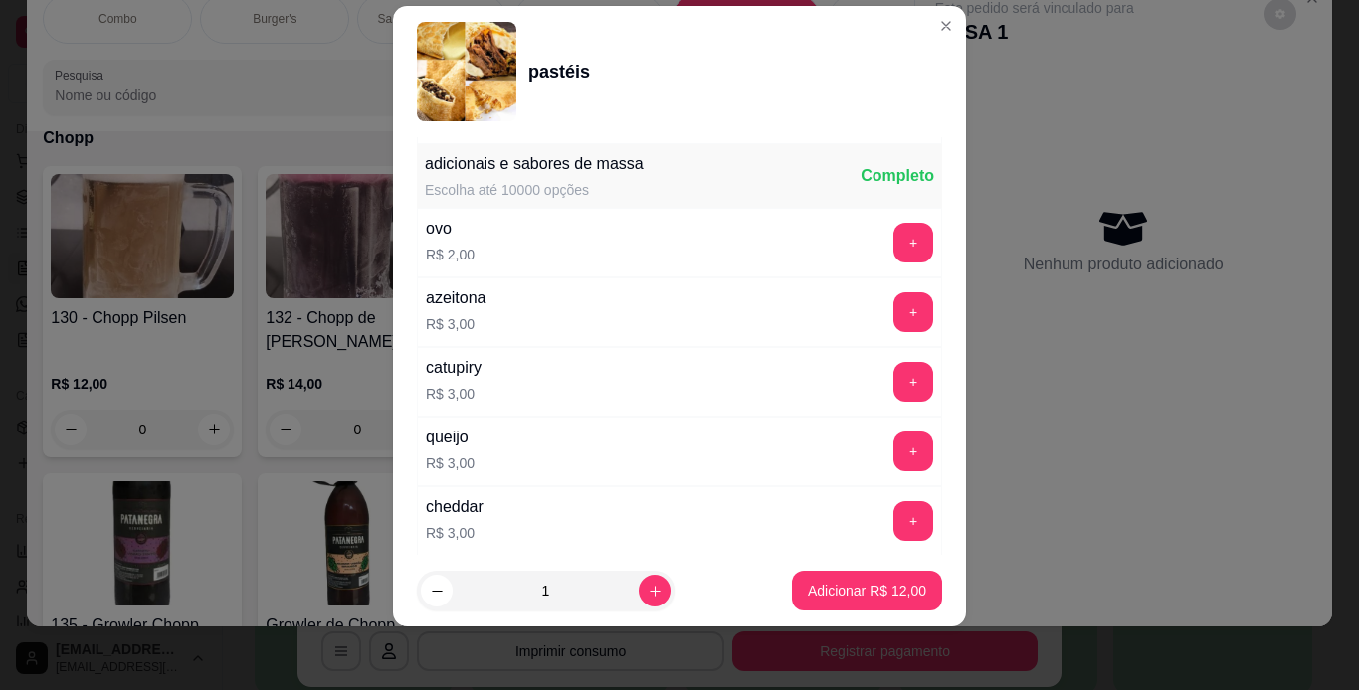
scroll to position [732, 0]
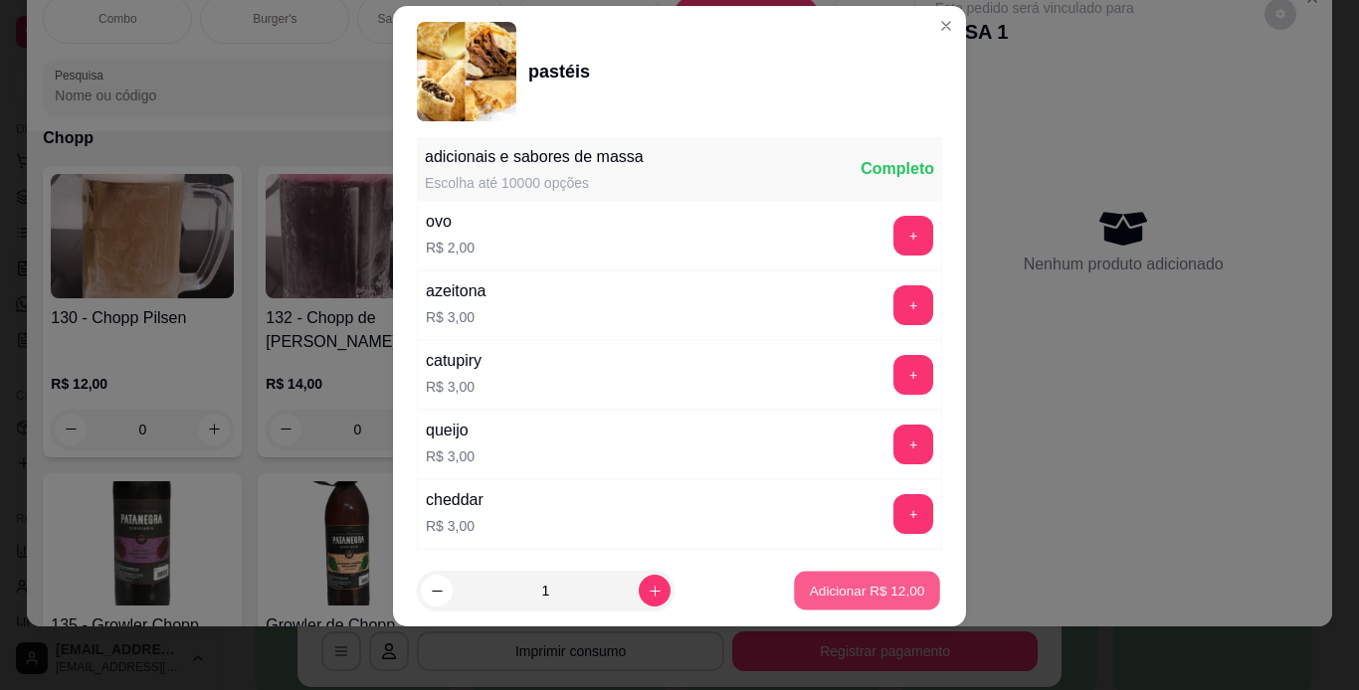
click at [881, 580] on button "Adicionar R$ 12,00" at bounding box center [867, 591] width 146 height 39
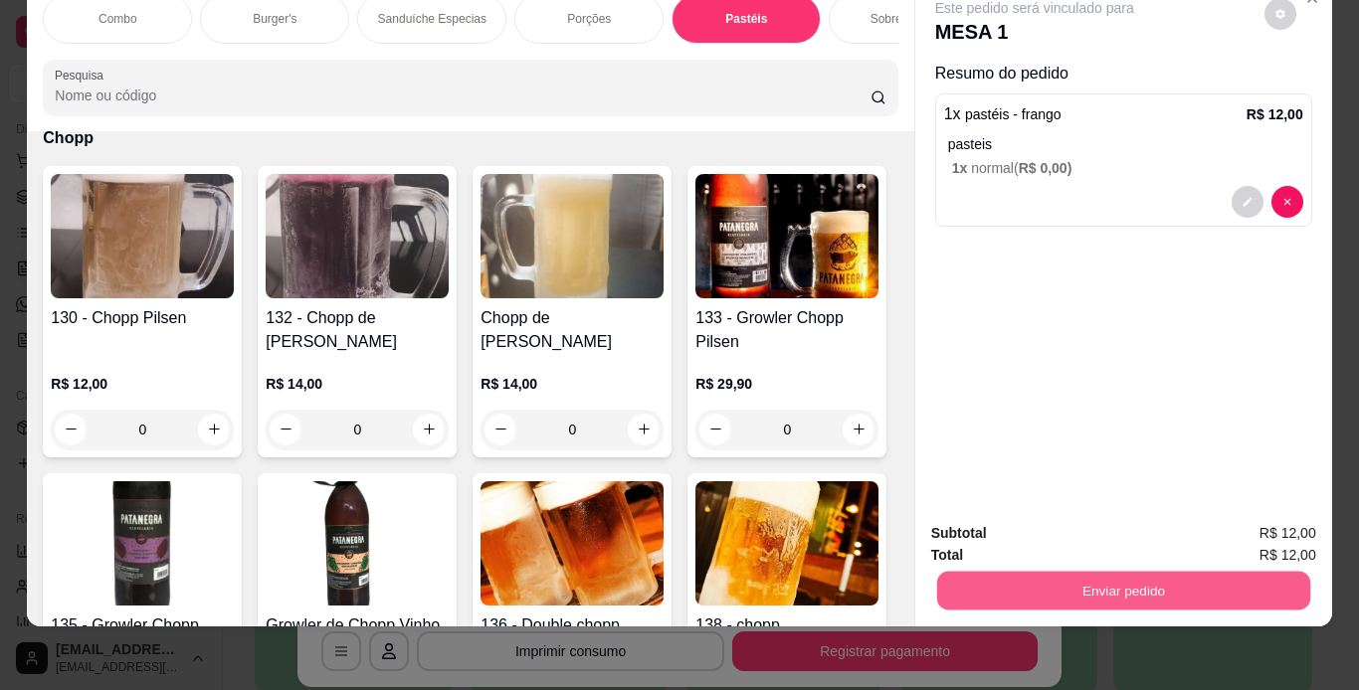
click at [986, 580] on button "Enviar pedido" at bounding box center [1122, 591] width 373 height 39
click at [1024, 519] on button "Não registrar e enviar pedido" at bounding box center [1057, 526] width 201 height 37
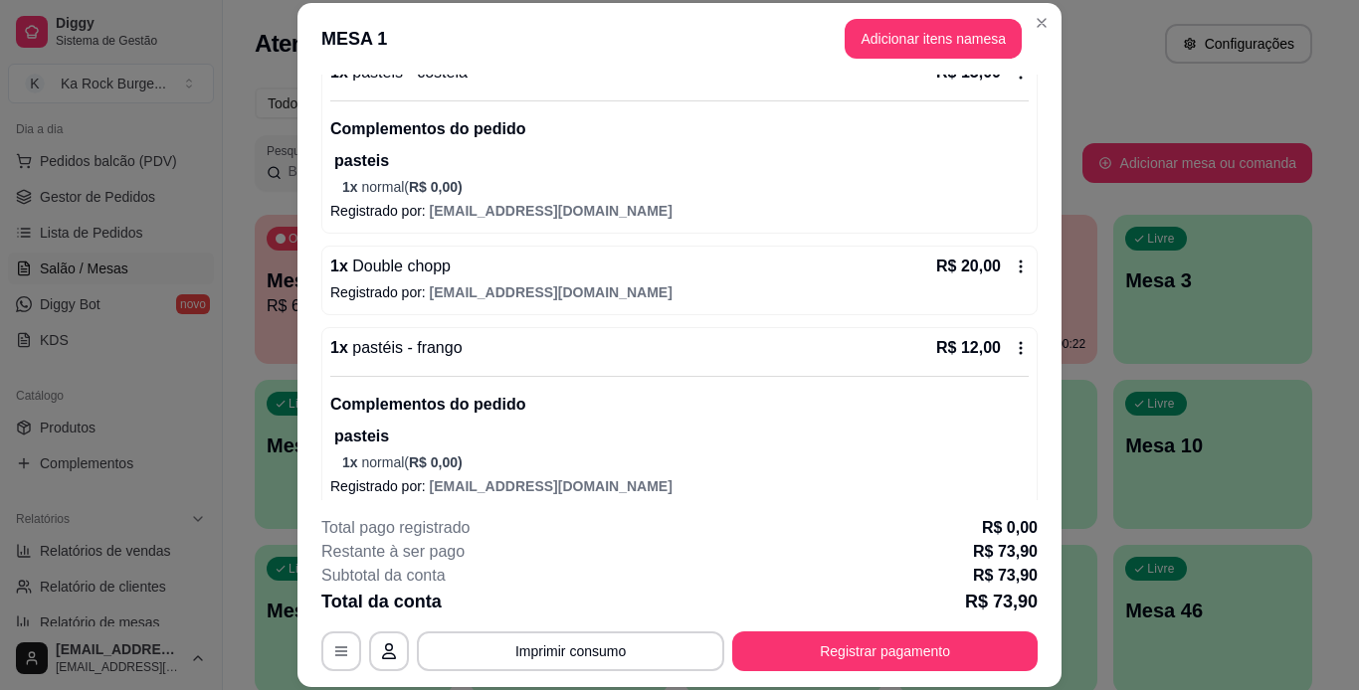
scroll to position [310, 0]
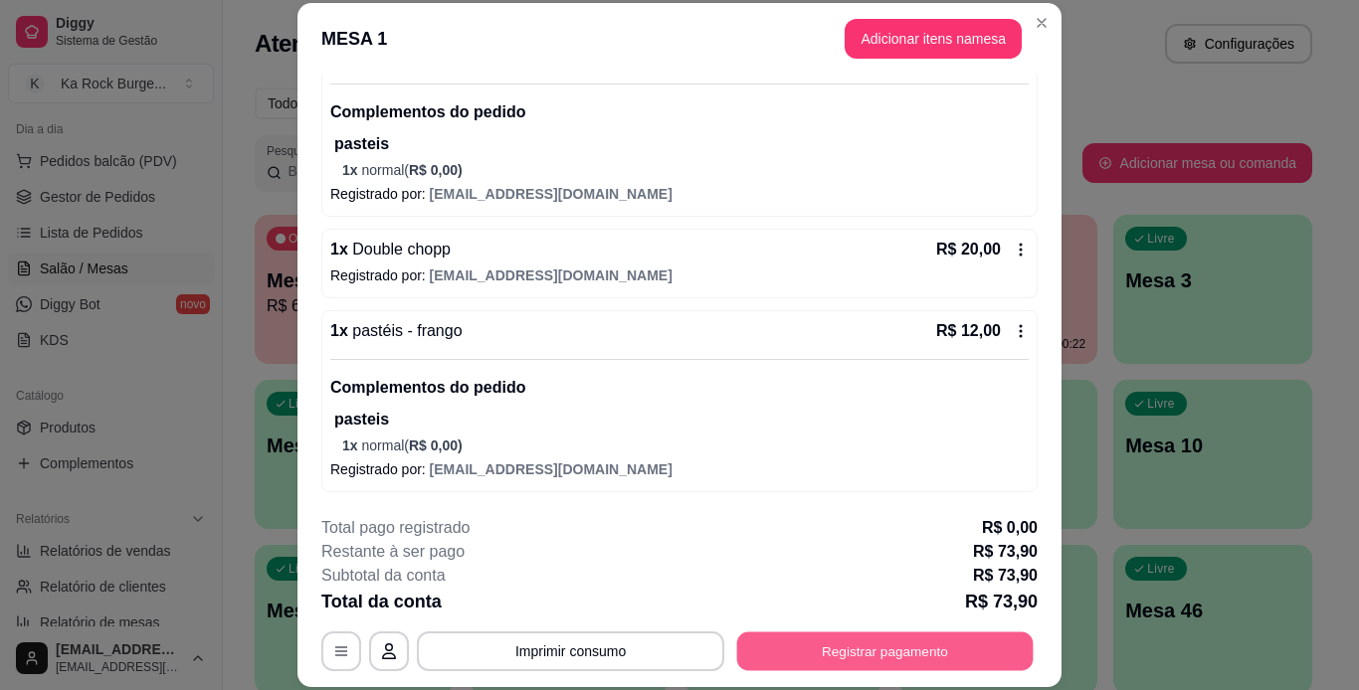
click at [968, 668] on button "Registrar pagamento" at bounding box center [885, 651] width 296 height 39
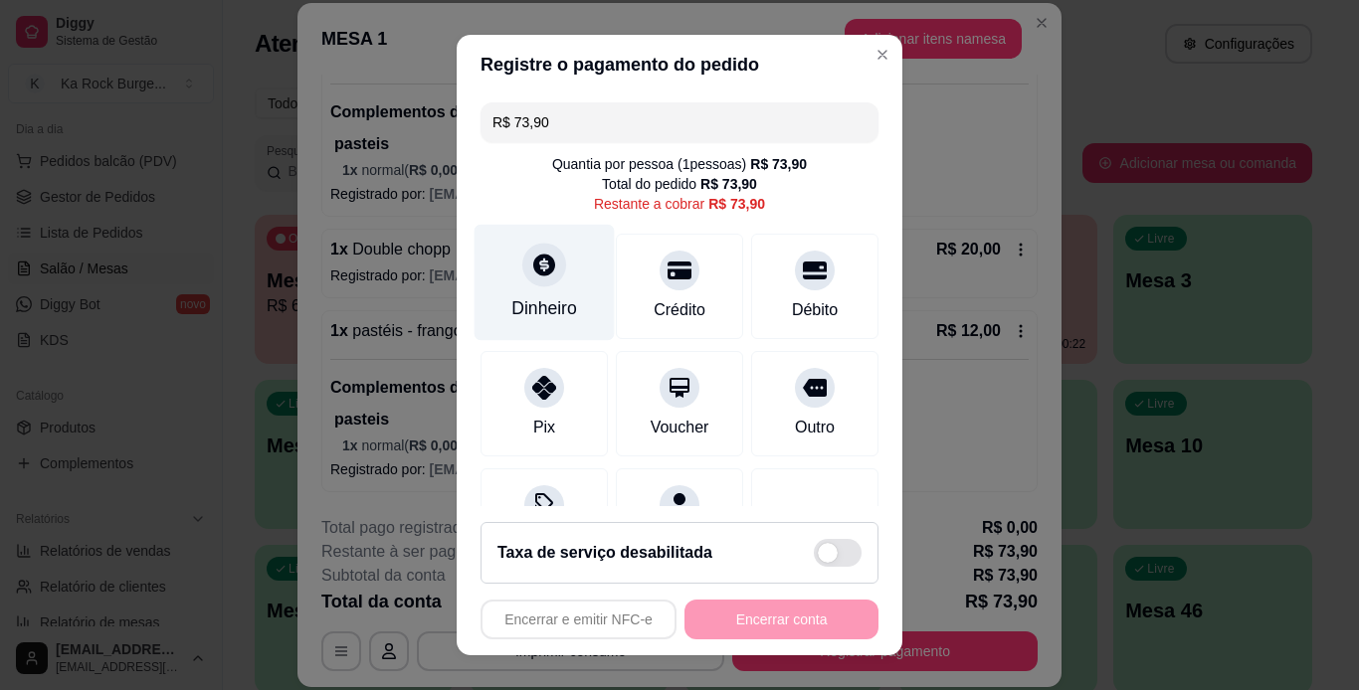
click at [551, 301] on div "Dinheiro" at bounding box center [544, 308] width 66 height 26
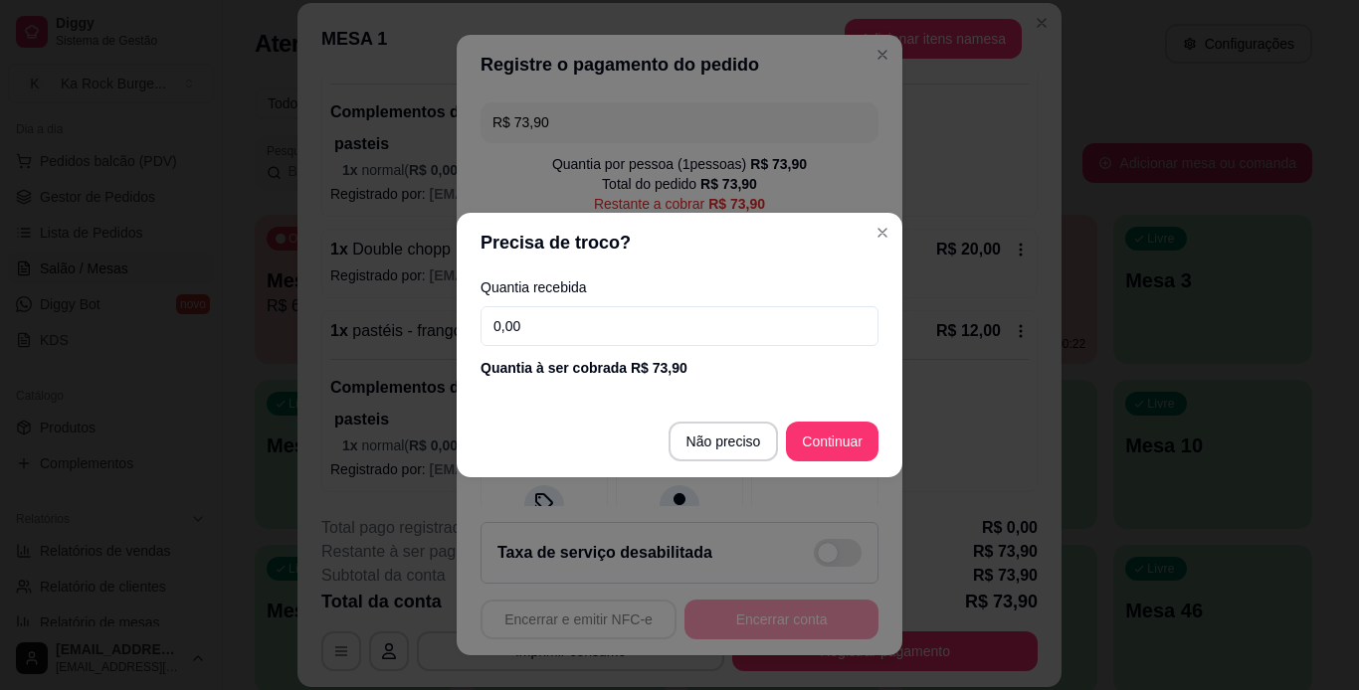
click at [560, 324] on input "0,00" at bounding box center [679, 326] width 398 height 40
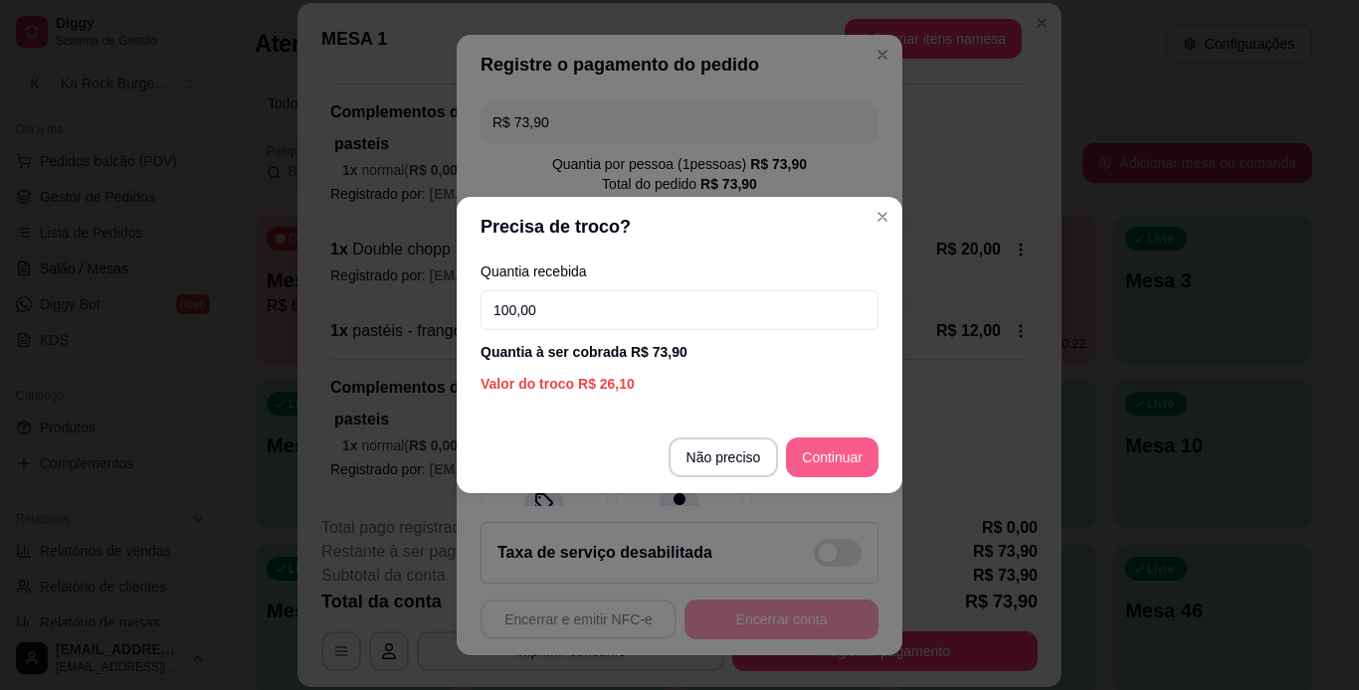
type input "100,00"
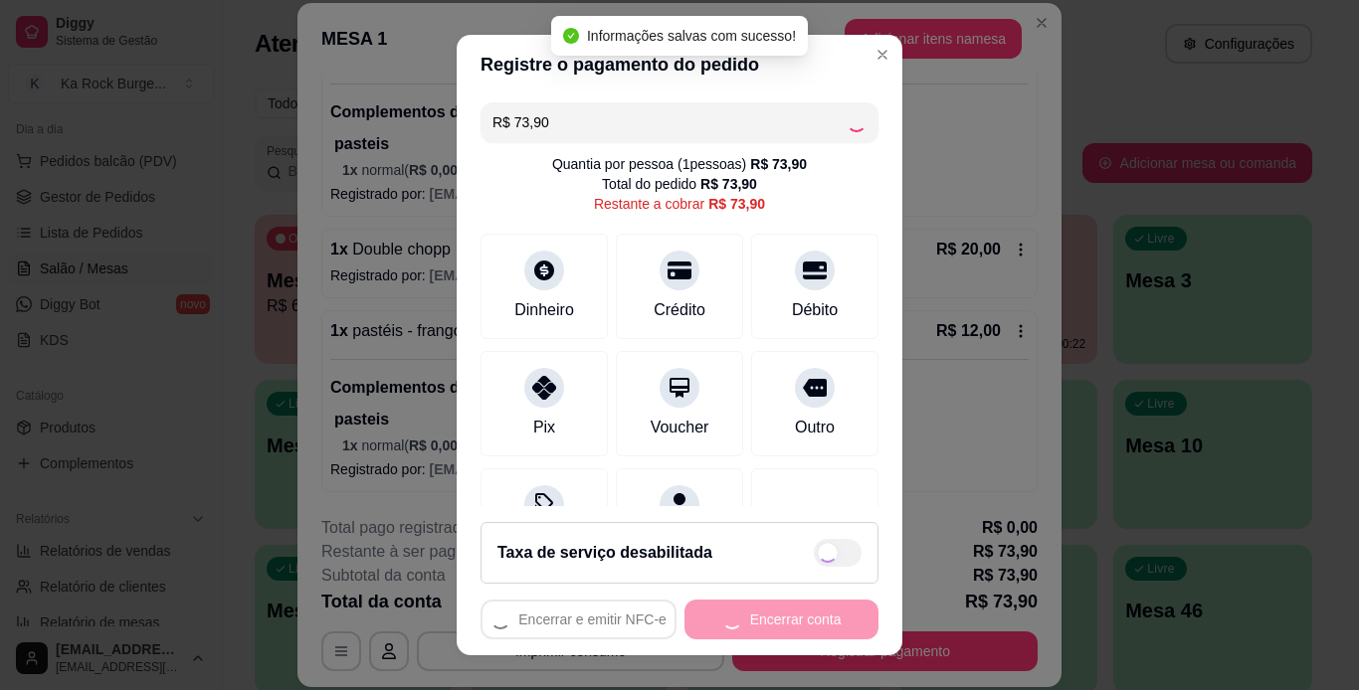
type input "R$ 0,00"
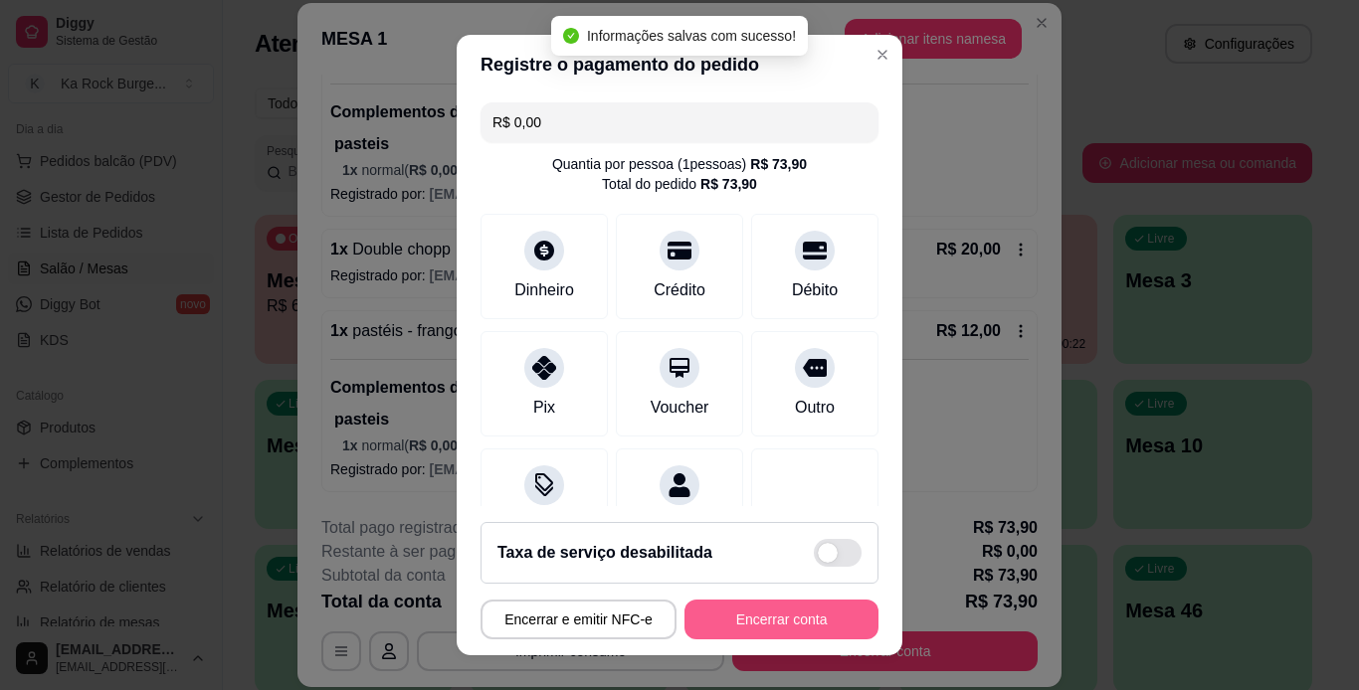
click at [806, 618] on button "Encerrar conta" at bounding box center [781, 620] width 194 height 40
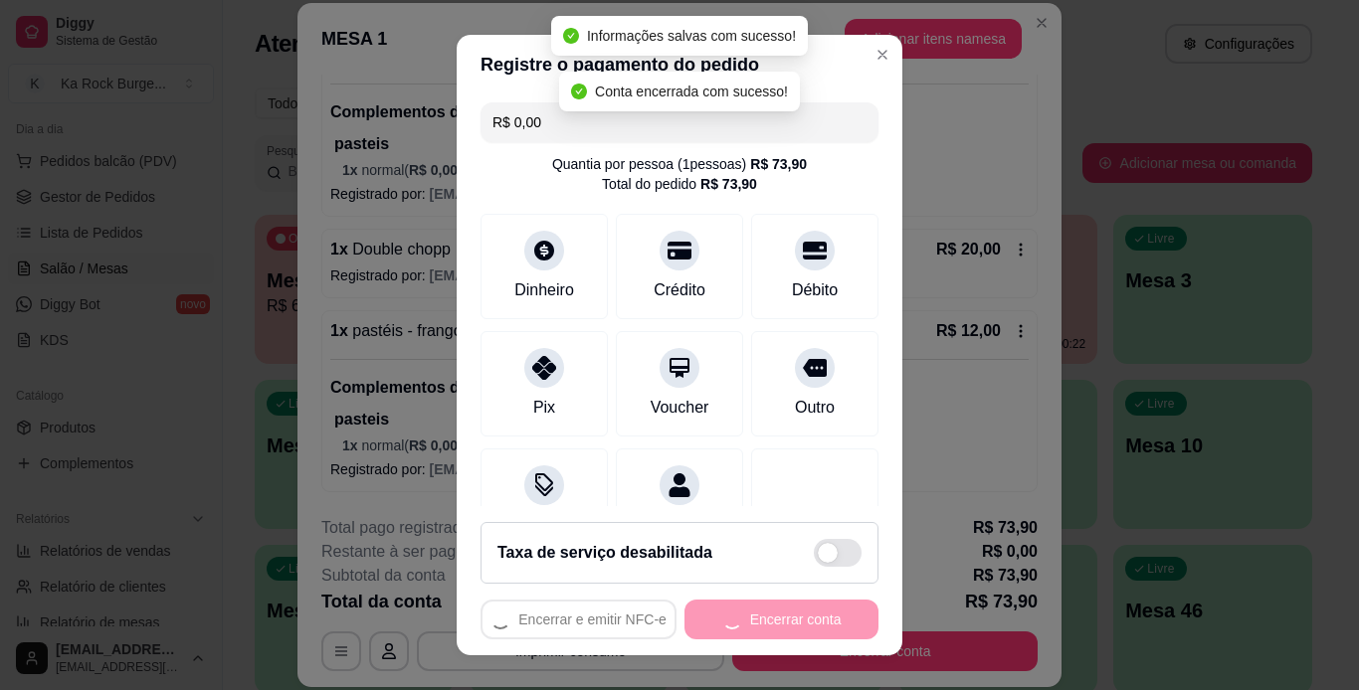
scroll to position [0, 0]
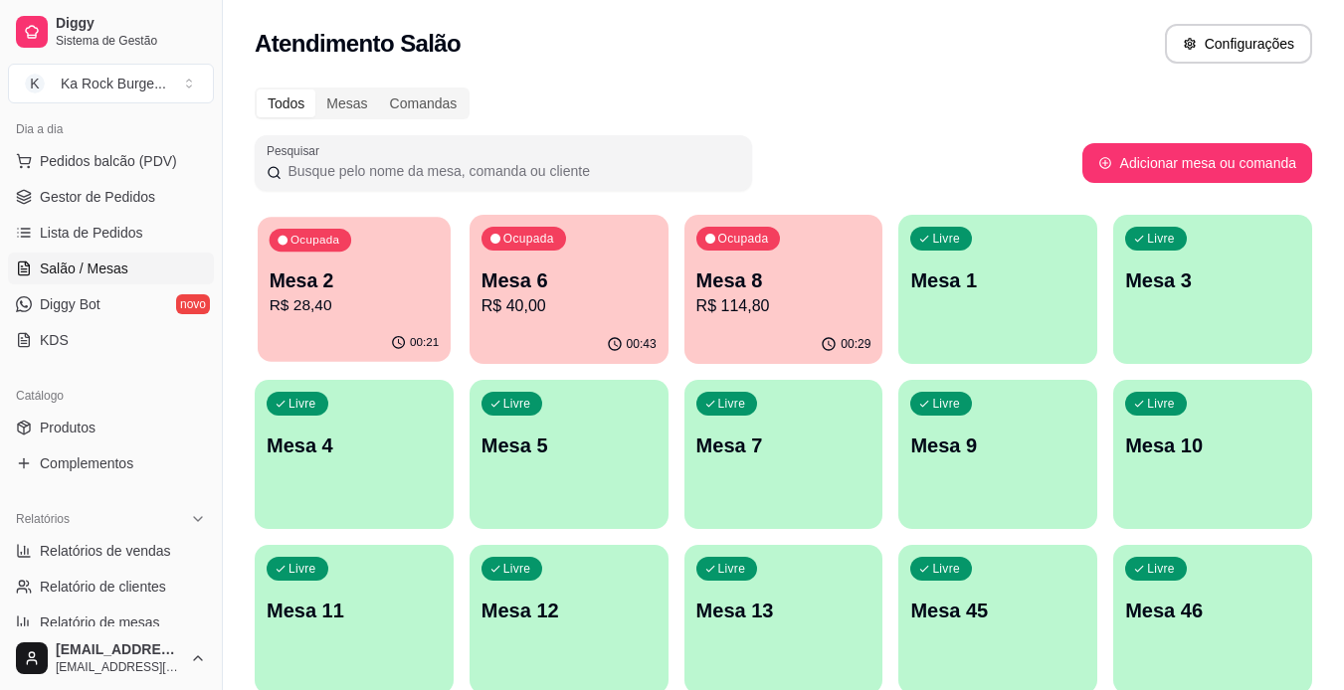
click at [378, 269] on p "Mesa 2" at bounding box center [355, 281] width 170 height 27
click at [565, 277] on p "Mesa 6" at bounding box center [568, 281] width 170 height 27
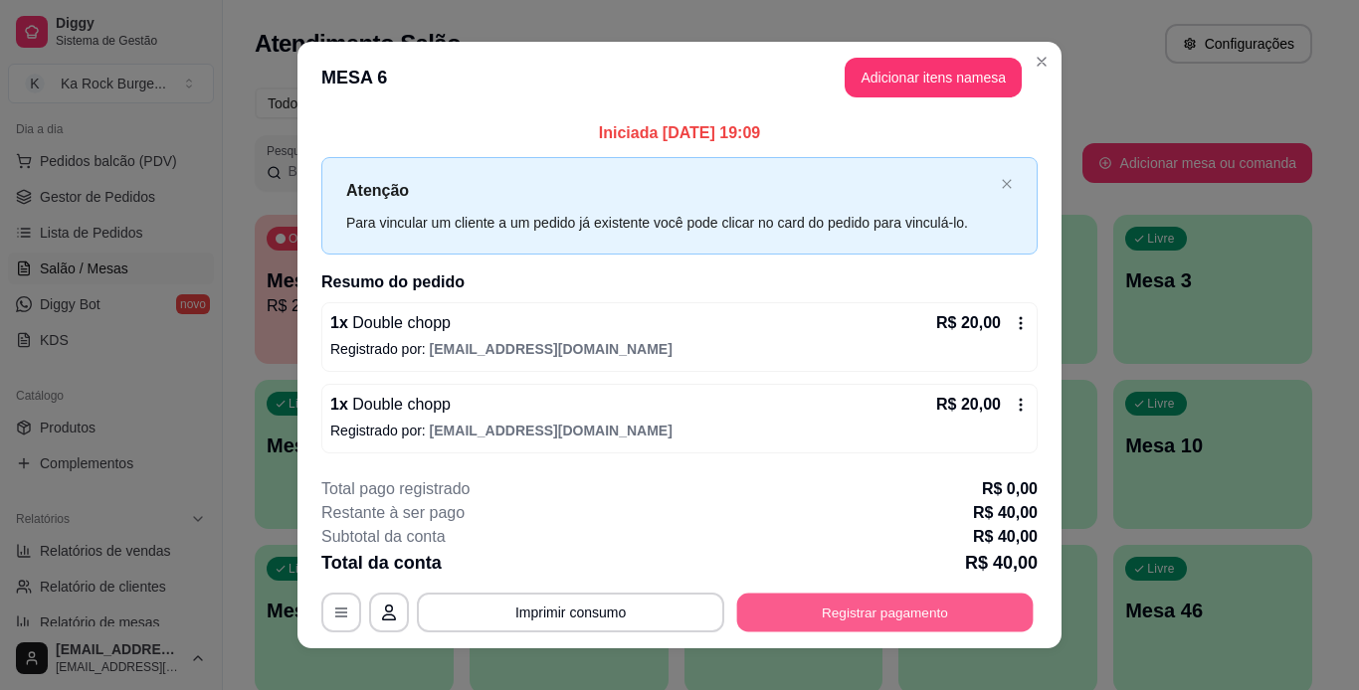
click at [888, 612] on button "Registrar pagamento" at bounding box center [885, 612] width 296 height 39
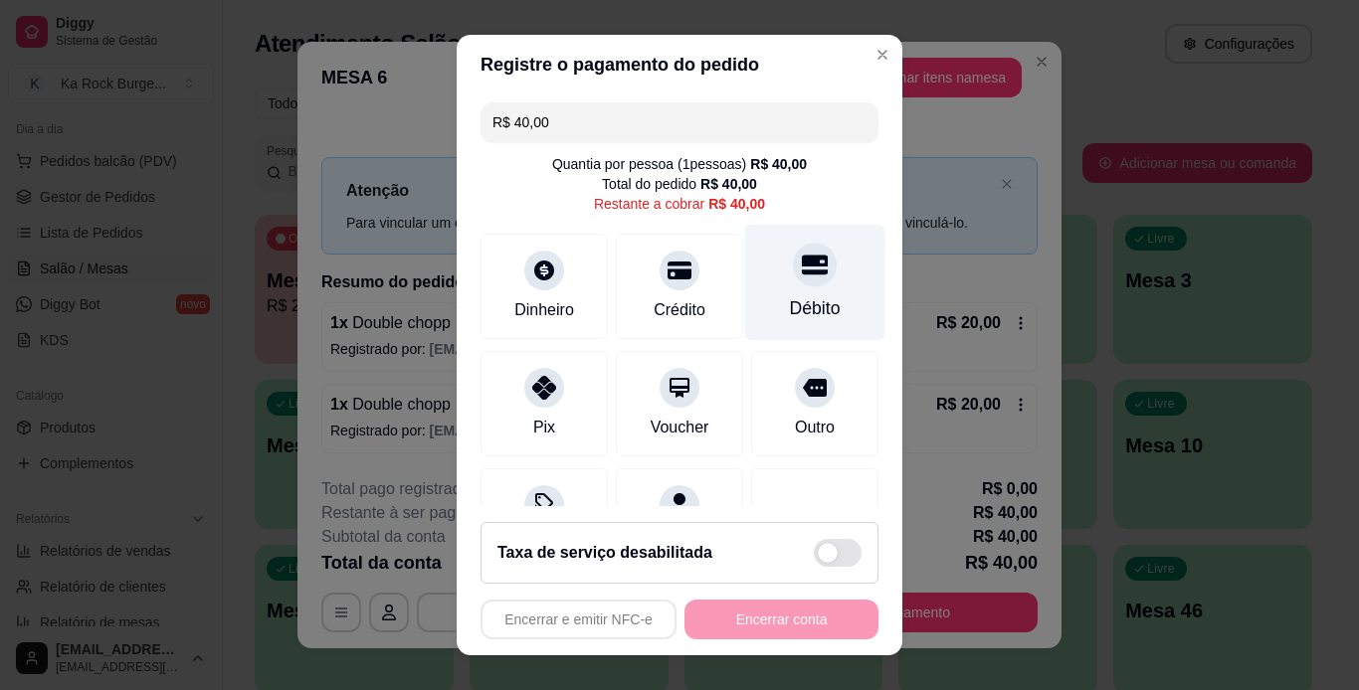
click at [815, 287] on div "Débito" at bounding box center [815, 282] width 140 height 116
type input "R$ 0,00"
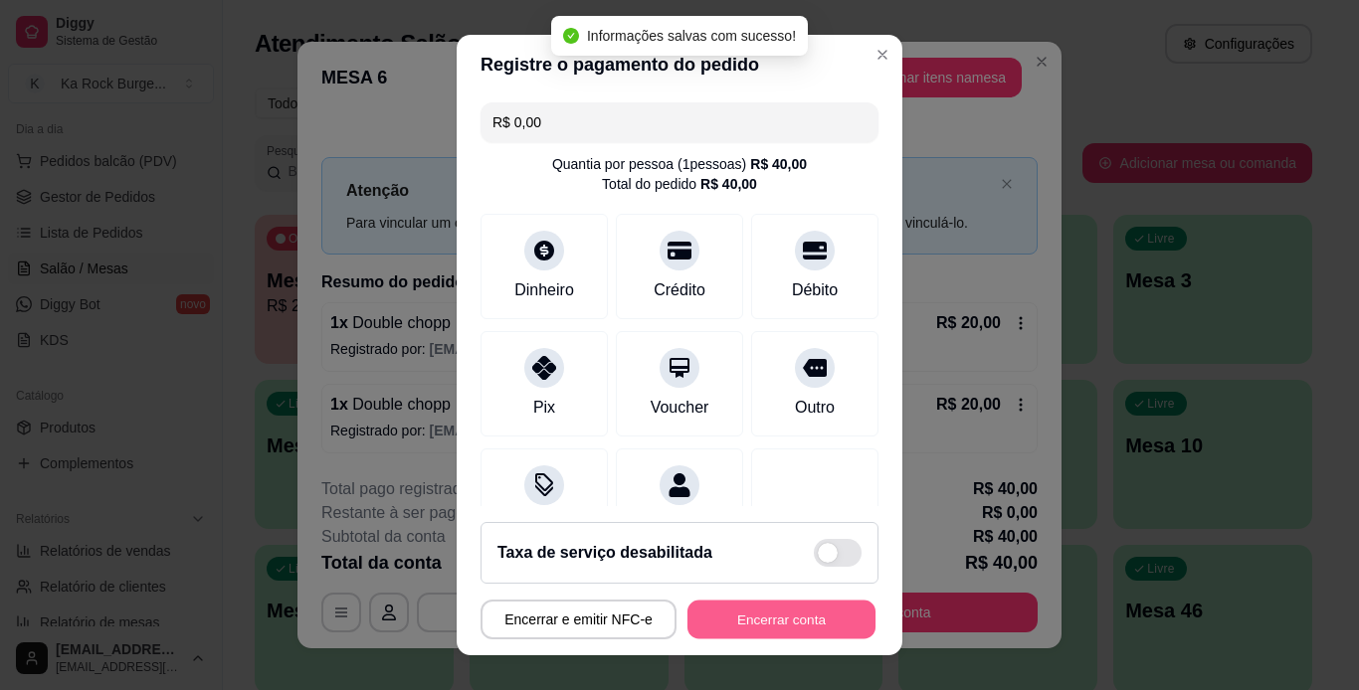
click at [810, 619] on button "Encerrar conta" at bounding box center [781, 620] width 188 height 39
click at [810, 619] on div "Encerrar e emitir NFC-e Encerrar conta" at bounding box center [679, 620] width 398 height 40
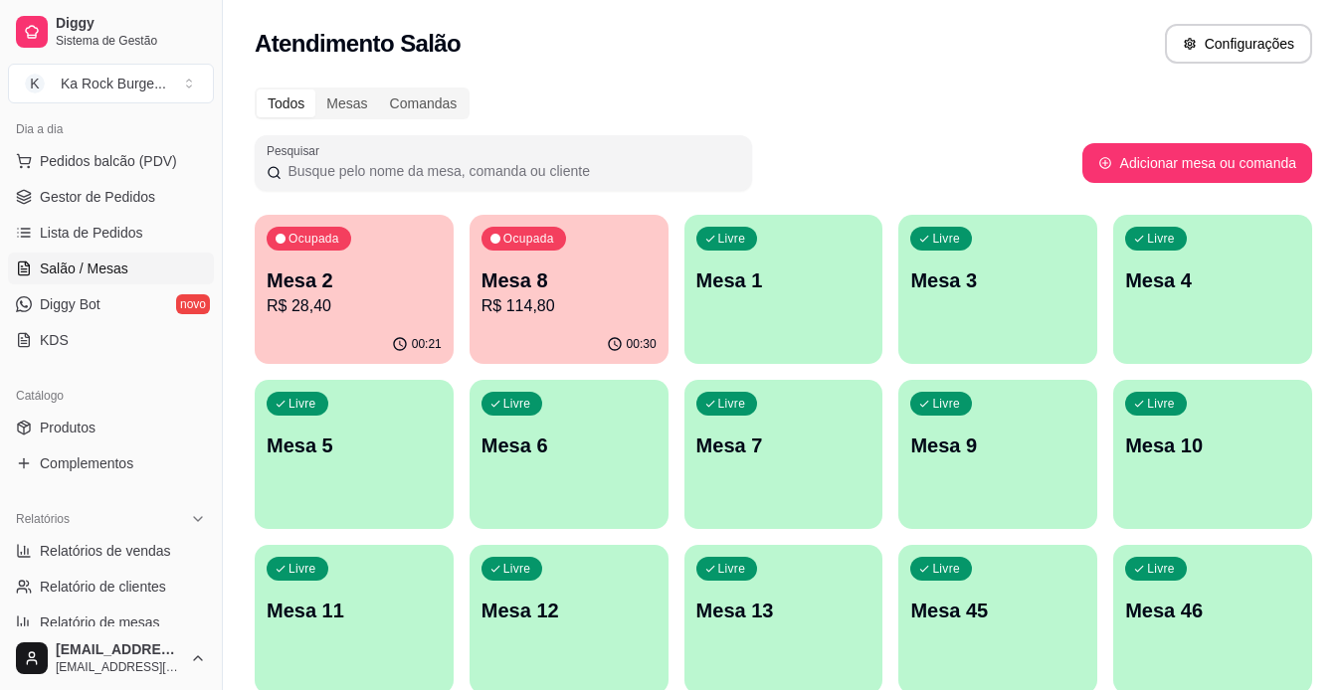
click at [1132, 295] on div "Livre Mesa 4" at bounding box center [1212, 277] width 199 height 125
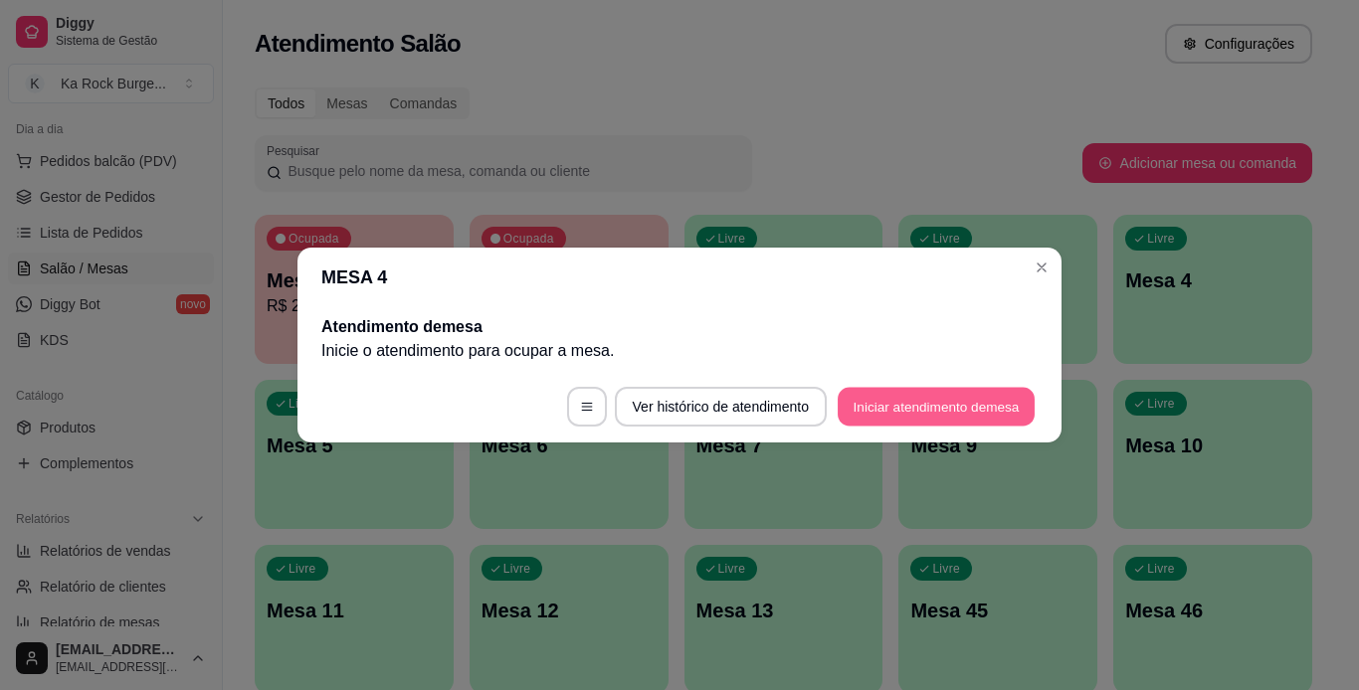
click at [958, 419] on button "Iniciar atendimento de mesa" at bounding box center [936, 407] width 197 height 39
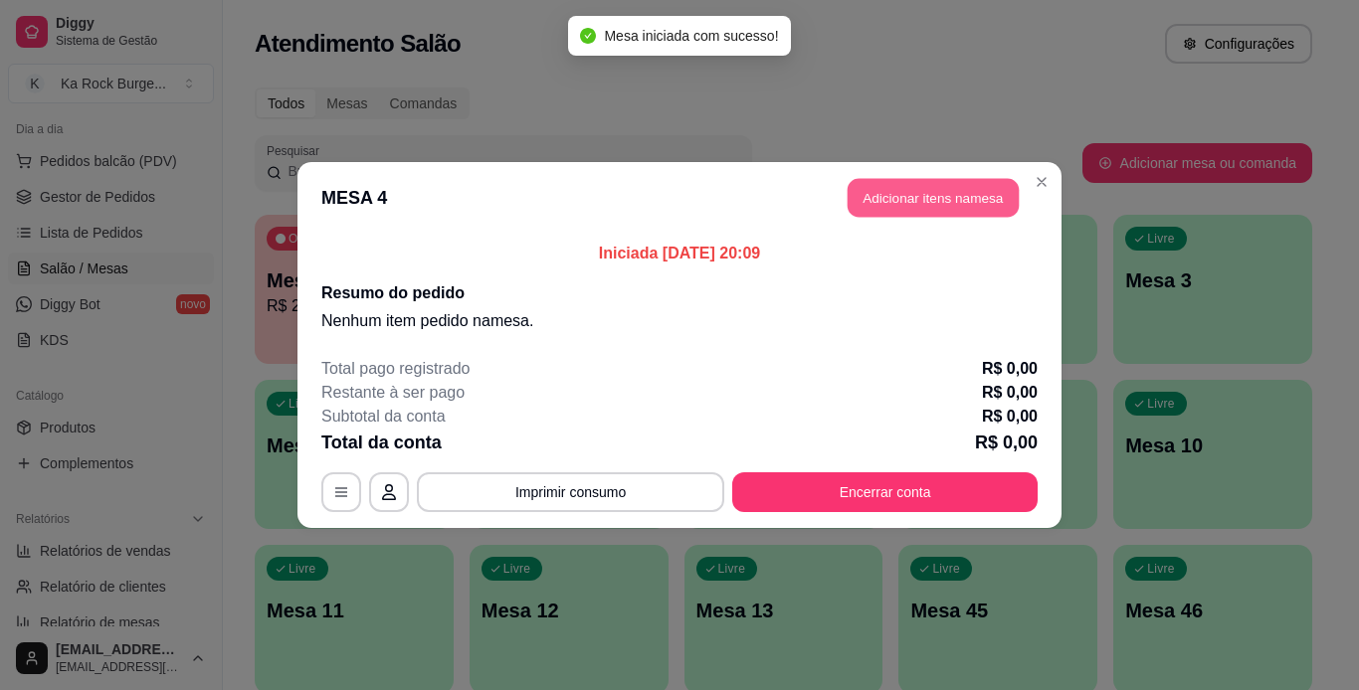
click at [958, 214] on button "Adicionar itens na mesa" at bounding box center [933, 198] width 171 height 39
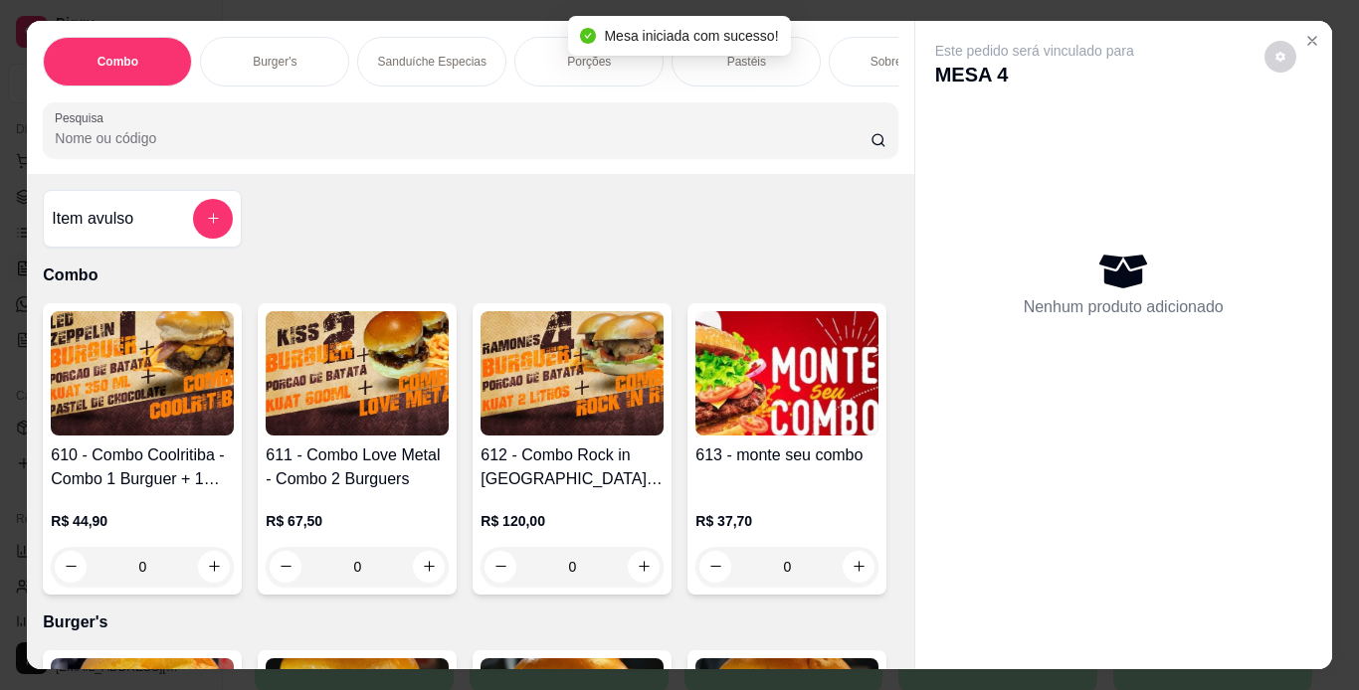
click at [267, 43] on div "Burger's" at bounding box center [274, 62] width 149 height 50
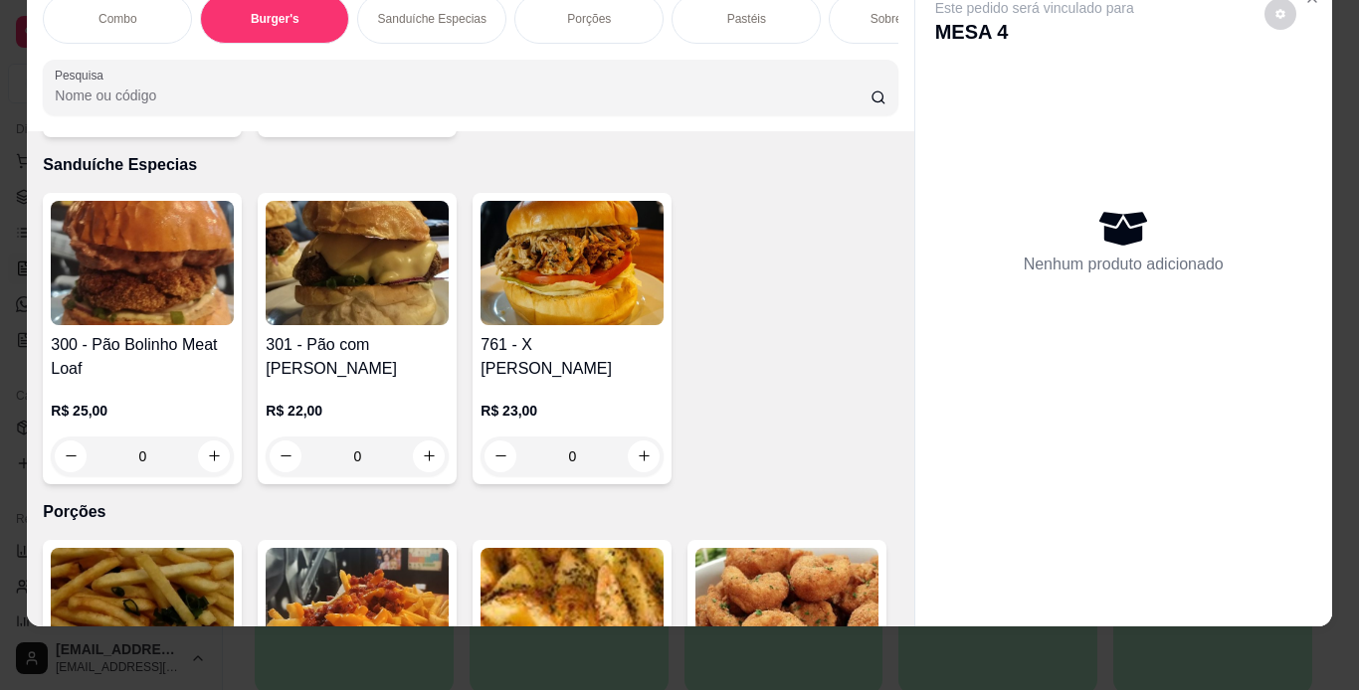
scroll to position [2551, 0]
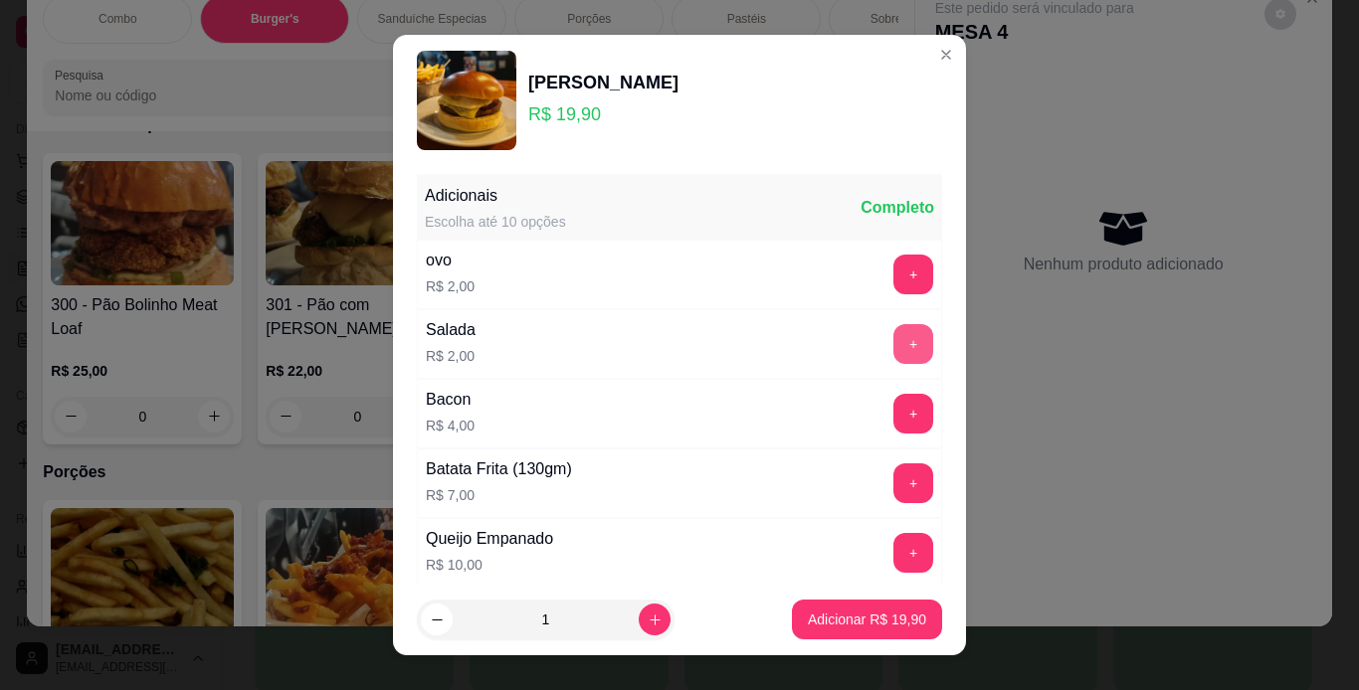
click at [893, 347] on button "+" at bounding box center [913, 344] width 40 height 40
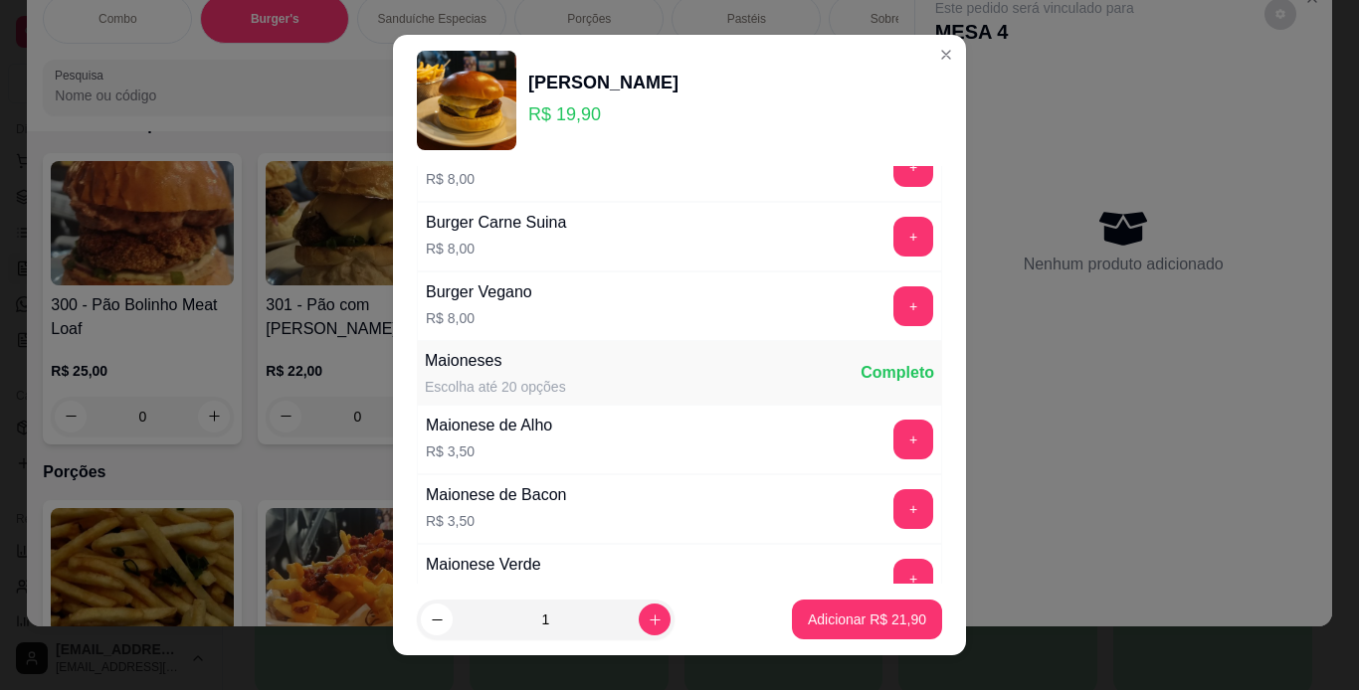
scroll to position [837, 0]
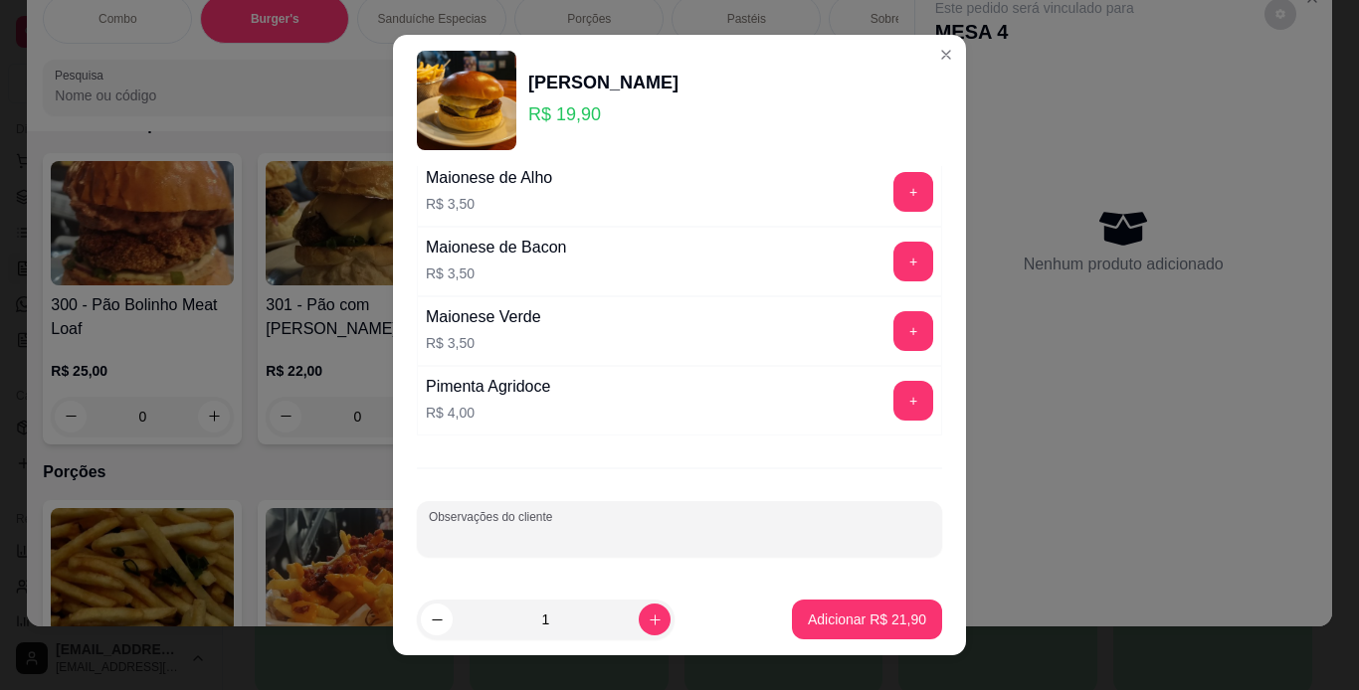
click at [686, 546] on input "Observações do cliente" at bounding box center [679, 537] width 501 height 20
click at [689, 545] on input "rucula e piclis" at bounding box center [679, 537] width 501 height 20
type input "rúcula e picles"
click at [855, 624] on p "Adicionar R$ 21,90" at bounding box center [867, 620] width 118 height 20
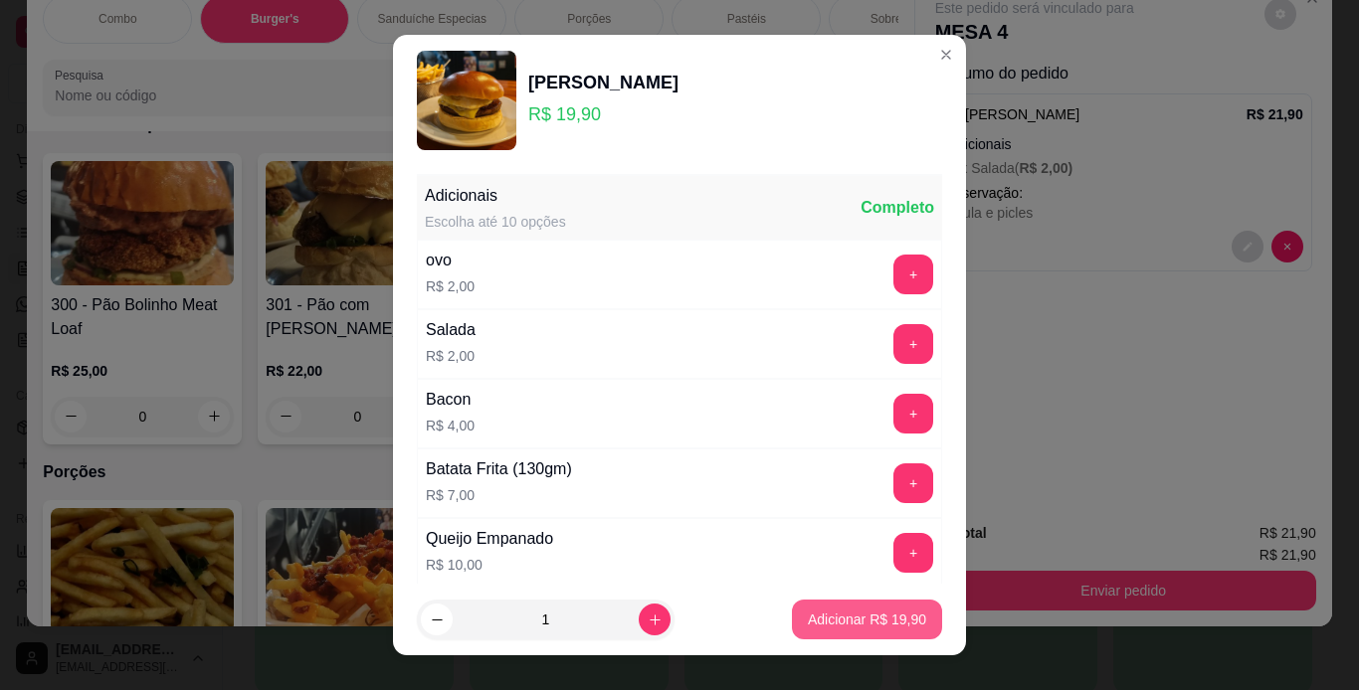
click at [864, 627] on p "Adicionar R$ 19,90" at bounding box center [867, 620] width 118 height 20
type input "1"
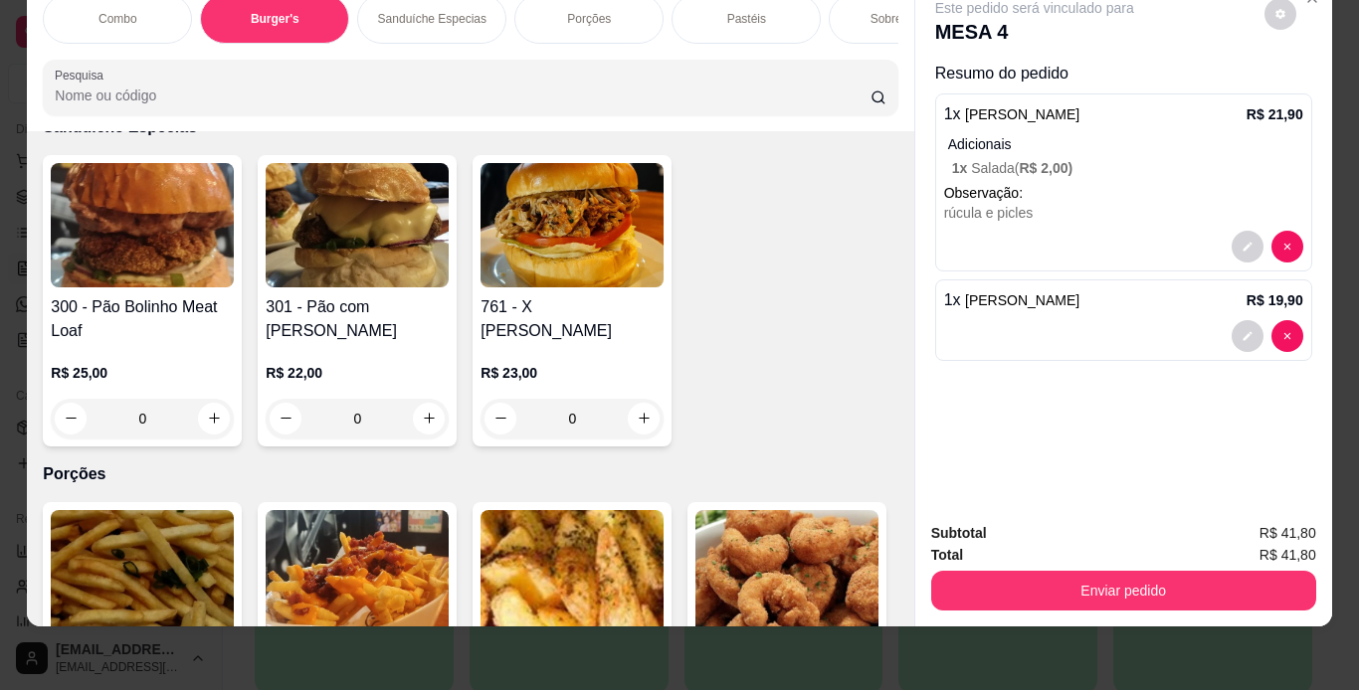
scroll to position [0, 748]
click at [672, 7] on div "Chopp" at bounding box center [626, 19] width 149 height 50
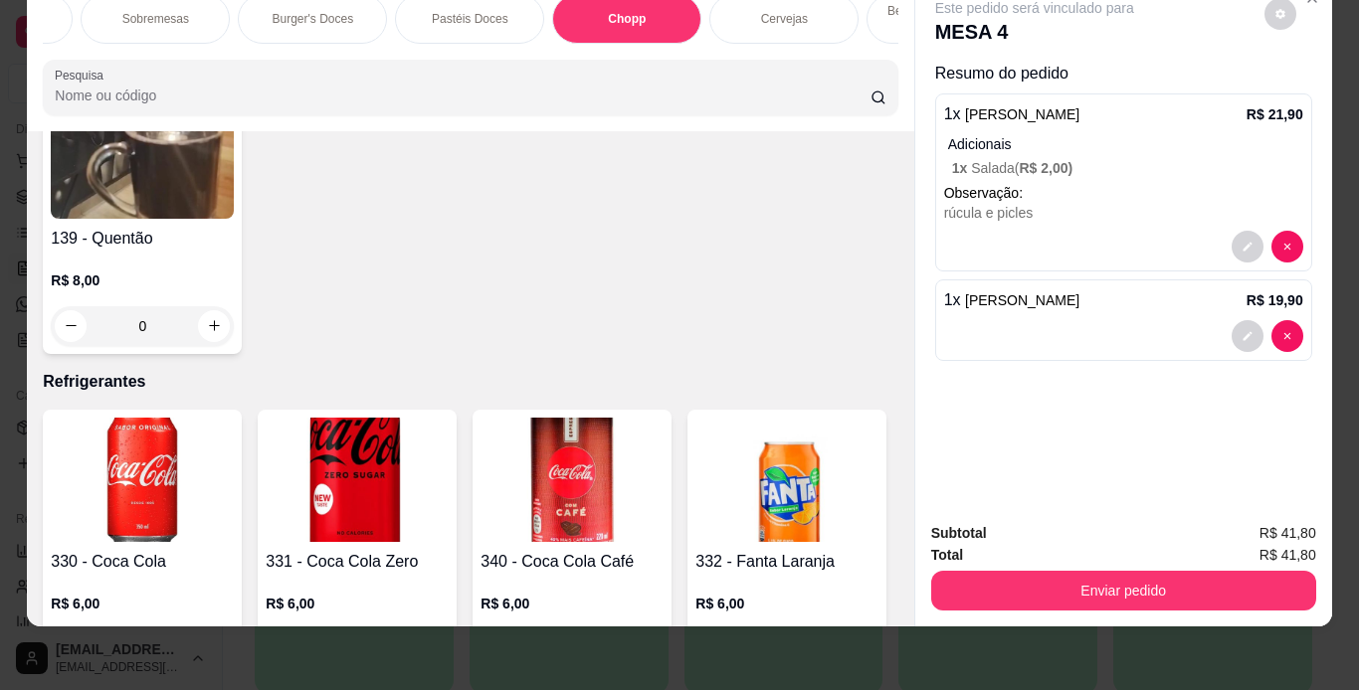
click at [773, 13] on div "Cervejas" at bounding box center [783, 19] width 149 height 50
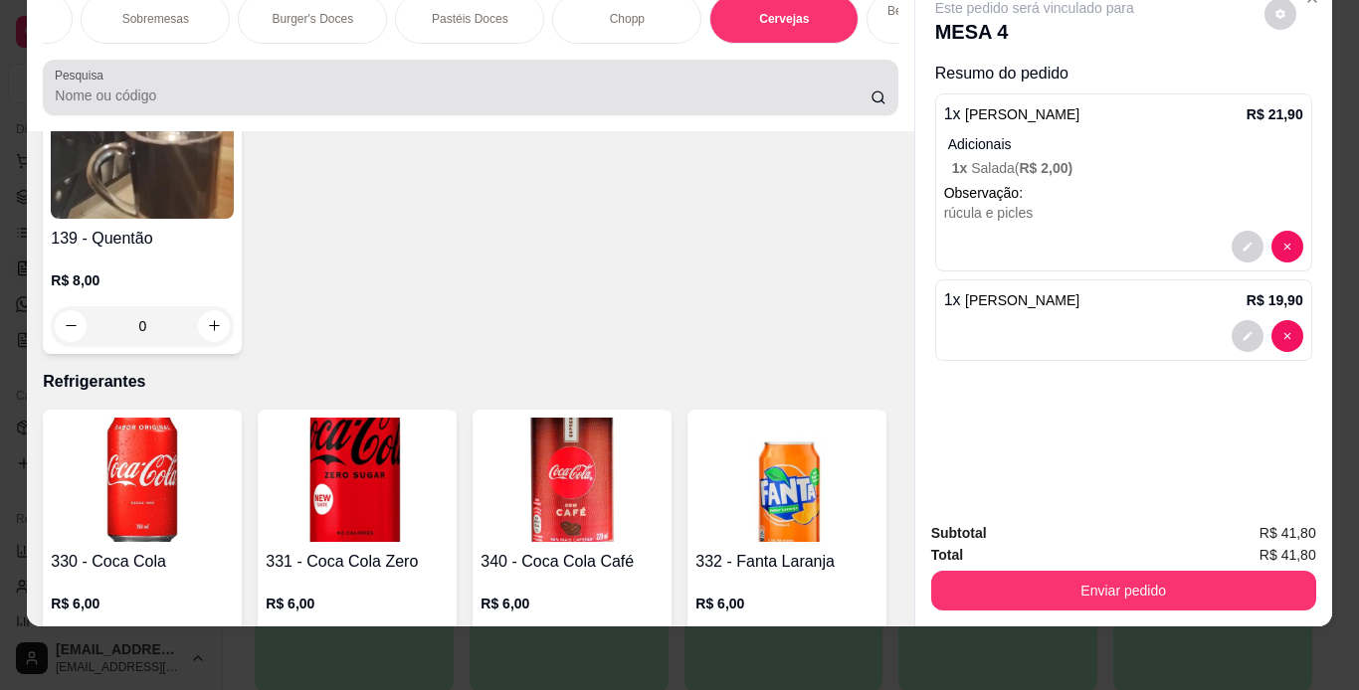
scroll to position [8722, 0]
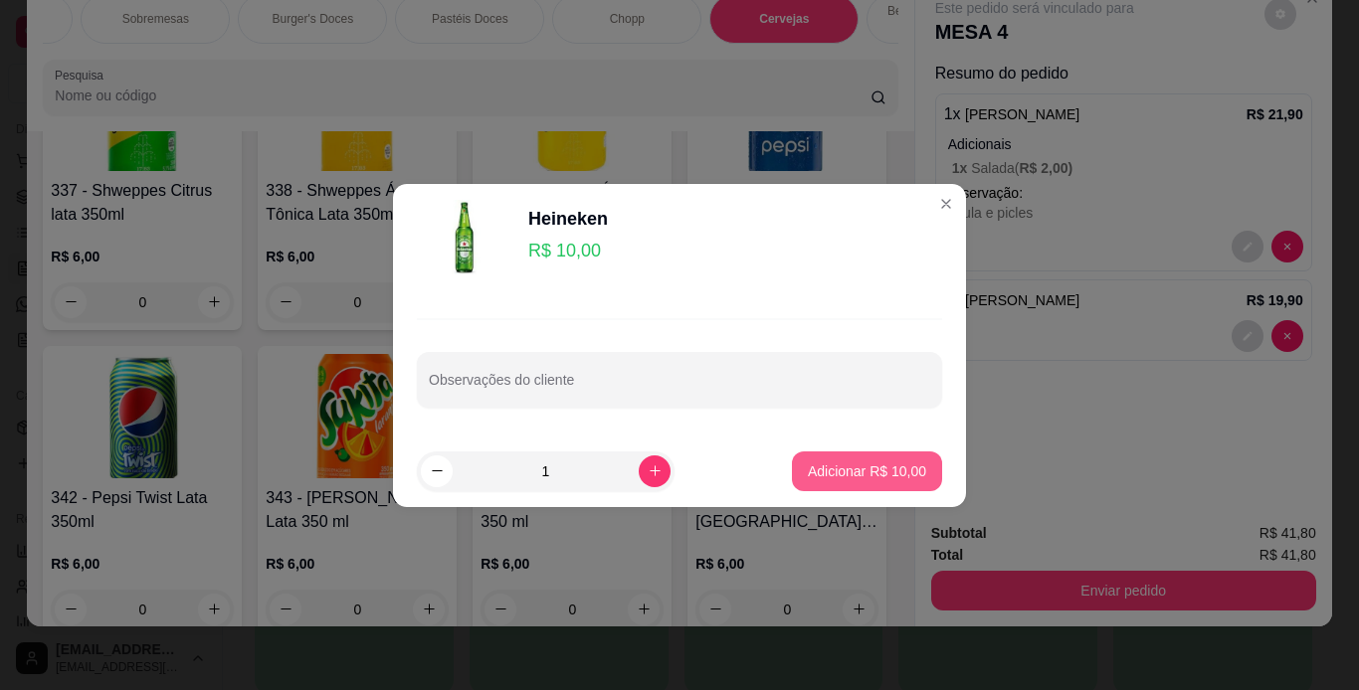
click at [871, 476] on p "Adicionar R$ 10,00" at bounding box center [867, 472] width 118 height 20
type input "1"
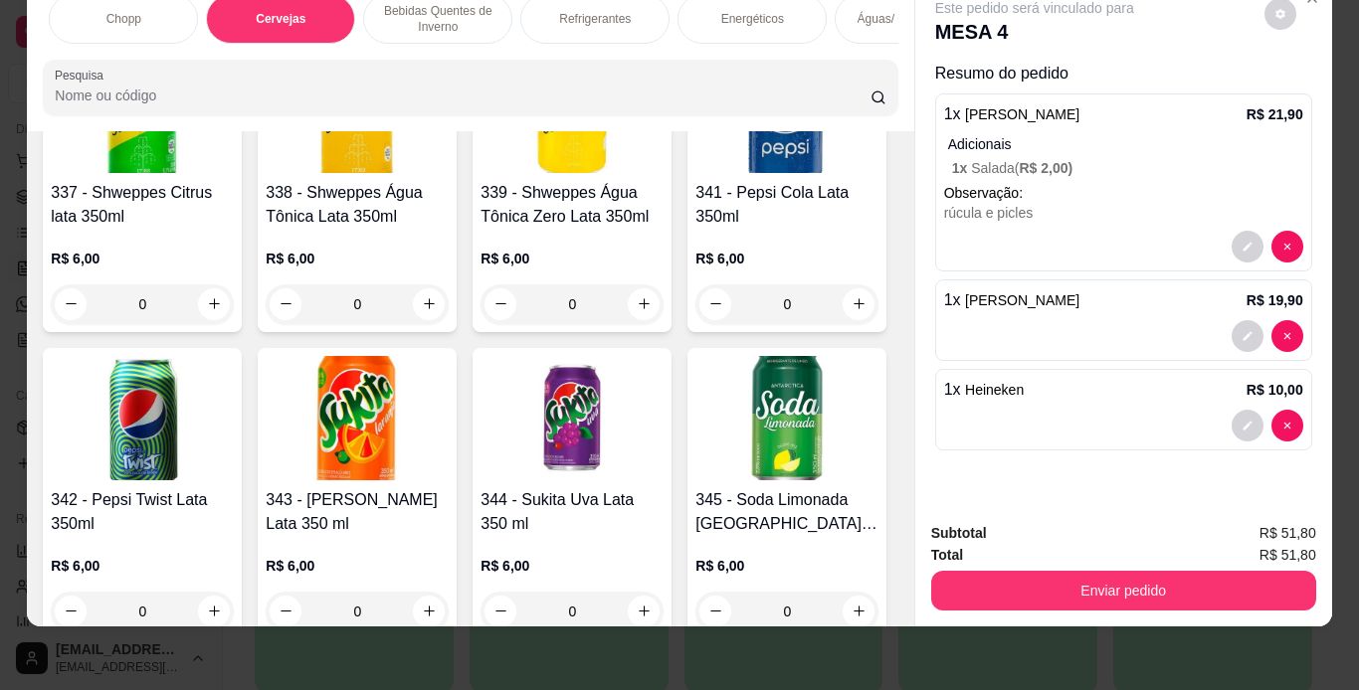
scroll to position [0, 1265]
click at [598, 11] on p "Refrigerantes" at bounding box center [581, 19] width 72 height 16
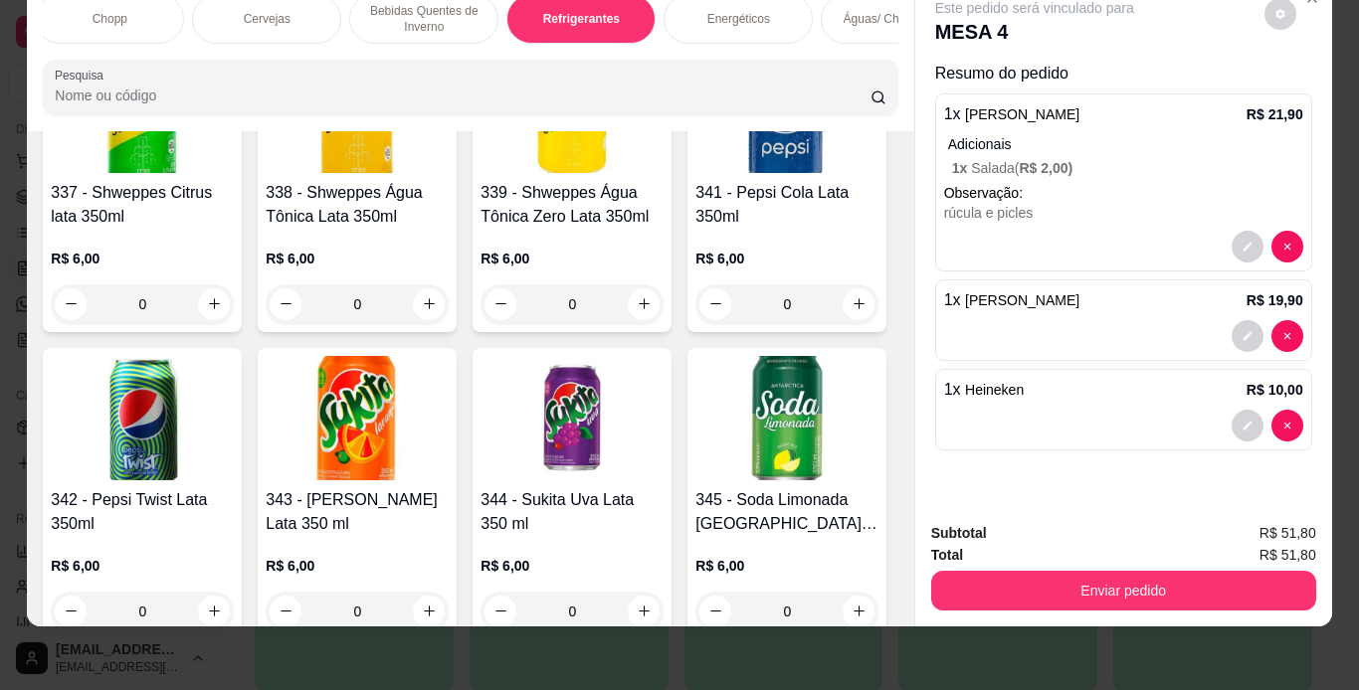
scroll to position [9654, 0]
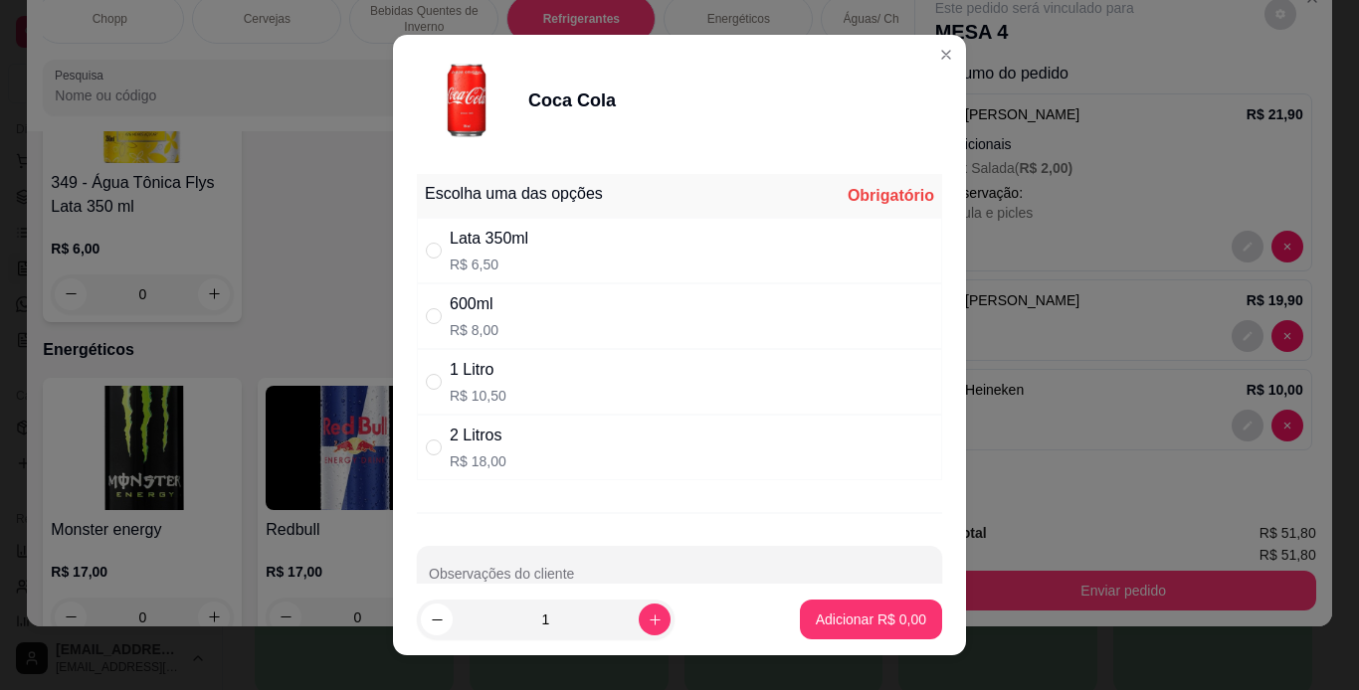
click at [570, 249] on div "Lata 350ml R$ 6,50" at bounding box center [679, 251] width 525 height 66
radio input "true"
click at [817, 614] on p "Adicionar R$ 6,50" at bounding box center [870, 620] width 107 height 19
type input "1"
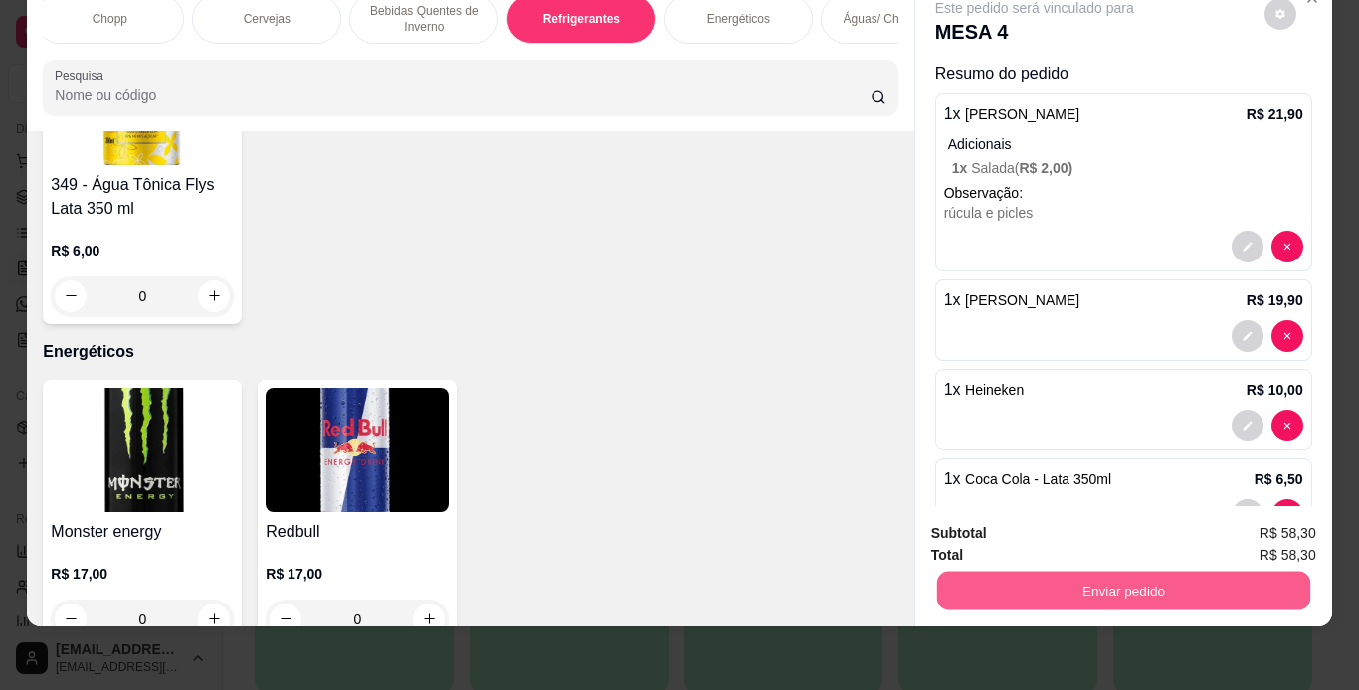
click at [1091, 578] on button "Enviar pedido" at bounding box center [1122, 591] width 373 height 39
click at [1062, 512] on button "Não registrar e enviar pedido" at bounding box center [1057, 526] width 201 height 37
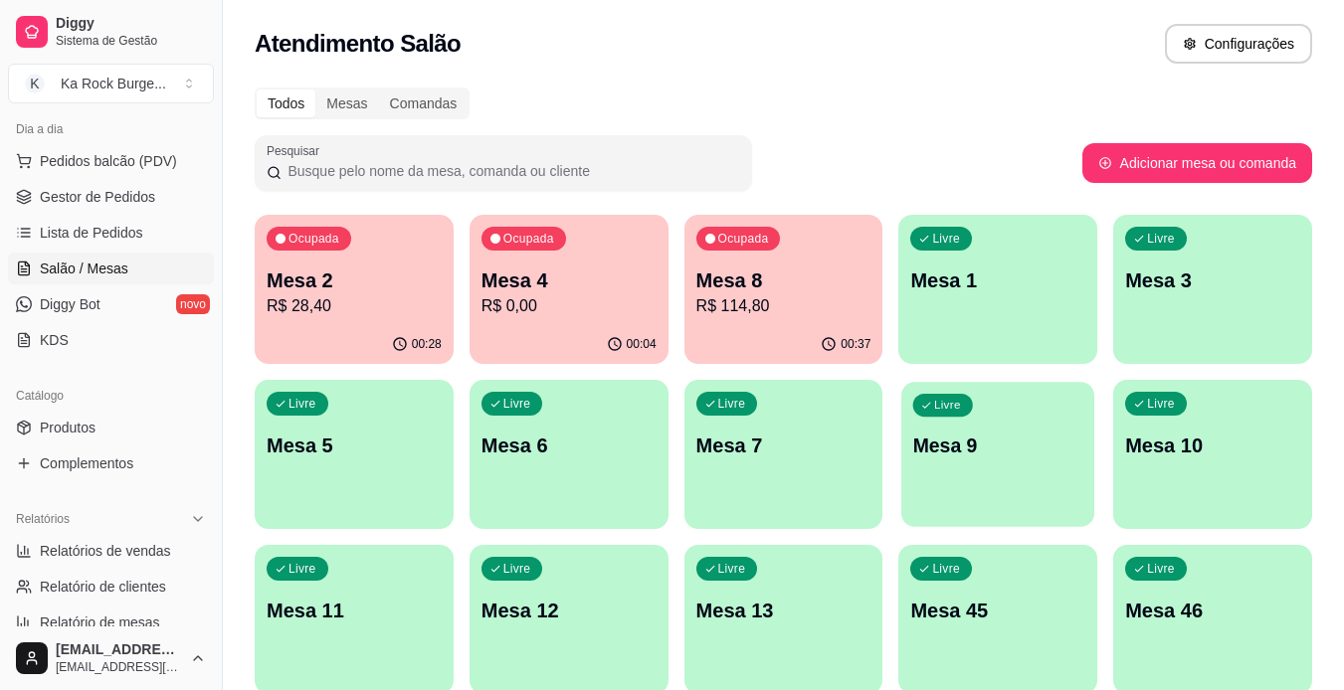
click at [978, 490] on div "Livre Mesa 9" at bounding box center [997, 442] width 193 height 121
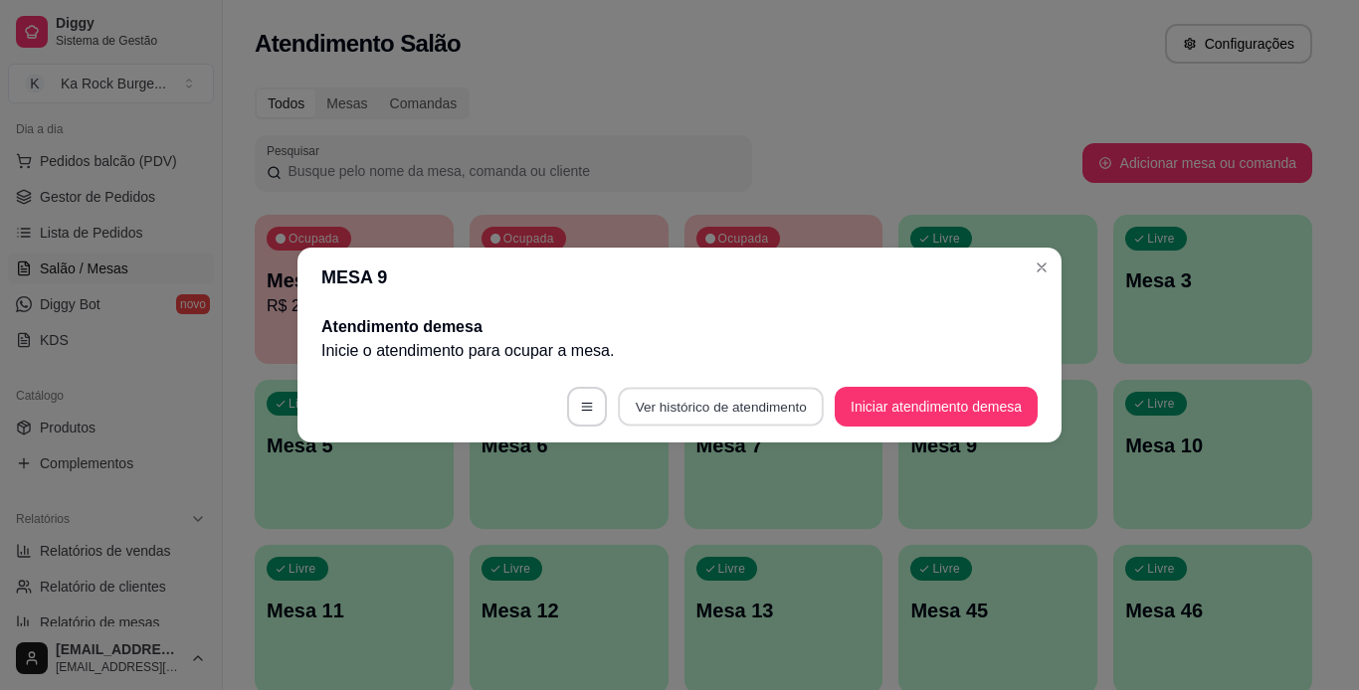
click at [634, 406] on button "Ver histórico de atendimento" at bounding box center [721, 407] width 206 height 39
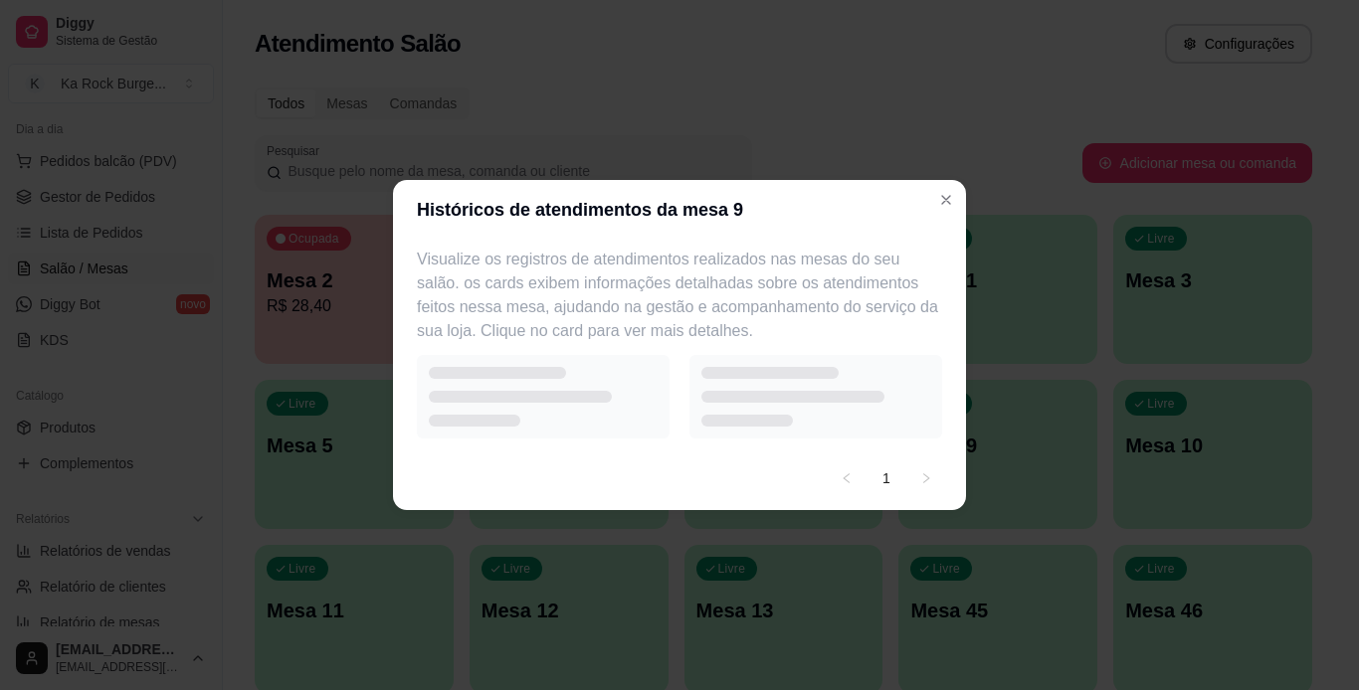
select select "7"
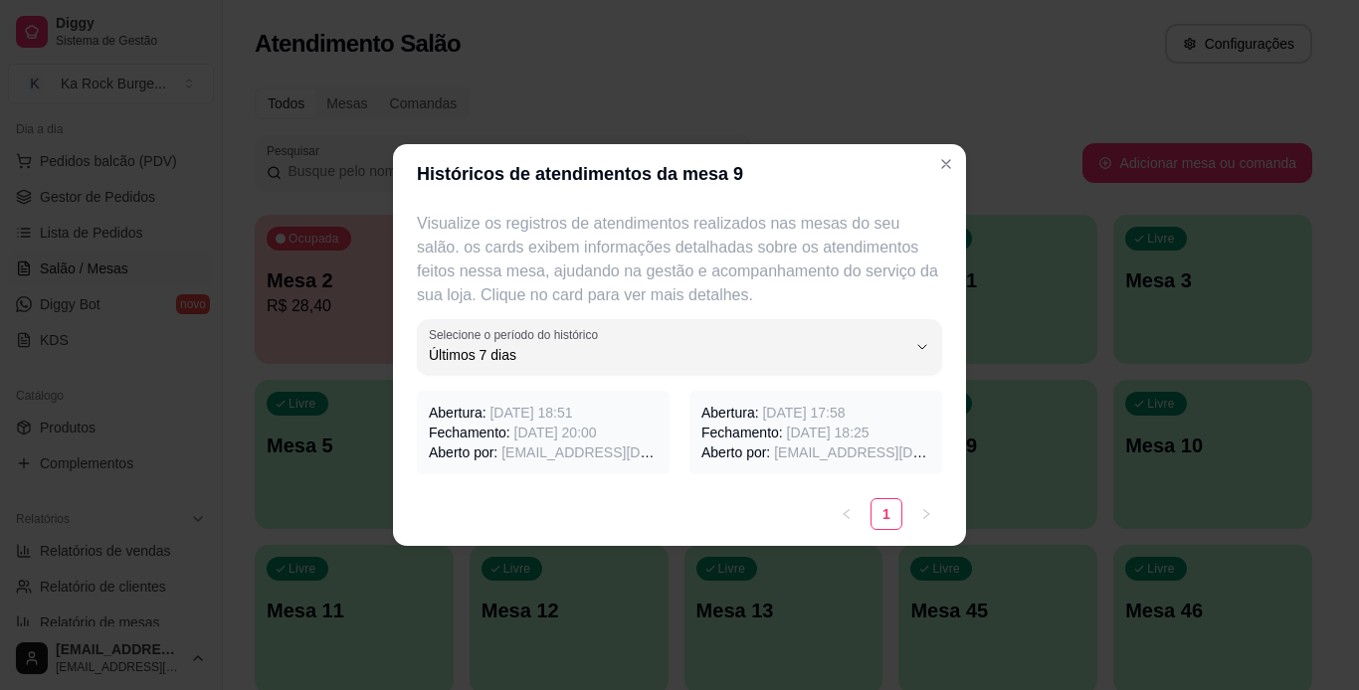
click at [560, 405] on span "[DATE] 18:51" at bounding box center [530, 413] width 83 height 16
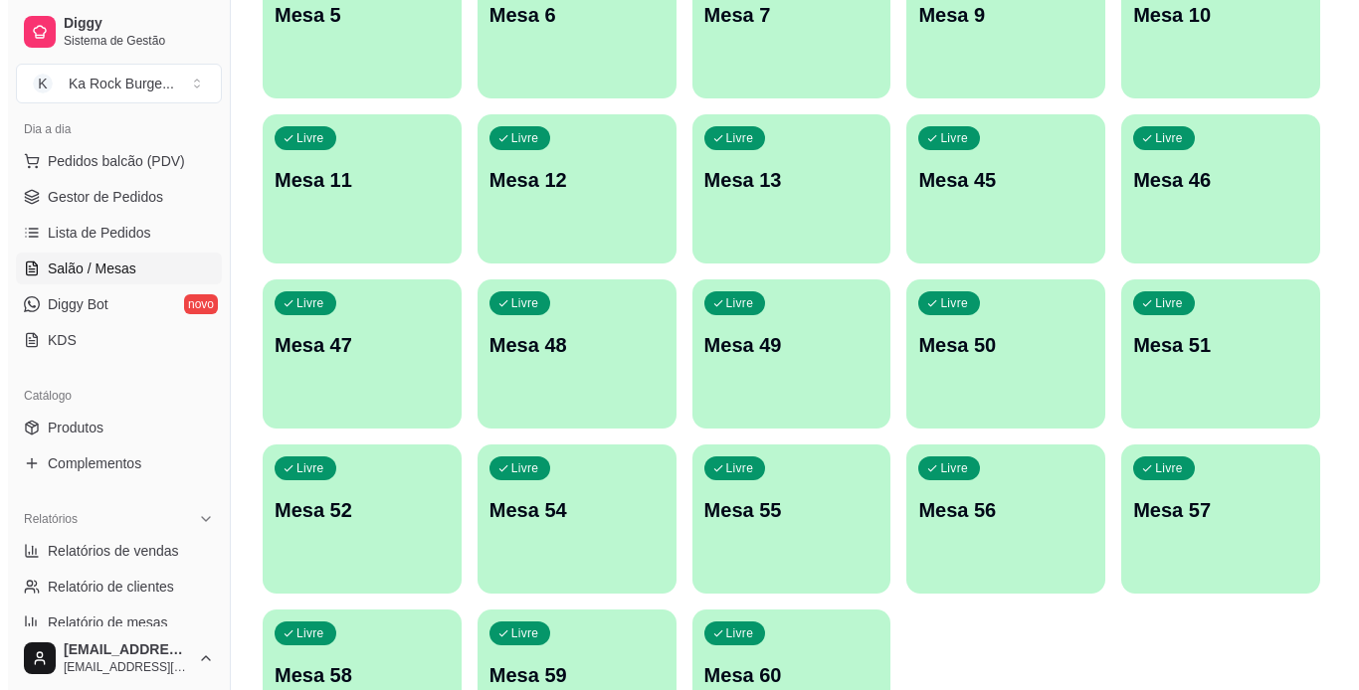
scroll to position [468, 0]
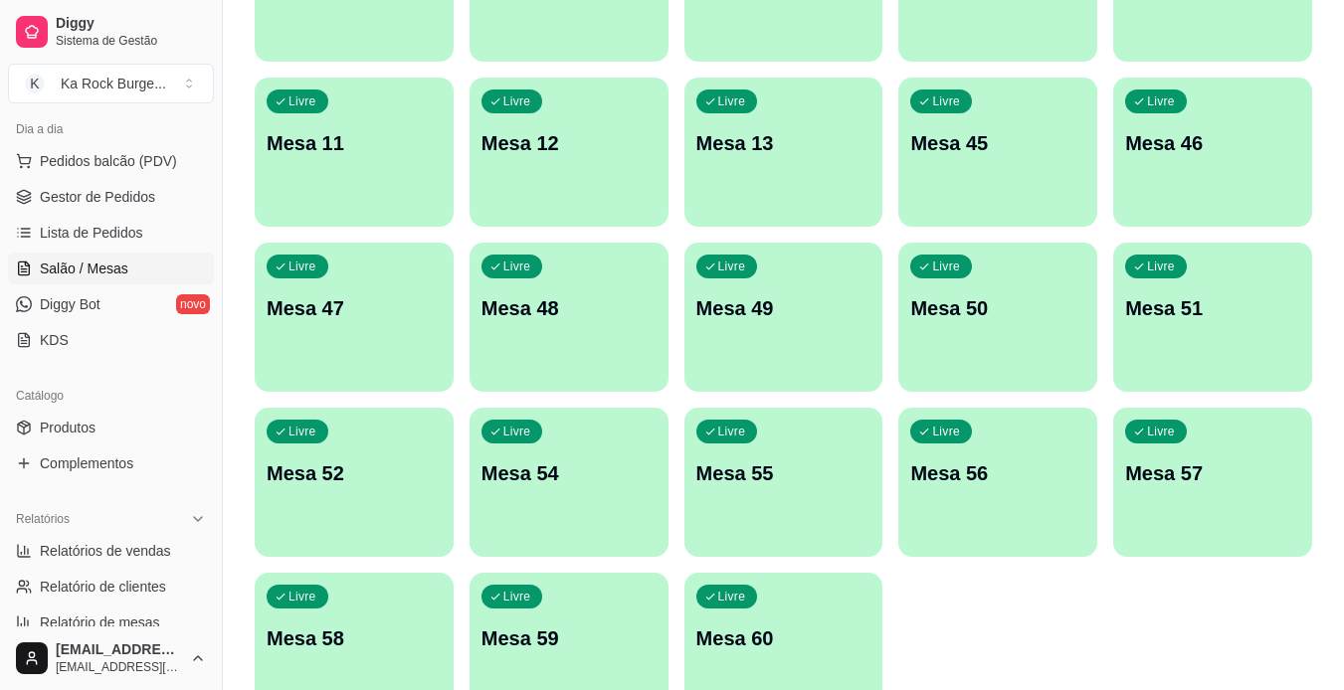
click at [765, 630] on p "Mesa 60" at bounding box center [783, 639] width 175 height 28
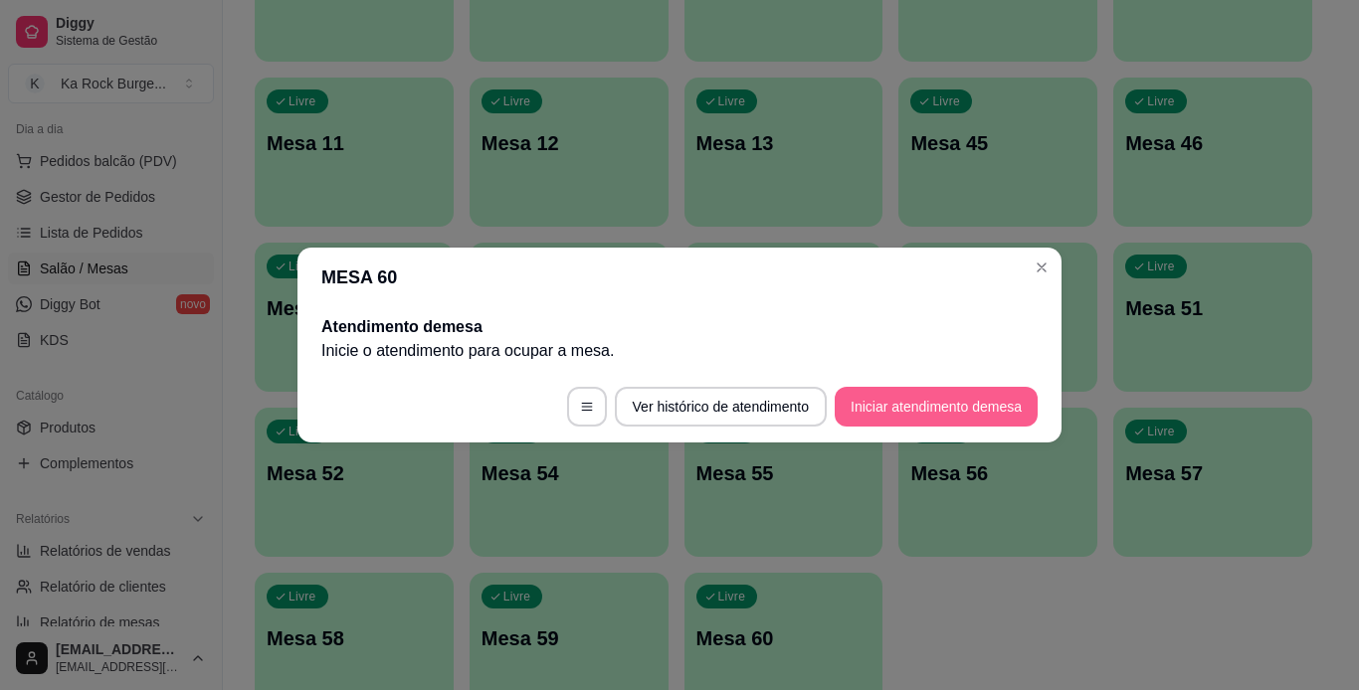
click at [931, 396] on button "Iniciar atendimento de mesa" at bounding box center [936, 407] width 203 height 40
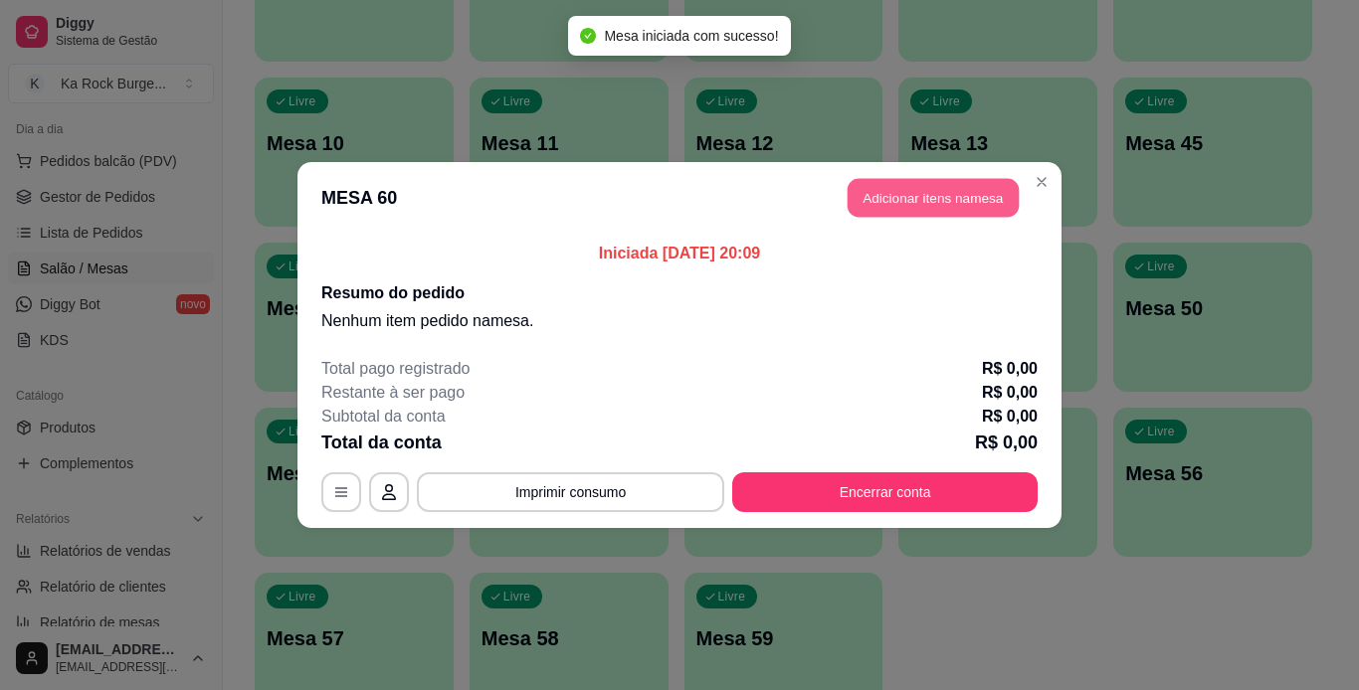
click at [922, 209] on button "Adicionar itens na mesa" at bounding box center [933, 198] width 171 height 39
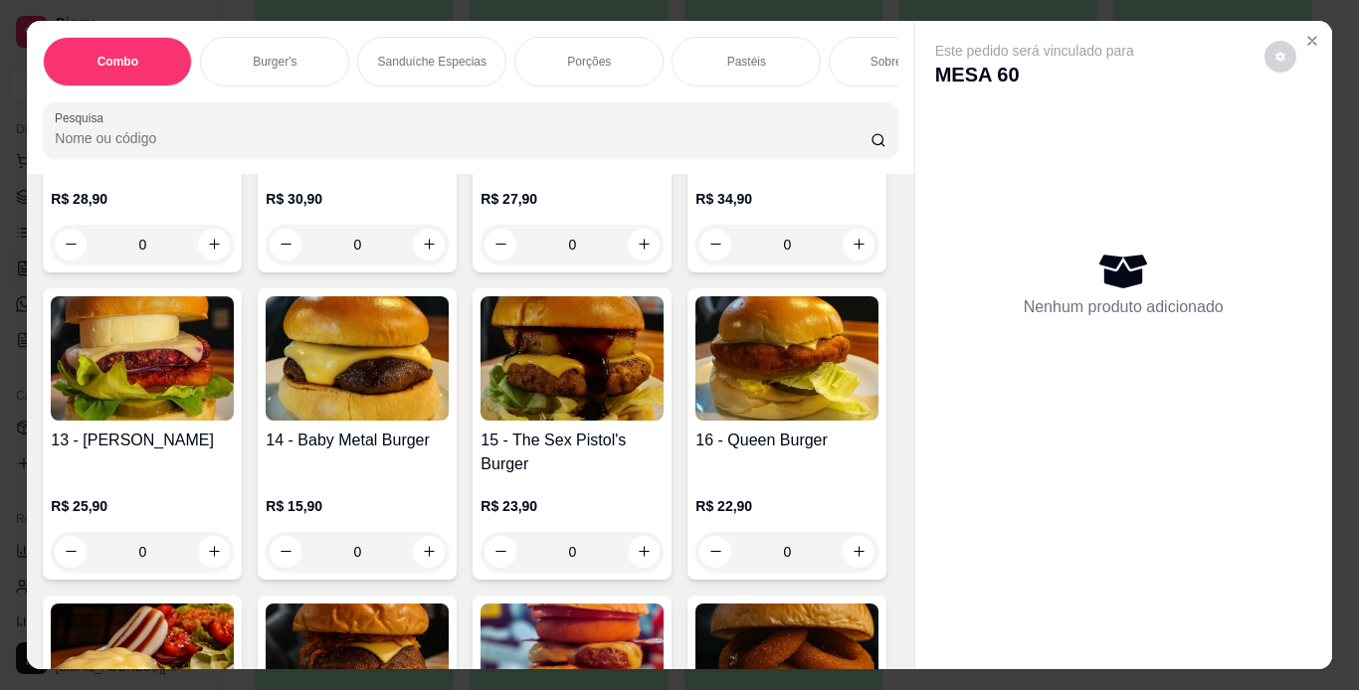
scroll to position [1074, 0]
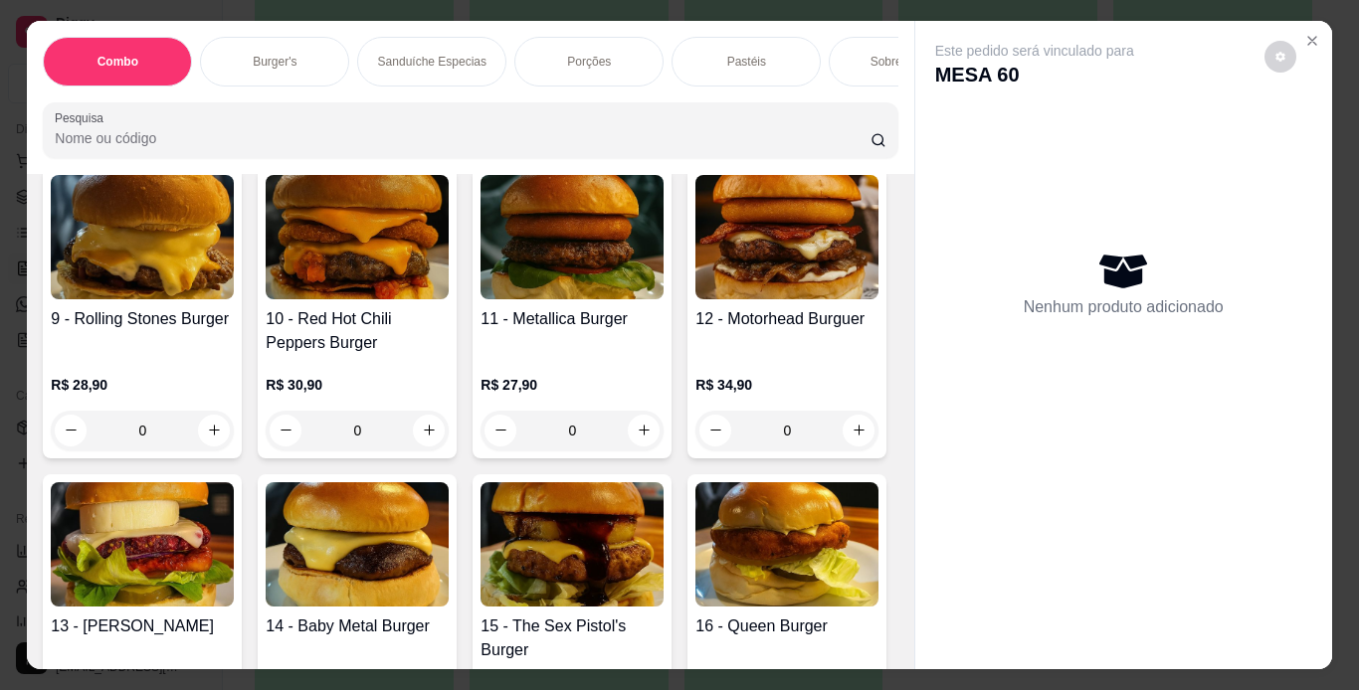
click at [234, 299] on img at bounding box center [142, 237] width 183 height 124
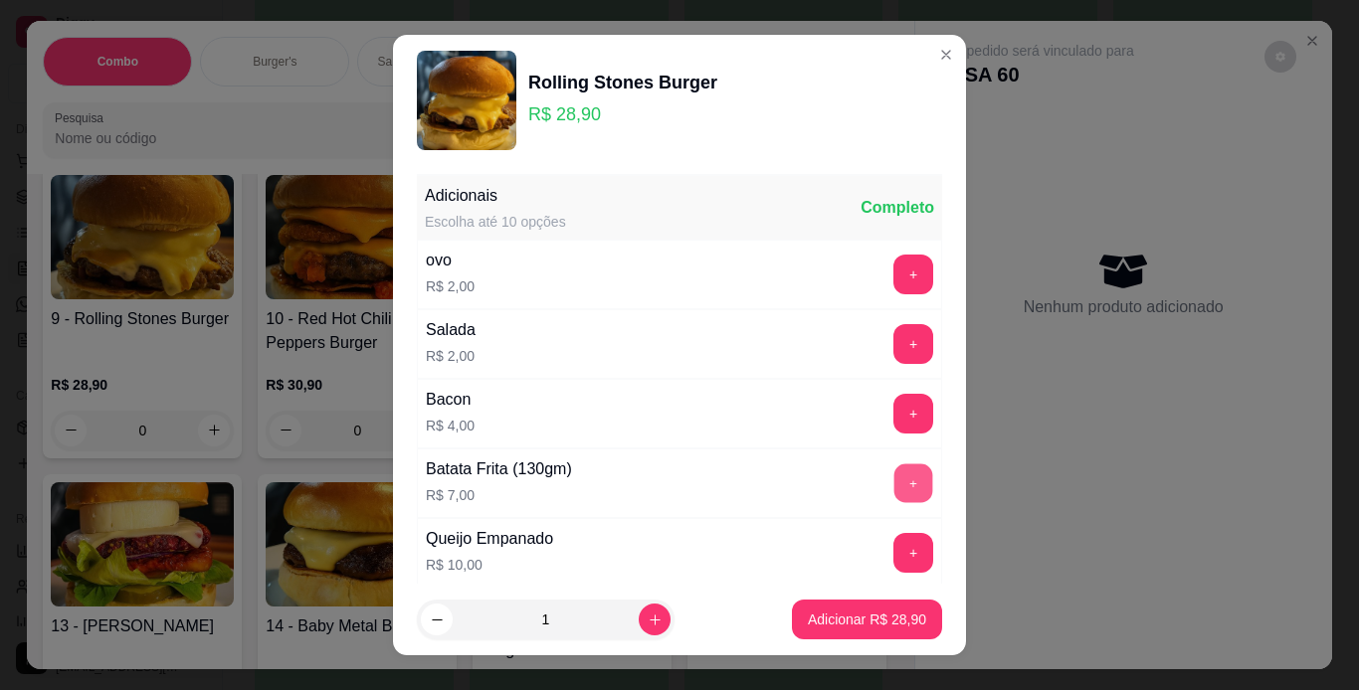
click at [894, 485] on button "+" at bounding box center [913, 483] width 39 height 39
click at [850, 591] on footer "1 Adicionar R$ 35,90" at bounding box center [679, 620] width 573 height 72
click at [849, 614] on p "Adicionar R$ 35,90" at bounding box center [867, 620] width 118 height 20
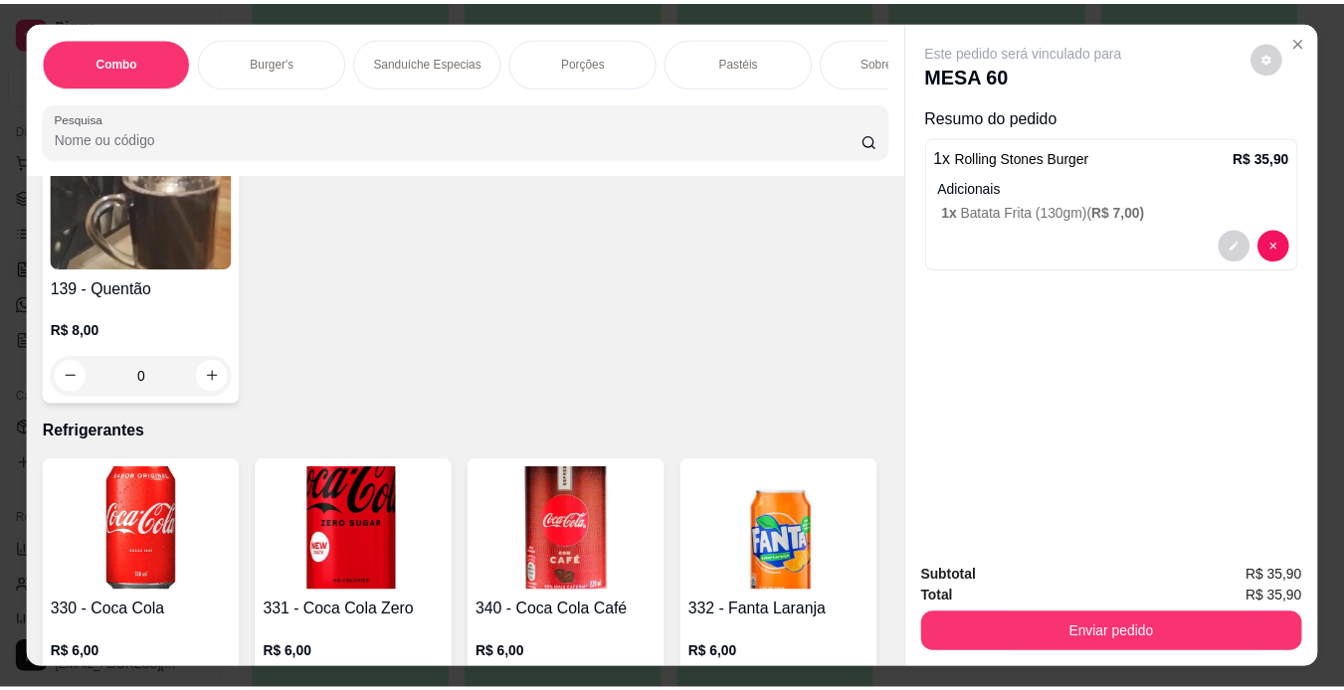
scroll to position [7758, 0]
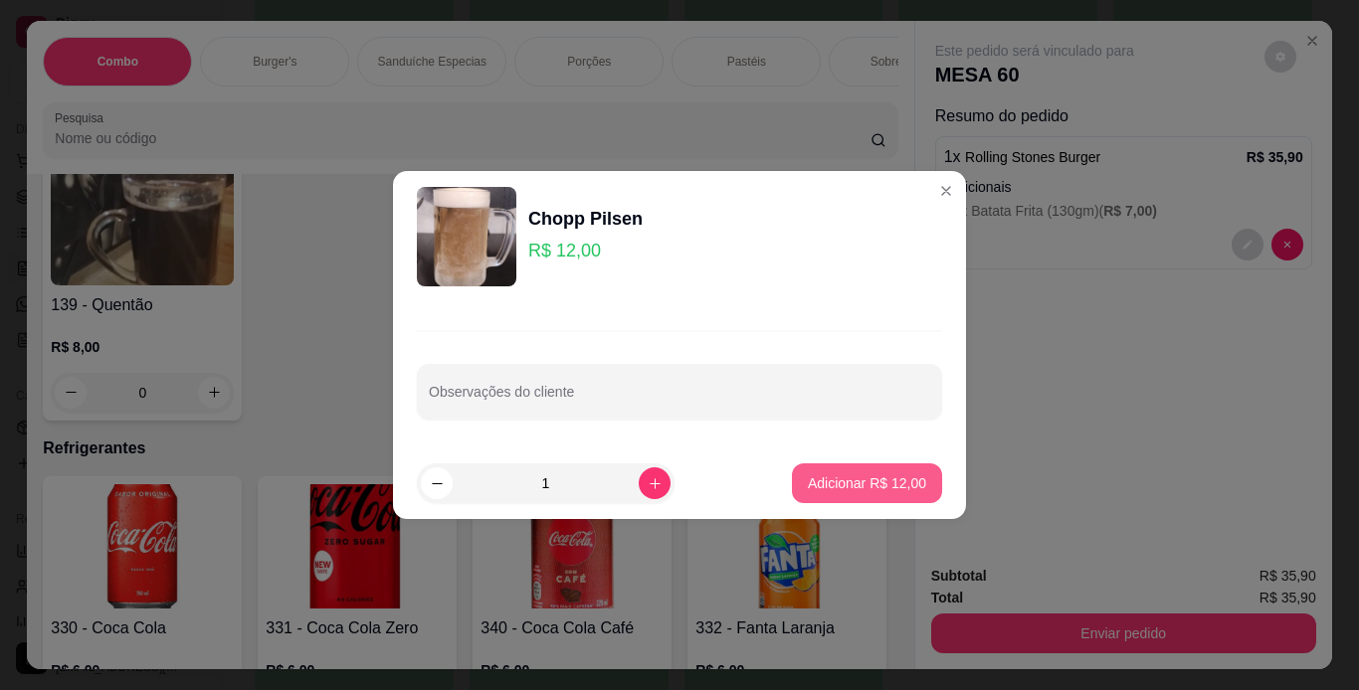
click at [810, 484] on p "Adicionar R$ 12,00" at bounding box center [867, 484] width 118 height 20
type input "1"
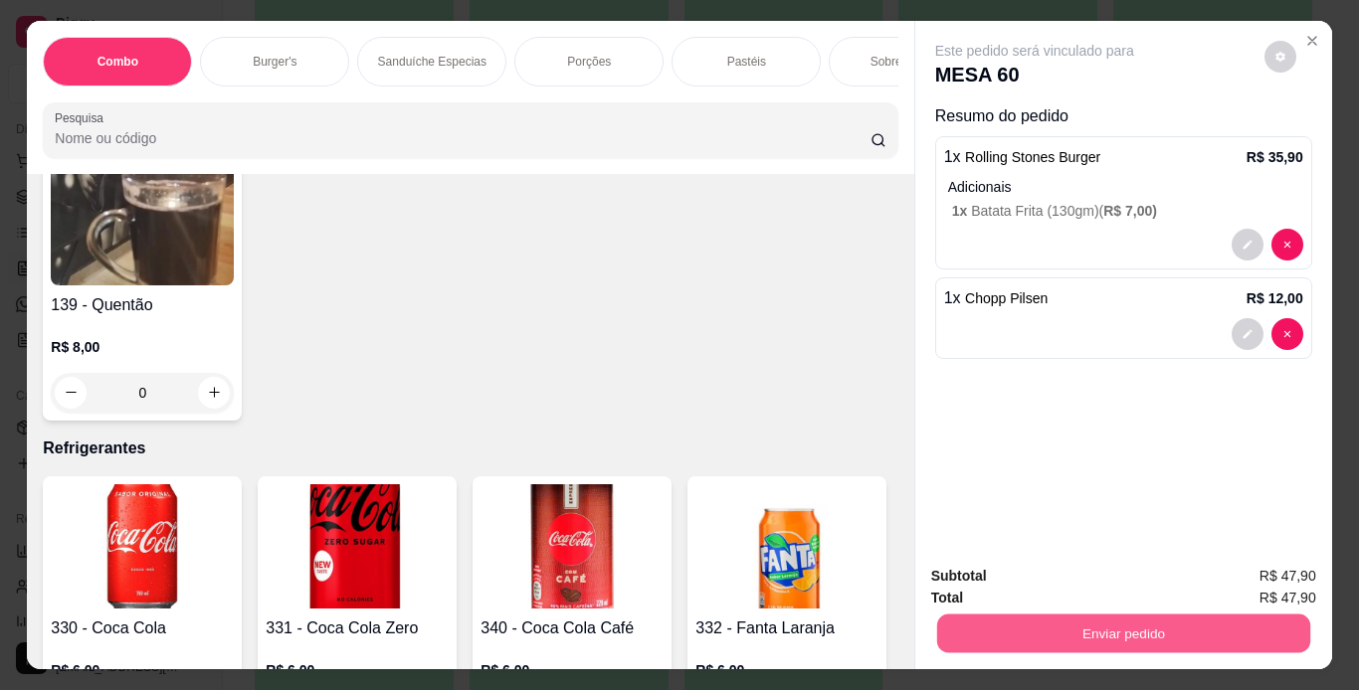
click at [964, 626] on button "Enviar pedido" at bounding box center [1122, 634] width 373 height 39
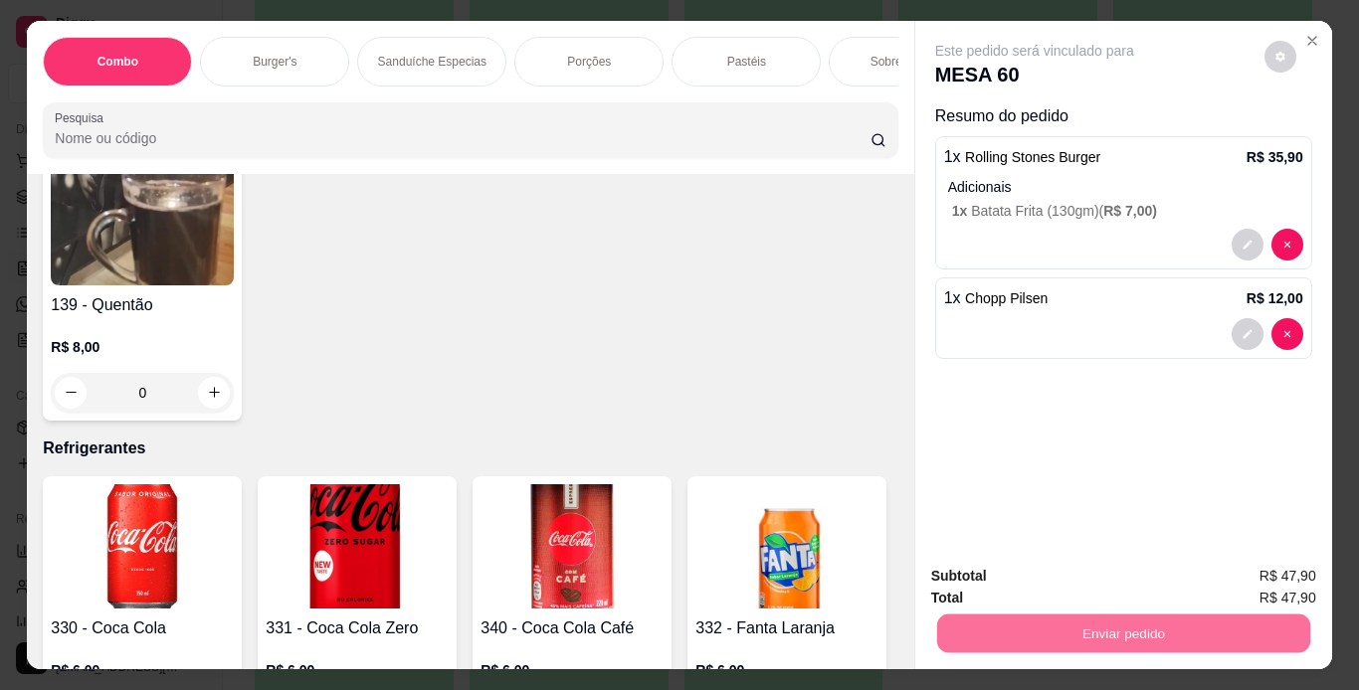
click at [1006, 572] on button "Não registrar e enviar pedido" at bounding box center [1057, 578] width 207 height 38
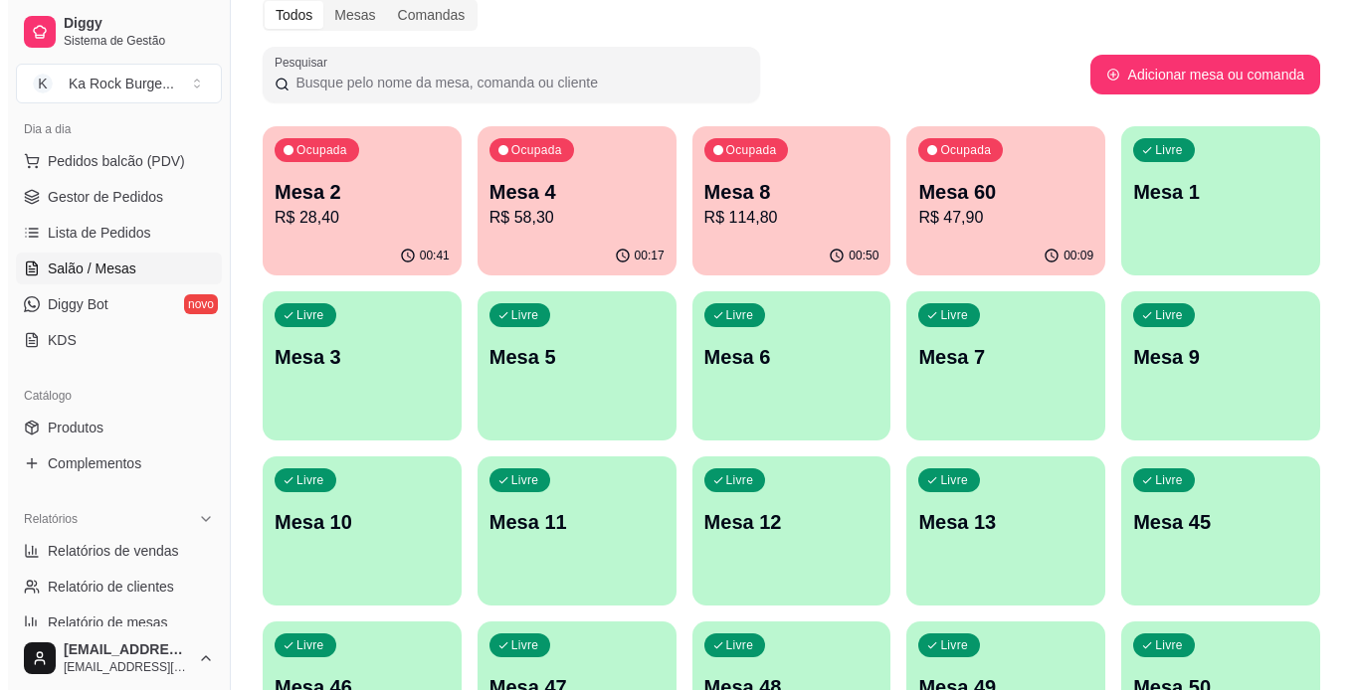
scroll to position [86, 0]
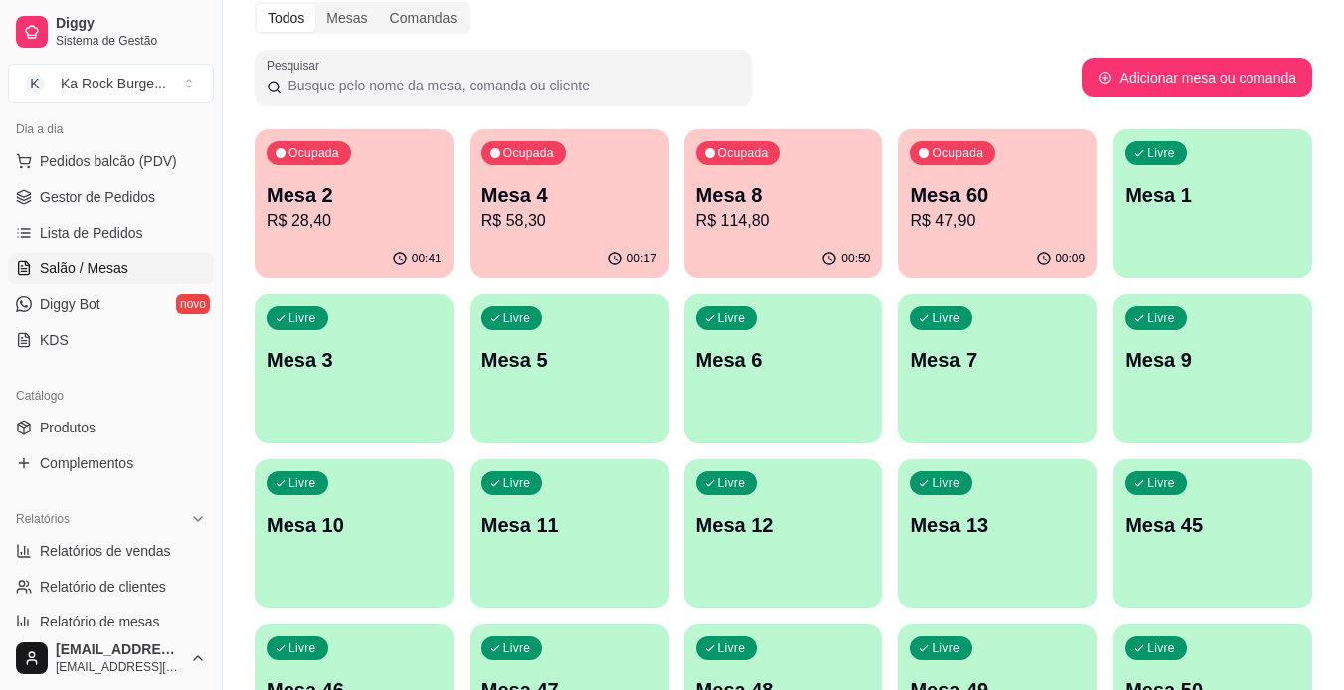
click at [757, 219] on p "R$ 114,80" at bounding box center [783, 221] width 175 height 24
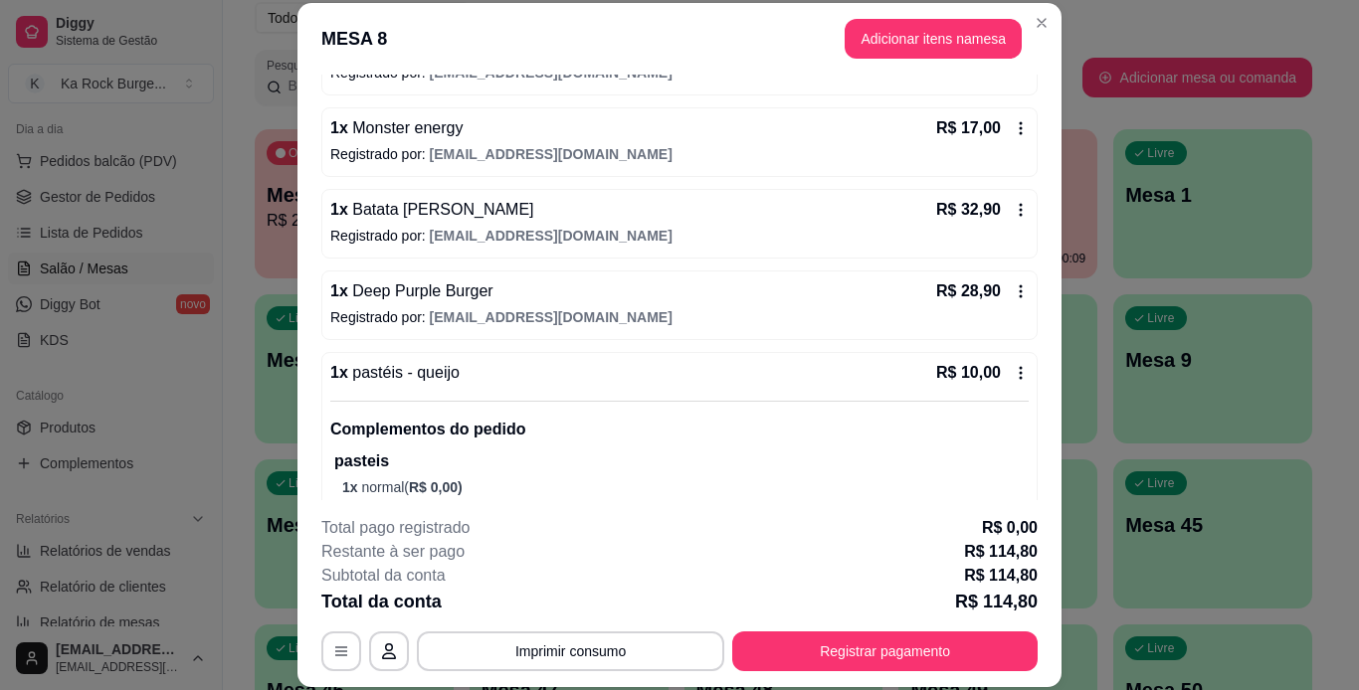
scroll to position [361, 0]
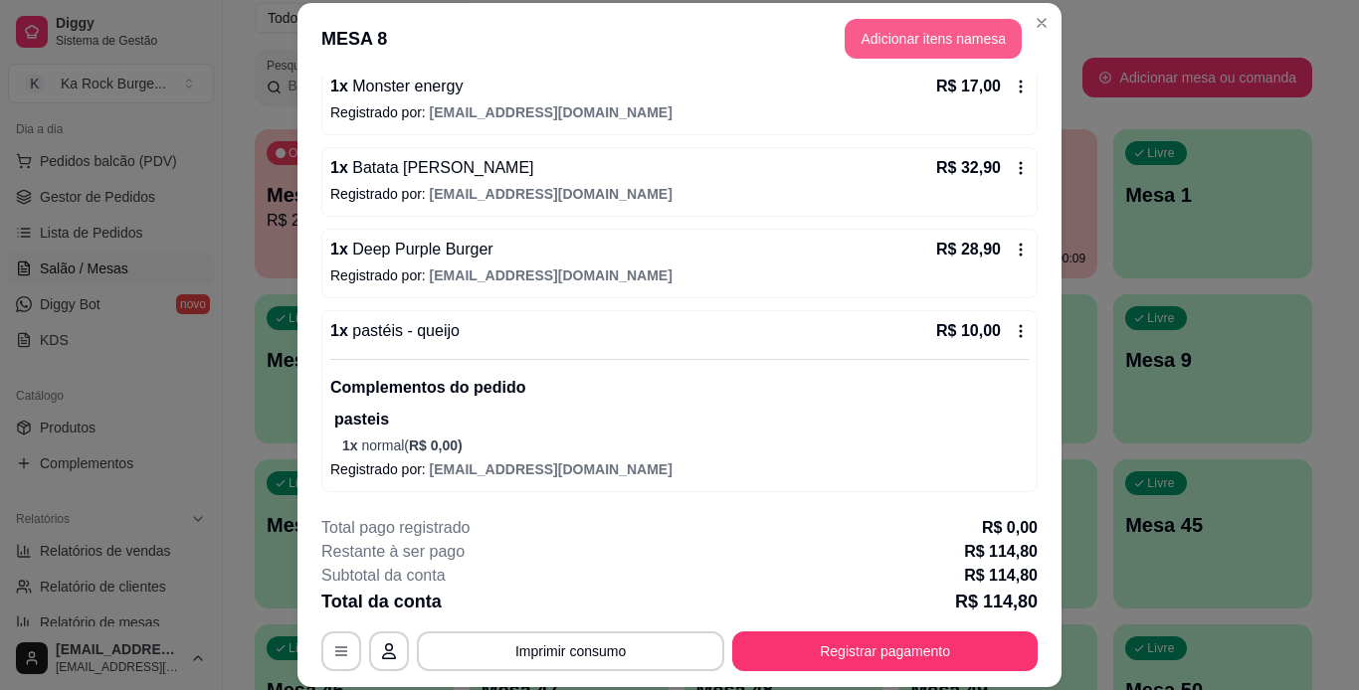
click at [934, 36] on button "Adicionar itens na mesa" at bounding box center [933, 39] width 177 height 40
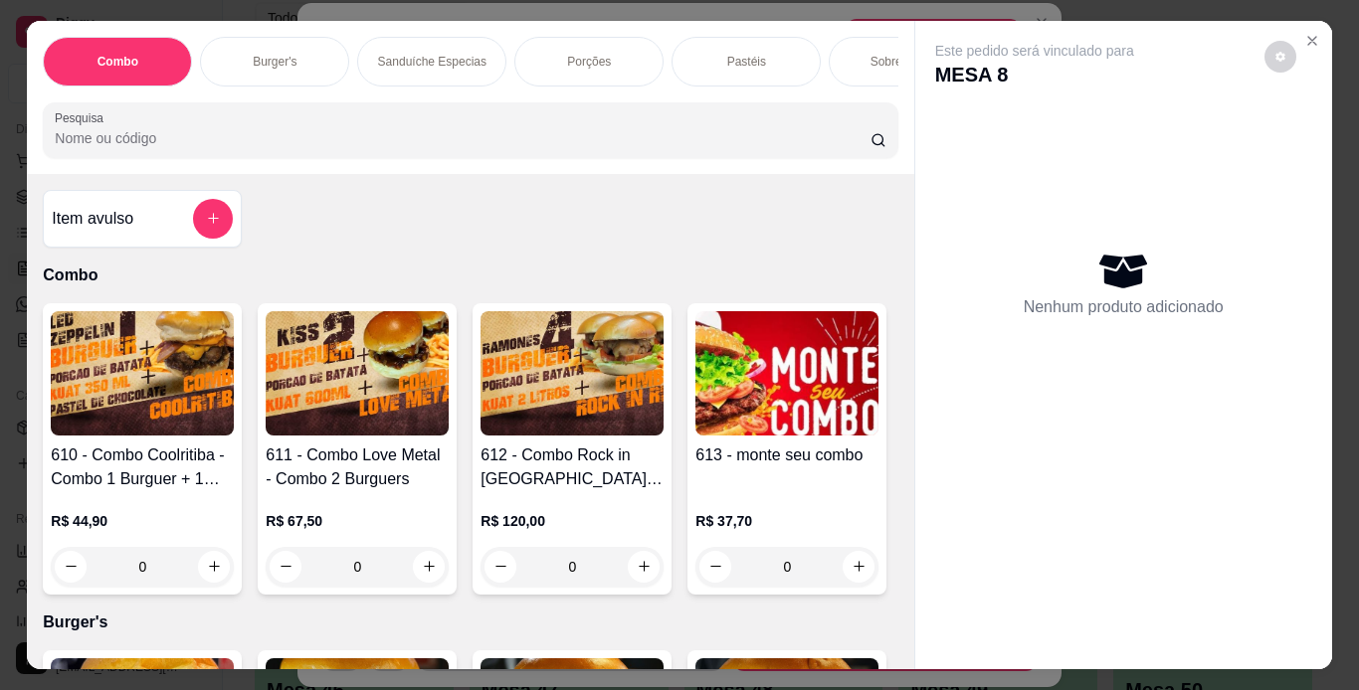
scroll to position [0, 748]
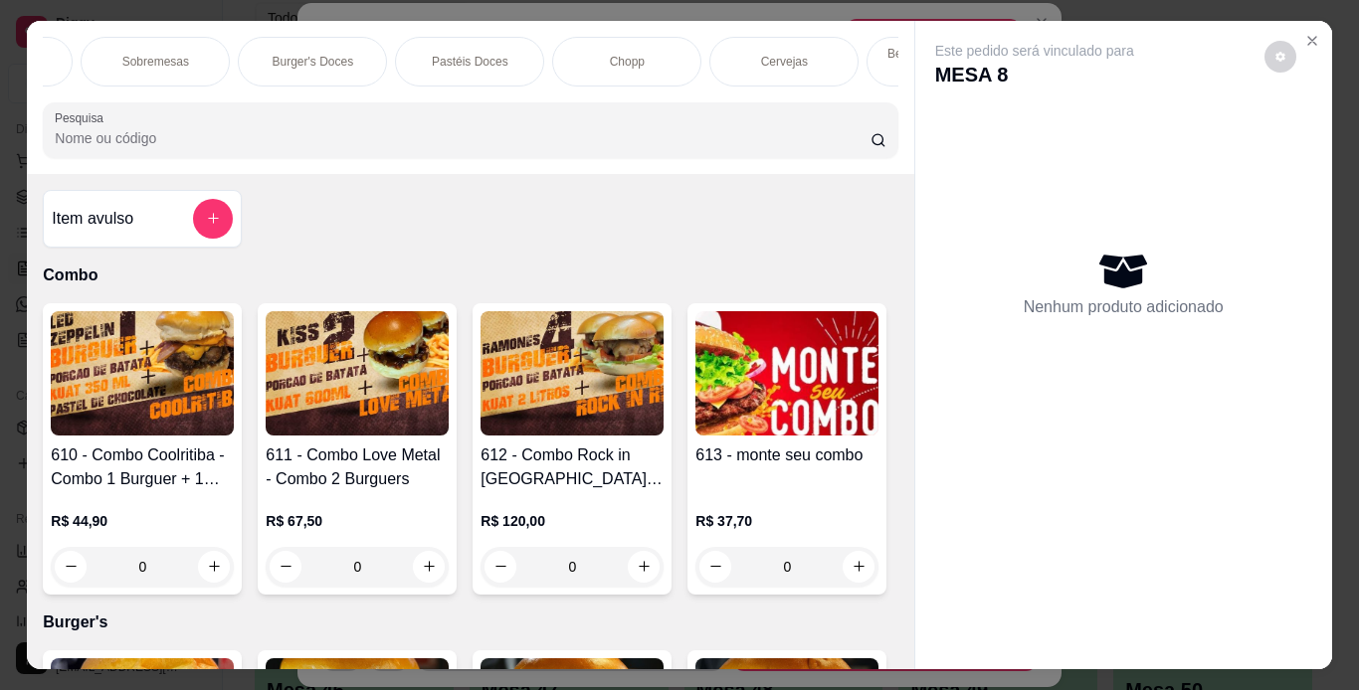
click at [676, 55] on div "Chopp" at bounding box center [626, 62] width 149 height 50
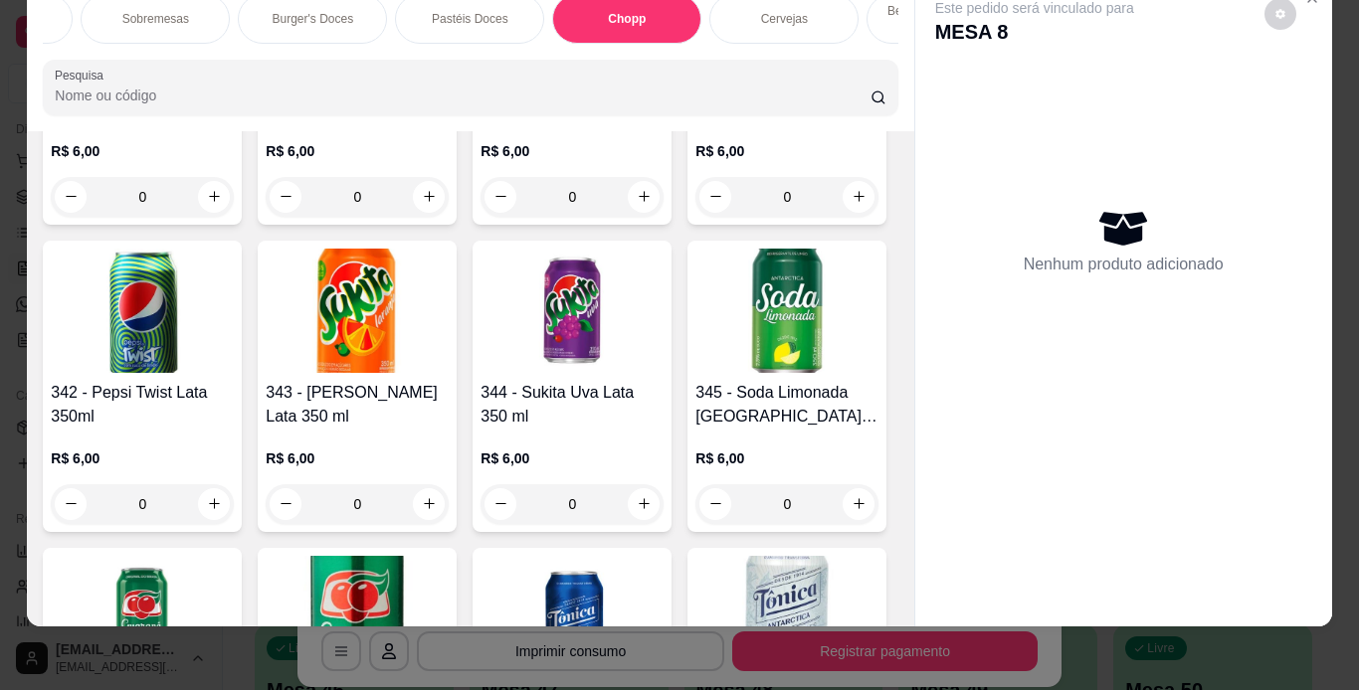
scroll to position [8406, 0]
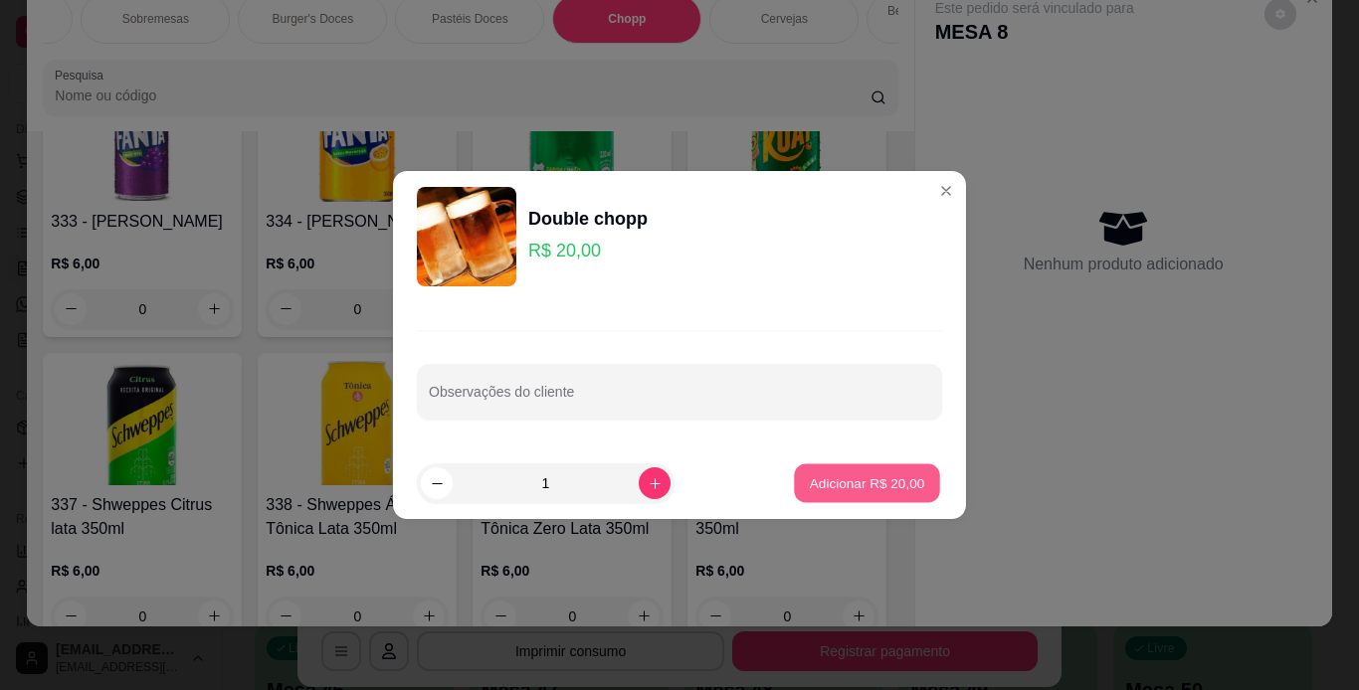
click at [839, 470] on button "Adicionar R$ 20,00" at bounding box center [867, 484] width 146 height 39
type input "1"
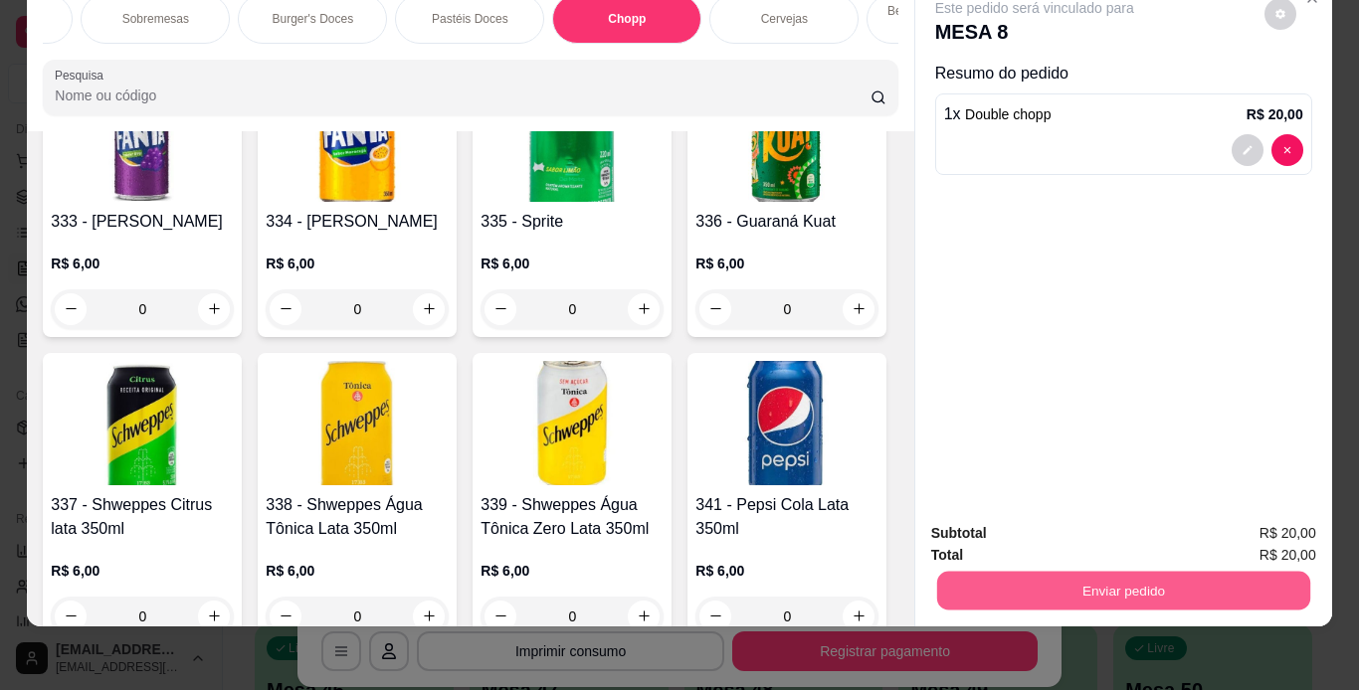
click at [1112, 578] on button "Enviar pedido" at bounding box center [1122, 591] width 373 height 39
click at [1100, 523] on button "Não registrar e enviar pedido" at bounding box center [1057, 527] width 207 height 38
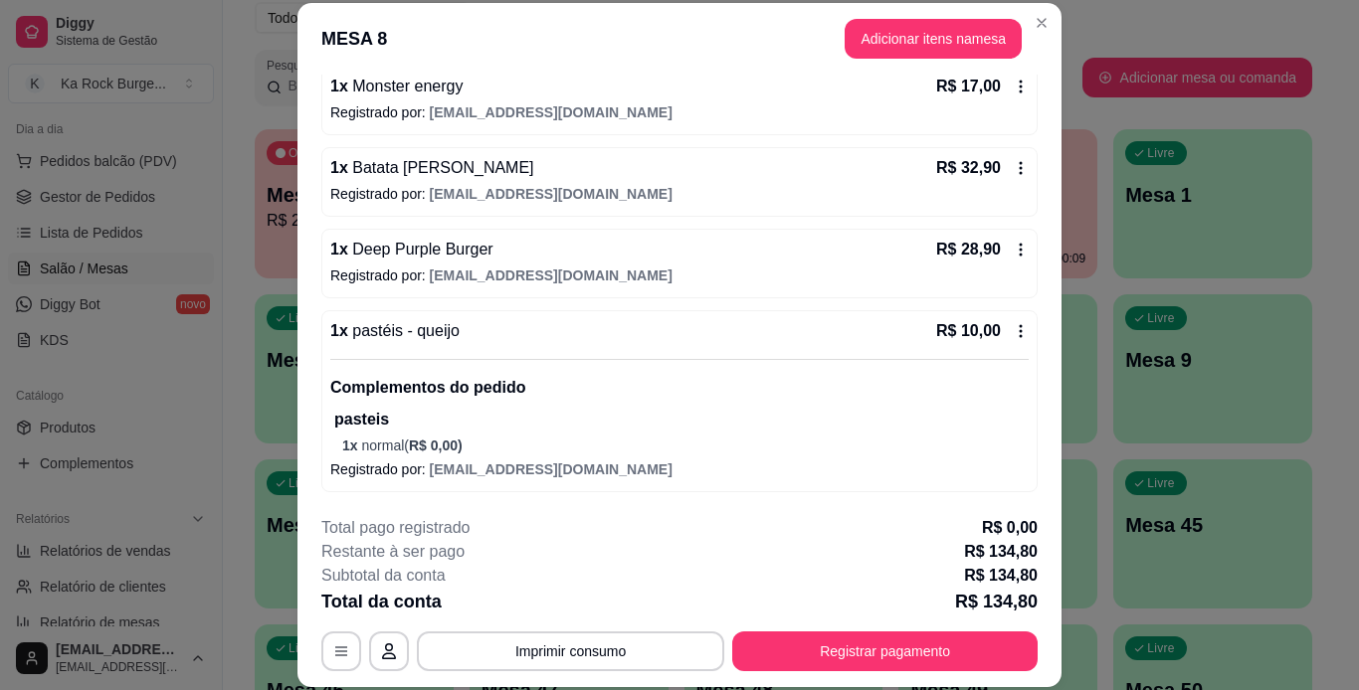
click at [840, 673] on footer "**********" at bounding box center [679, 593] width 764 height 187
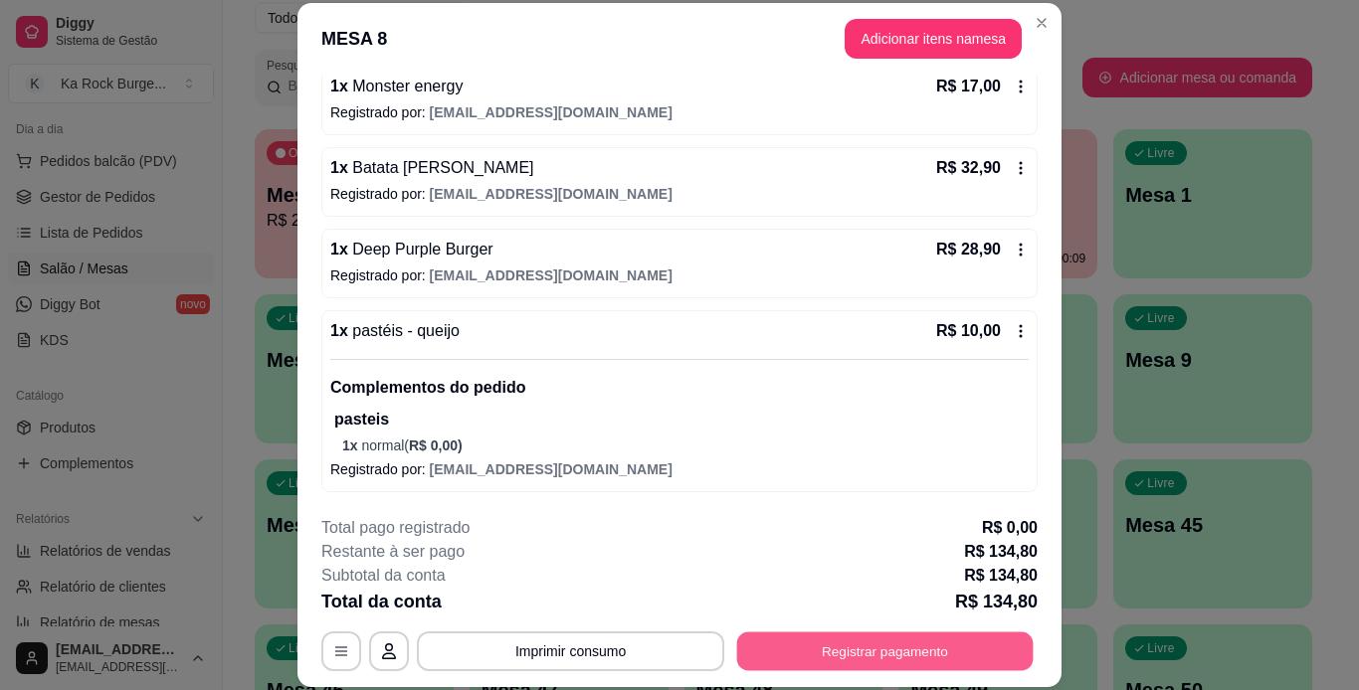
click at [841, 648] on button "Registrar pagamento" at bounding box center [885, 651] width 296 height 39
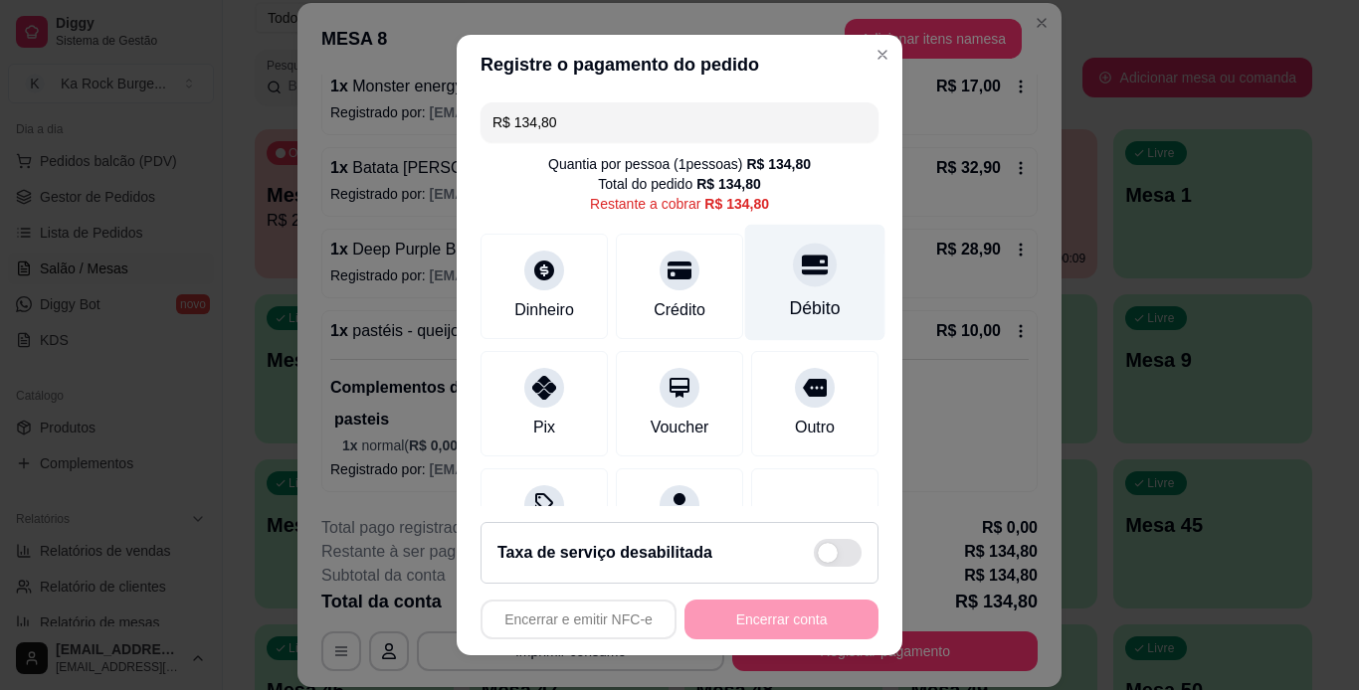
click at [793, 285] on div at bounding box center [815, 265] width 44 height 44
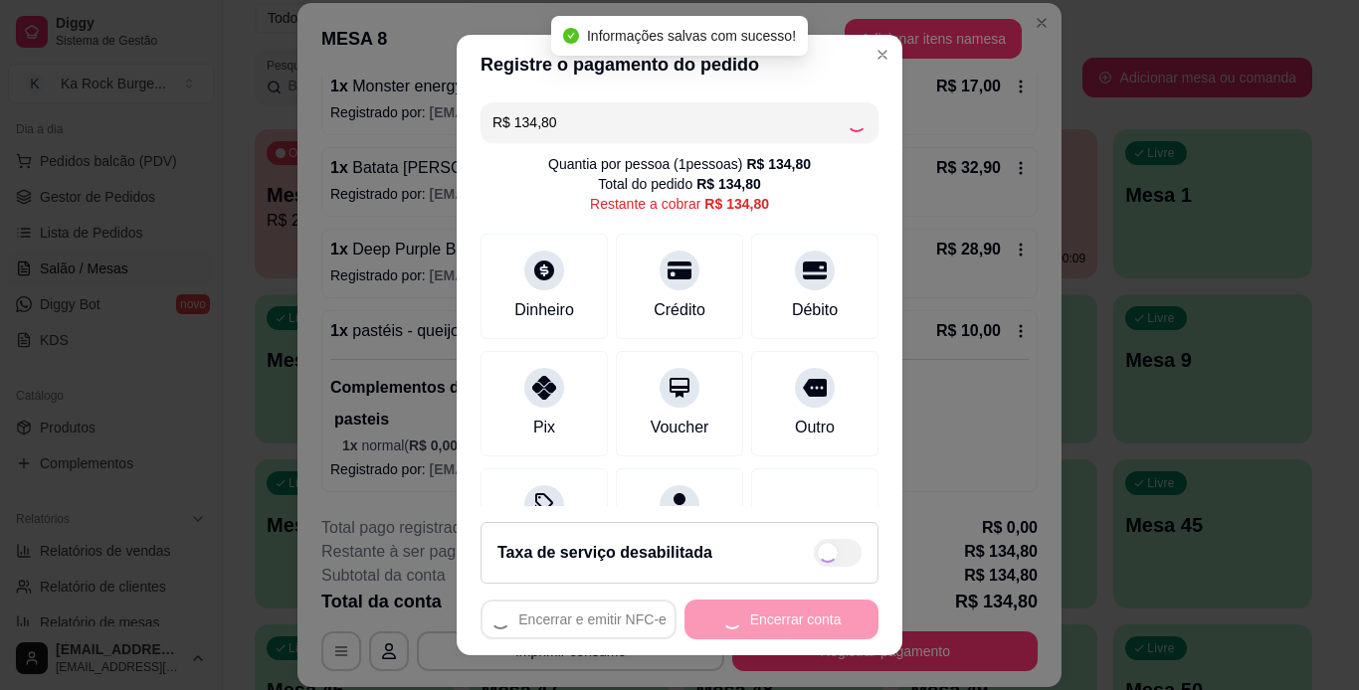
type input "R$ 0,00"
click at [792, 619] on button "Encerrar conta" at bounding box center [781, 620] width 194 height 40
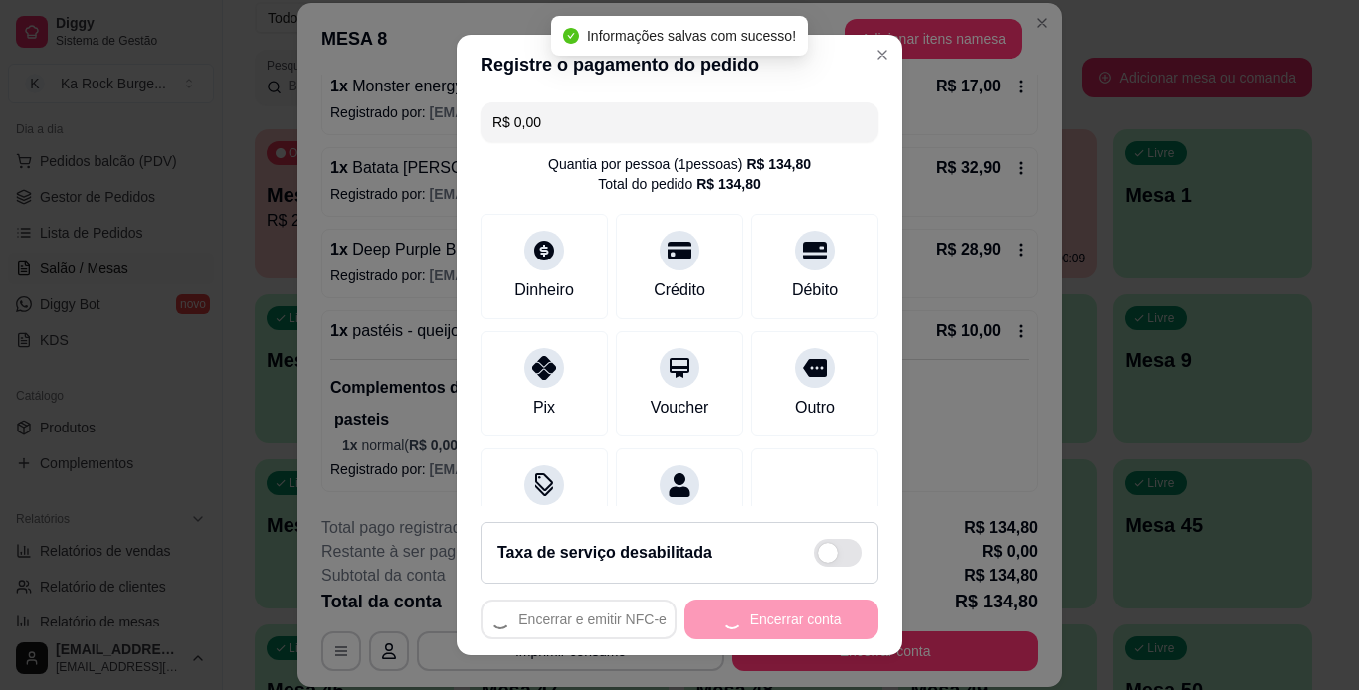
click at [791, 620] on div "Encerrar e emitir NFC-e Encerrar conta" at bounding box center [679, 620] width 398 height 40
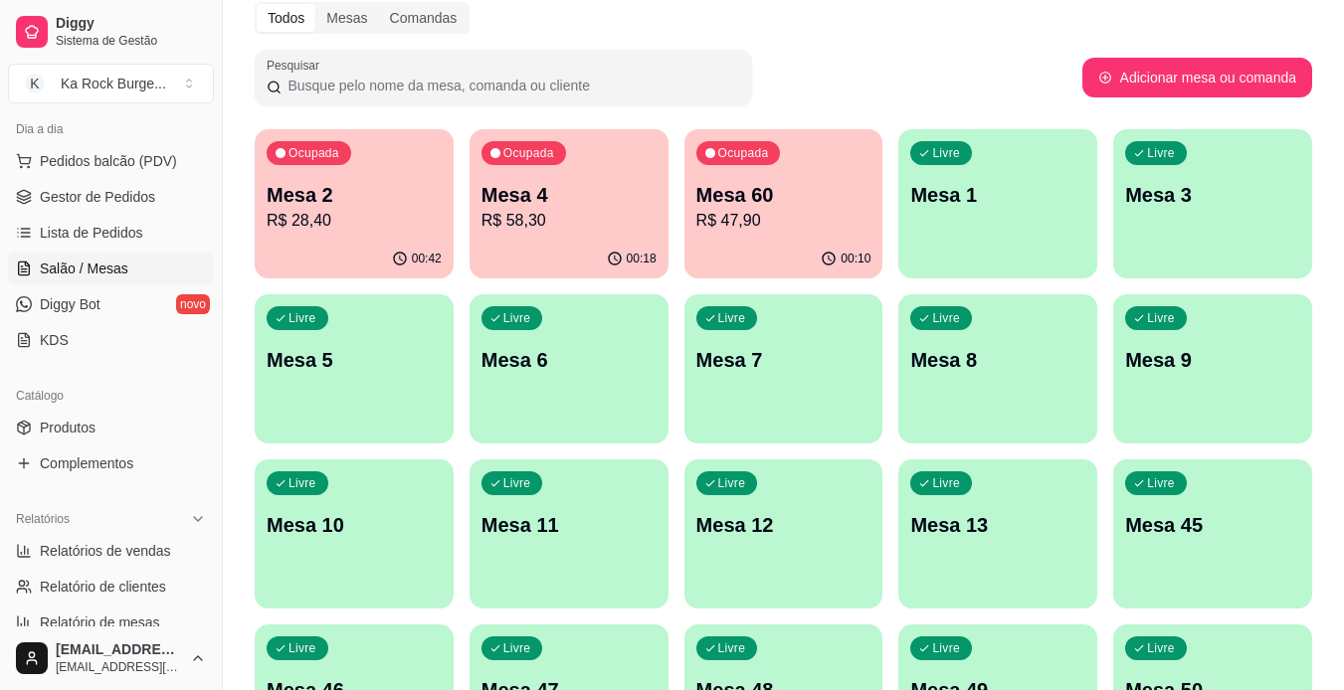
click at [337, 197] on p "Mesa 2" at bounding box center [354, 195] width 175 height 28
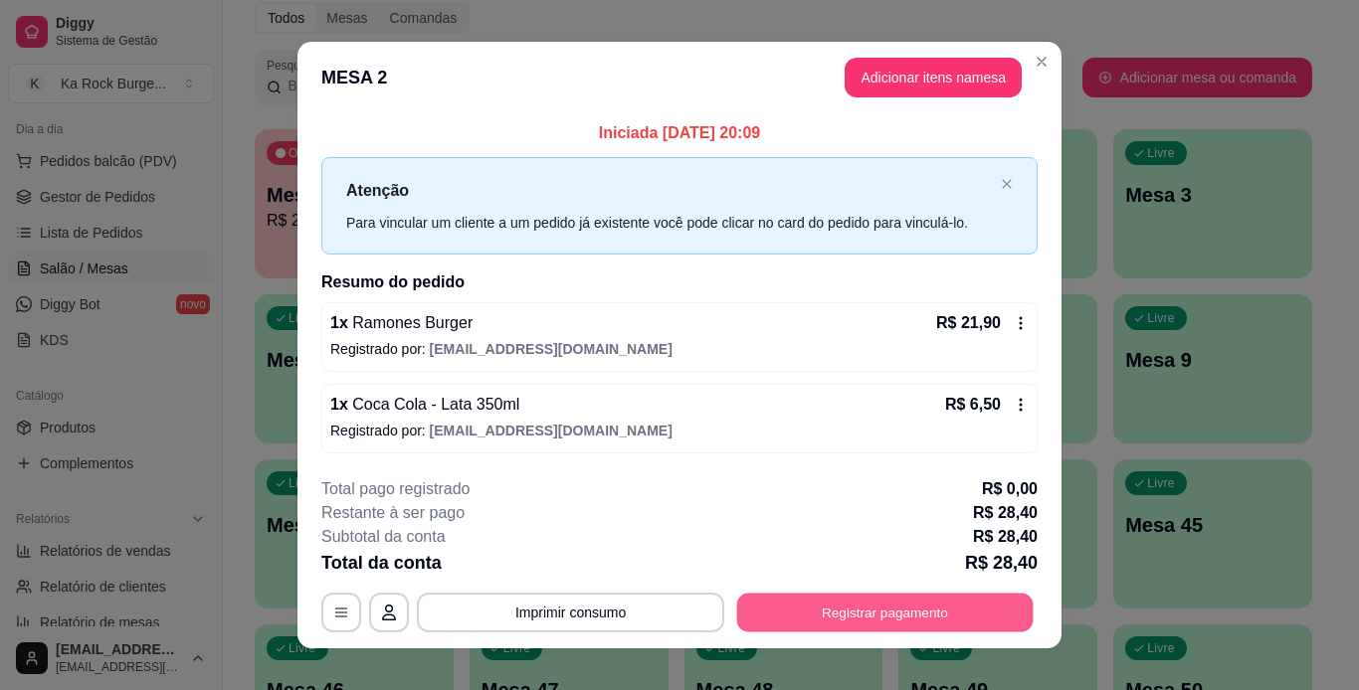
click at [893, 610] on button "Registrar pagamento" at bounding box center [885, 612] width 296 height 39
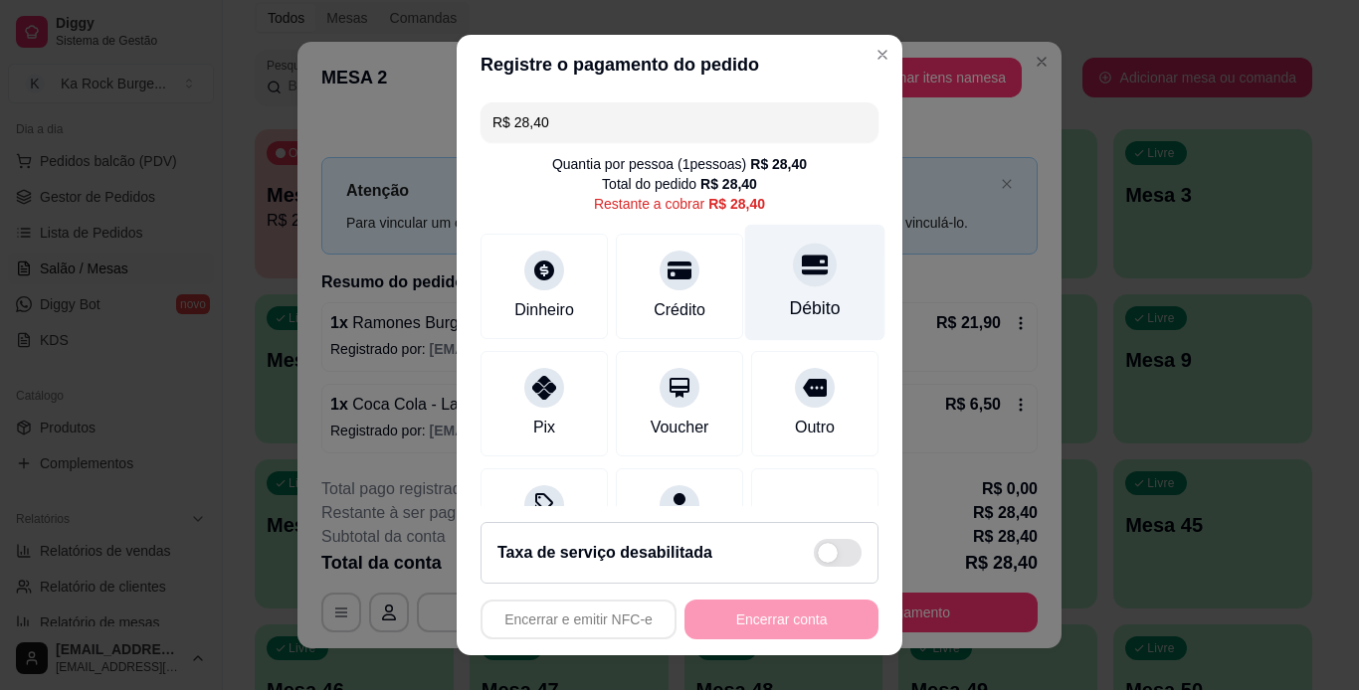
click at [793, 297] on div "Débito" at bounding box center [815, 308] width 51 height 26
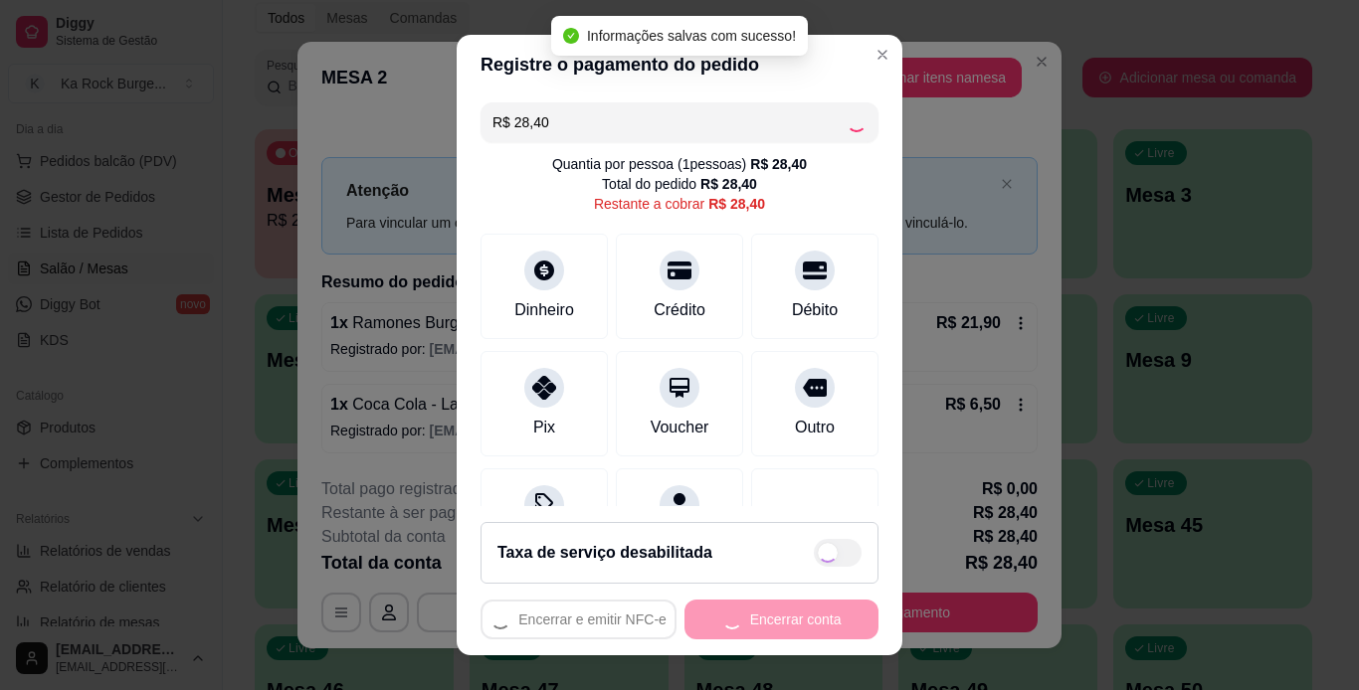
type input "R$ 0,00"
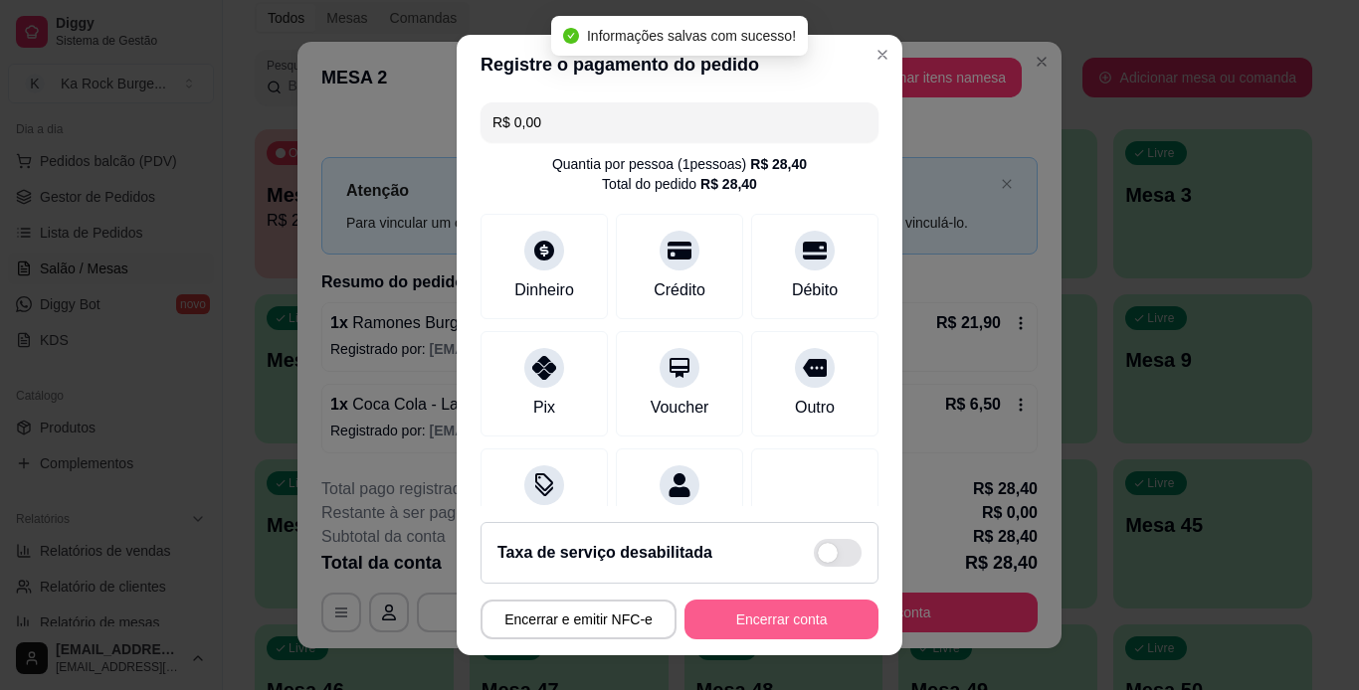
click at [815, 620] on button "Encerrar conta" at bounding box center [781, 620] width 194 height 40
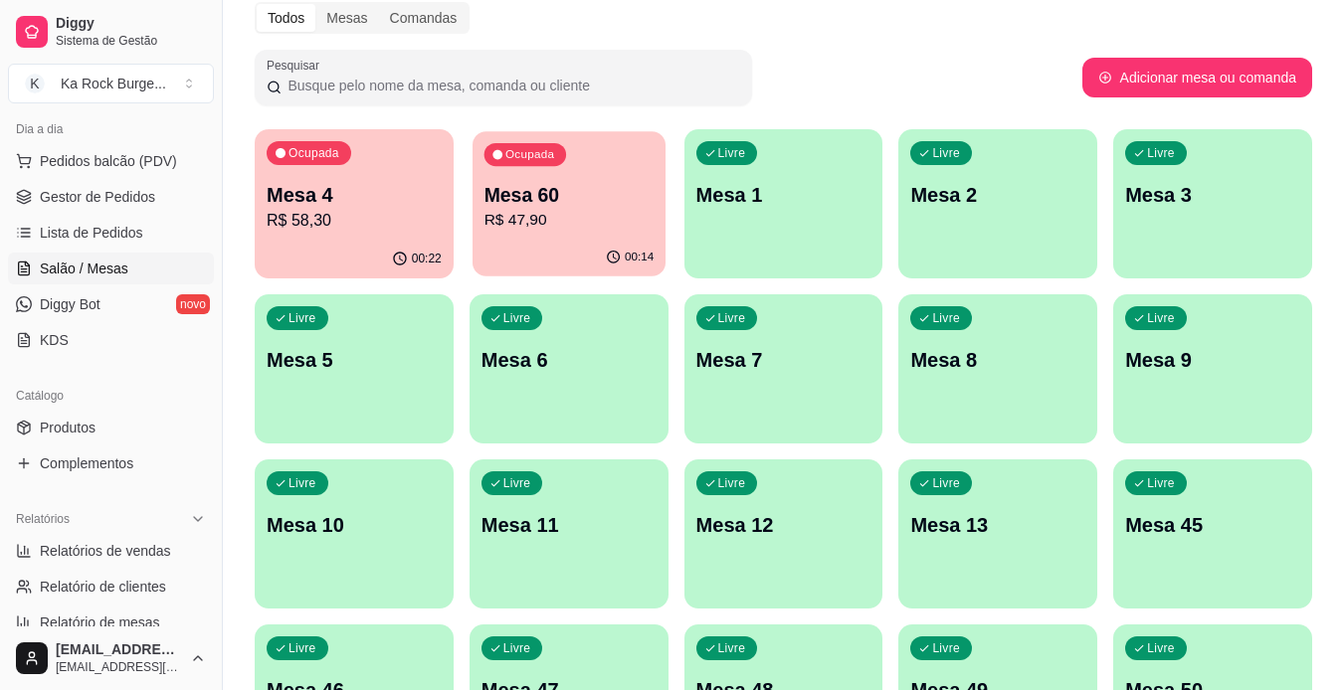
click at [587, 176] on div "Ocupada Mesa 60 R$ 47,90" at bounding box center [569, 184] width 193 height 107
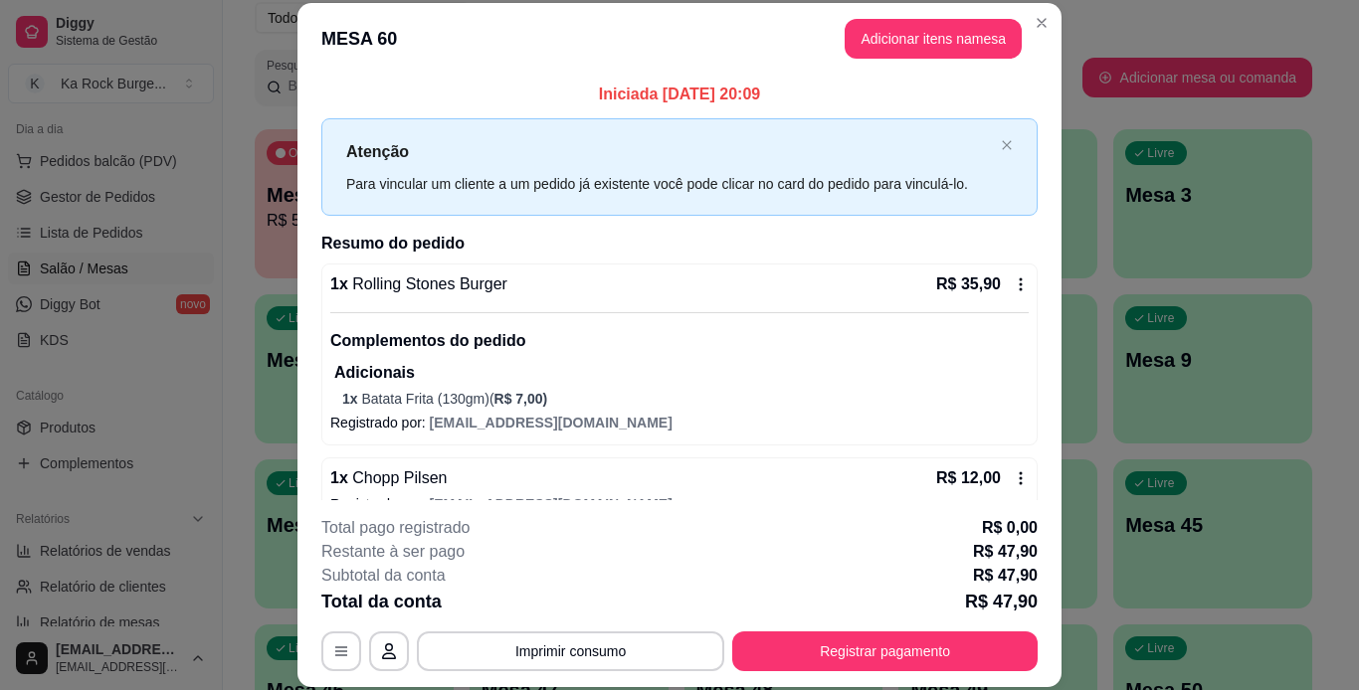
scroll to position [35, 0]
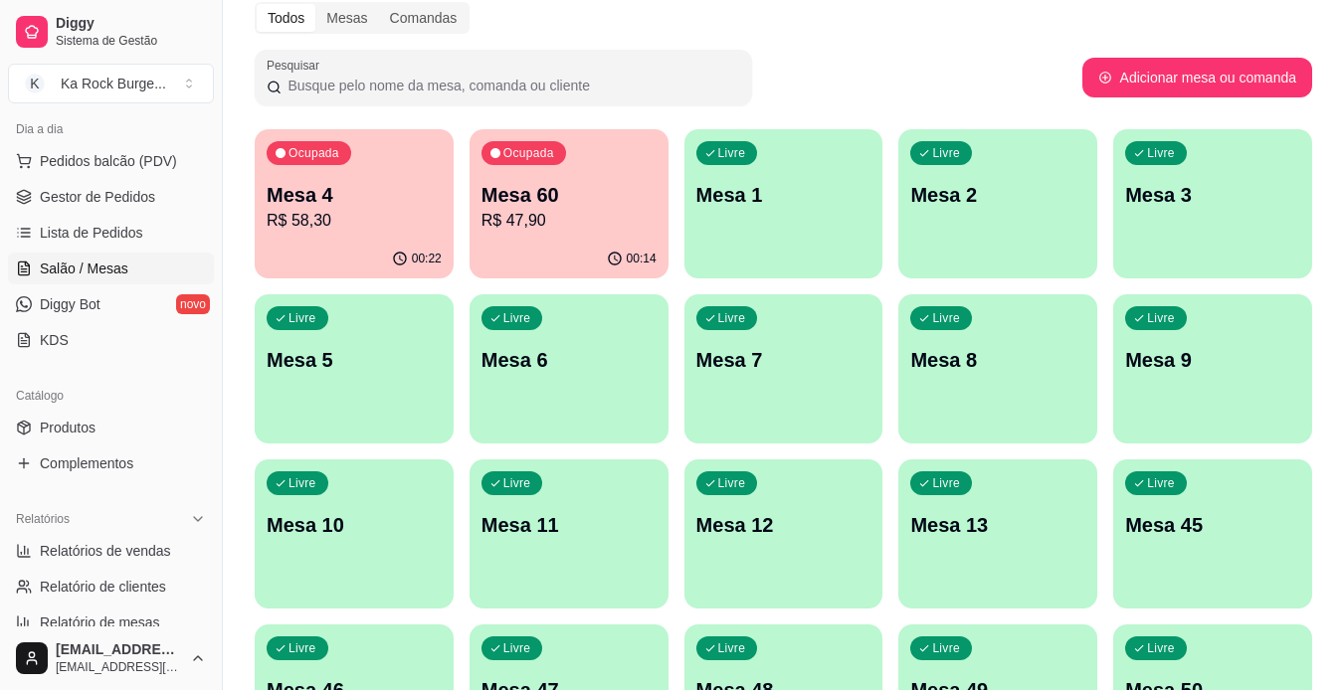
click at [374, 231] on p "R$ 58,30" at bounding box center [354, 221] width 175 height 24
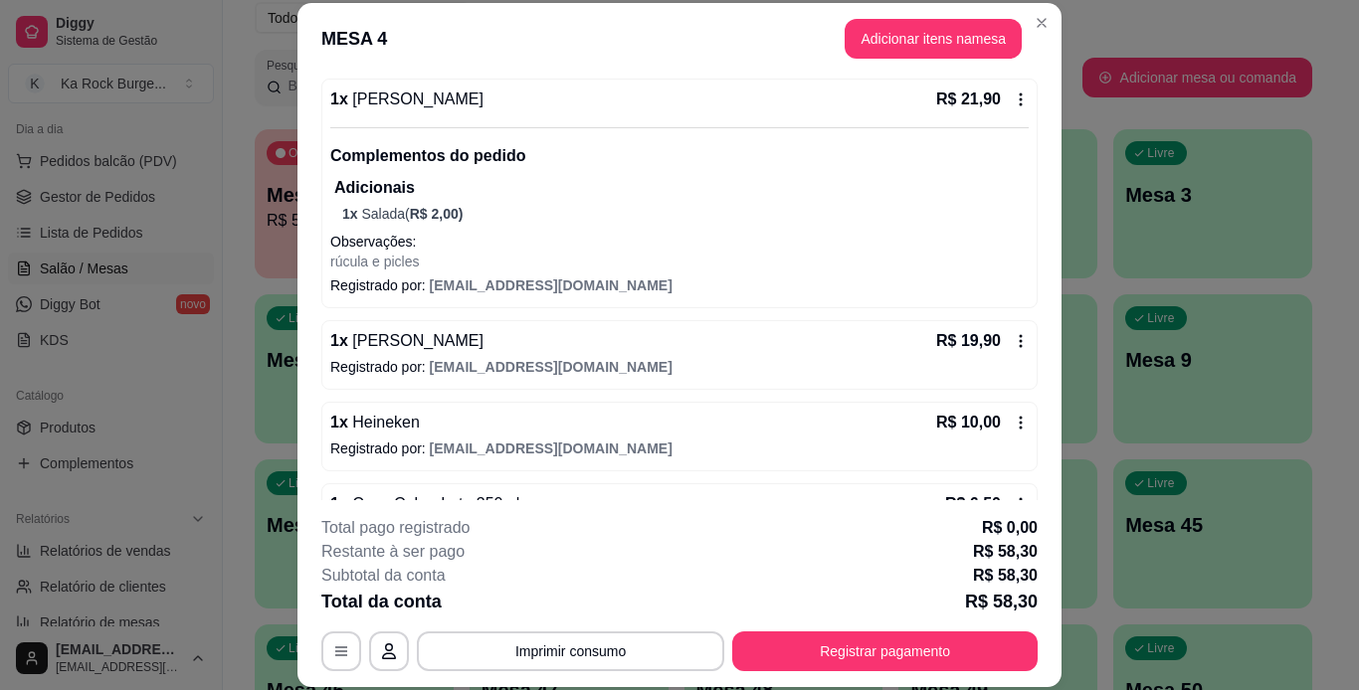
scroll to position [246, 0]
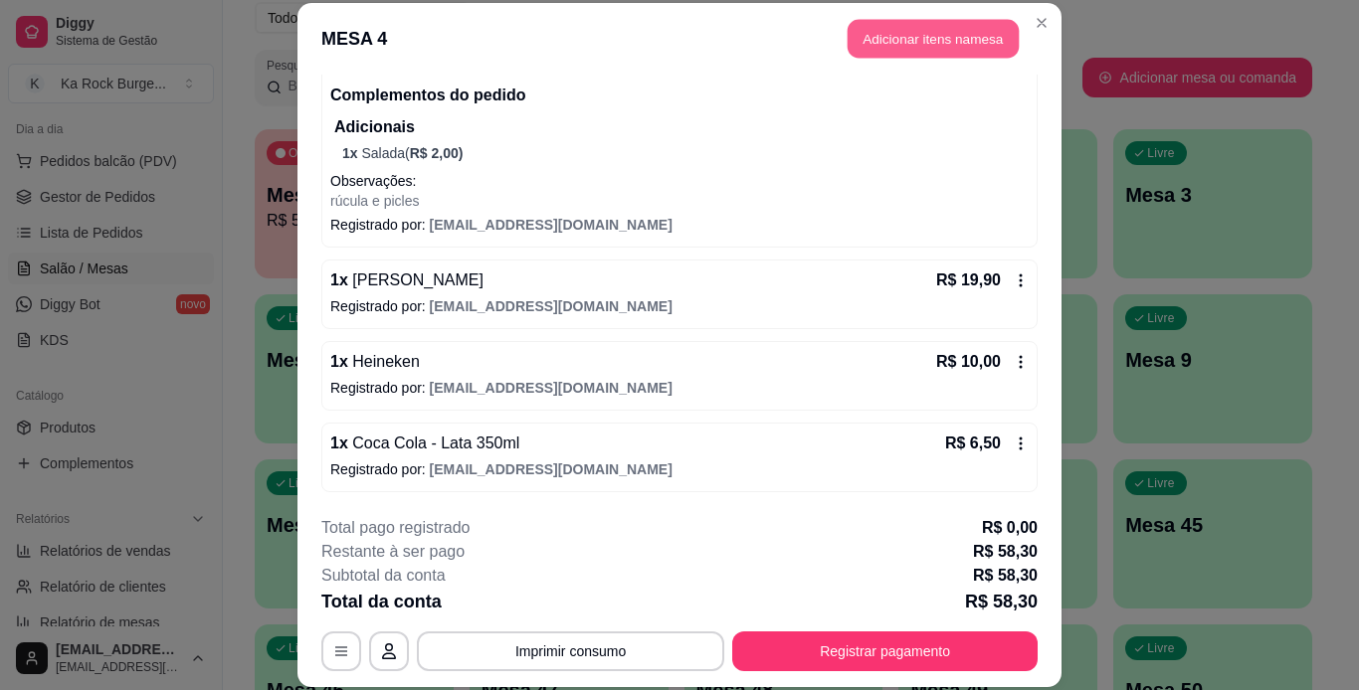
click at [959, 51] on button "Adicionar itens na mesa" at bounding box center [933, 39] width 171 height 39
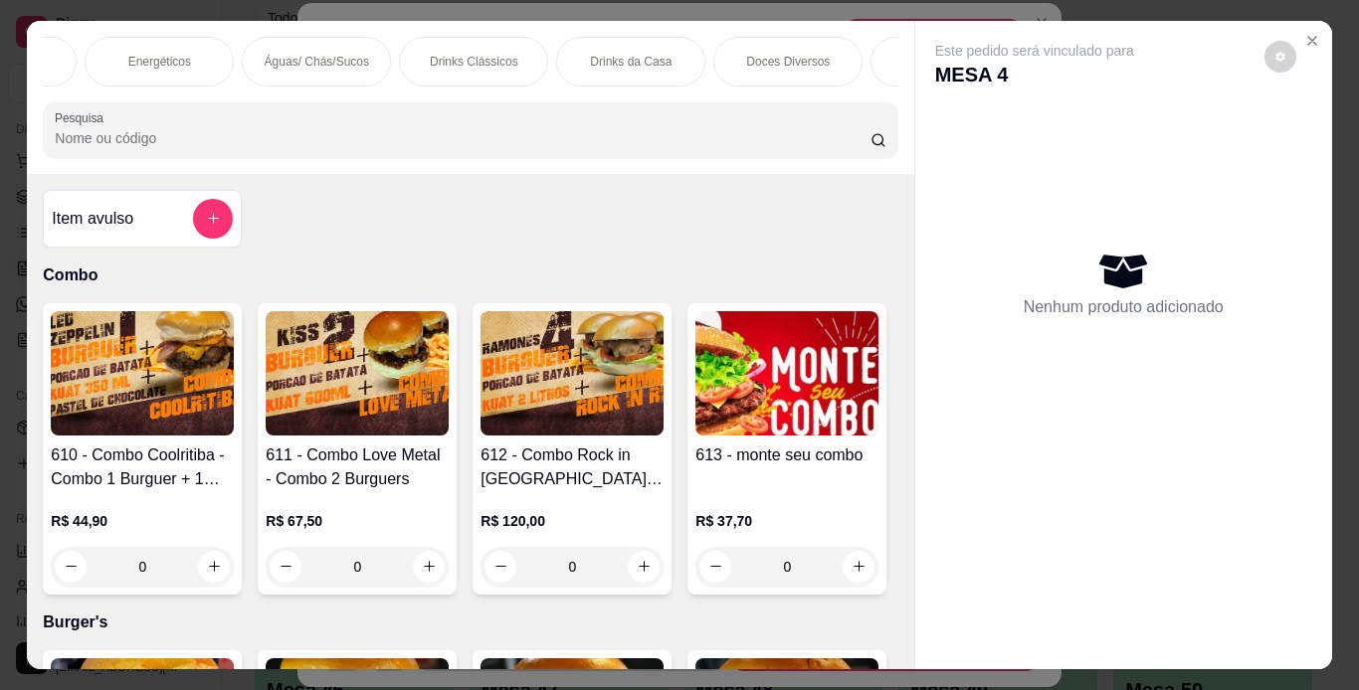
scroll to position [0, 1990]
click at [687, 54] on div "Doces Diversos" at bounding box center [642, 62] width 149 height 50
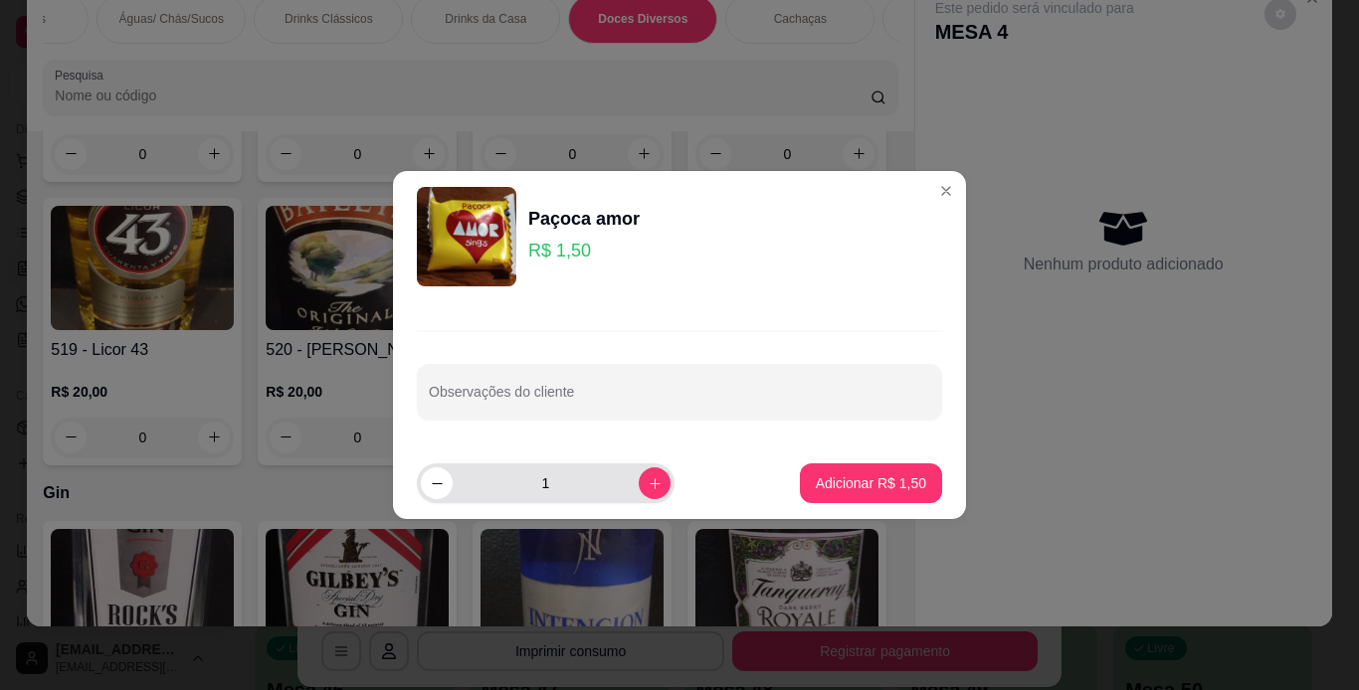
click at [657, 478] on div "1" at bounding box center [546, 484] width 258 height 40
click at [650, 483] on icon "increase-product-quantity" at bounding box center [655, 483] width 10 height 10
type input "2"
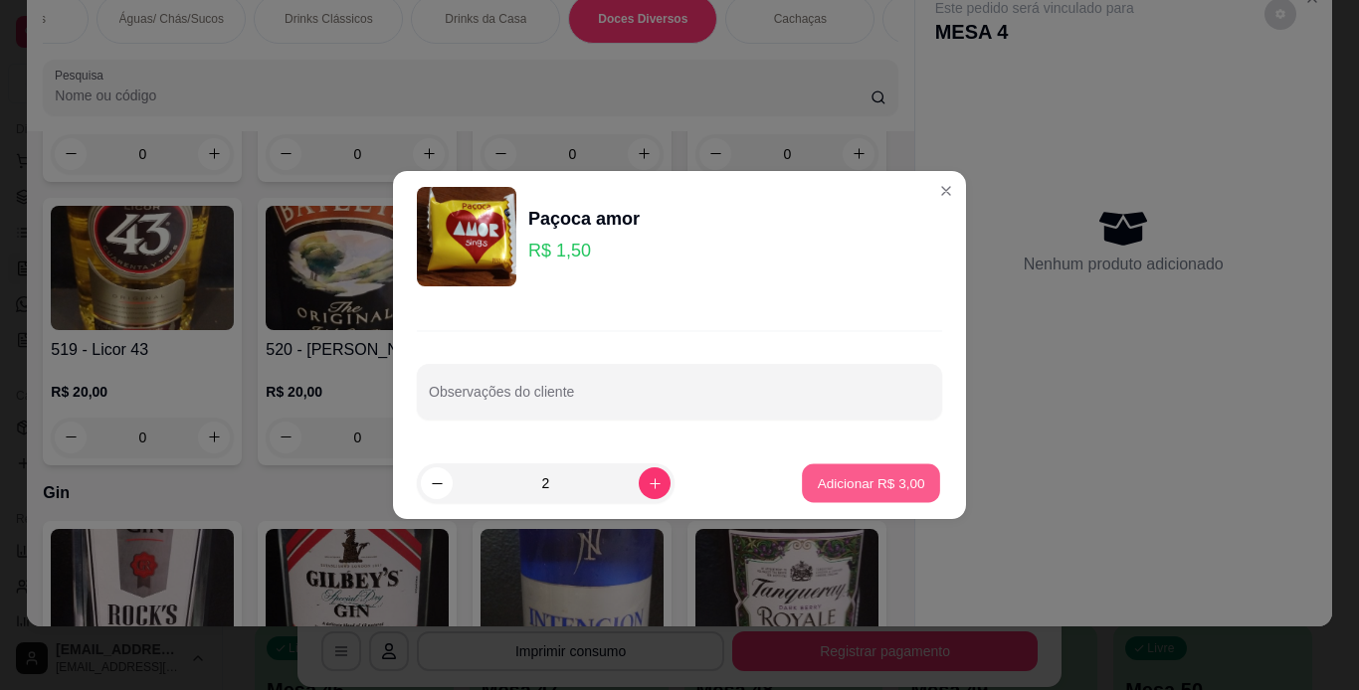
click at [802, 482] on button "Adicionar R$ 3,00" at bounding box center [871, 484] width 138 height 39
type input "2"
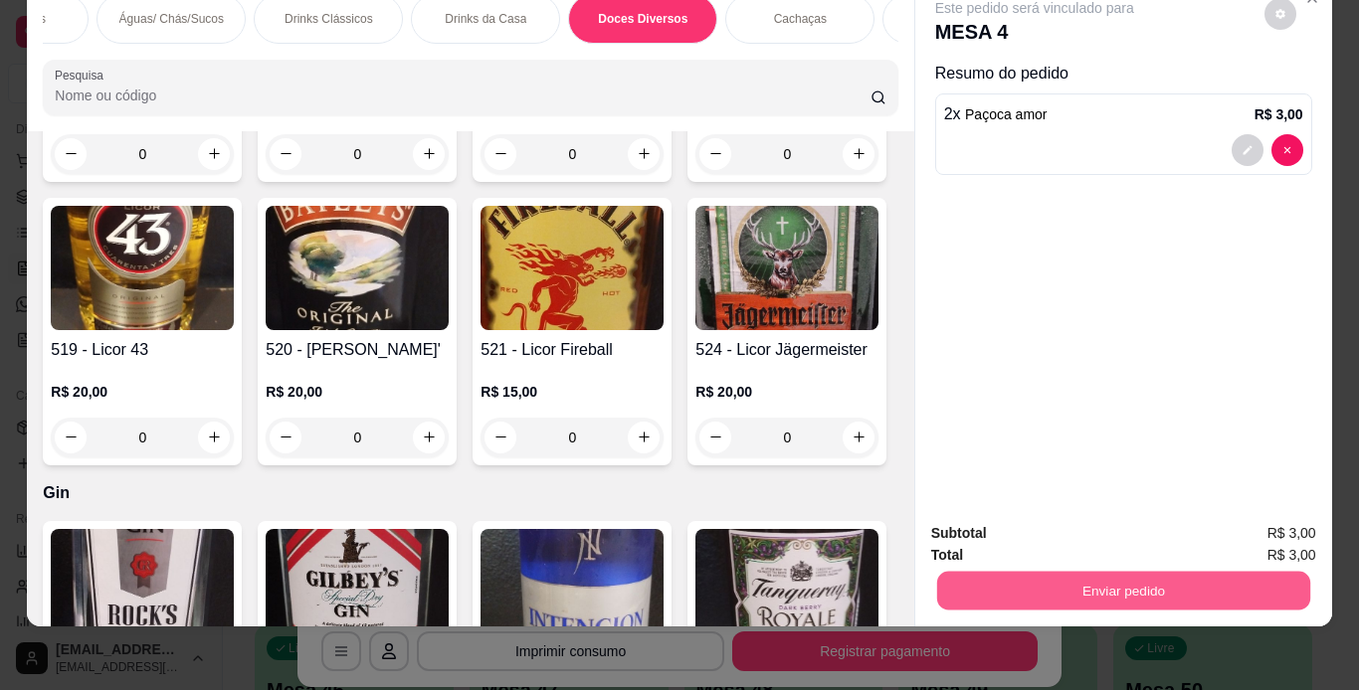
click at [1062, 572] on button "Enviar pedido" at bounding box center [1122, 591] width 373 height 39
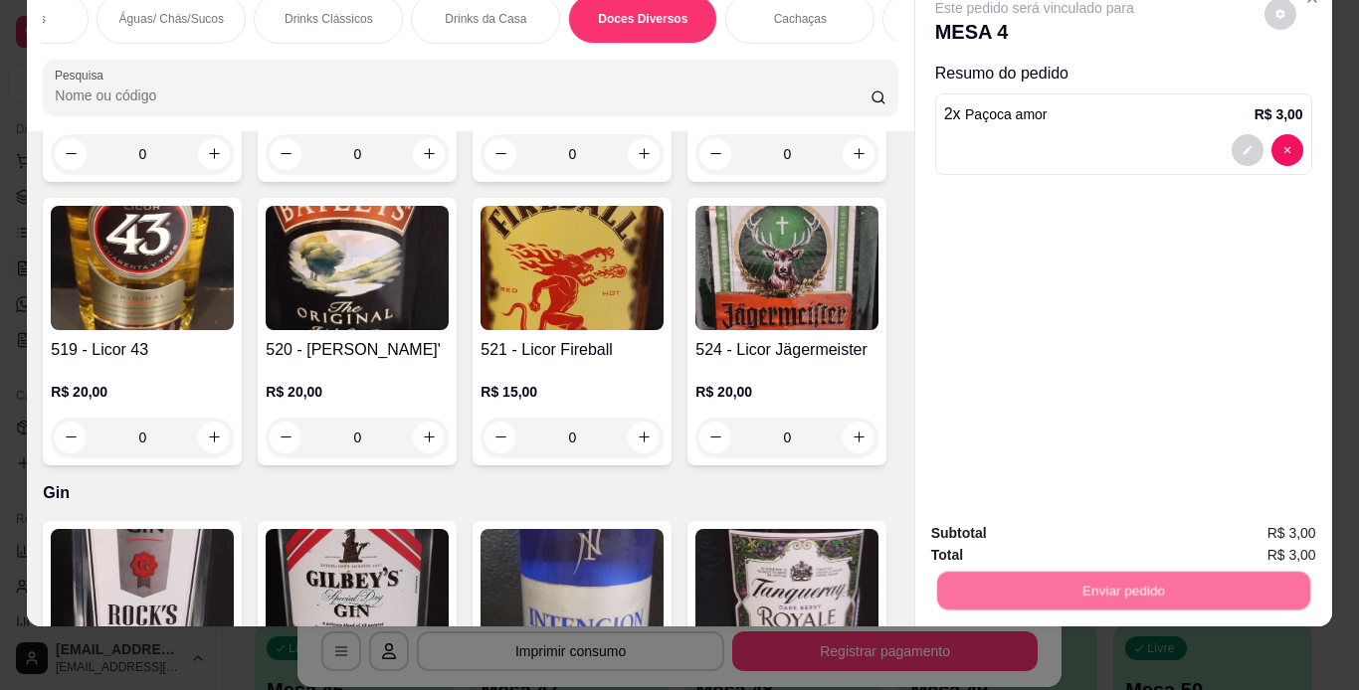
click at [1066, 528] on button "Não registrar e enviar pedido" at bounding box center [1057, 527] width 207 height 38
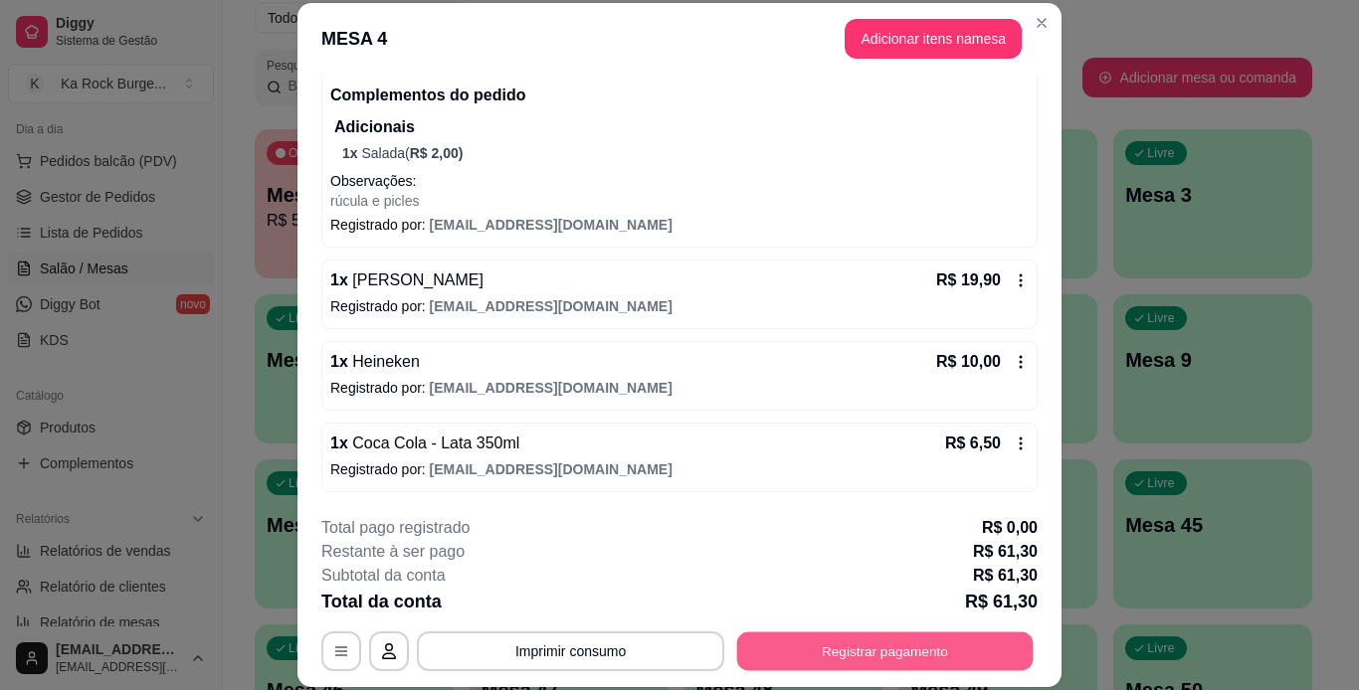
click at [864, 657] on button "Registrar pagamento" at bounding box center [885, 651] width 296 height 39
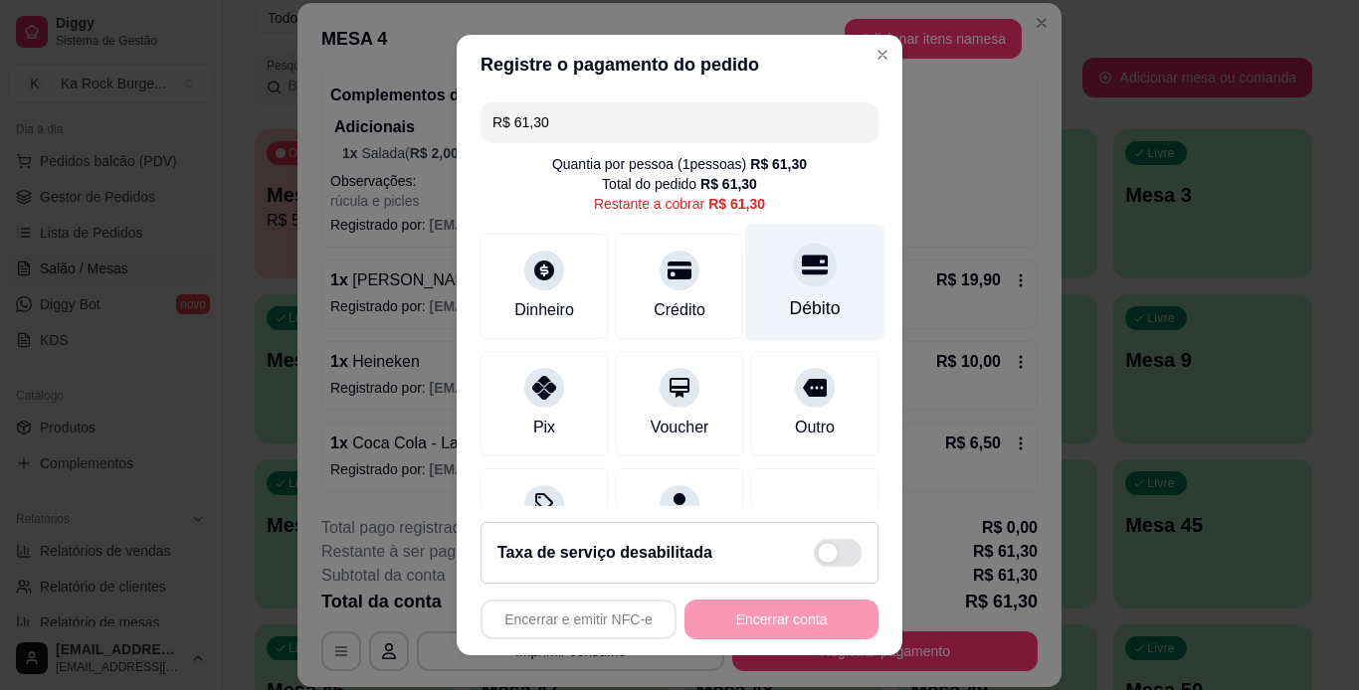
click at [802, 276] on icon at bounding box center [815, 265] width 26 height 26
type input "R$ 0,00"
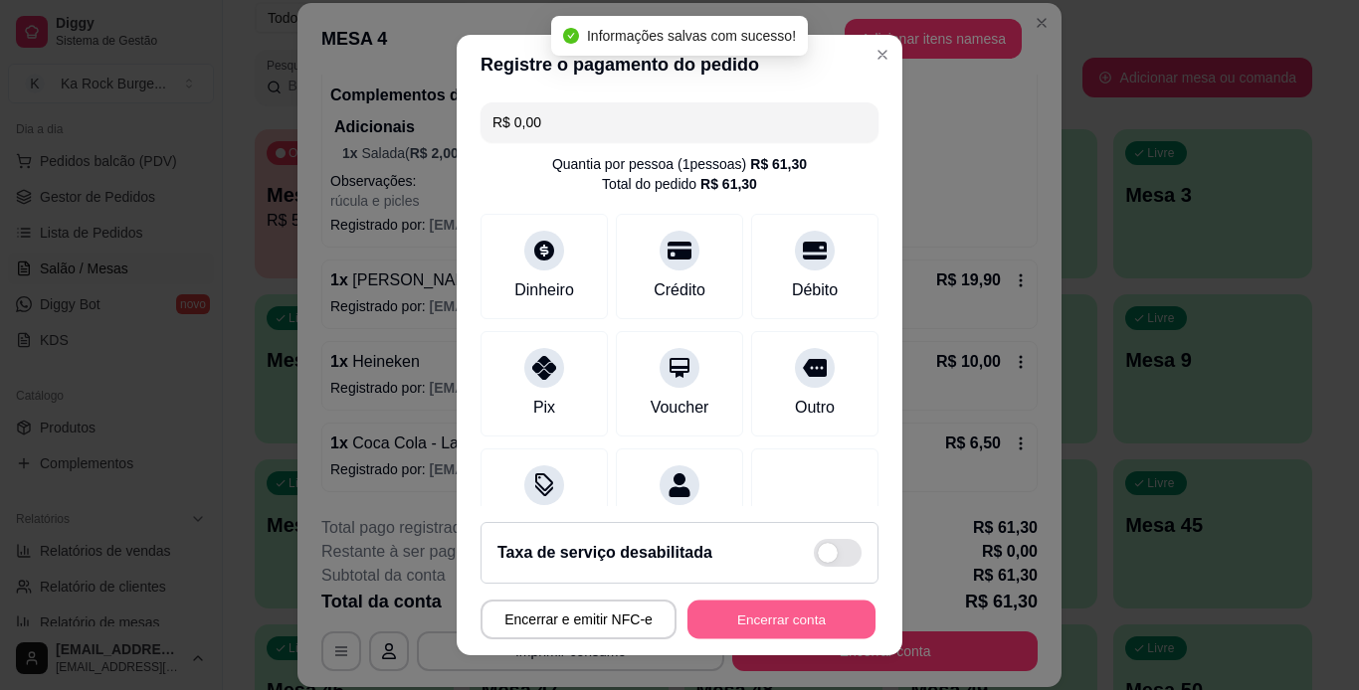
click at [748, 630] on button "Encerrar conta" at bounding box center [781, 620] width 188 height 39
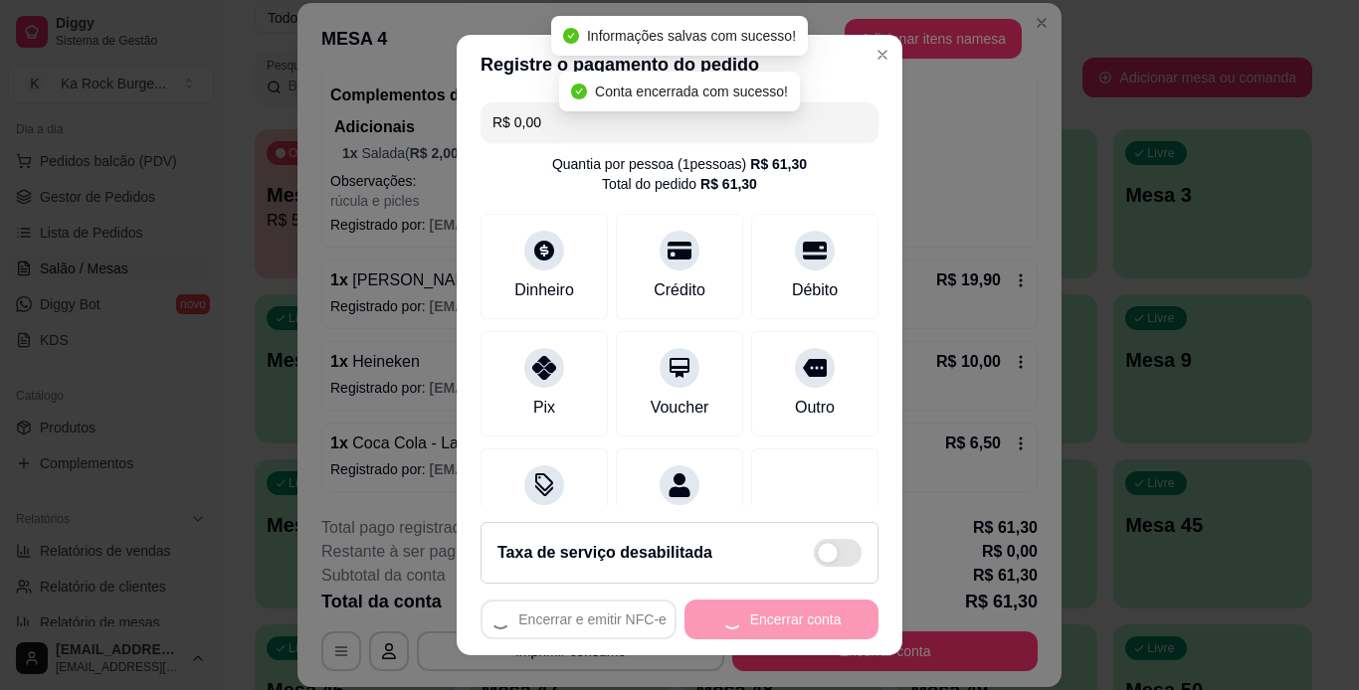
scroll to position [0, 0]
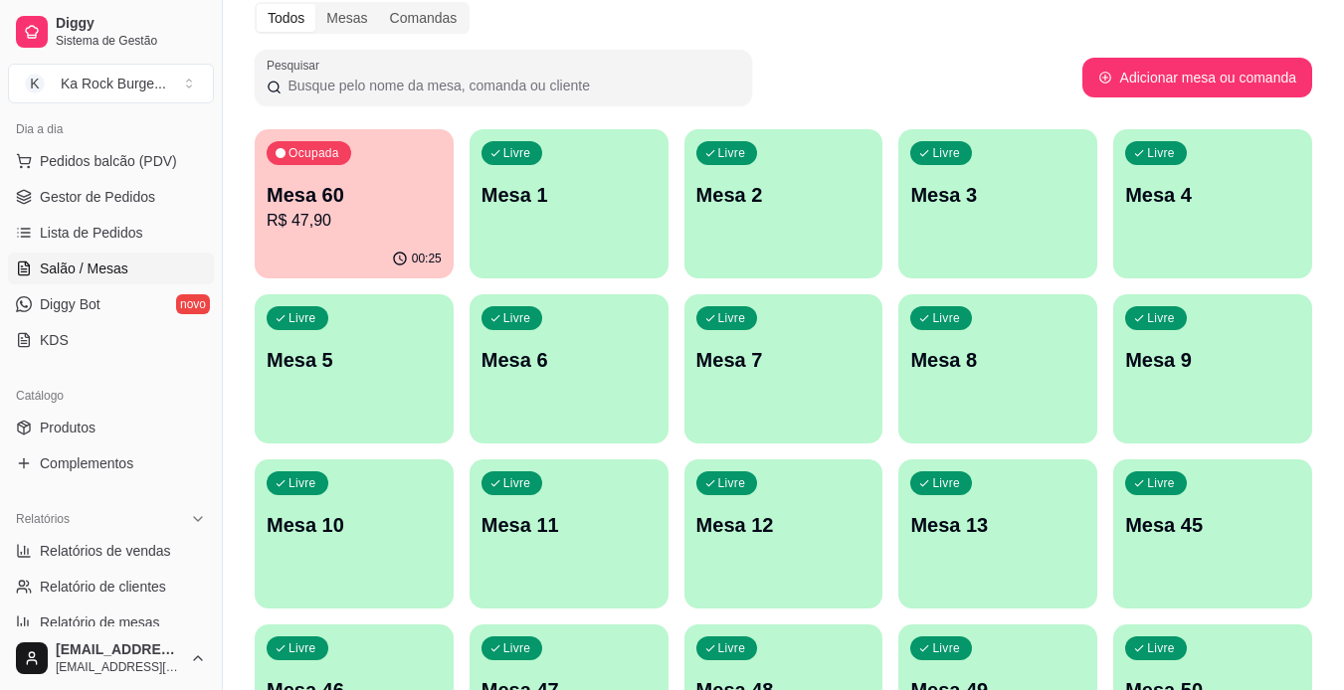
click at [396, 223] on p "R$ 47,90" at bounding box center [354, 221] width 175 height 24
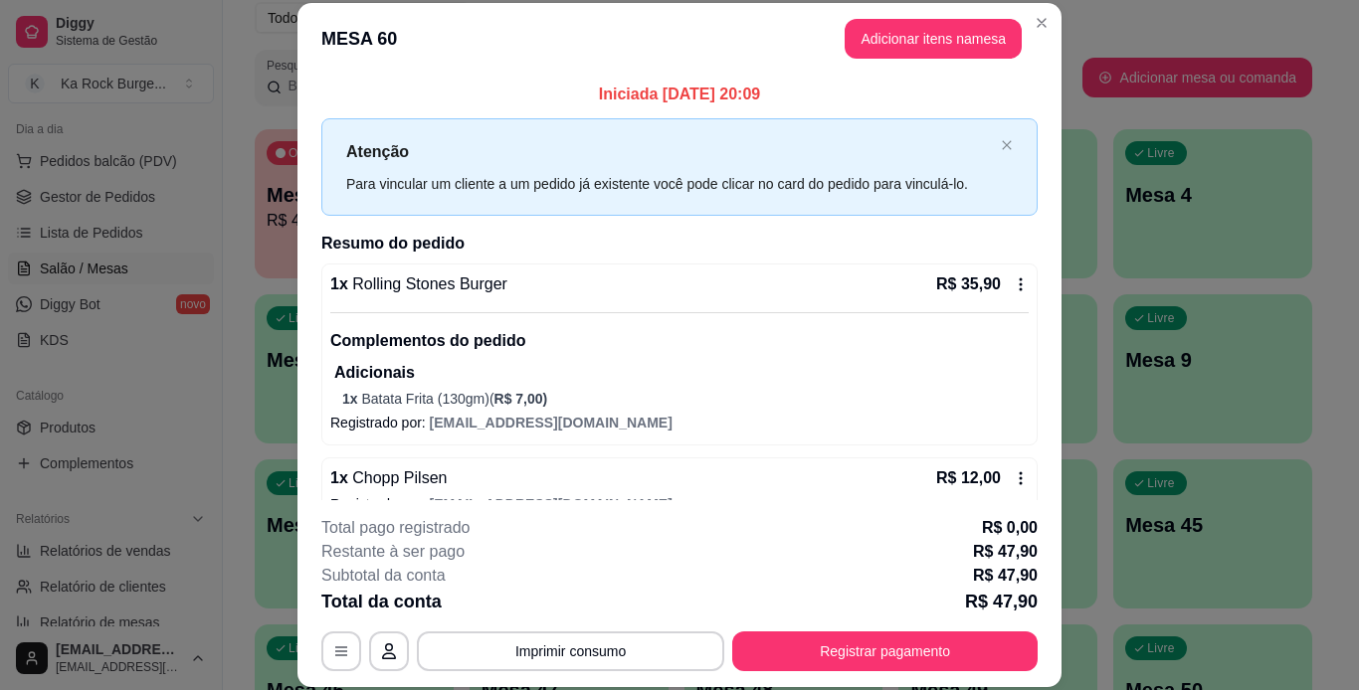
scroll to position [35, 0]
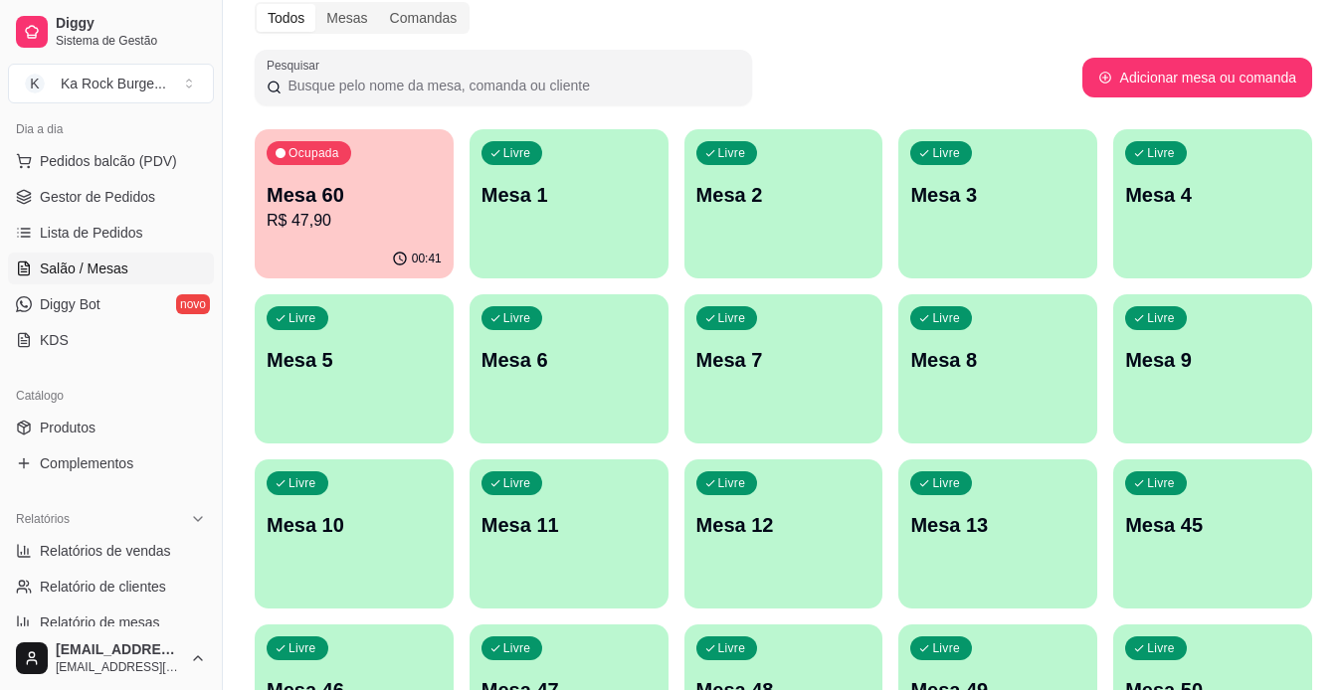
click at [615, 525] on p "Mesa 11" at bounding box center [568, 525] width 175 height 28
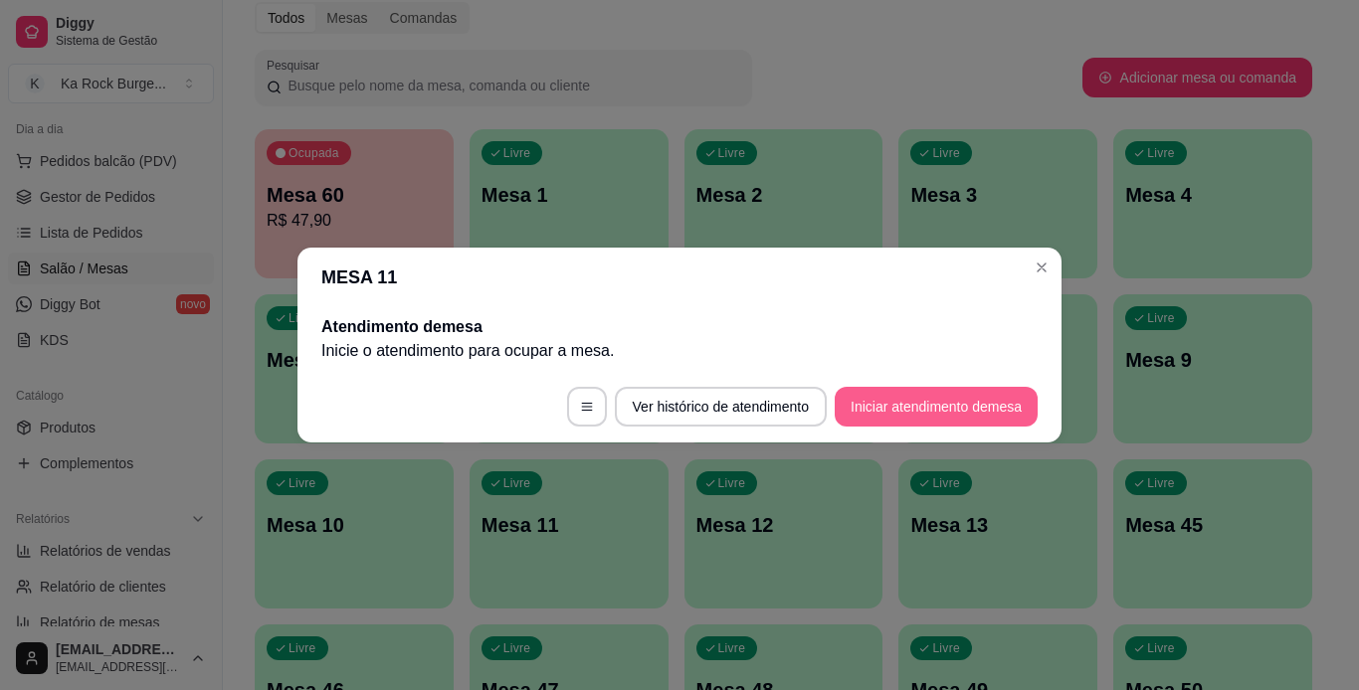
click at [885, 399] on button "Iniciar atendimento de mesa" at bounding box center [936, 407] width 203 height 40
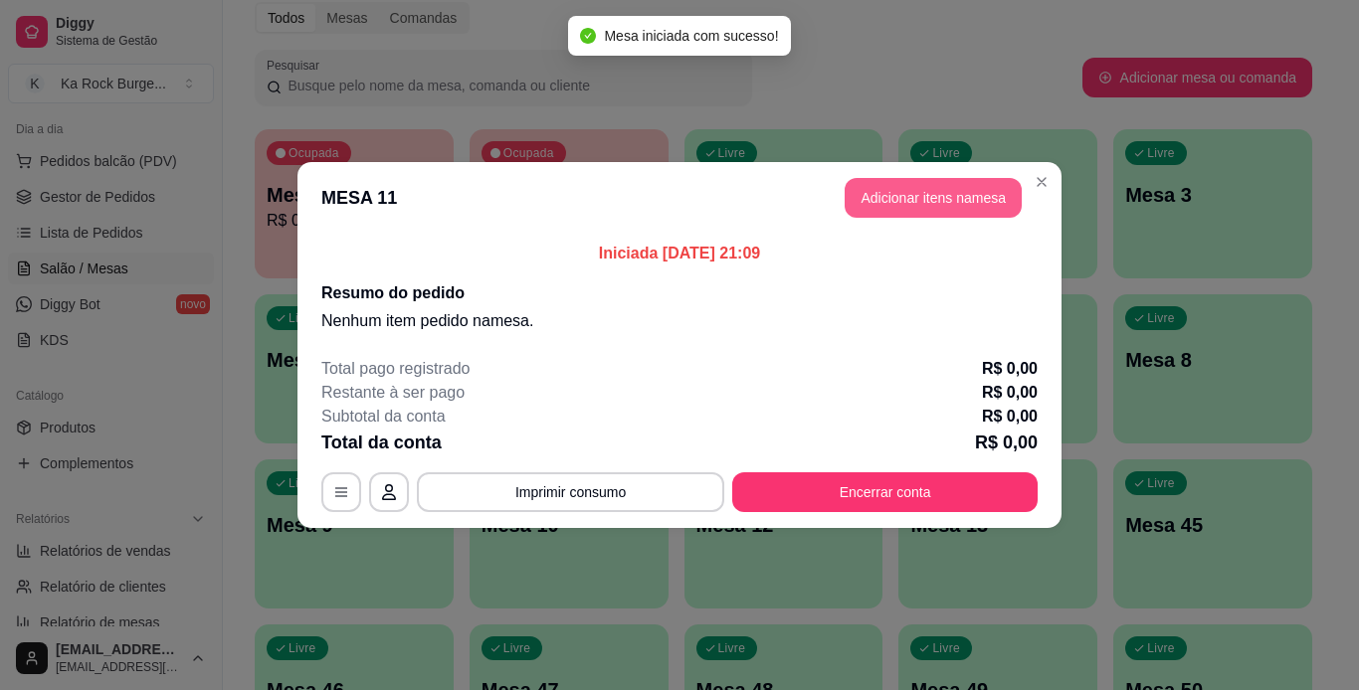
click at [940, 188] on button "Adicionar itens na mesa" at bounding box center [933, 198] width 177 height 40
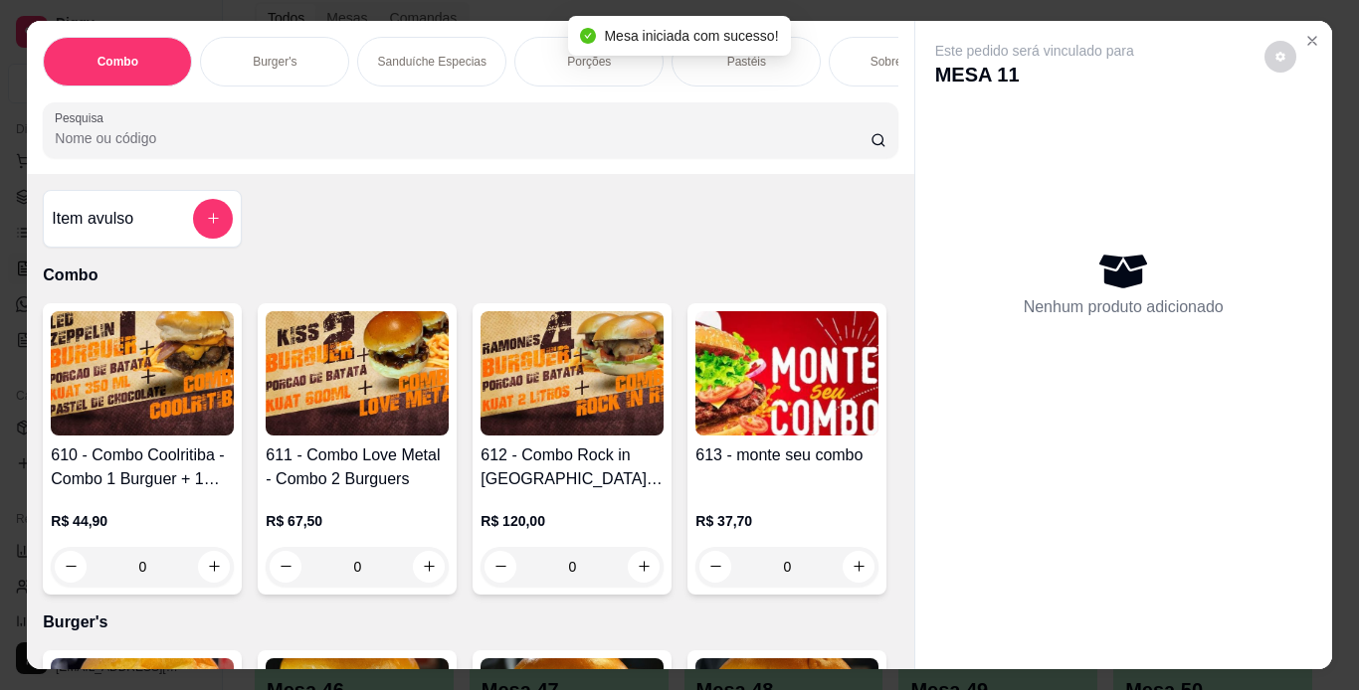
click at [302, 52] on div "Burger's" at bounding box center [274, 62] width 149 height 50
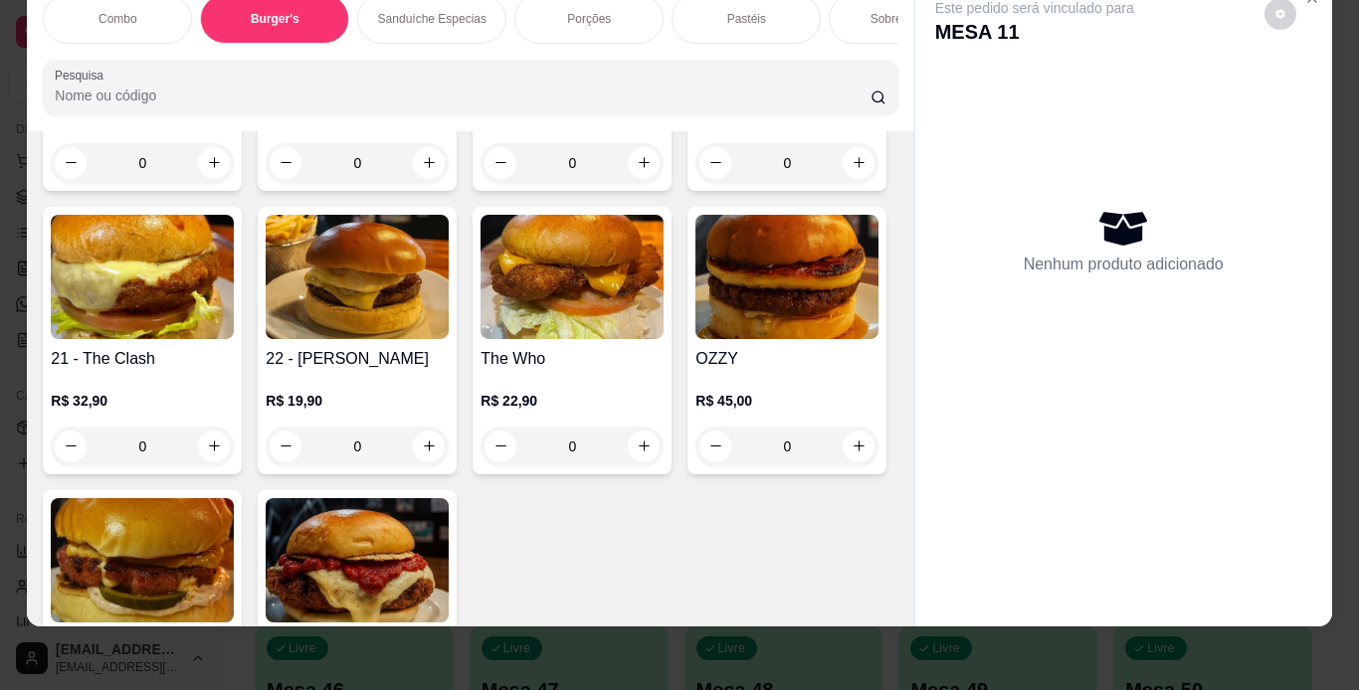
scroll to position [2405, 0]
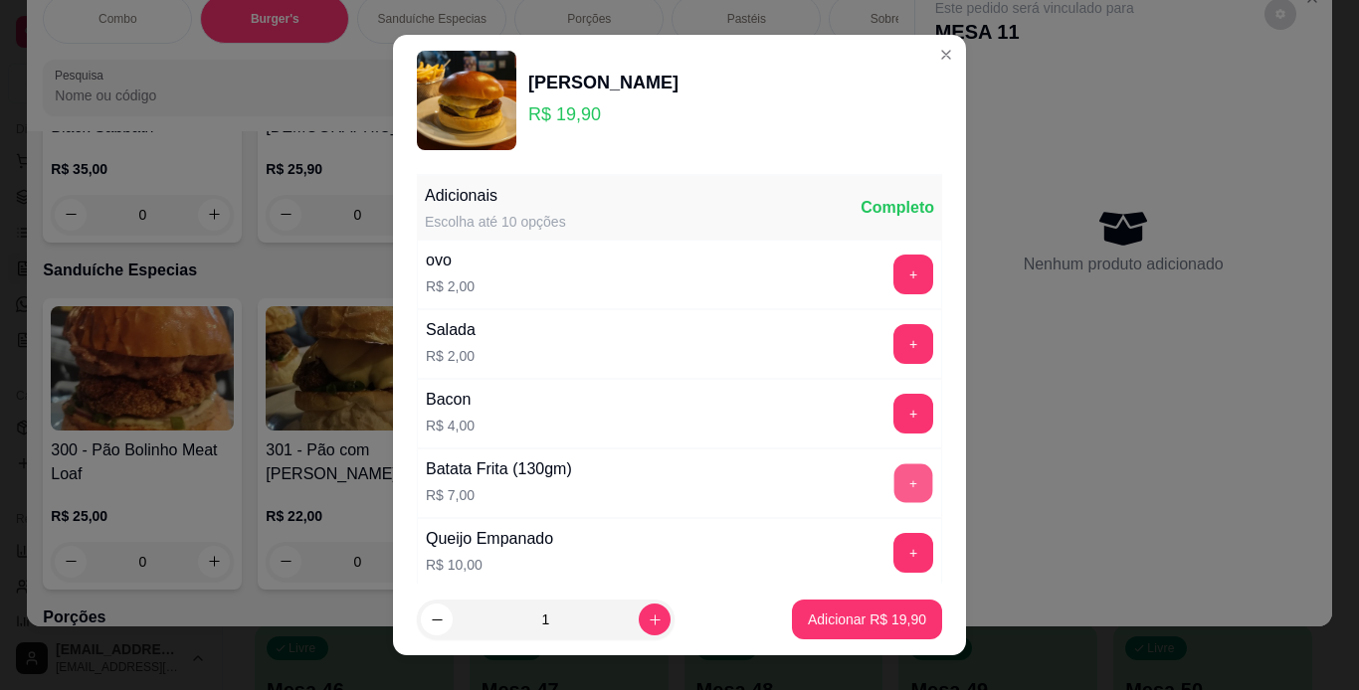
click at [894, 486] on button "+" at bounding box center [913, 483] width 39 height 39
click at [850, 633] on button "Adicionar R$ 26,90" at bounding box center [867, 620] width 150 height 40
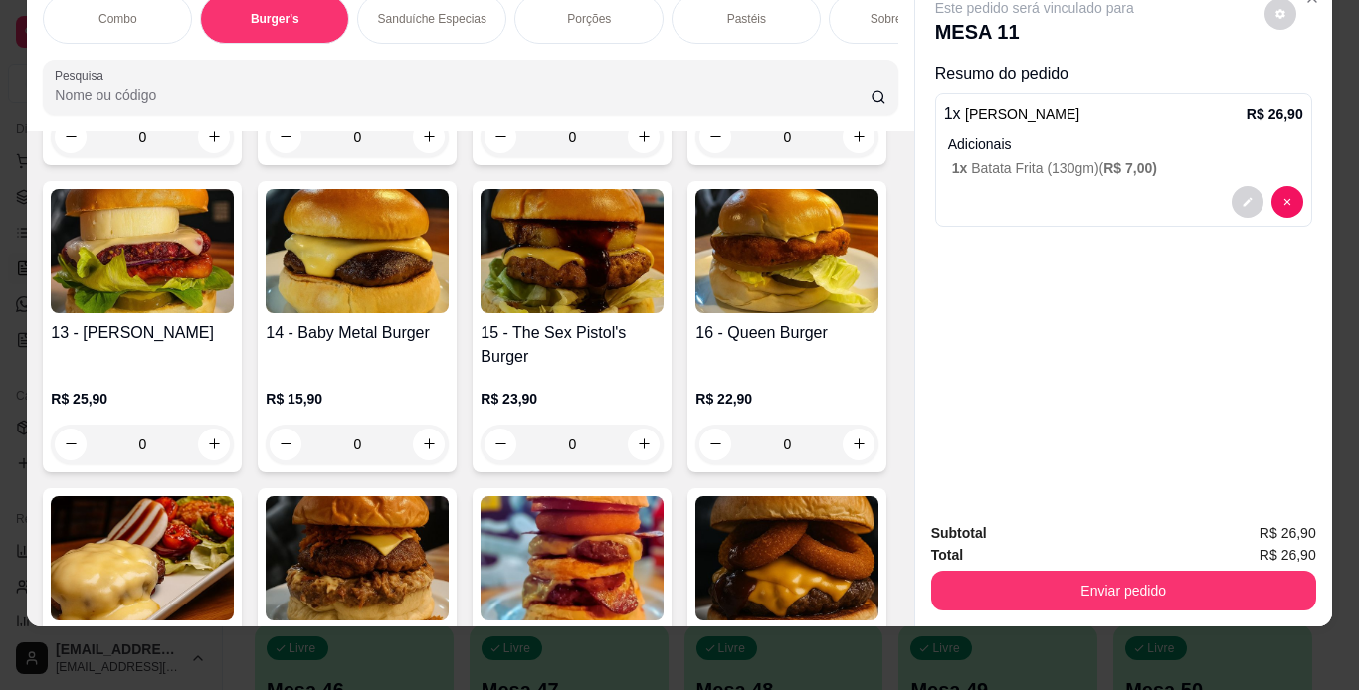
scroll to position [1172, 0]
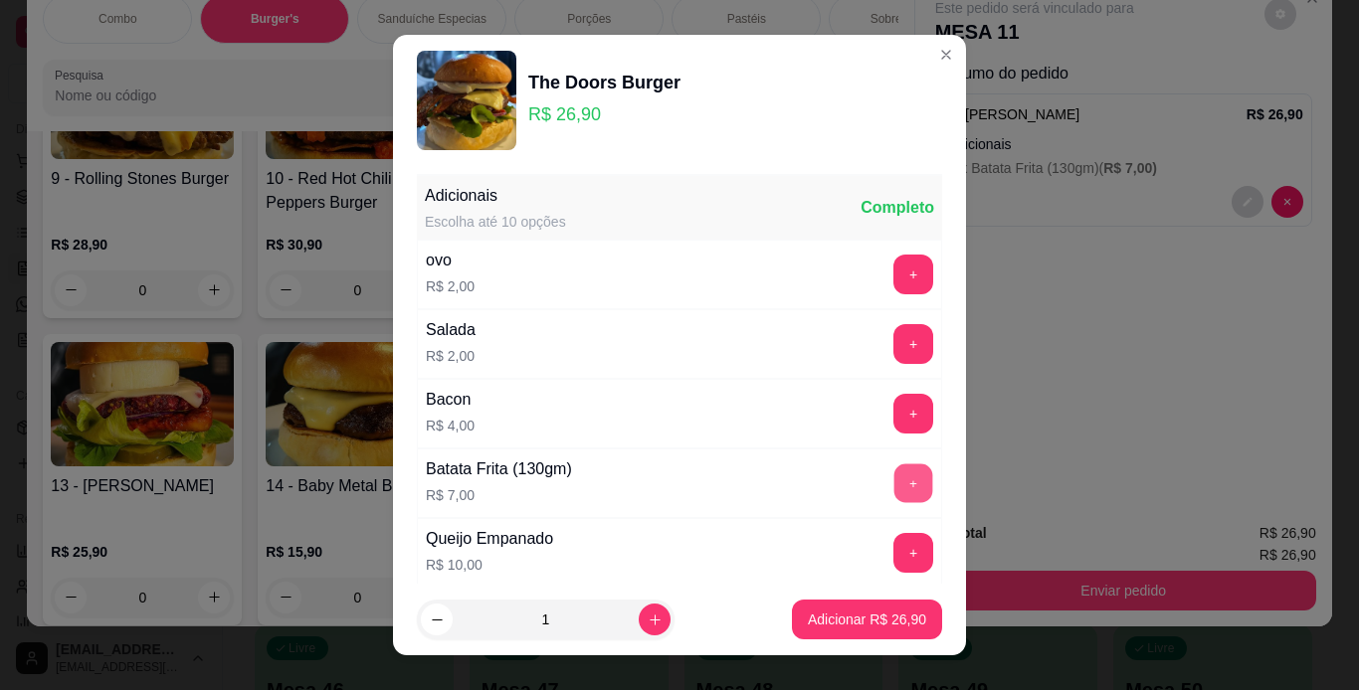
click at [894, 479] on button "+" at bounding box center [913, 483] width 39 height 39
click at [867, 611] on p "Adicionar R$ 33,90" at bounding box center [867, 620] width 115 height 19
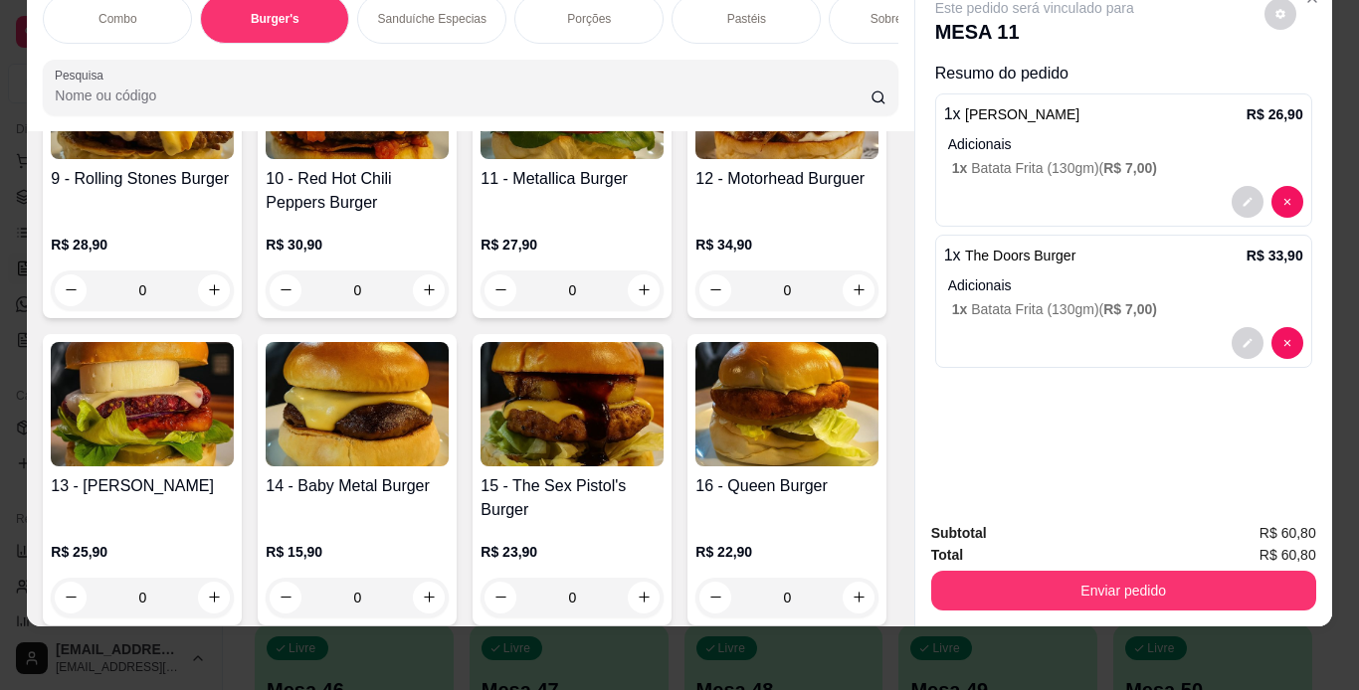
scroll to position [0, 748]
click at [632, 45] on div "Combo Burger's Sanduíche Especias Porções Pastéis Sobremesas Burger's Doces Pas…" at bounding box center [470, 54] width 886 height 153
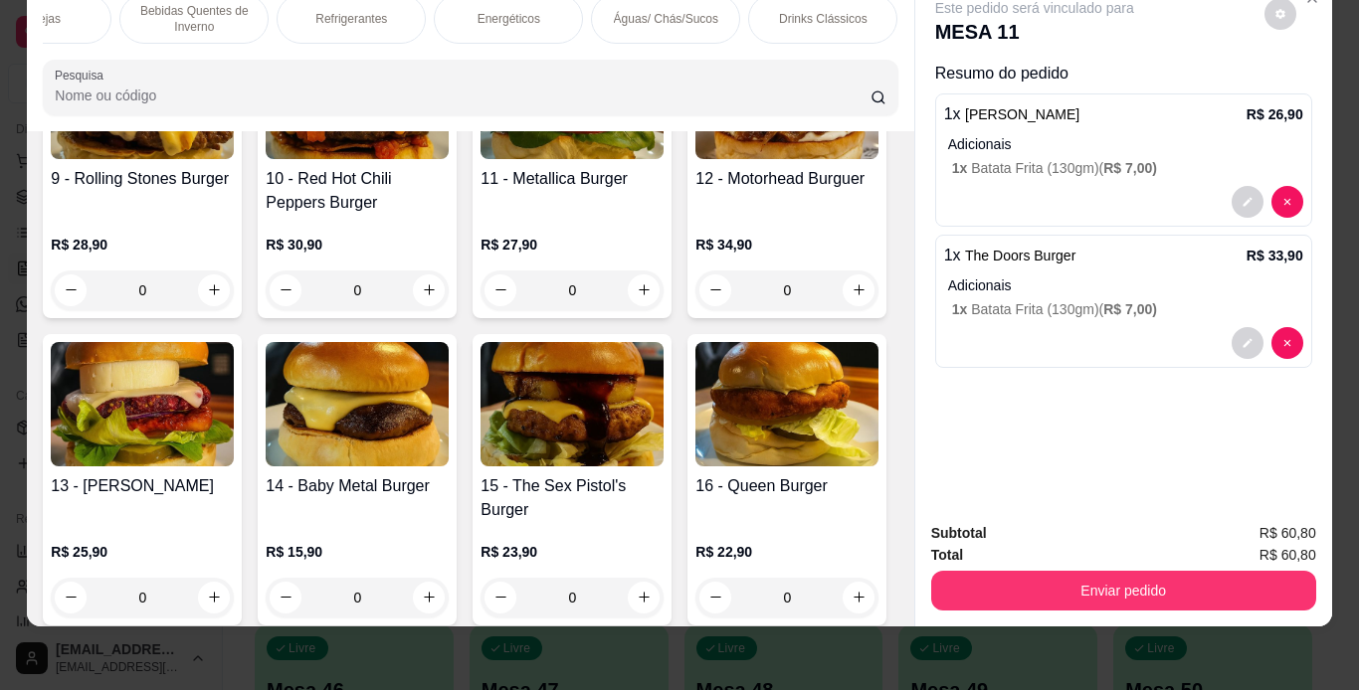
click at [669, 14] on div "Águas/ Chás/Sucos" at bounding box center [665, 19] width 149 height 50
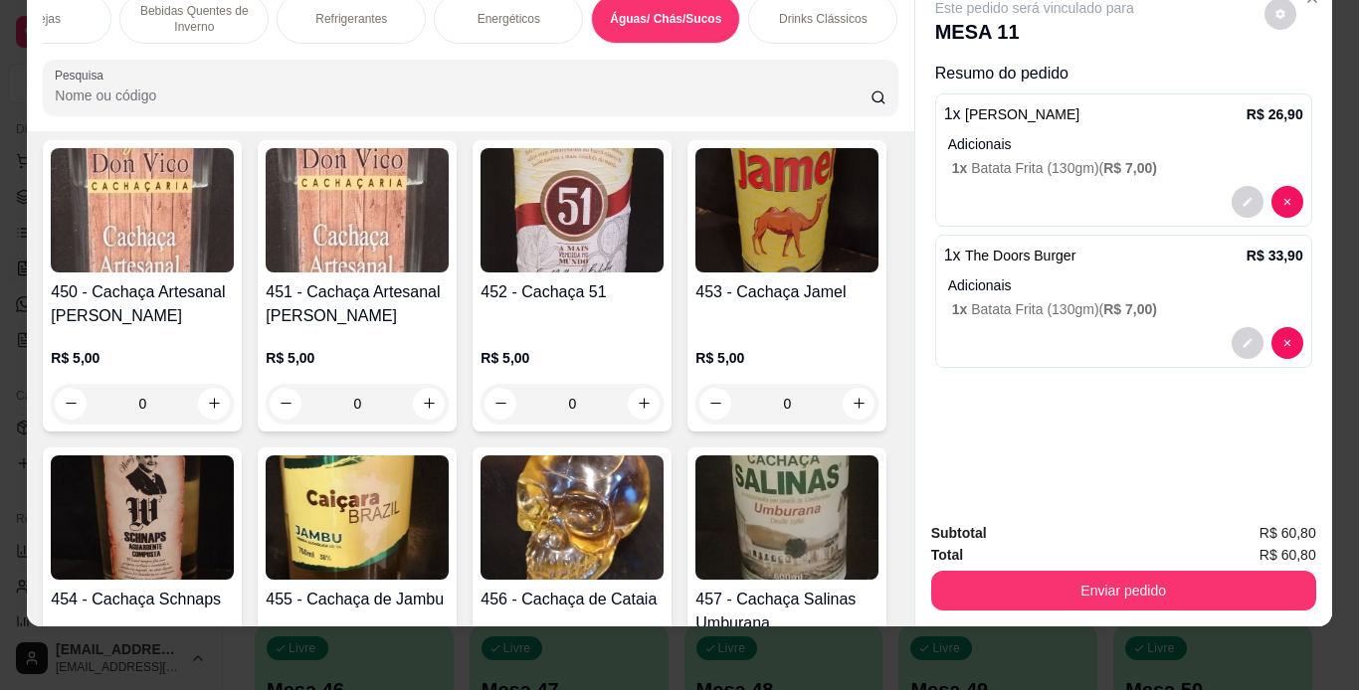
scroll to position [12475, 0]
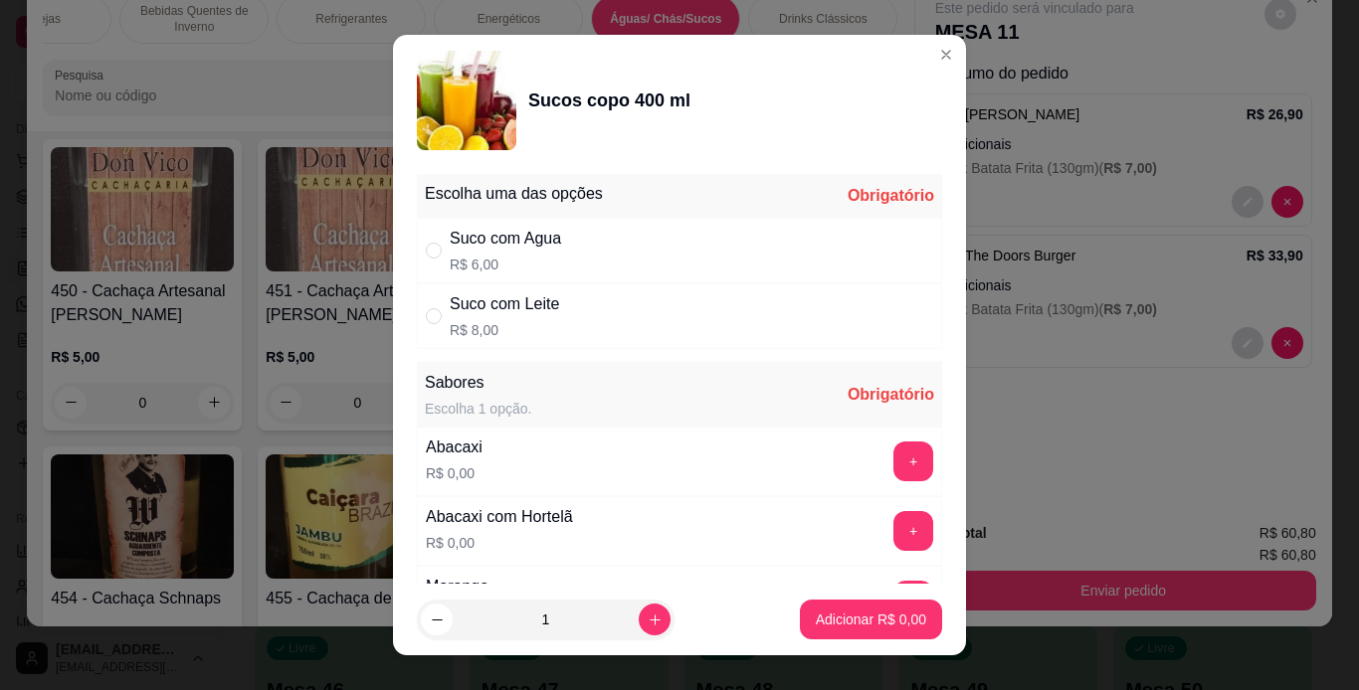
click at [603, 259] on div "Suco com Agua R$ 6,00" at bounding box center [679, 251] width 525 height 66
radio input "true"
click at [894, 545] on button "+" at bounding box center [913, 530] width 39 height 39
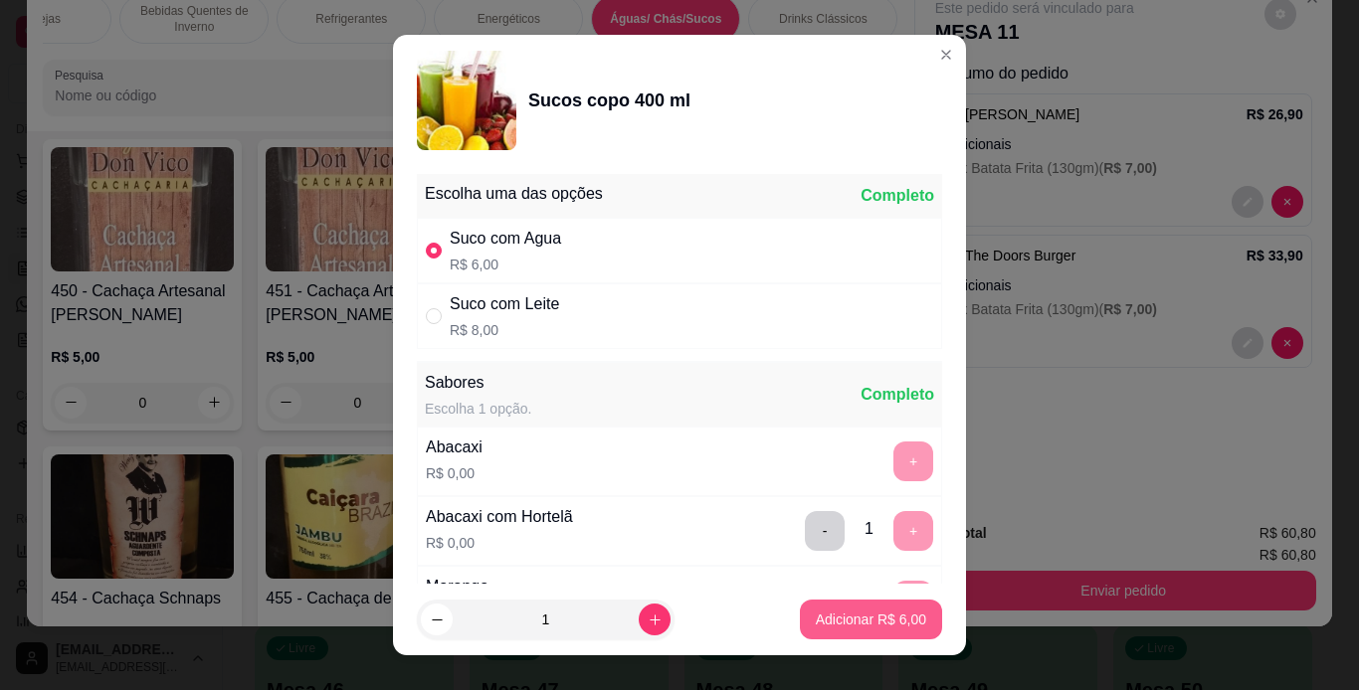
click at [859, 611] on p "Adicionar R$ 6,00" at bounding box center [871, 620] width 110 height 20
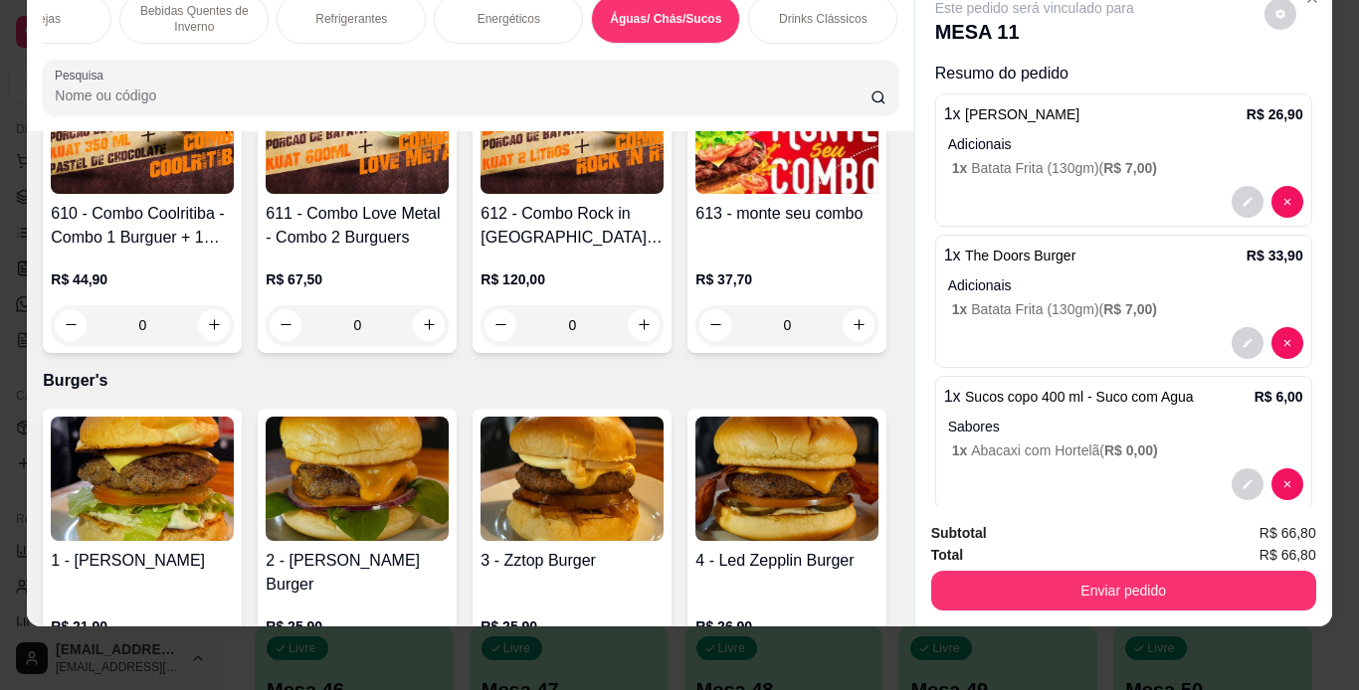
scroll to position [0, 0]
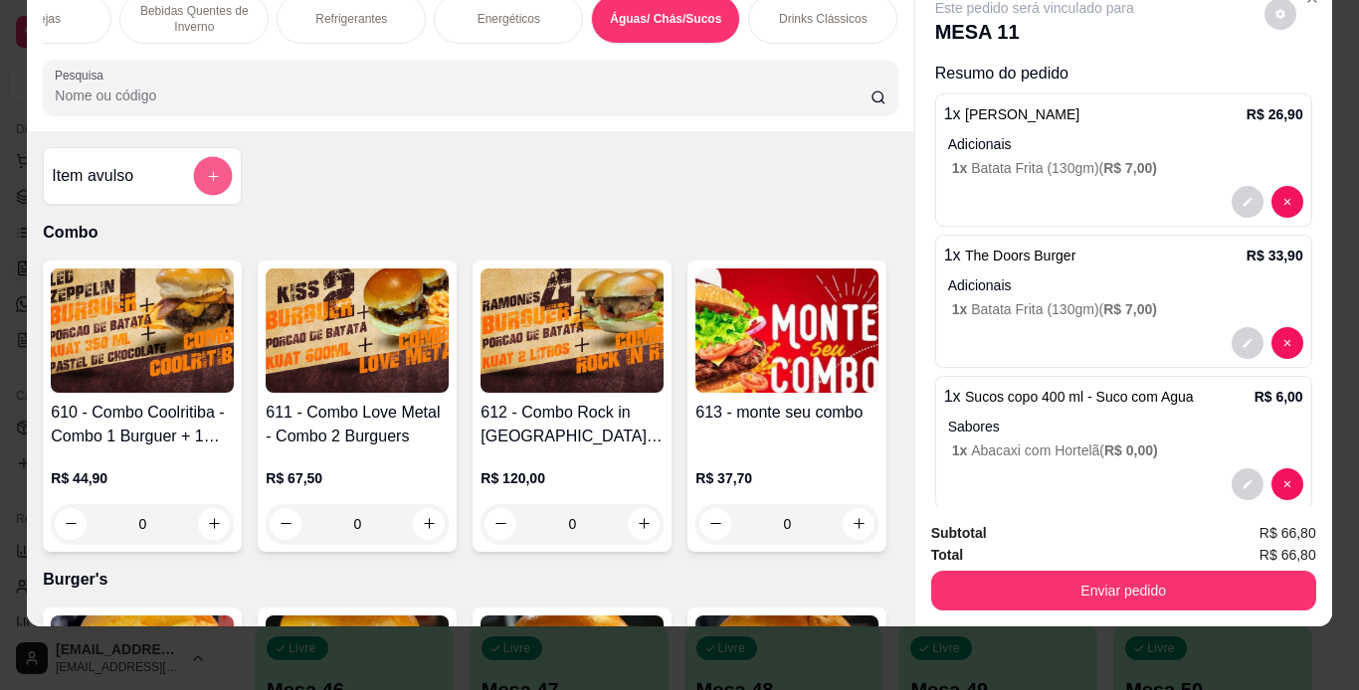
click at [217, 171] on button "add-separate-item" at bounding box center [213, 175] width 39 height 39
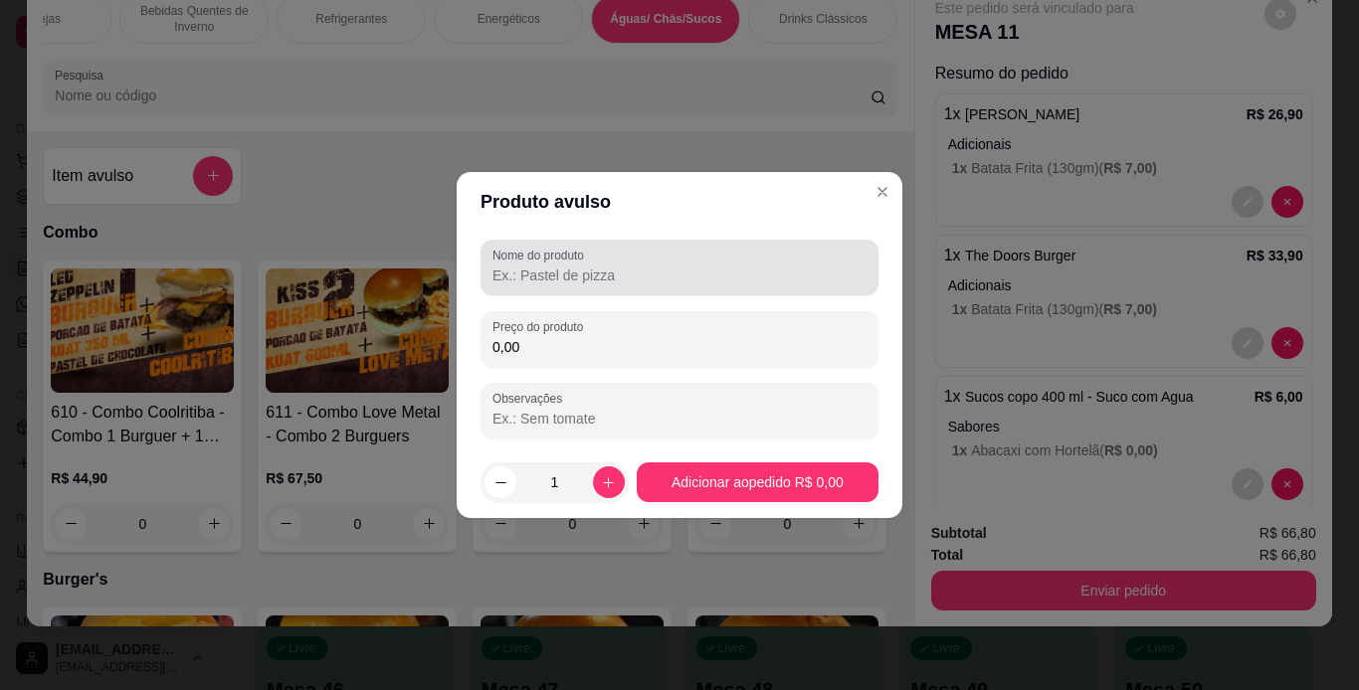
click at [536, 267] on input "Nome do produto" at bounding box center [679, 276] width 374 height 20
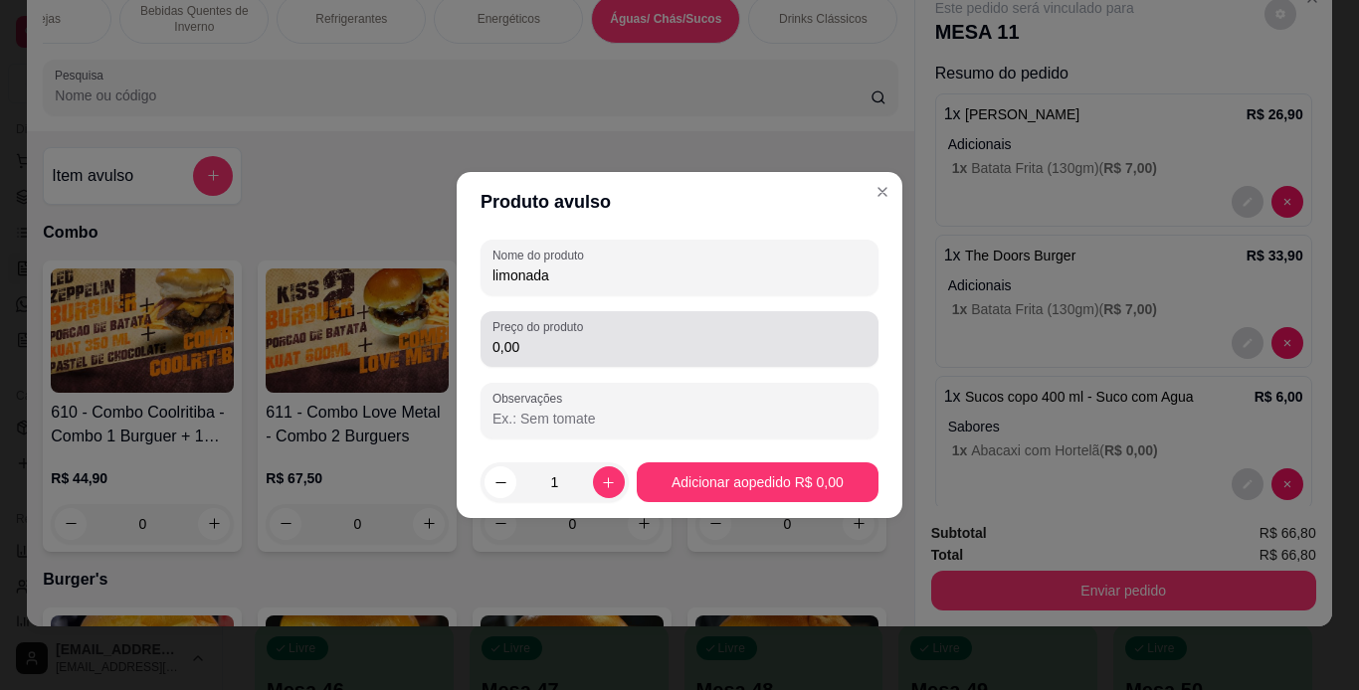
type input "limonada"
click at [658, 345] on input "0,00" at bounding box center [679, 347] width 374 height 20
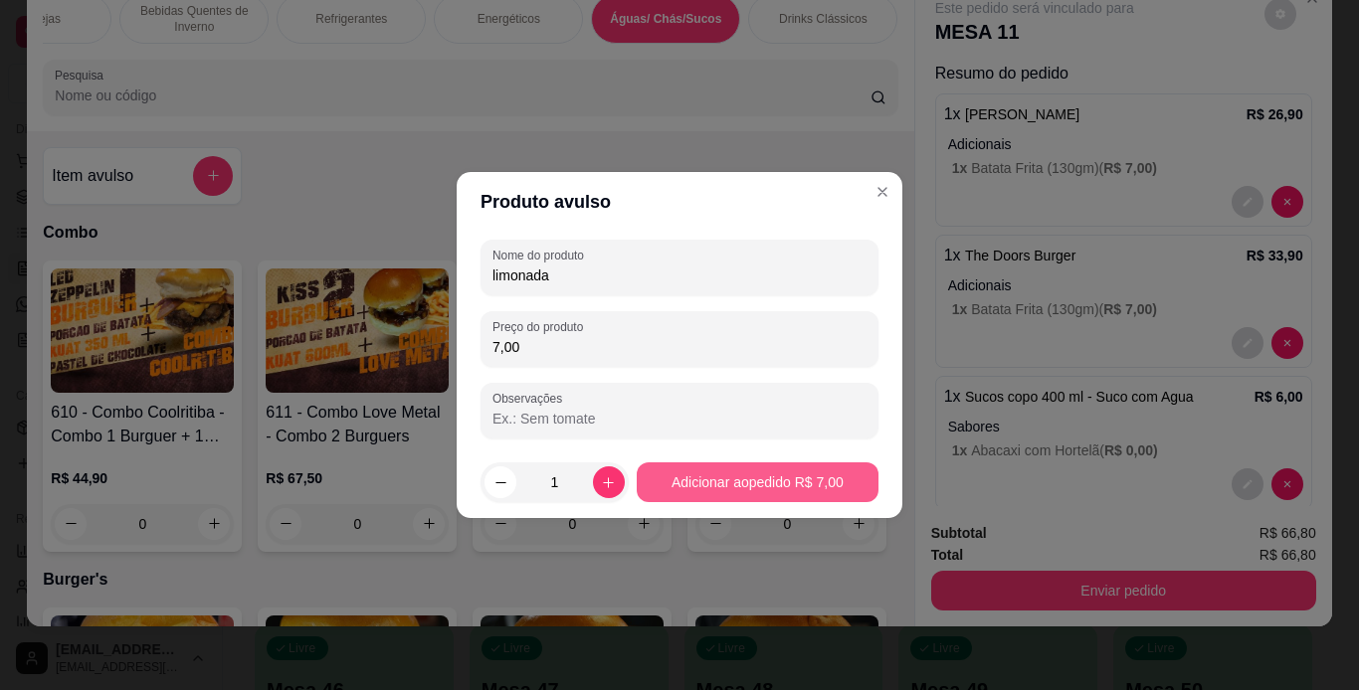
type input "7,00"
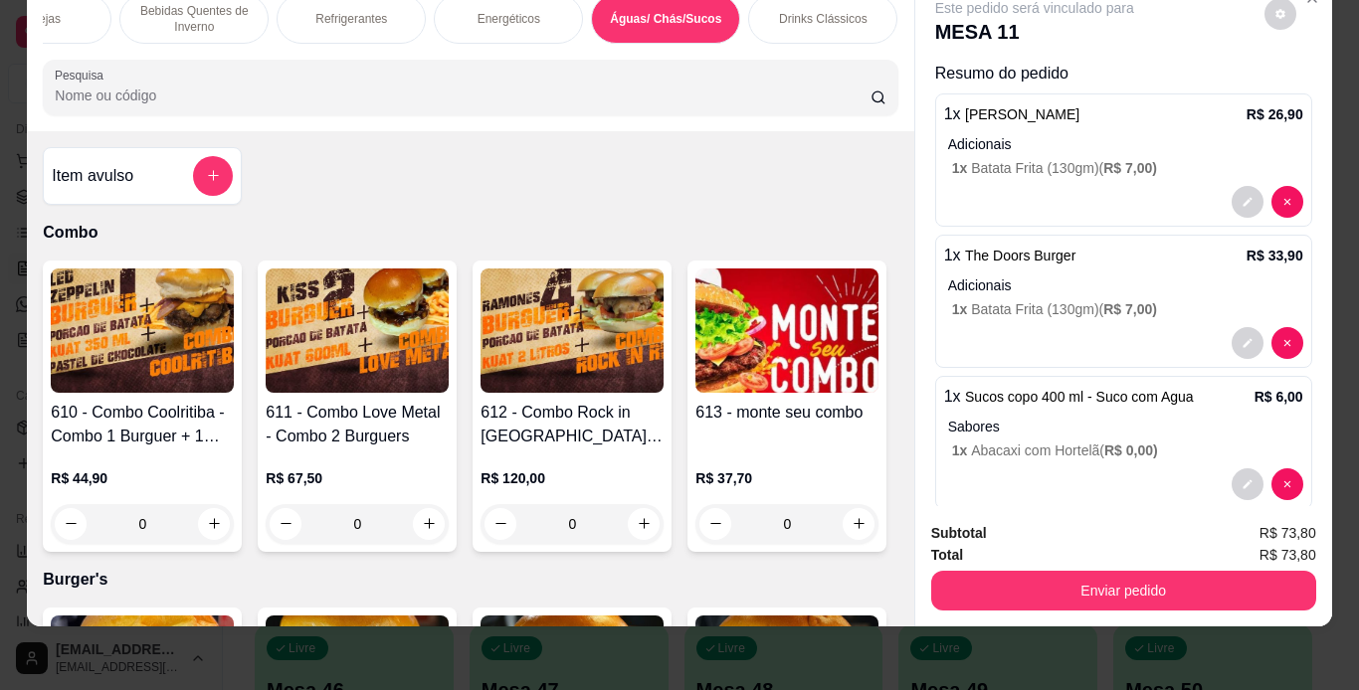
click at [1061, 571] on button "Enviar pedido" at bounding box center [1123, 591] width 385 height 40
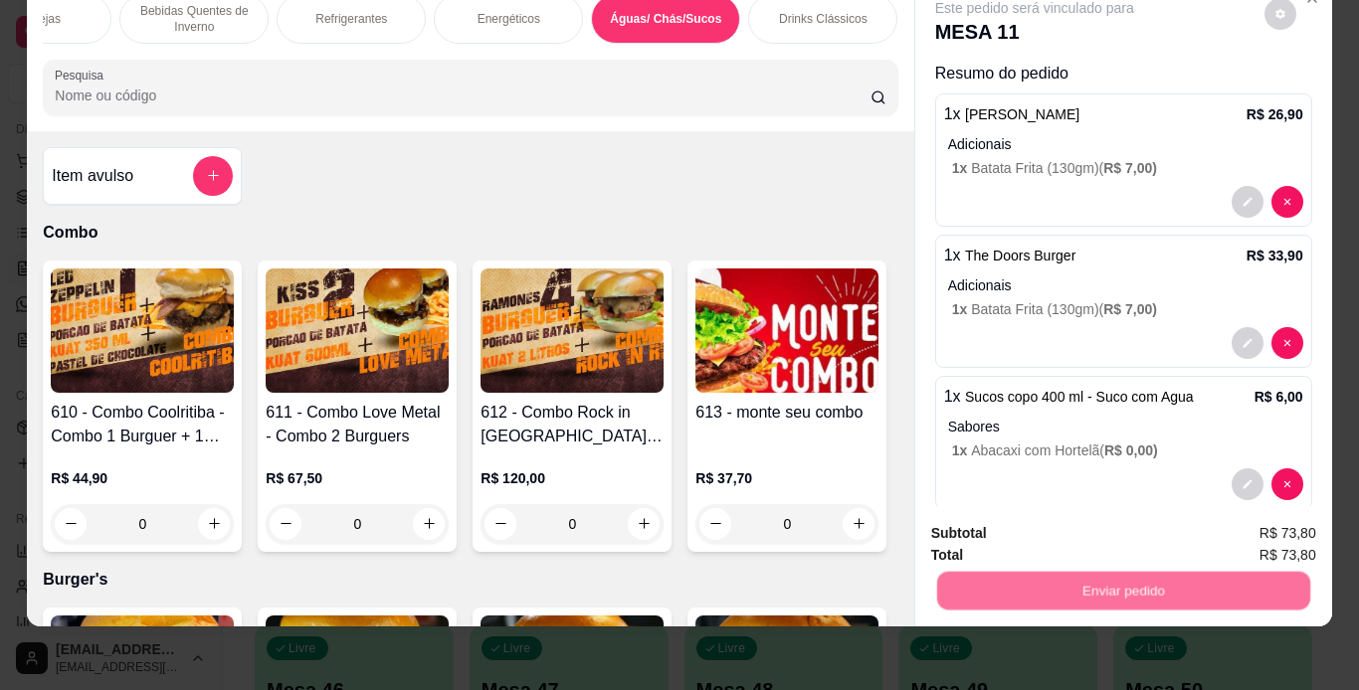
click at [1066, 530] on button "Não registrar e enviar pedido" at bounding box center [1057, 526] width 201 height 37
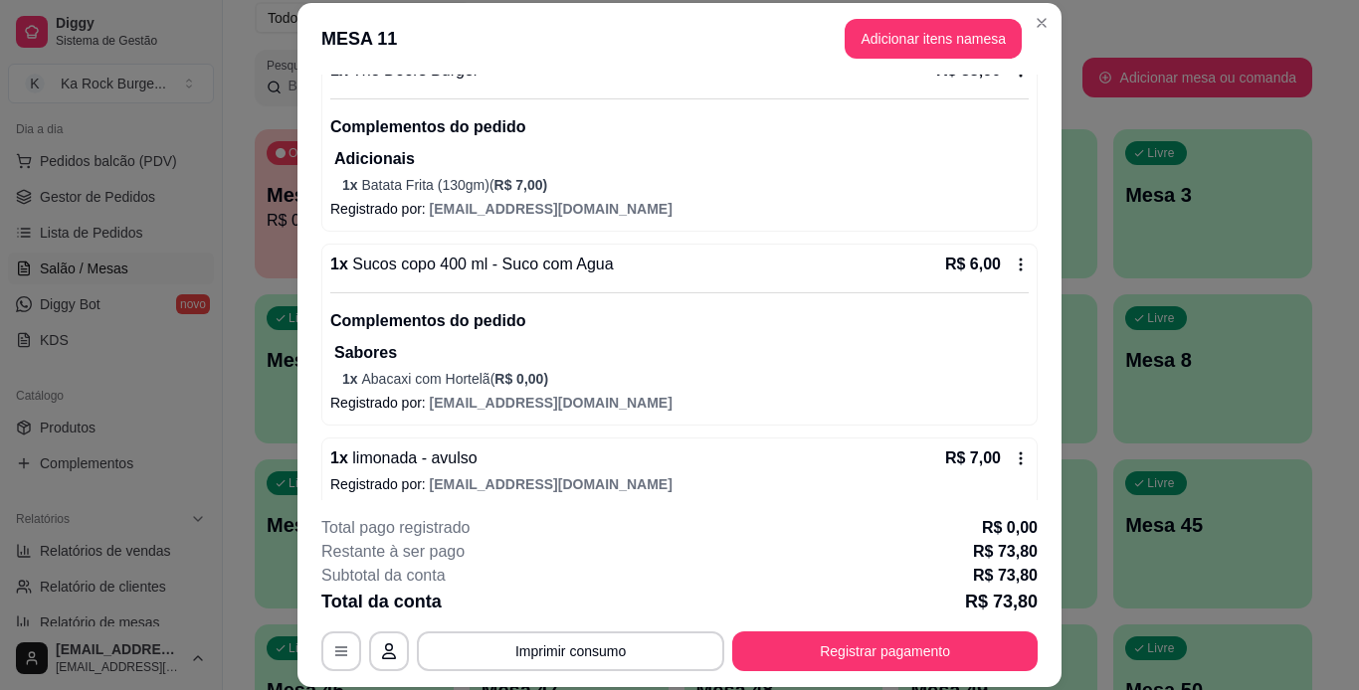
scroll to position [423, 0]
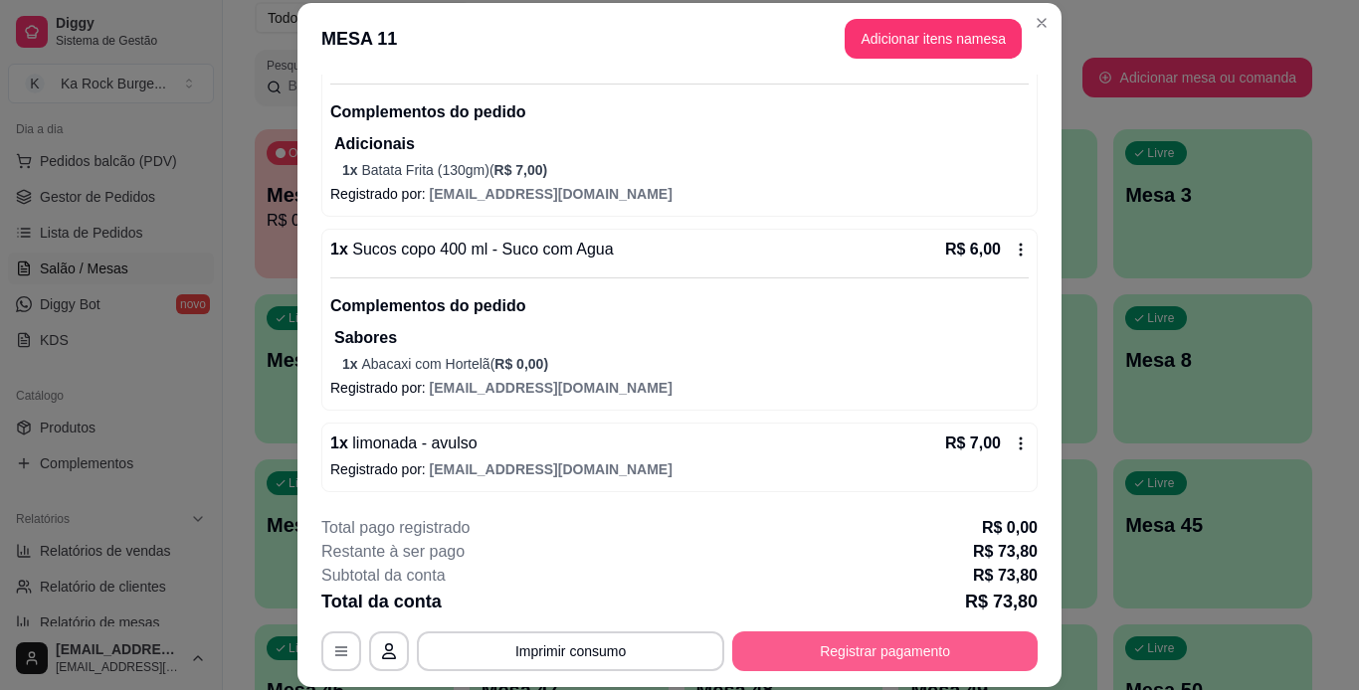
click at [917, 660] on button "Registrar pagamento" at bounding box center [884, 652] width 305 height 40
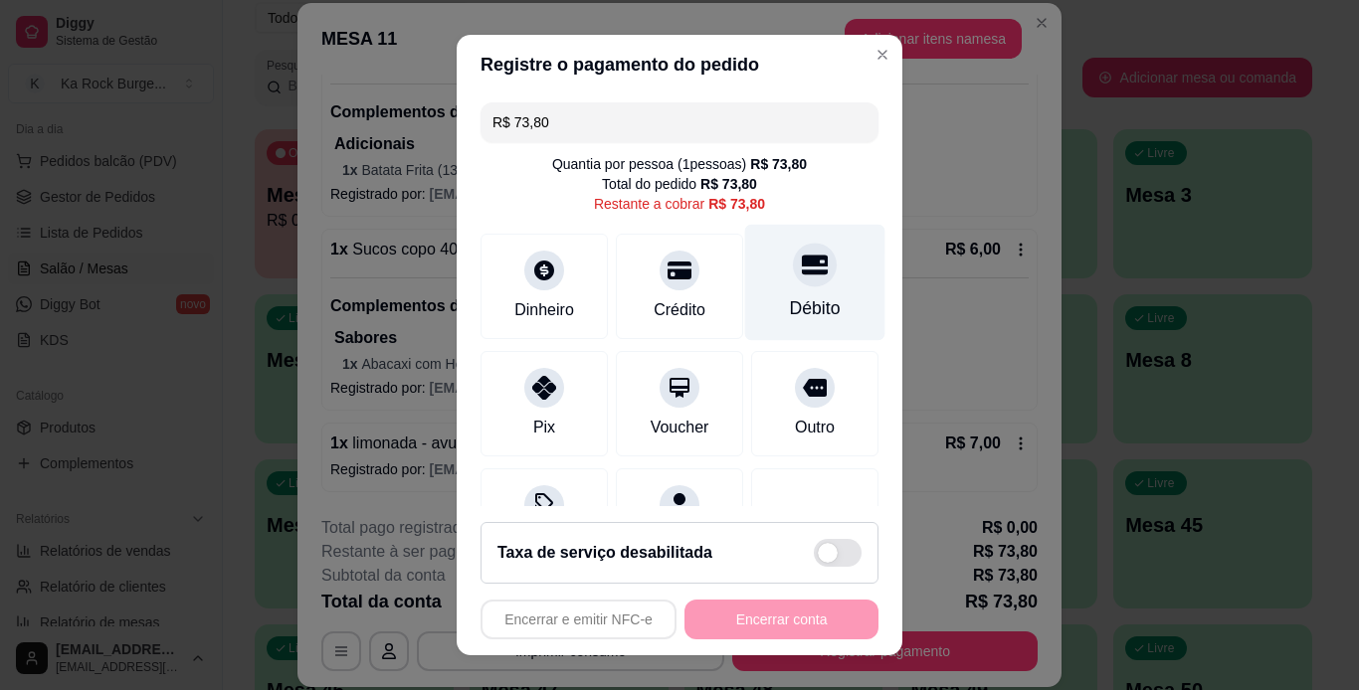
click at [801, 268] on div at bounding box center [815, 265] width 44 height 44
click at [807, 613] on div "Encerrar e emitir NFC-e Encerrar conta" at bounding box center [679, 620] width 398 height 40
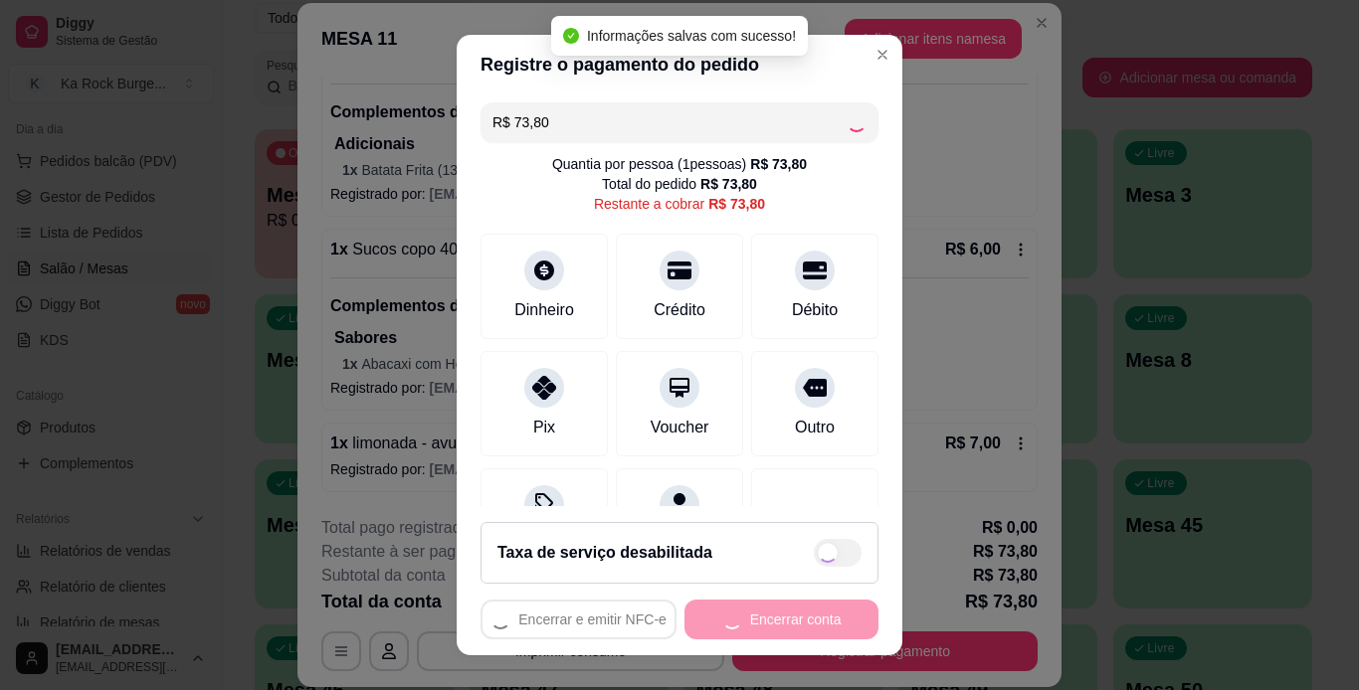
type input "R$ 0,00"
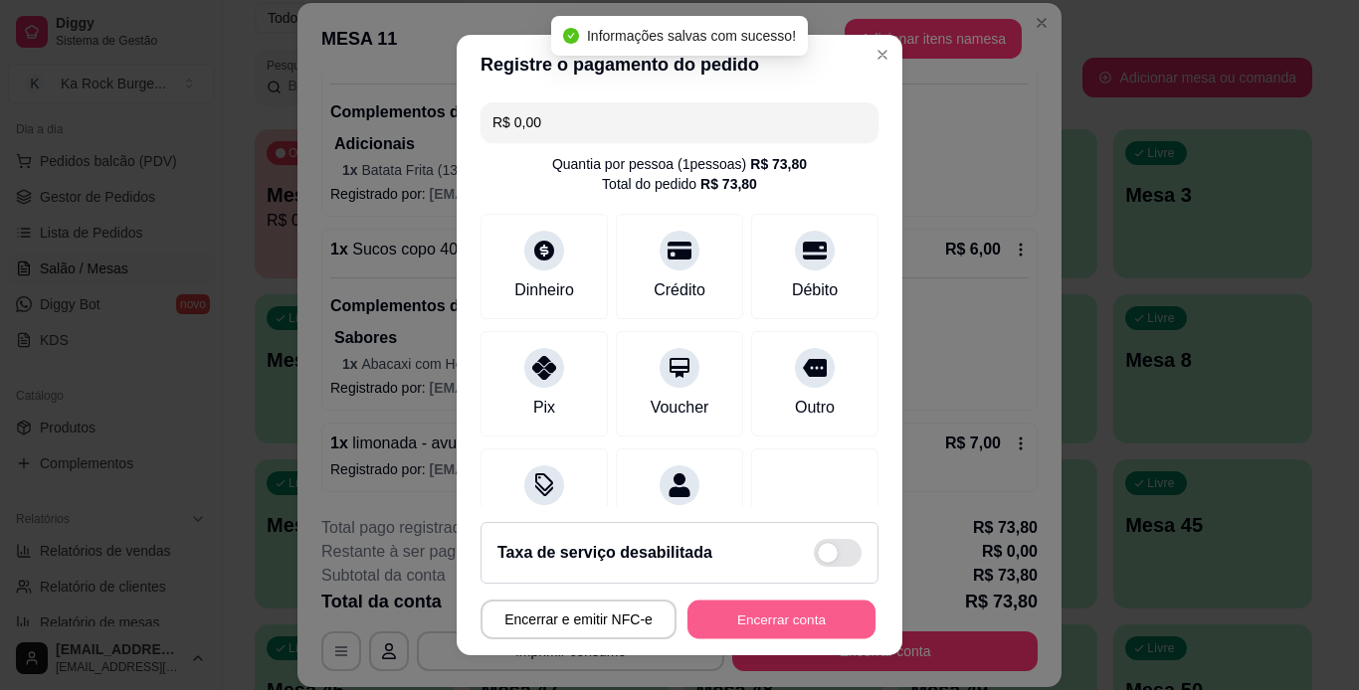
click at [830, 604] on button "Encerrar conta" at bounding box center [781, 620] width 188 height 39
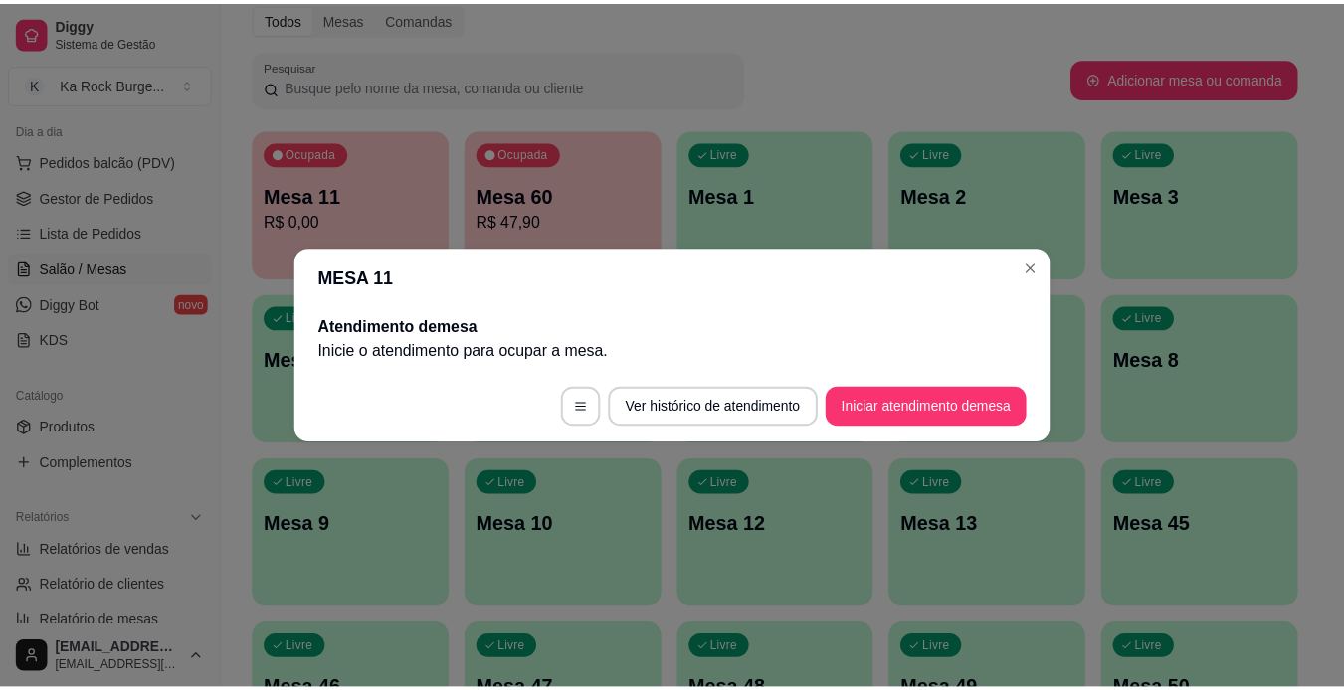
scroll to position [0, 0]
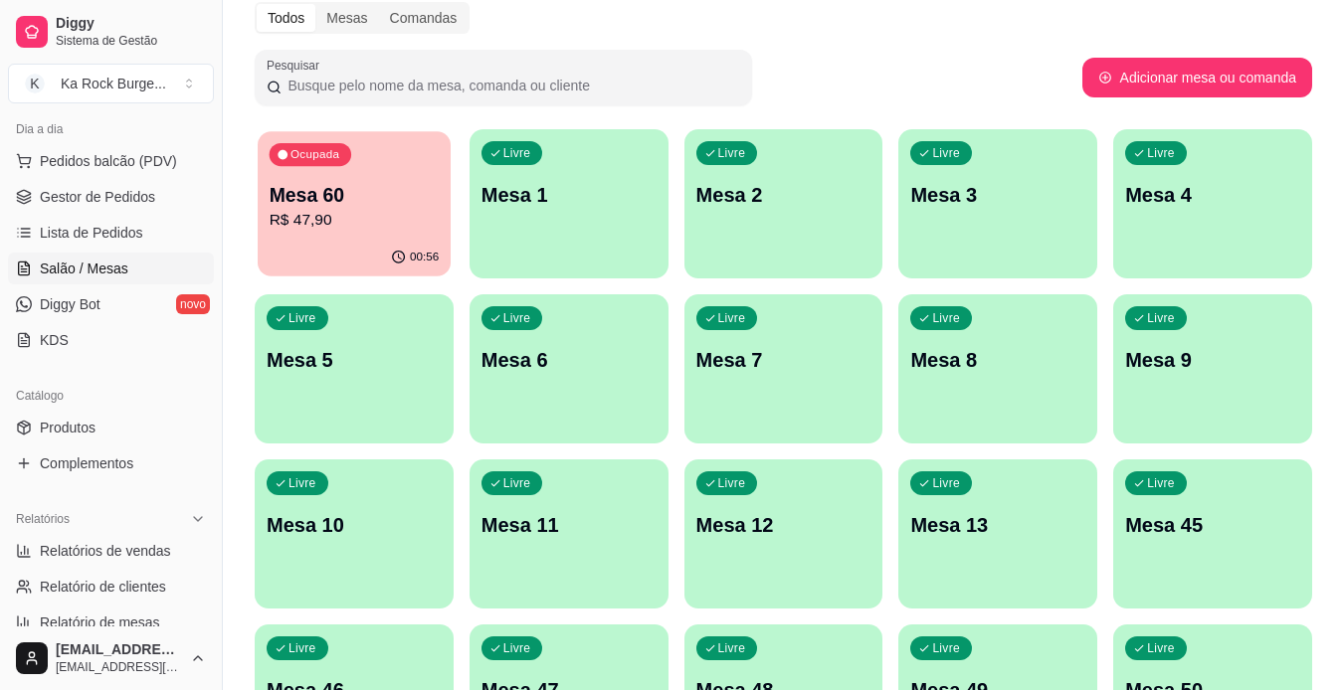
click at [386, 195] on p "Mesa 60" at bounding box center [355, 195] width 170 height 27
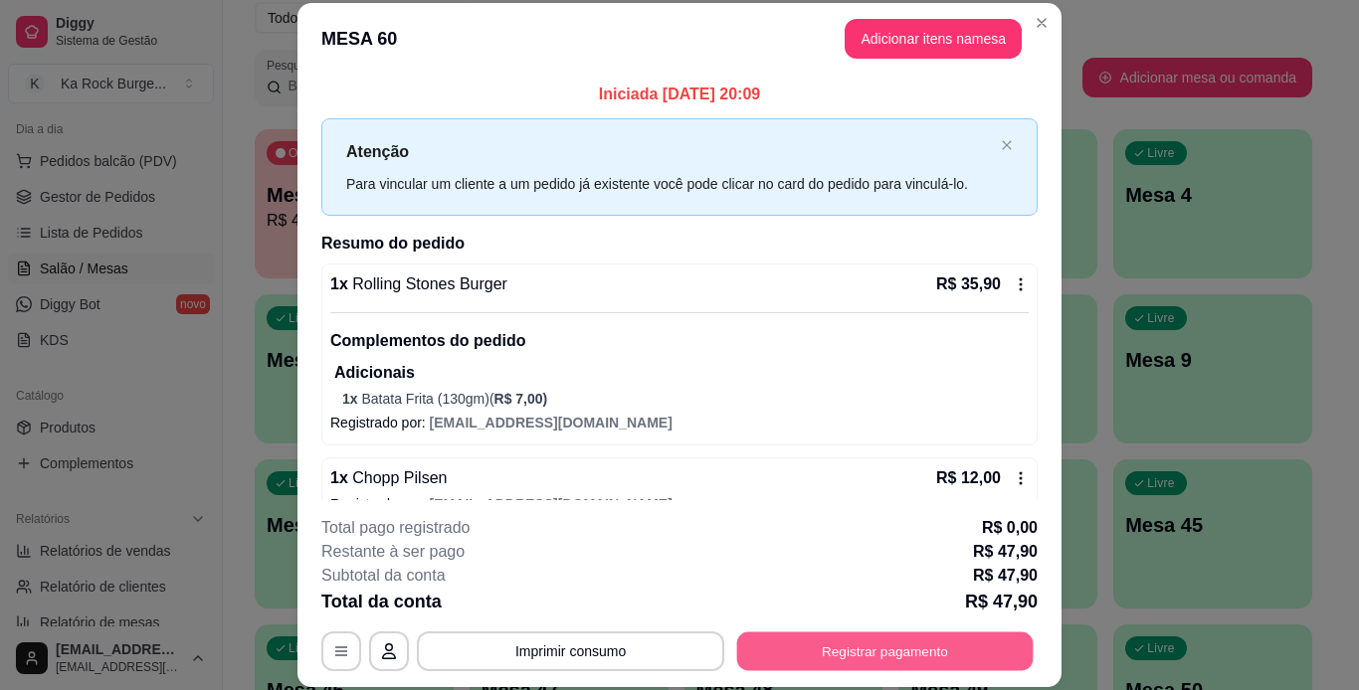
click at [839, 649] on button "Registrar pagamento" at bounding box center [885, 651] width 296 height 39
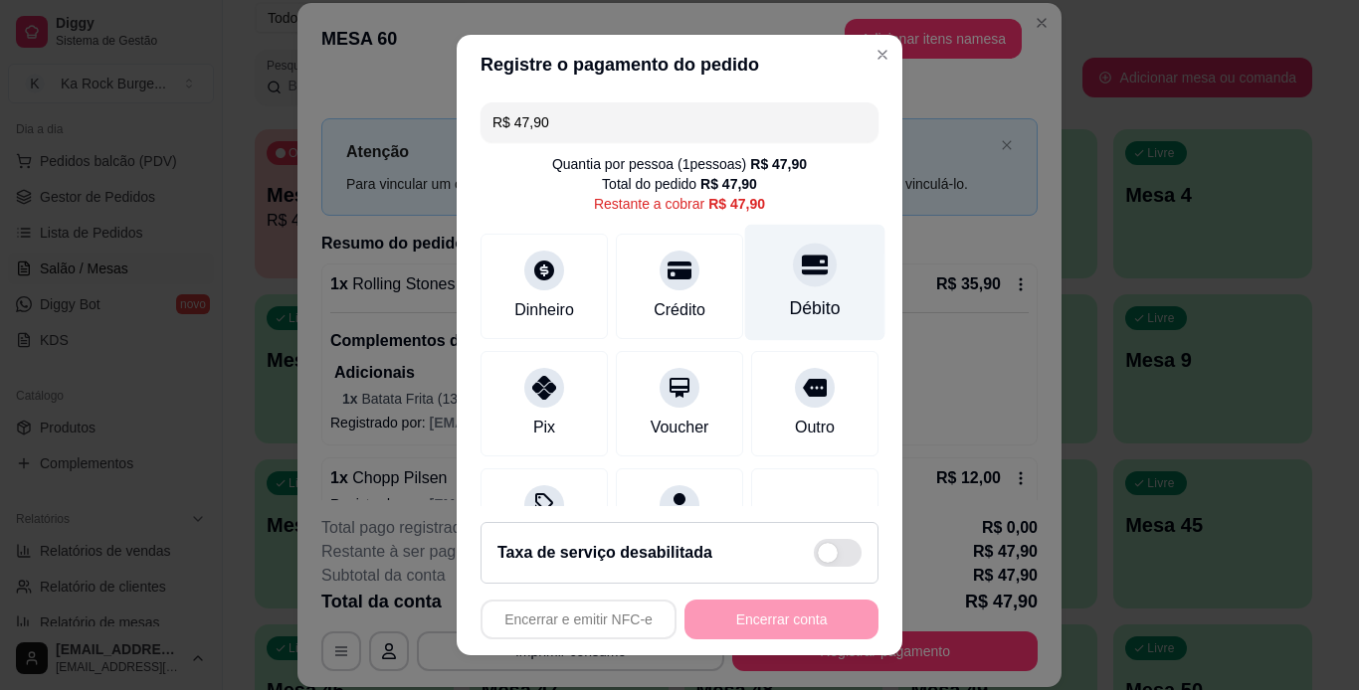
click at [760, 271] on div "Débito" at bounding box center [815, 282] width 140 height 116
type input "R$ 0,00"
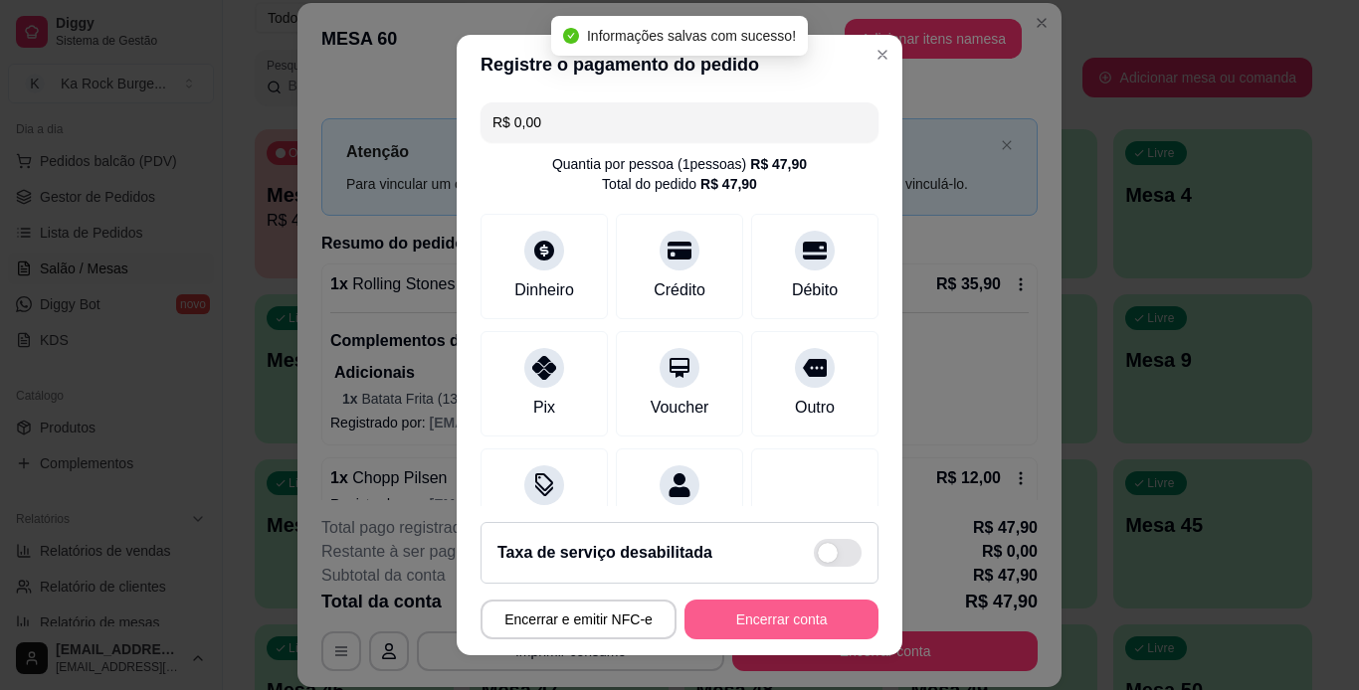
click at [784, 616] on button "Encerrar conta" at bounding box center [781, 620] width 194 height 40
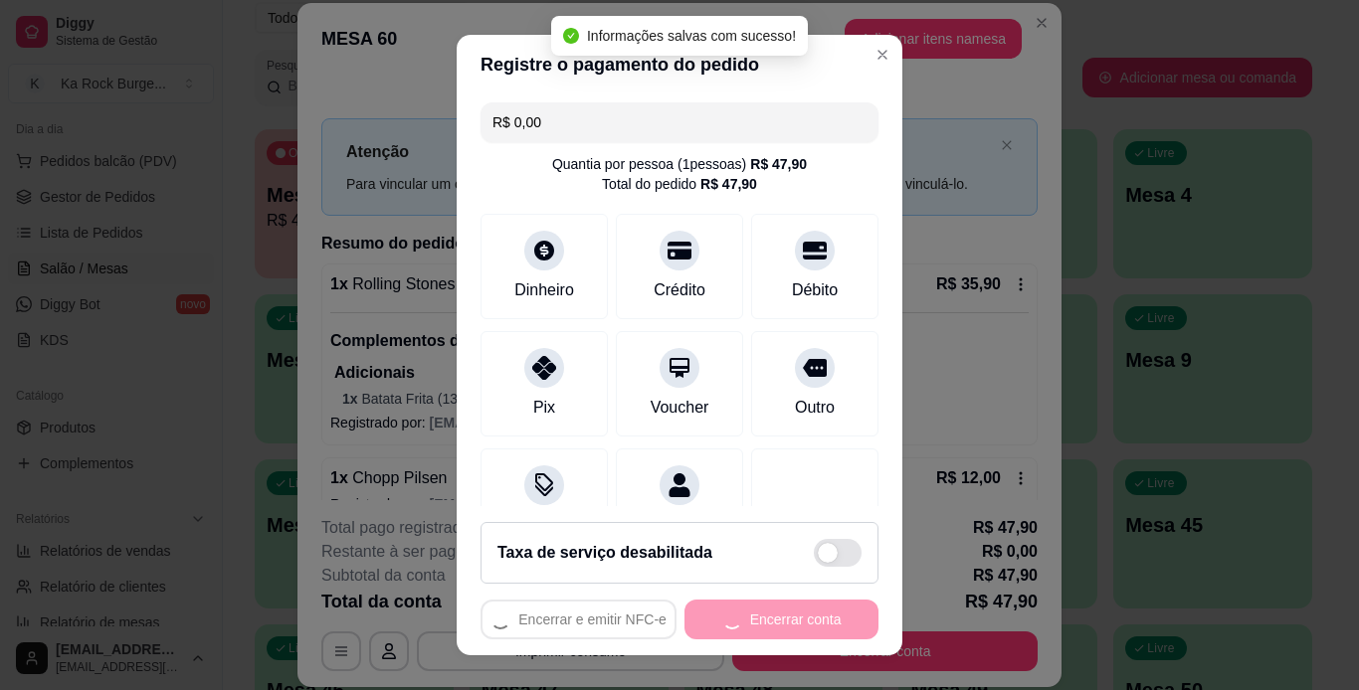
click at [784, 616] on div "Encerrar e emitir NFC-e Encerrar conta" at bounding box center [679, 620] width 398 height 40
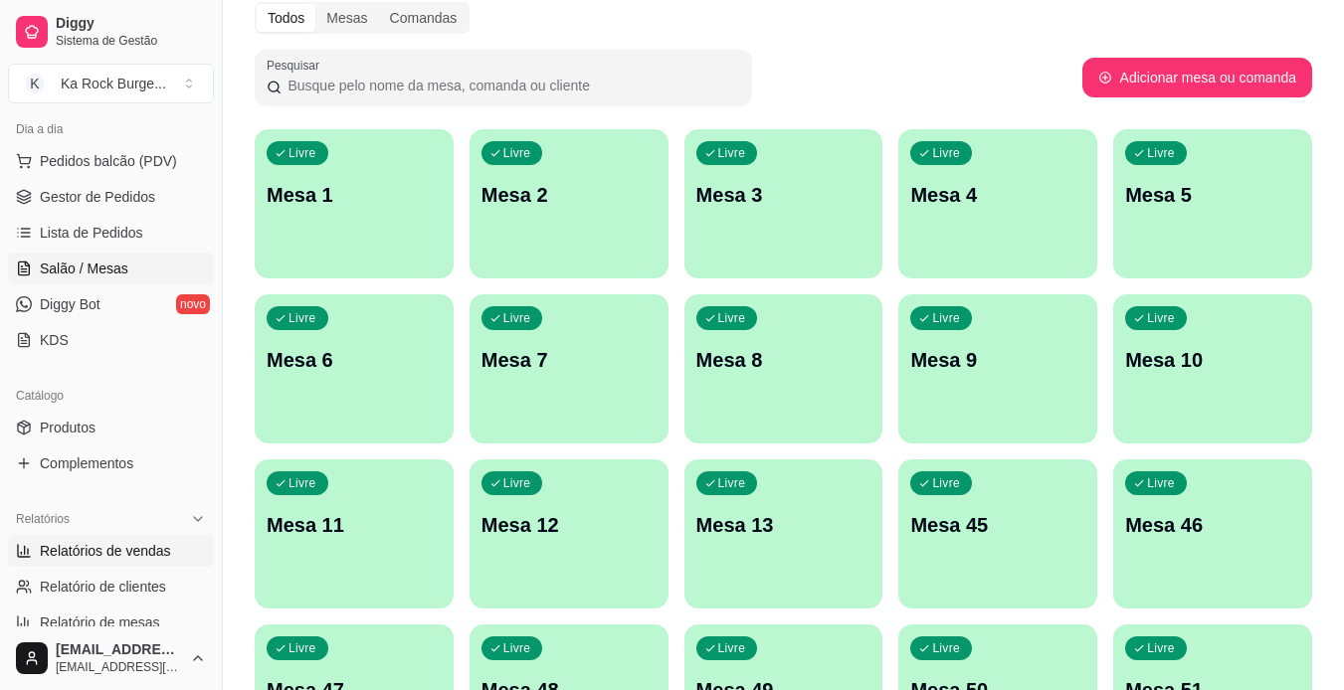
click at [95, 549] on span "Relatórios de vendas" at bounding box center [105, 551] width 131 height 20
select select "ALL"
select select "0"
